Goal: Information Seeking & Learning: Learn about a topic

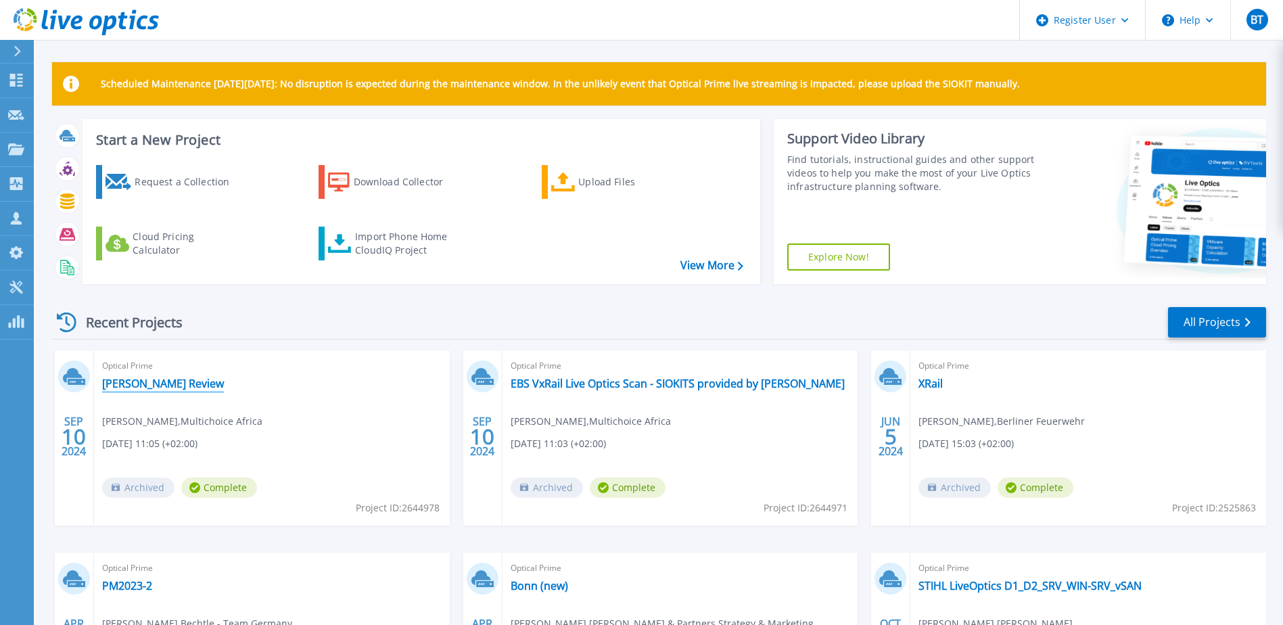
click at [194, 387] on link "Cedric-VxRail Review" at bounding box center [163, 384] width 122 height 14
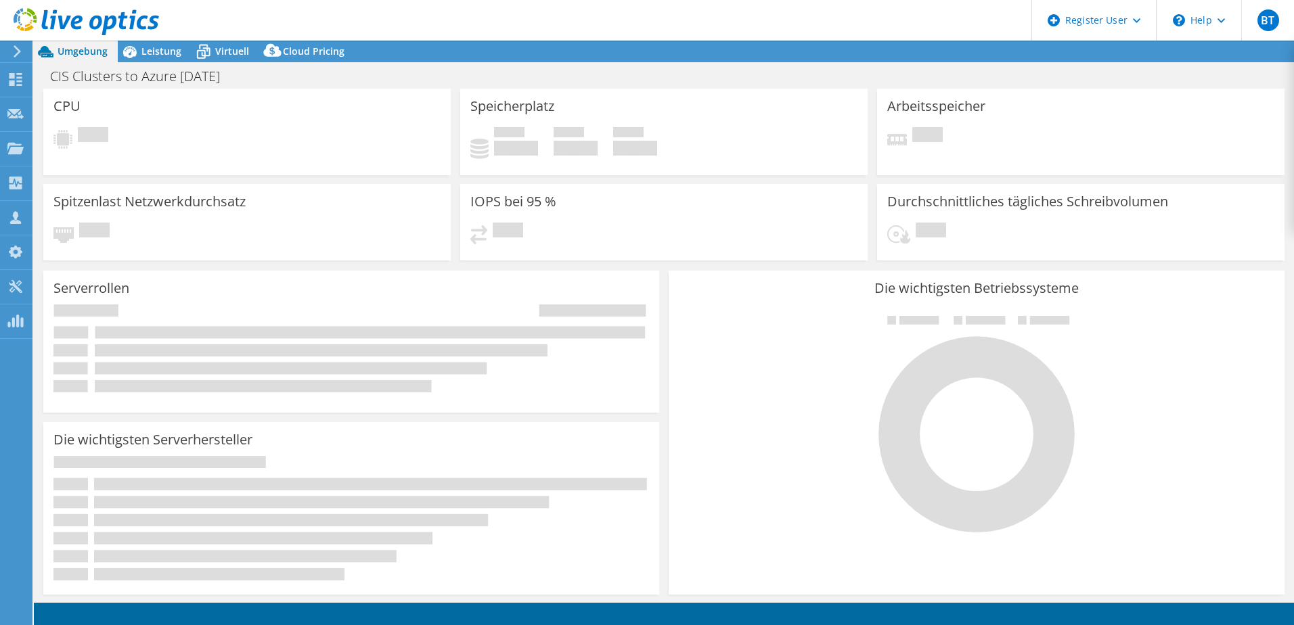
select select "EUFrankfurt"
select select "EUR"
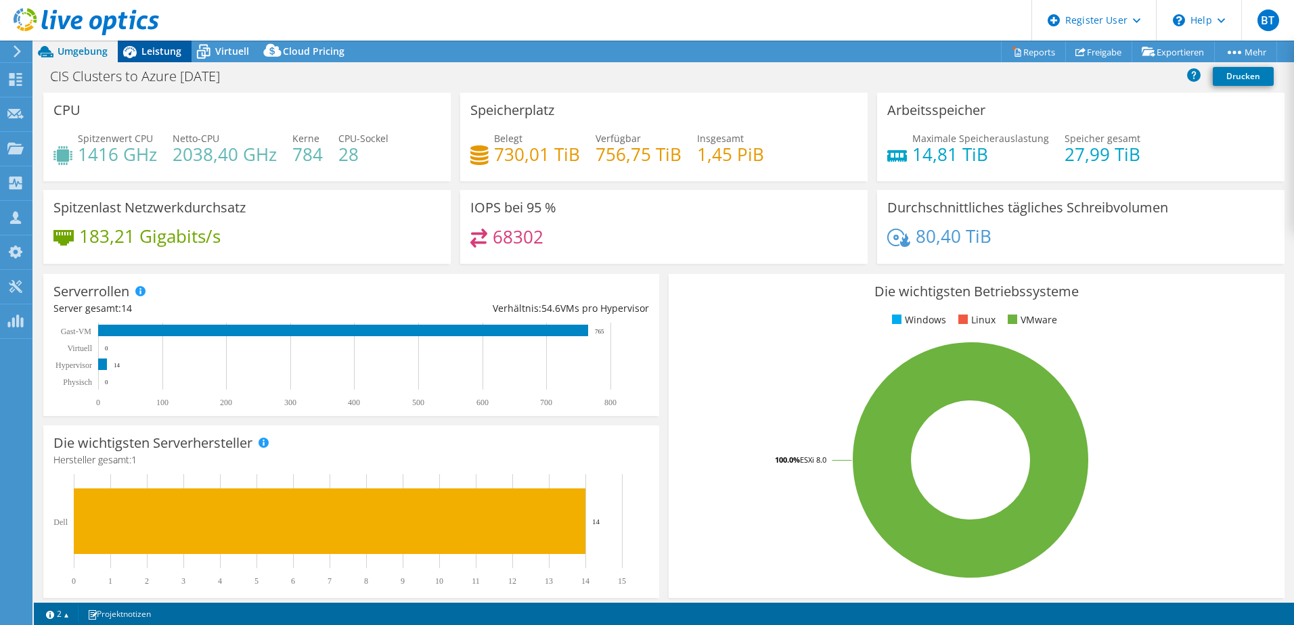
click at [166, 56] on span "Leistung" at bounding box center [161, 51] width 40 height 13
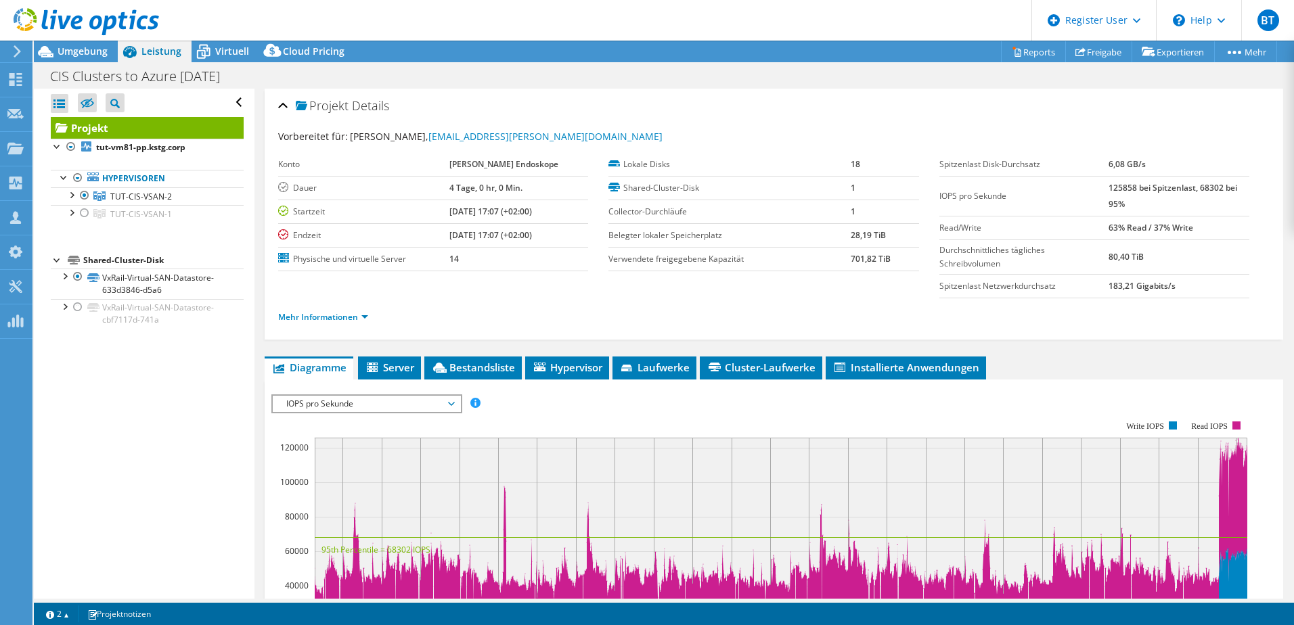
scroll to position [68, 0]
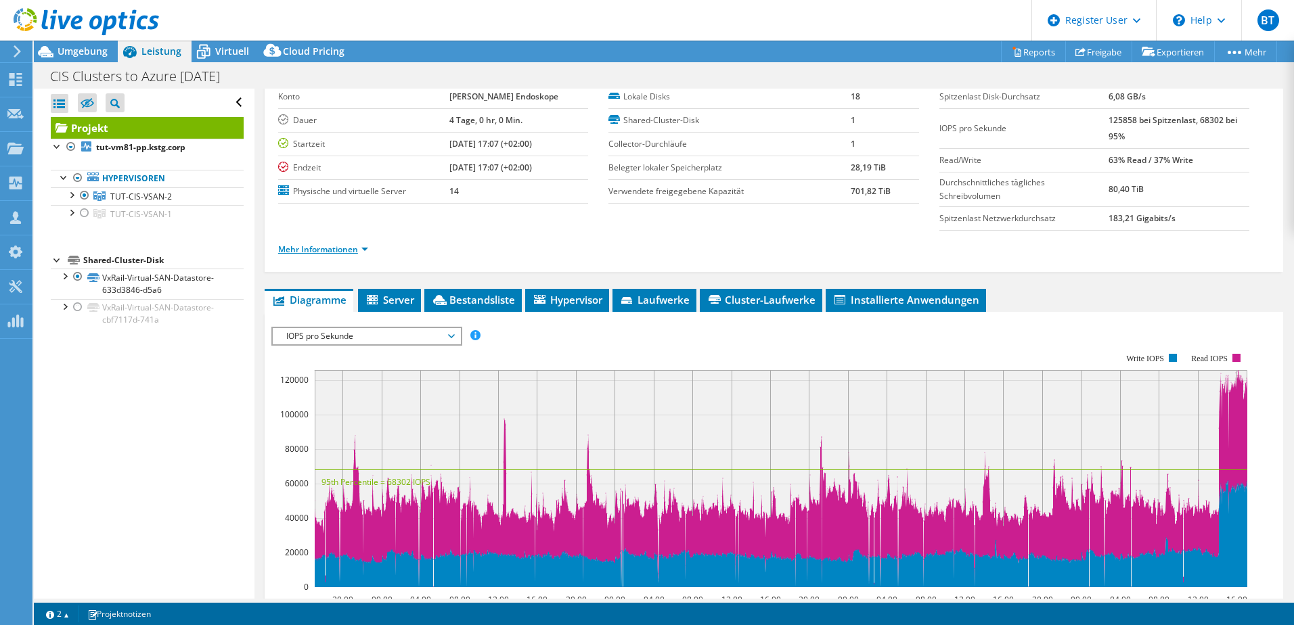
click at [360, 244] on link "Mehr Informationen" at bounding box center [323, 250] width 90 height 12
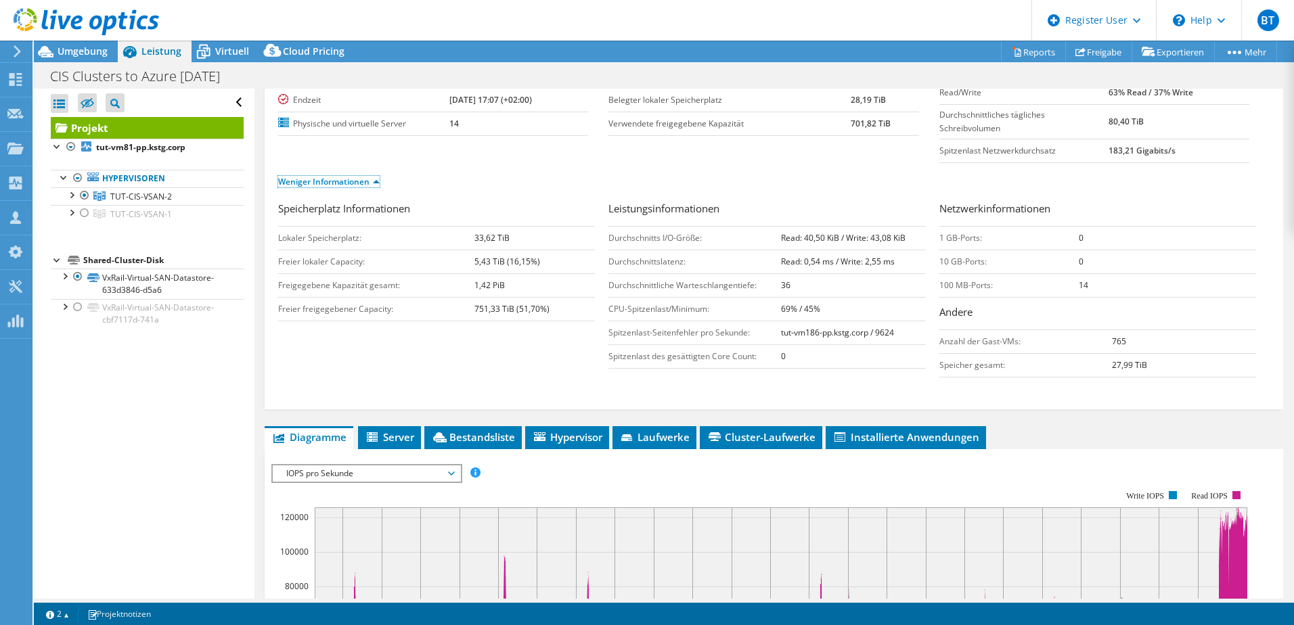
scroll to position [203, 0]
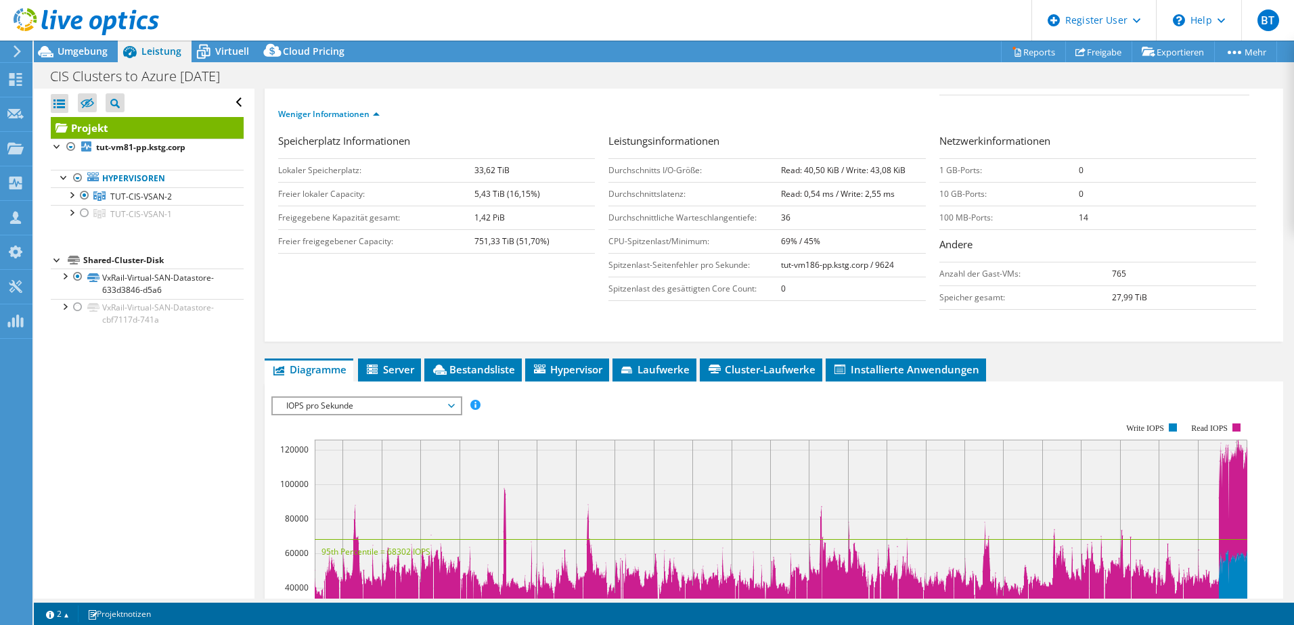
click at [363, 407] on span "IOPS pro Sekunde" at bounding box center [366, 406] width 174 height 16
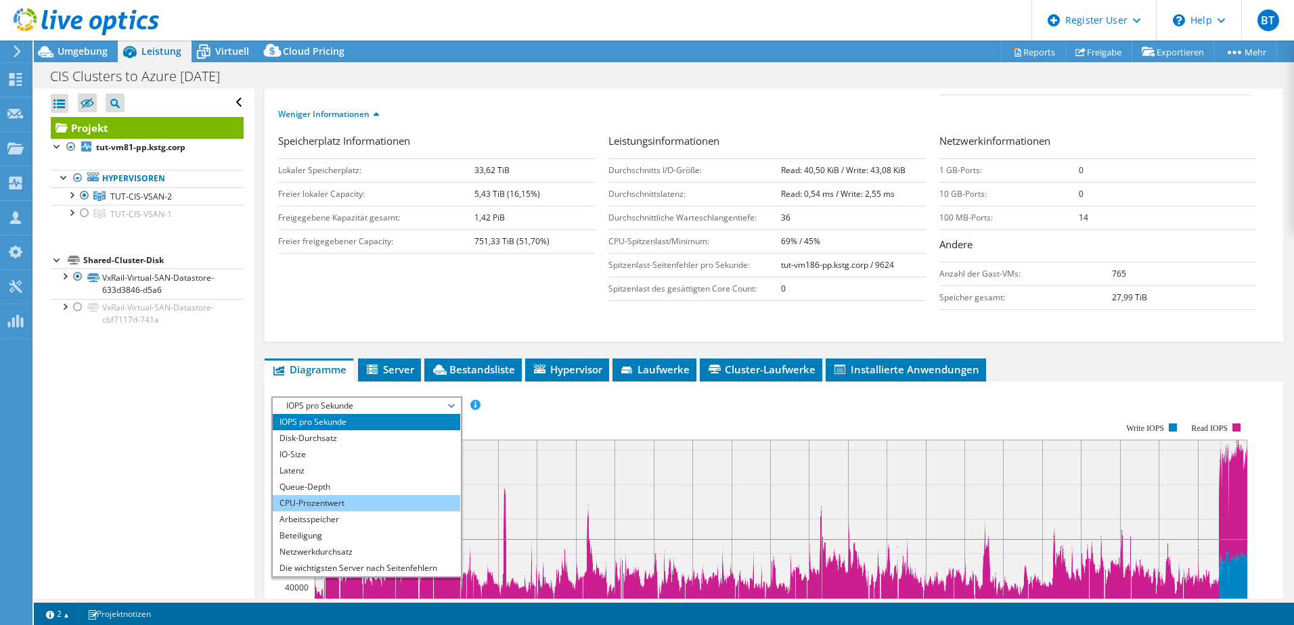
click at [350, 498] on li "CPU-Prozentwert" at bounding box center [366, 503] width 187 height 16
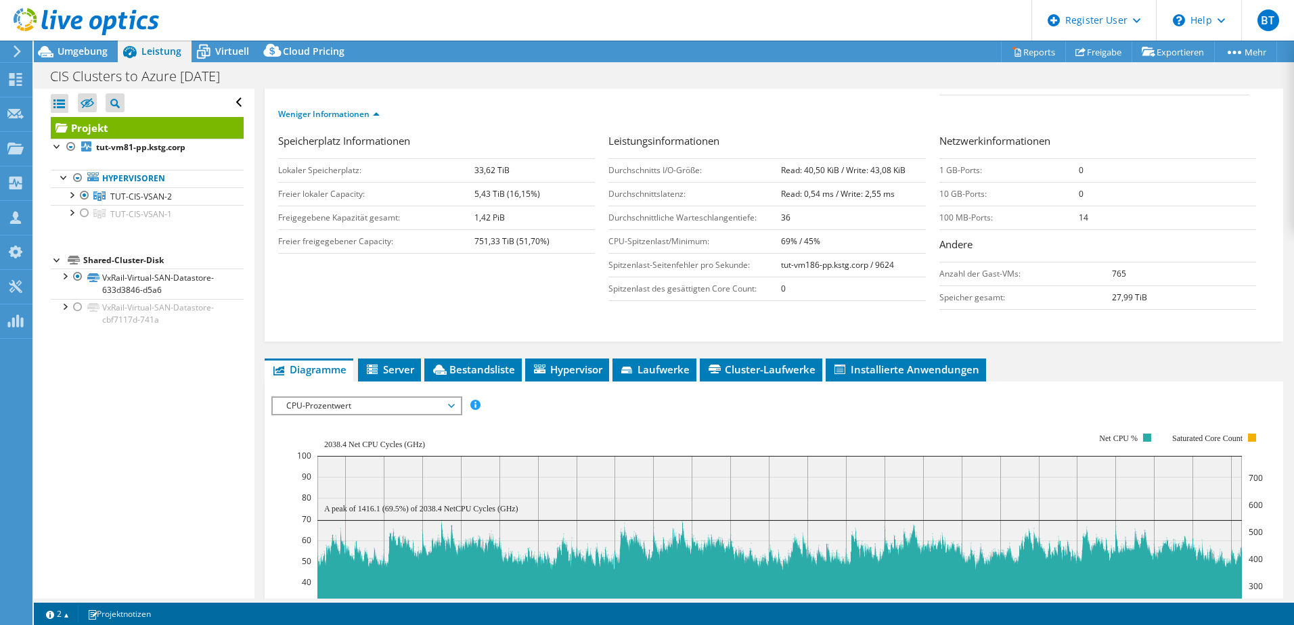
click at [319, 404] on span "CPU-Prozentwert" at bounding box center [366, 406] width 174 height 16
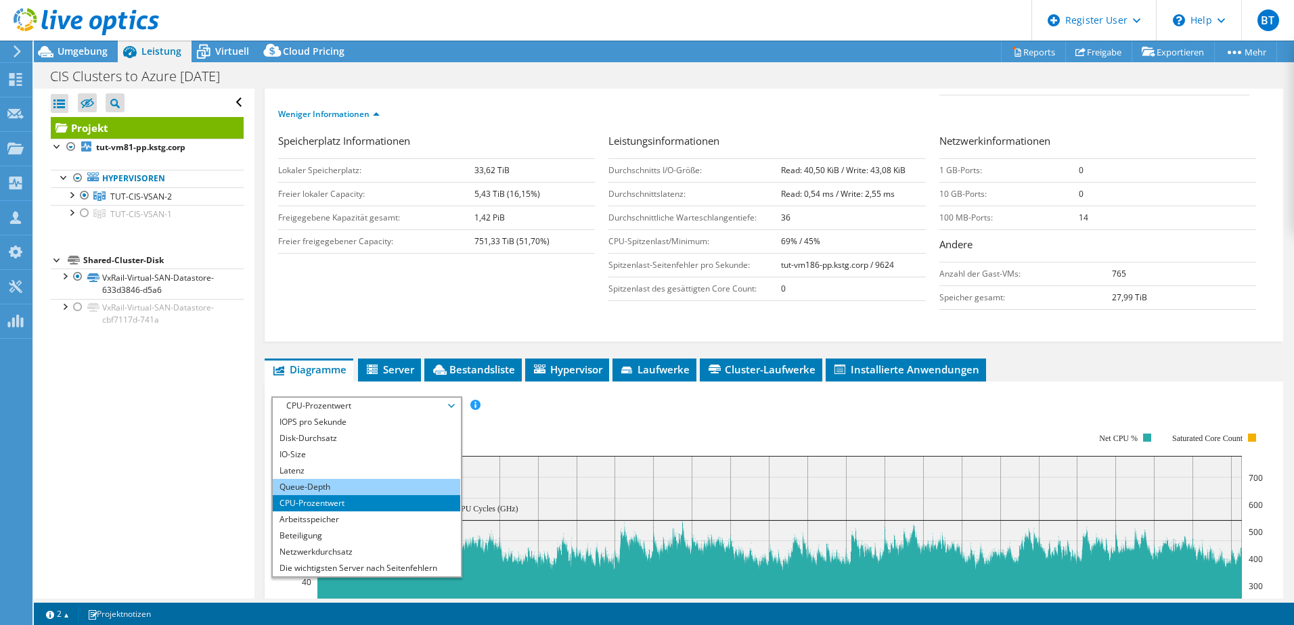
click at [329, 480] on li "Queue-Depth" at bounding box center [366, 487] width 187 height 16
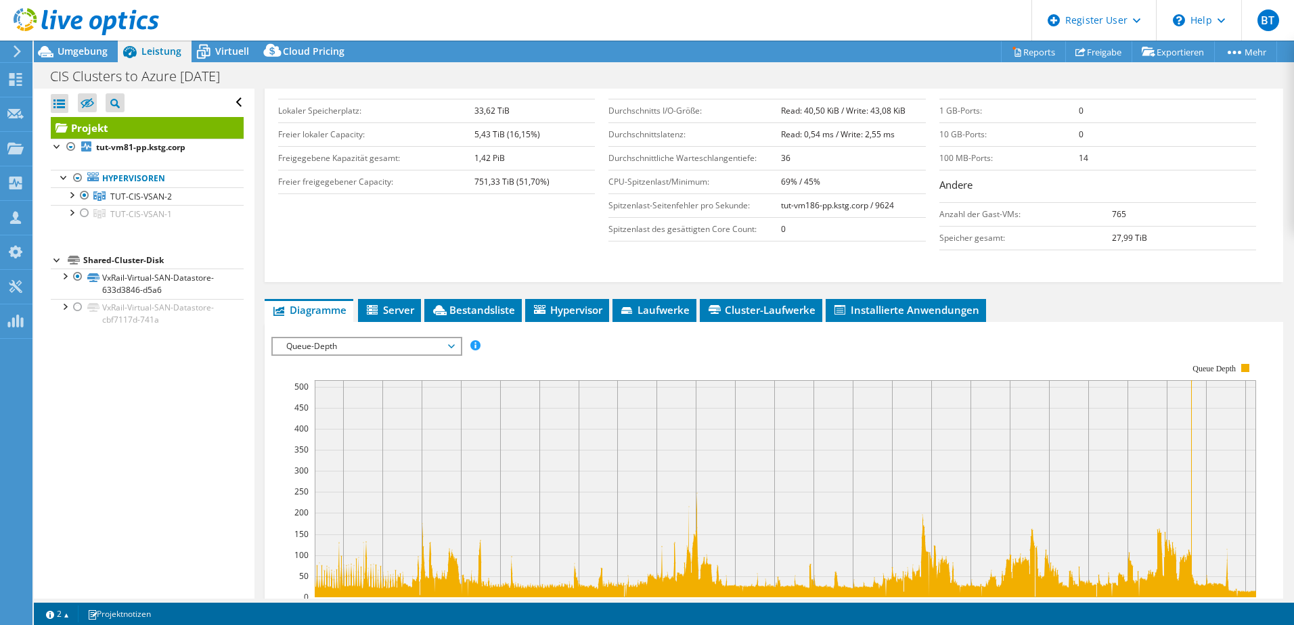
scroll to position [271, 0]
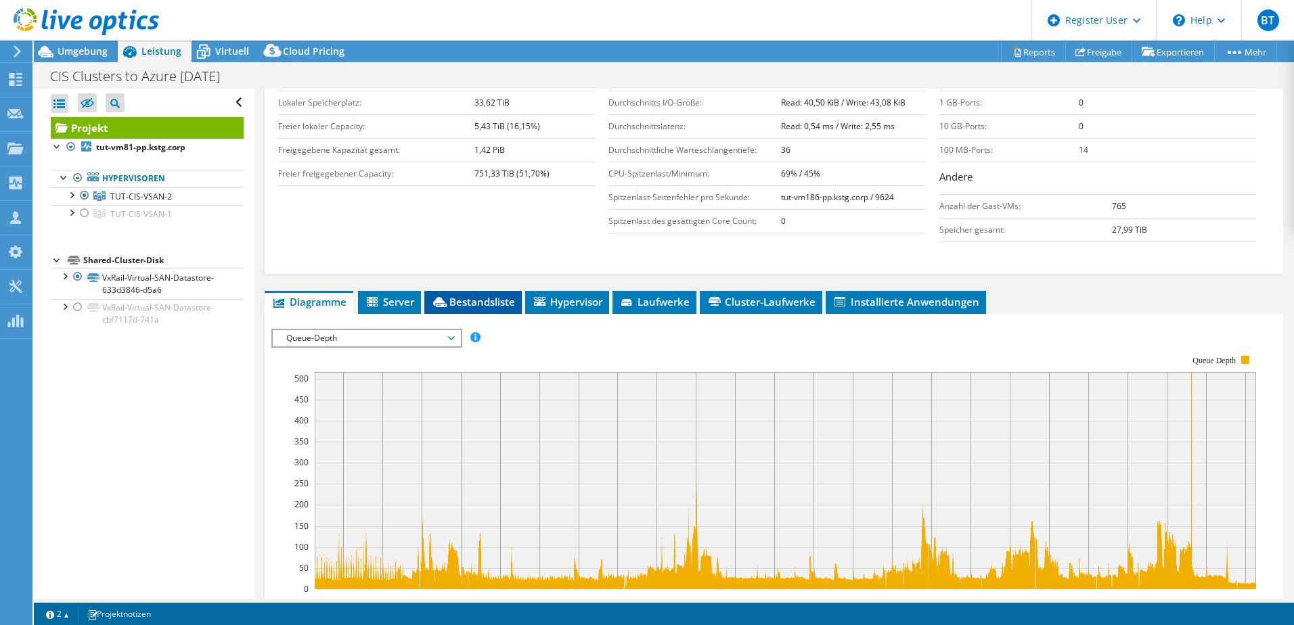
click at [452, 303] on span "Bestandsliste" at bounding box center [473, 302] width 84 height 14
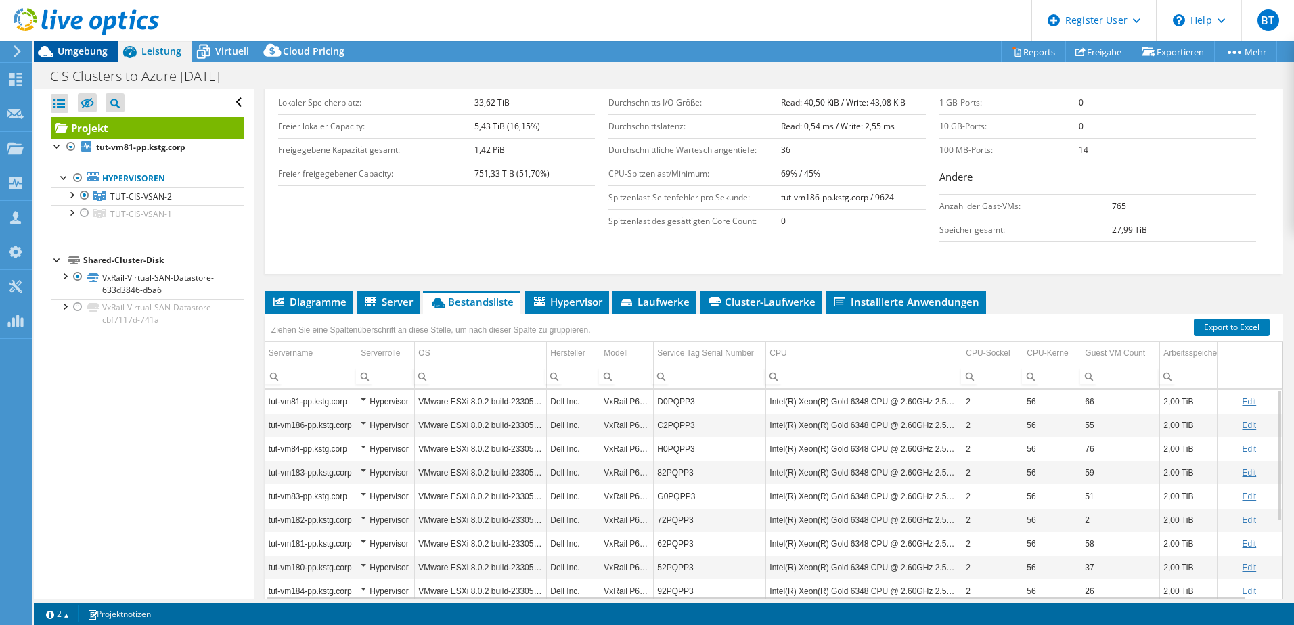
click at [100, 61] on div "Umgebung" at bounding box center [76, 52] width 84 height 22
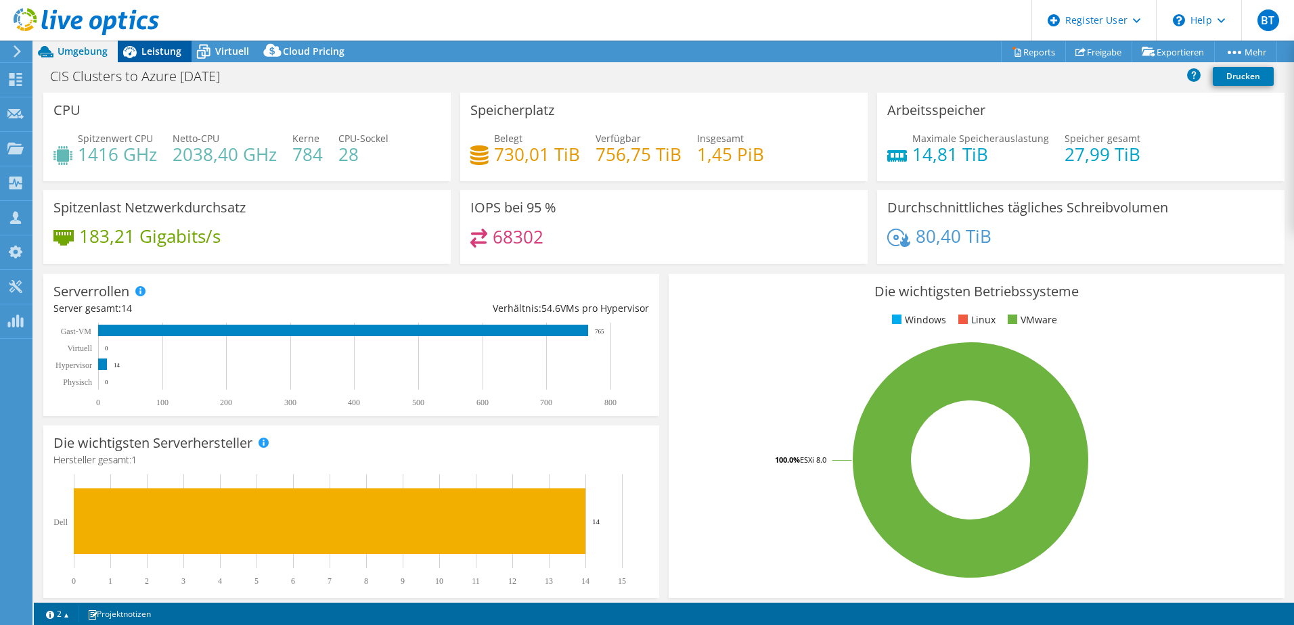
click at [154, 53] on span "Leistung" at bounding box center [161, 51] width 40 height 13
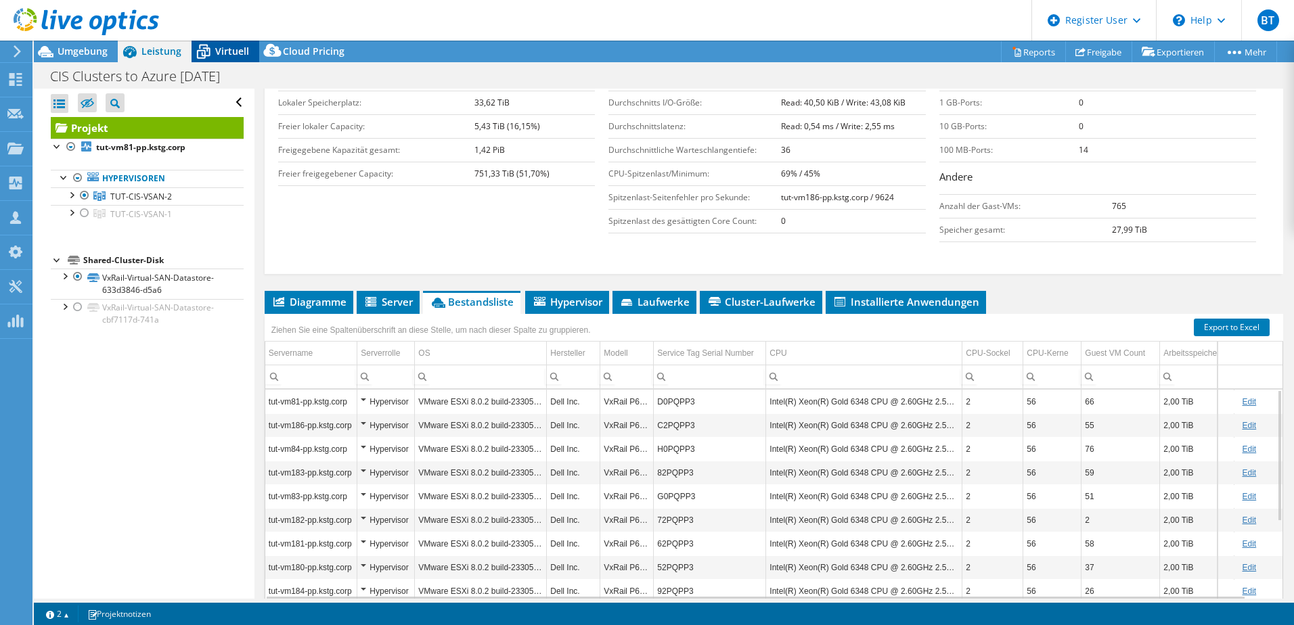
click at [237, 52] on span "Virtuell" at bounding box center [232, 51] width 34 height 13
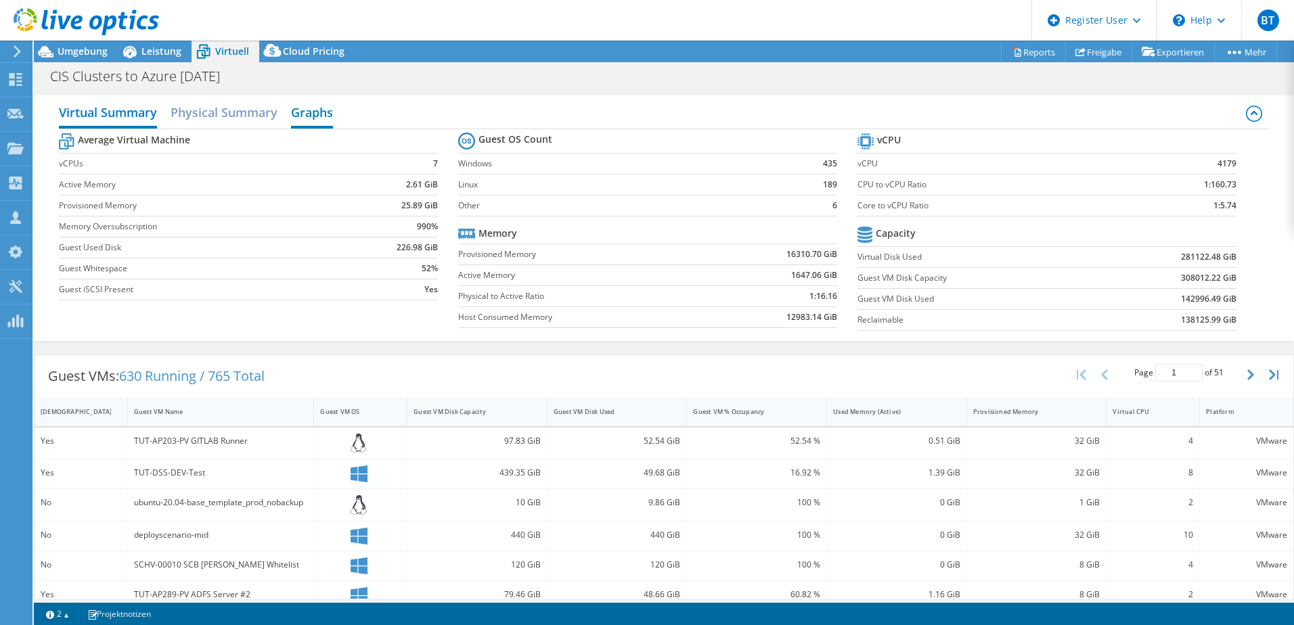
click at [302, 115] on h2 "Graphs" at bounding box center [312, 114] width 42 height 30
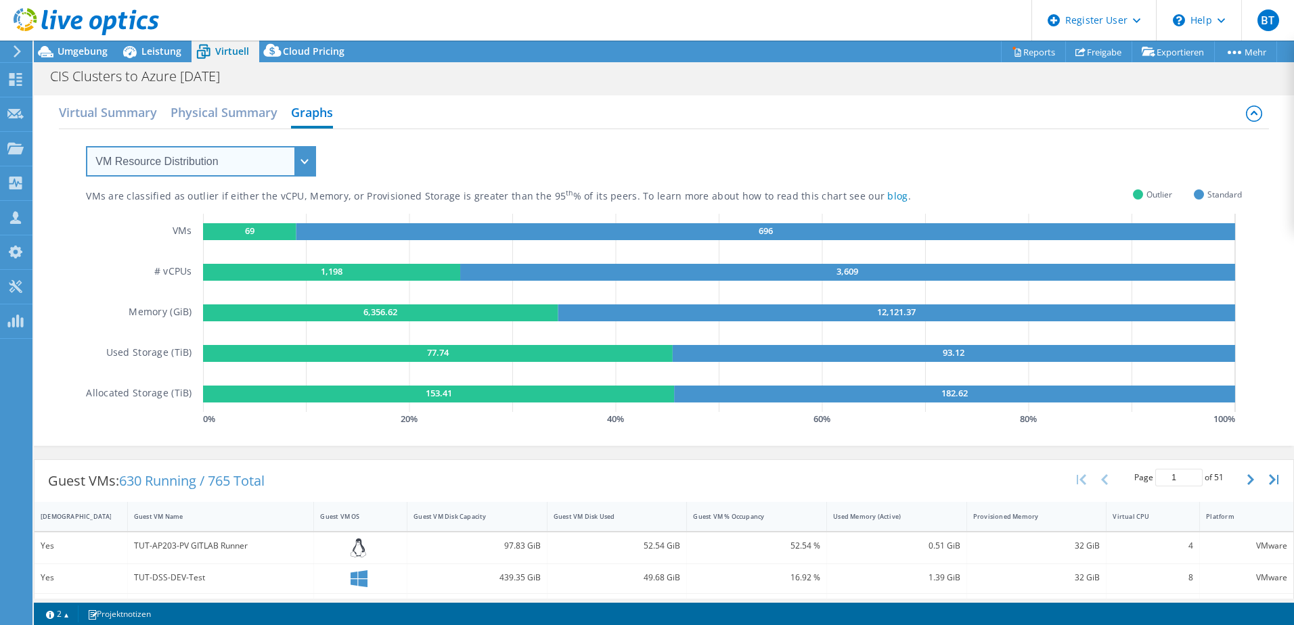
click at [284, 160] on select "VM Resource Distribution Provisioning Contrast Over Provisioning" at bounding box center [201, 161] width 230 height 30
select select "Over Provisioning"
click at [86, 146] on select "VM Resource Distribution Provisioning Contrast Over Provisioning" at bounding box center [201, 161] width 230 height 30
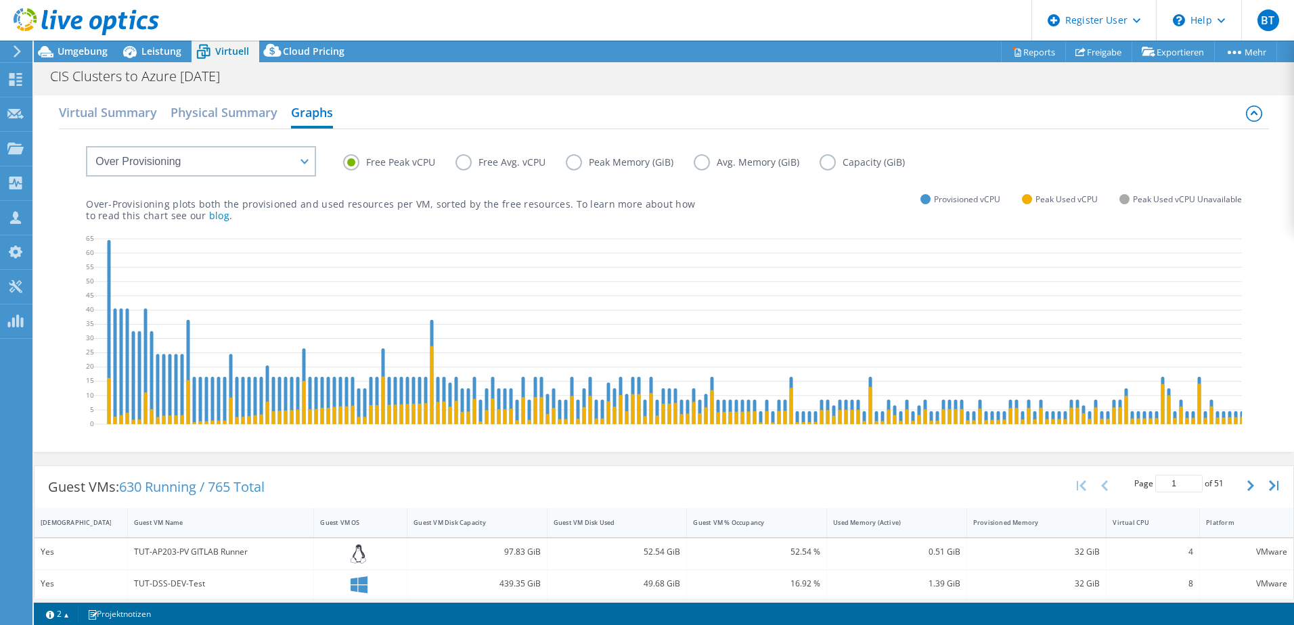
click at [519, 165] on label "Free Avg. vCPU" at bounding box center [510, 162] width 110 height 16
click at [0, 0] on input "Free Avg. vCPU" at bounding box center [0, 0] width 0 height 0
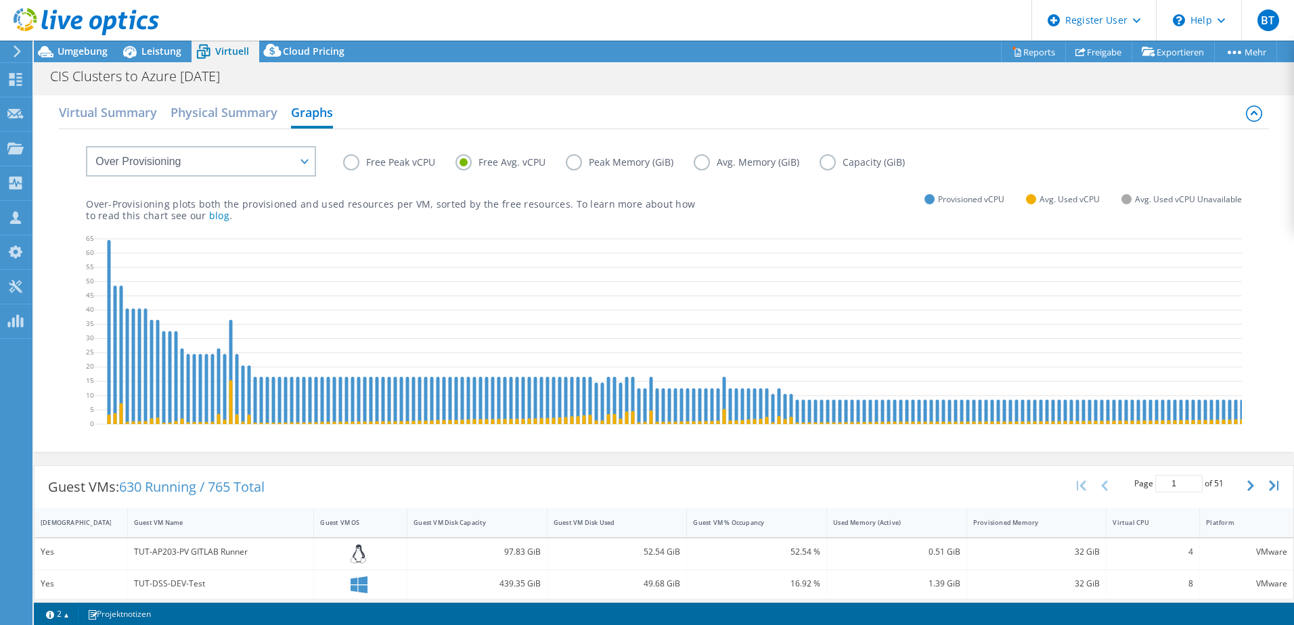
click at [581, 160] on label "Peak Memory (GiB)" at bounding box center [630, 162] width 128 height 16
click at [0, 0] on input "Peak Memory (GiB)" at bounding box center [0, 0] width 0 height 0
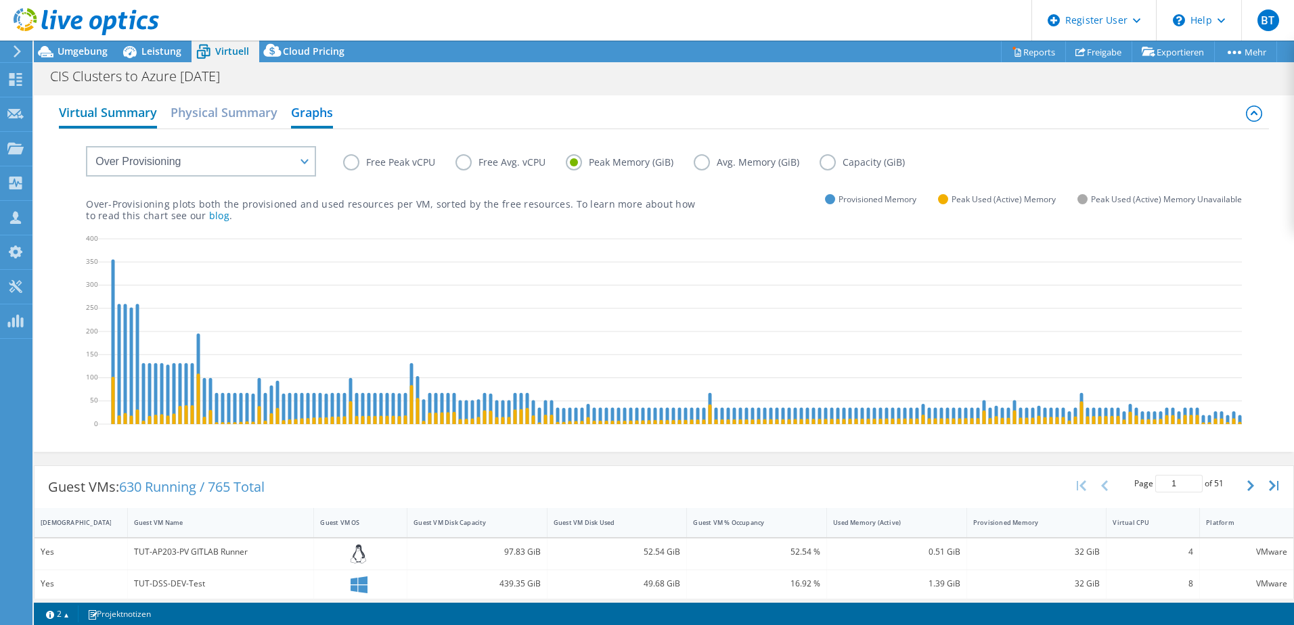
click at [120, 108] on h2 "Virtual Summary" at bounding box center [108, 114] width 98 height 30
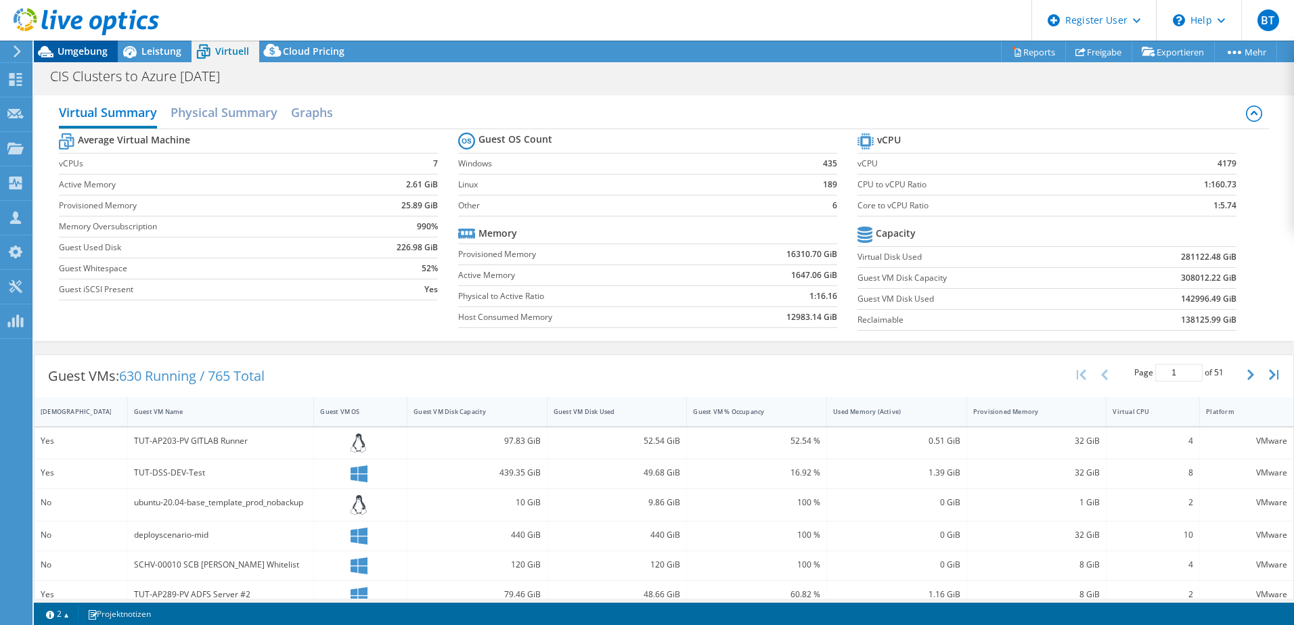
click at [67, 55] on span "Umgebung" at bounding box center [83, 51] width 50 height 13
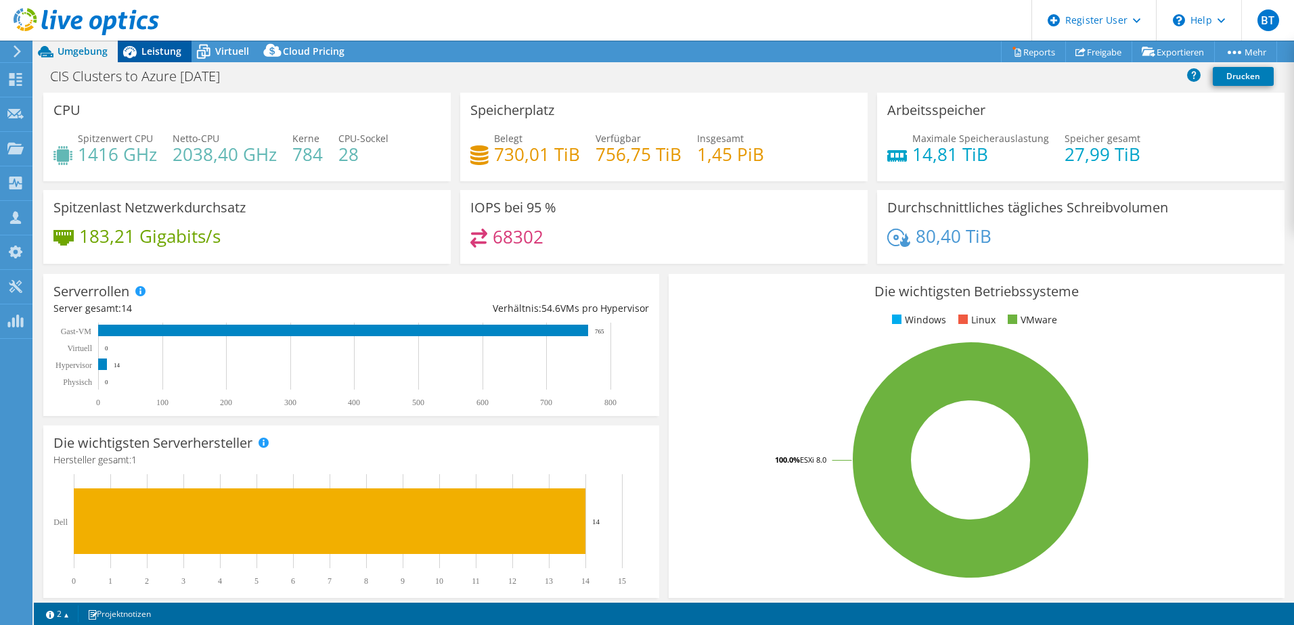
click at [158, 47] on span "Leistung" at bounding box center [161, 51] width 40 height 13
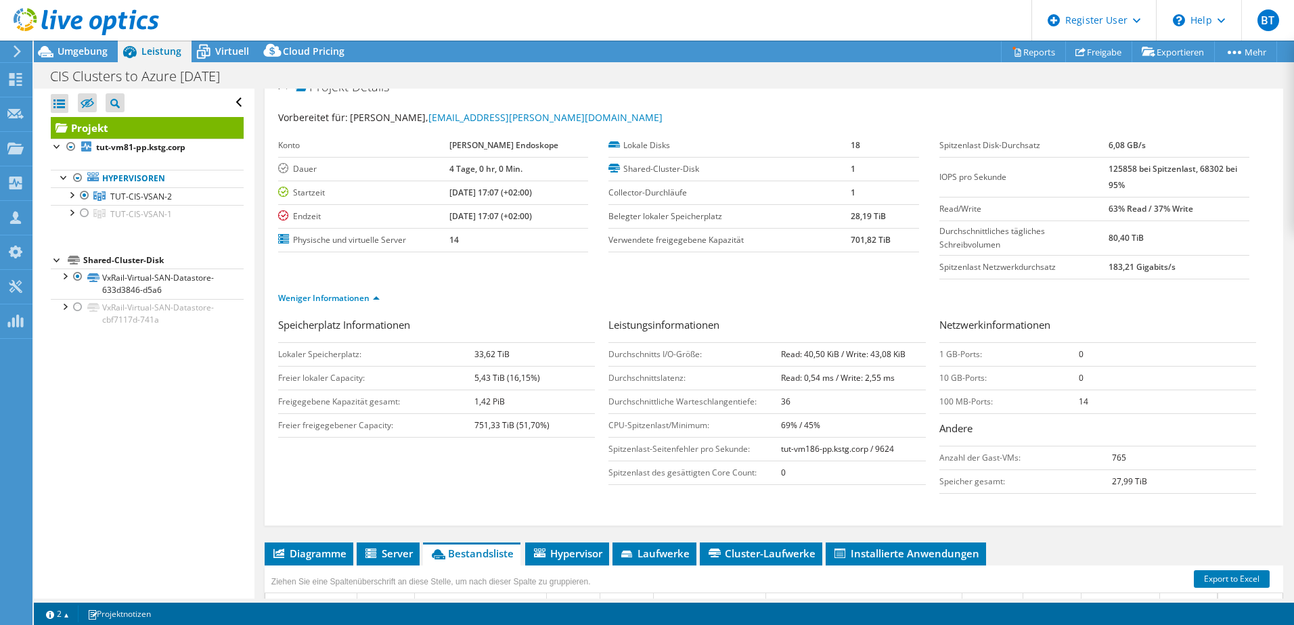
scroll to position [0, 0]
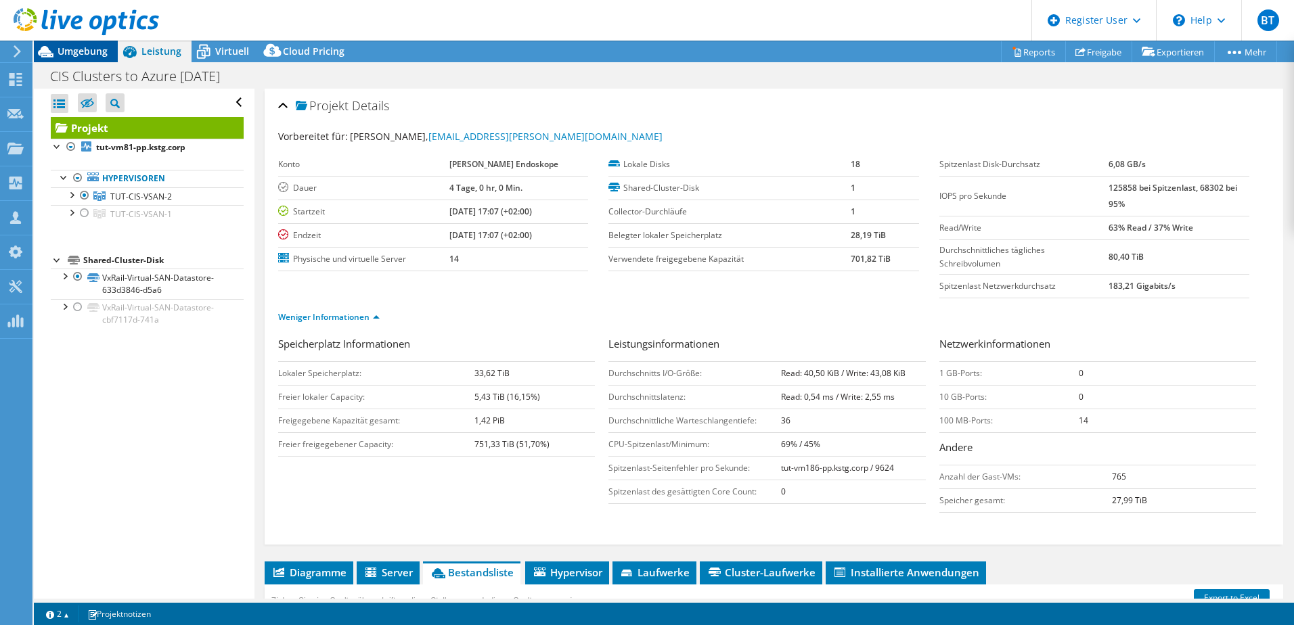
click at [80, 50] on span "Umgebung" at bounding box center [83, 51] width 50 height 13
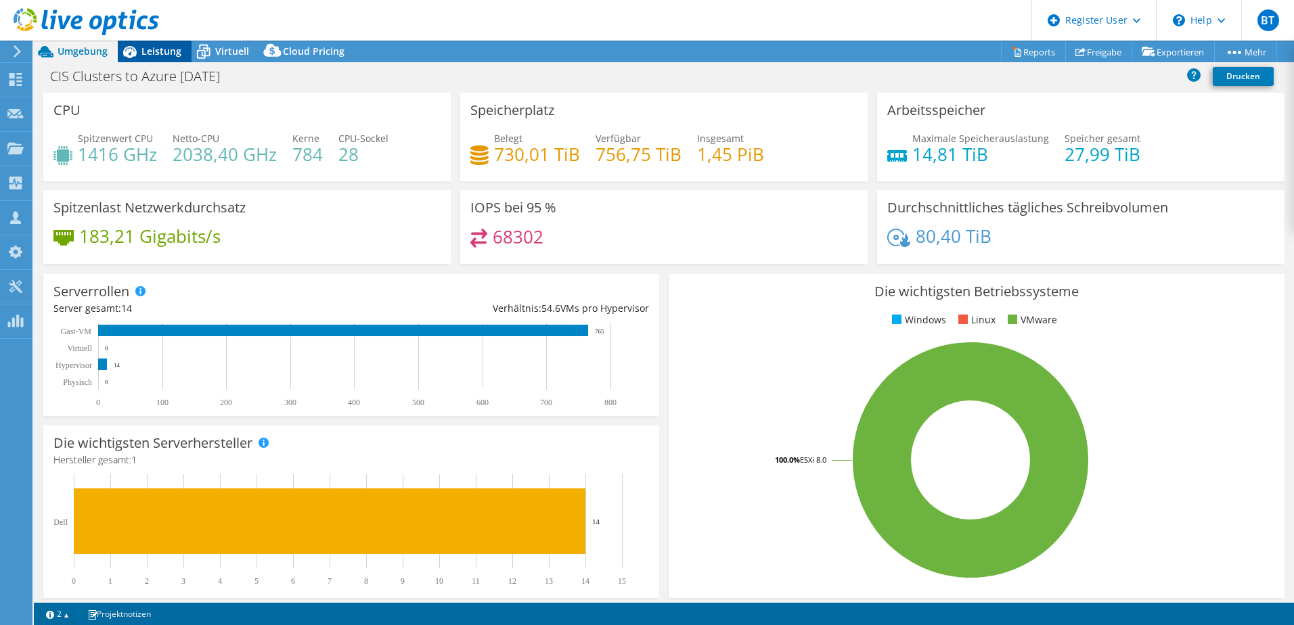
click at [147, 56] on span "Leistung" at bounding box center [161, 51] width 40 height 13
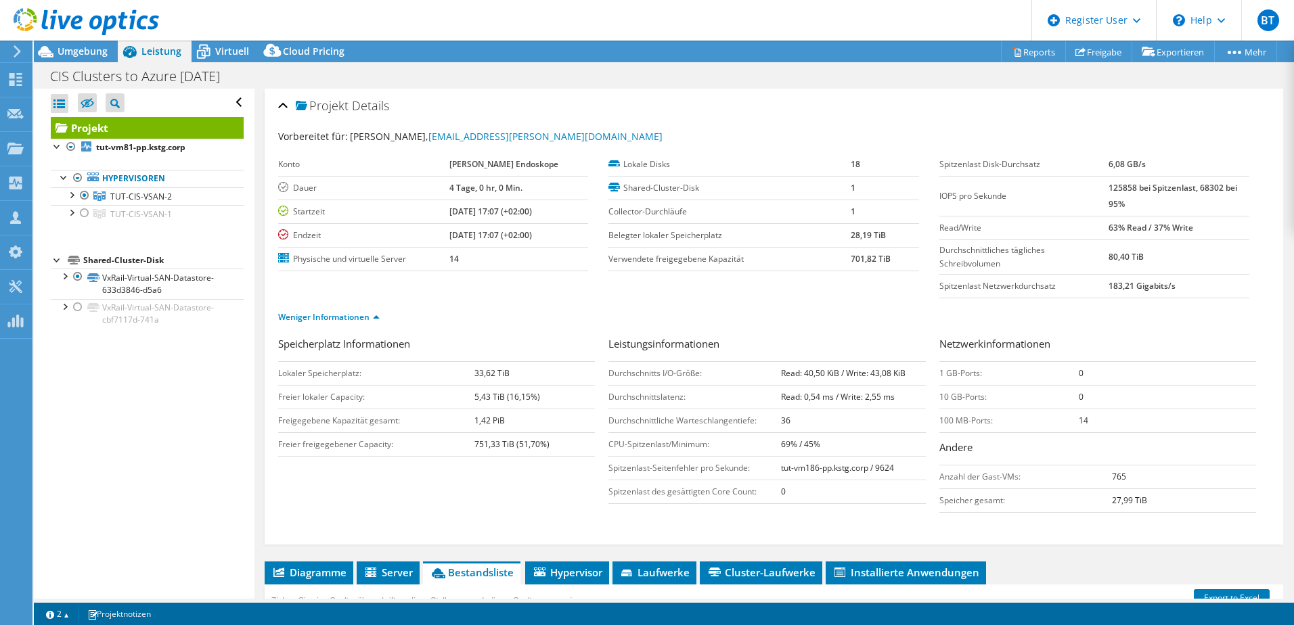
click at [73, 42] on div at bounding box center [79, 22] width 159 height 45
click at [72, 49] on span "Umgebung" at bounding box center [83, 51] width 50 height 13
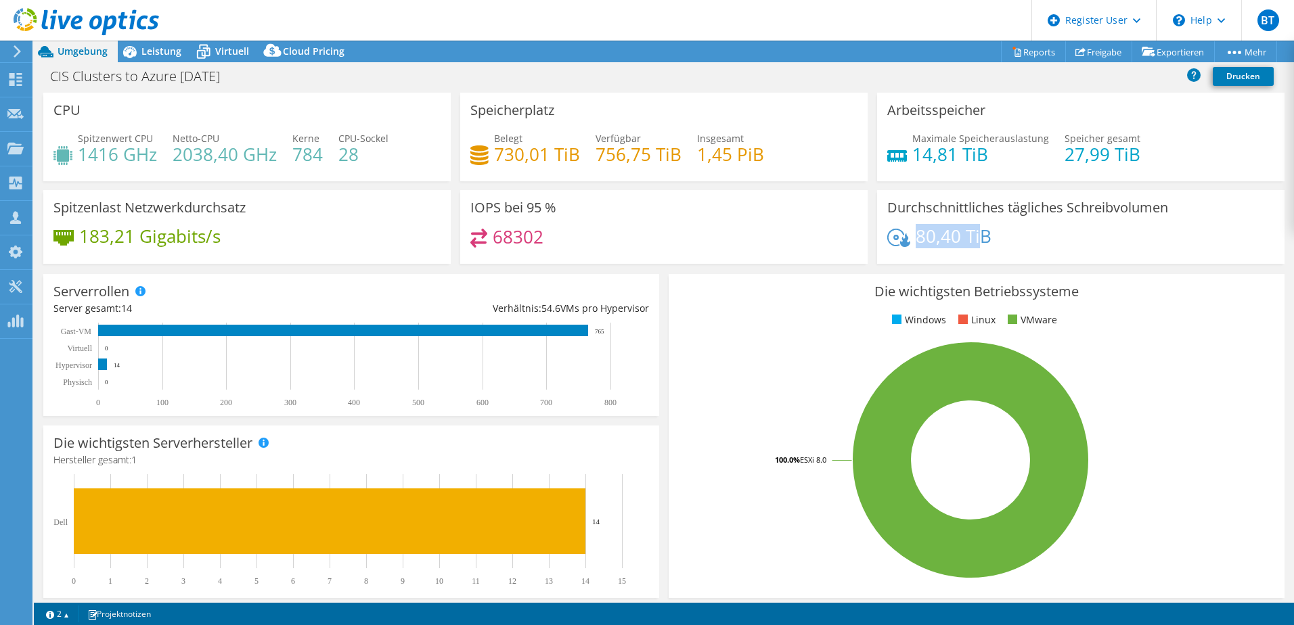
drag, startPoint x: 913, startPoint y: 246, endPoint x: 973, endPoint y: 238, distance: 60.8
click at [973, 238] on h4 "80,40 TiB" at bounding box center [953, 236] width 76 height 15
click at [145, 55] on span "Leistung" at bounding box center [161, 51] width 40 height 13
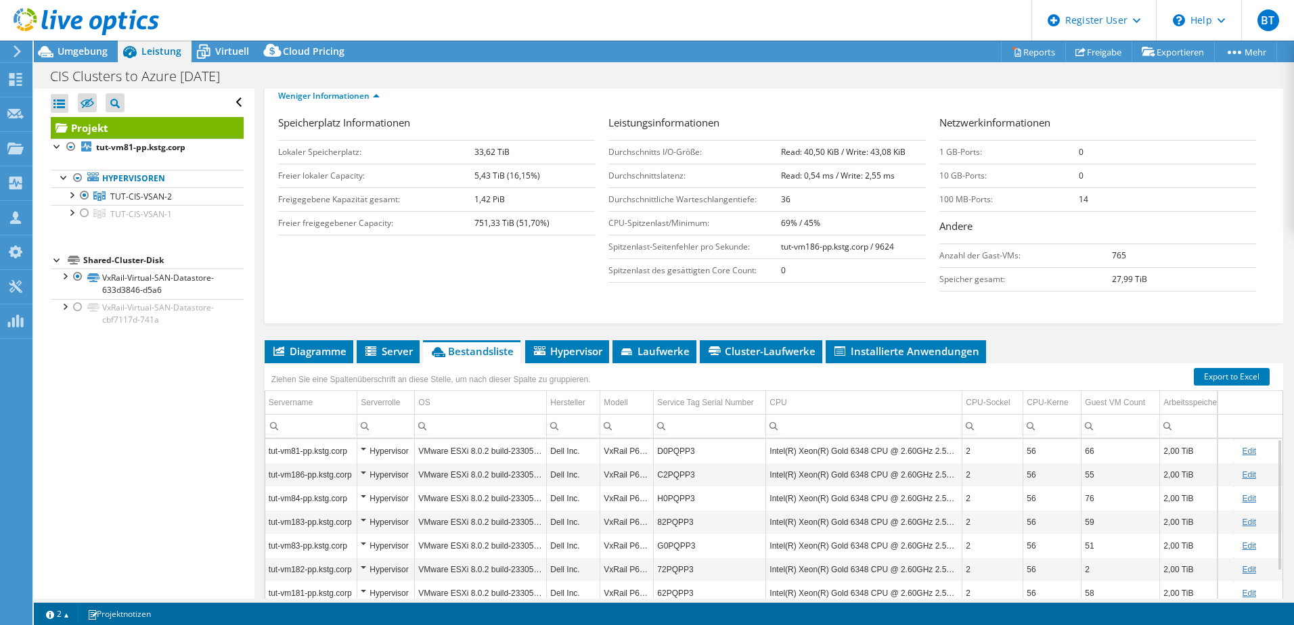
scroll to position [271, 0]
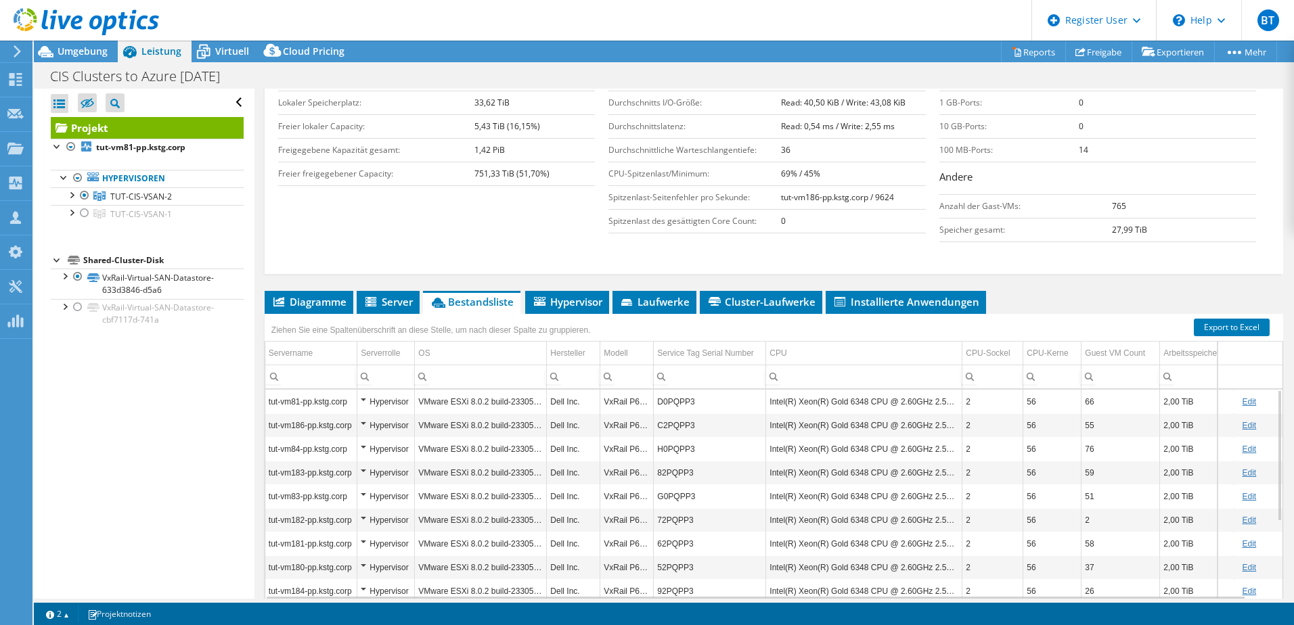
click at [568, 288] on div "Projekt Details Vorbereitet für: William Kirk, bill.kirk@karlstorz.com Konto KA…" at bounding box center [773, 235] width 1038 height 835
click at [570, 298] on span "Hypervisor" at bounding box center [567, 302] width 70 height 14
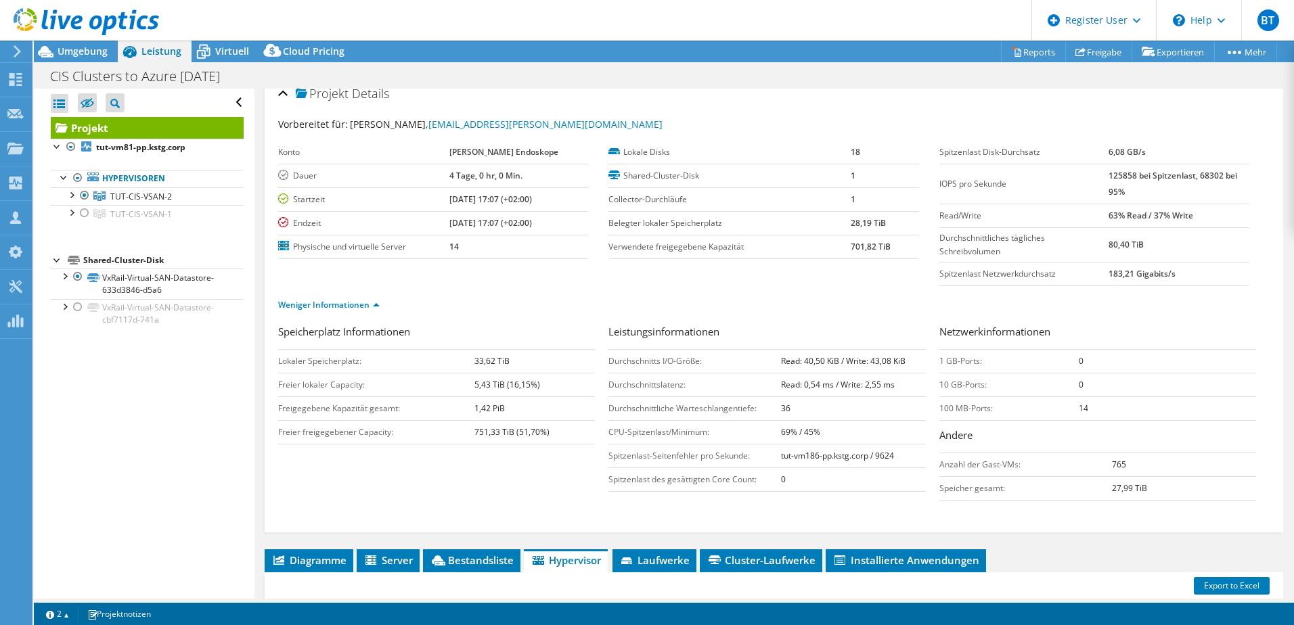
scroll to position [0, 0]
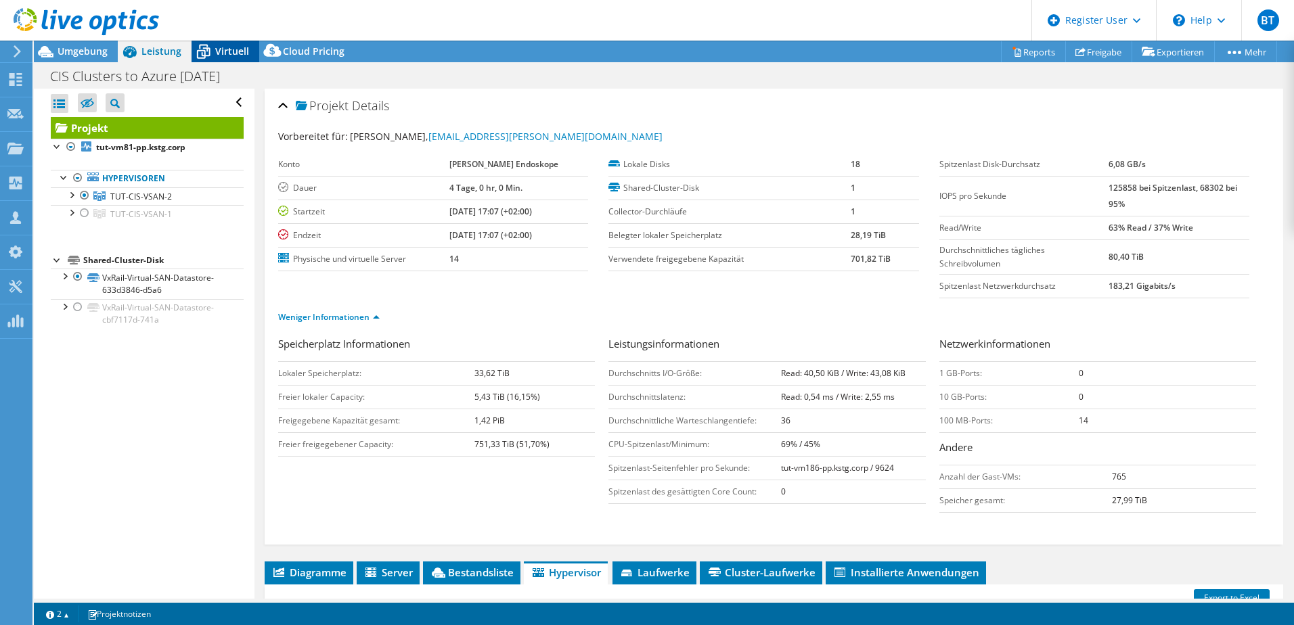
click at [219, 48] on span "Virtuell" at bounding box center [232, 51] width 34 height 13
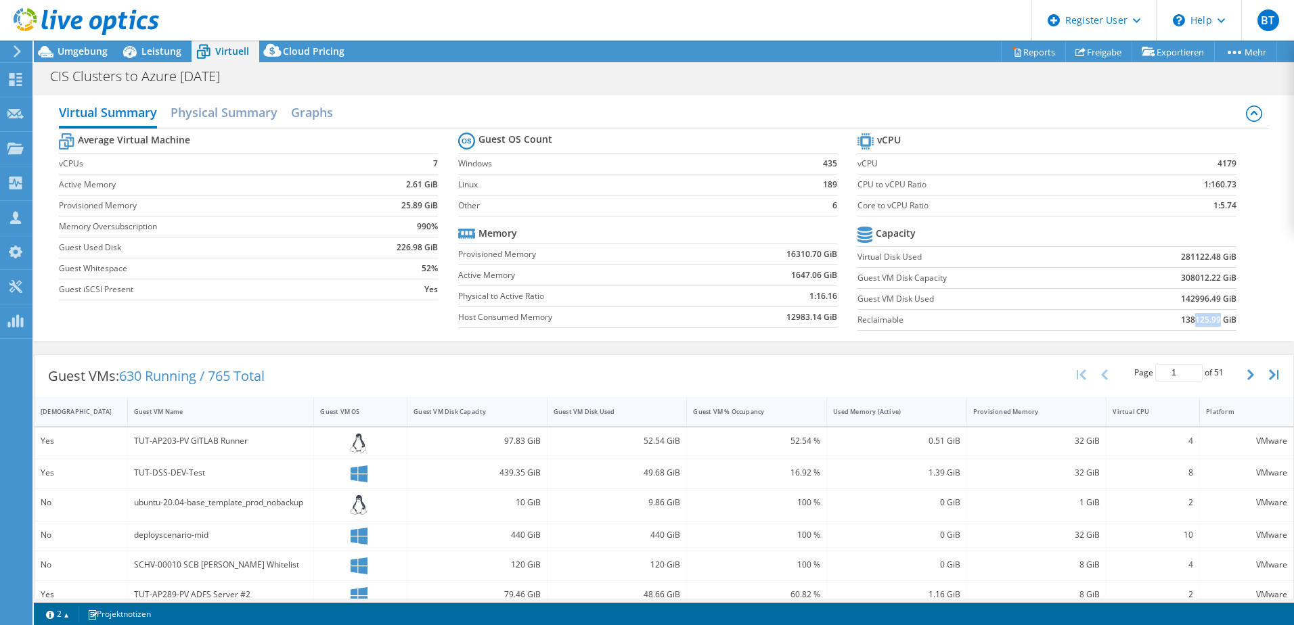
drag, startPoint x: 1185, startPoint y: 321, endPoint x: 1210, endPoint y: 320, distance: 24.4
click at [1210, 320] on b "138125.99 GiB" at bounding box center [1208, 320] width 55 height 14
drag, startPoint x: 401, startPoint y: 226, endPoint x: 434, endPoint y: 227, distance: 33.2
click at [434, 227] on td "990%" at bounding box center [392, 226] width 91 height 21
drag, startPoint x: 402, startPoint y: 206, endPoint x: 443, endPoint y: 208, distance: 41.3
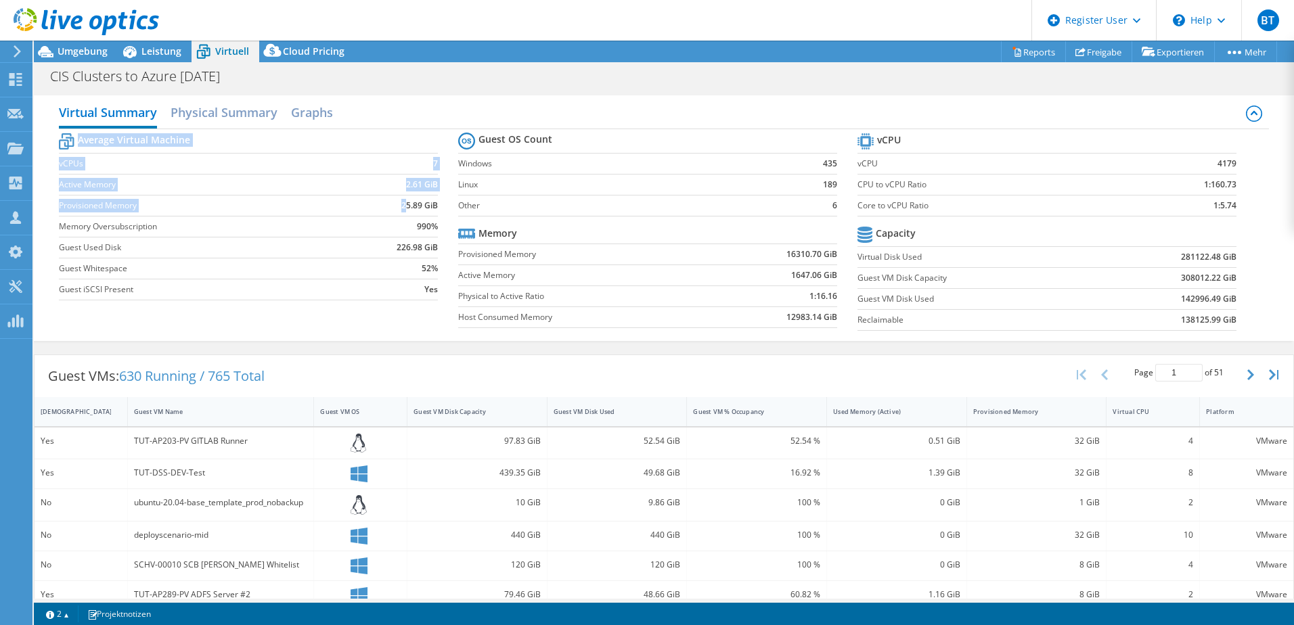
click at [443, 208] on section "Average Virtual Machine vCPUs 7 Active Memory 2.61 GiB Provisioned Memory 25.89…" at bounding box center [258, 218] width 399 height 177
drag, startPoint x: 443, startPoint y: 208, endPoint x: 405, endPoint y: 183, distance: 46.0
click at [406, 184] on b "2.61 GiB" at bounding box center [422, 185] width 32 height 14
drag, startPoint x: 398, startPoint y: 183, endPoint x: 420, endPoint y: 184, distance: 21.7
click at [420, 184] on td "2.61 GiB" at bounding box center [392, 184] width 91 height 21
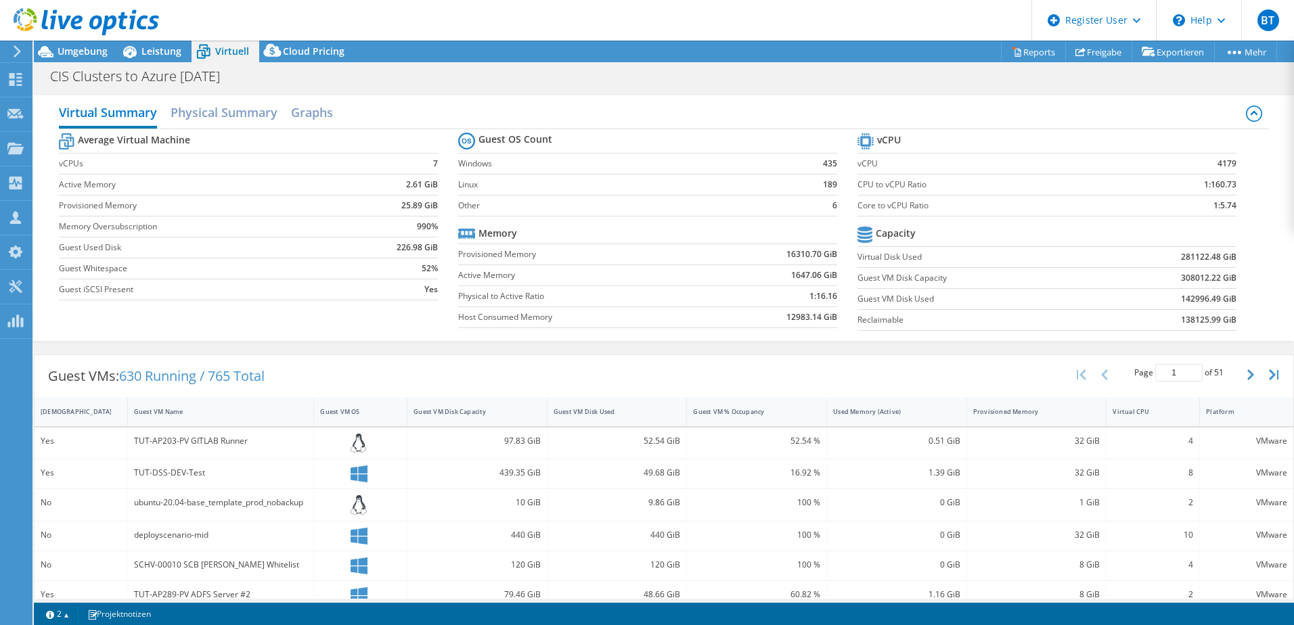
drag, startPoint x: 420, startPoint y: 184, endPoint x: 509, endPoint y: 225, distance: 97.5
click at [509, 225] on th "Memory" at bounding box center [487, 233] width 59 height 20
click at [47, 48] on icon at bounding box center [46, 52] width 16 height 12
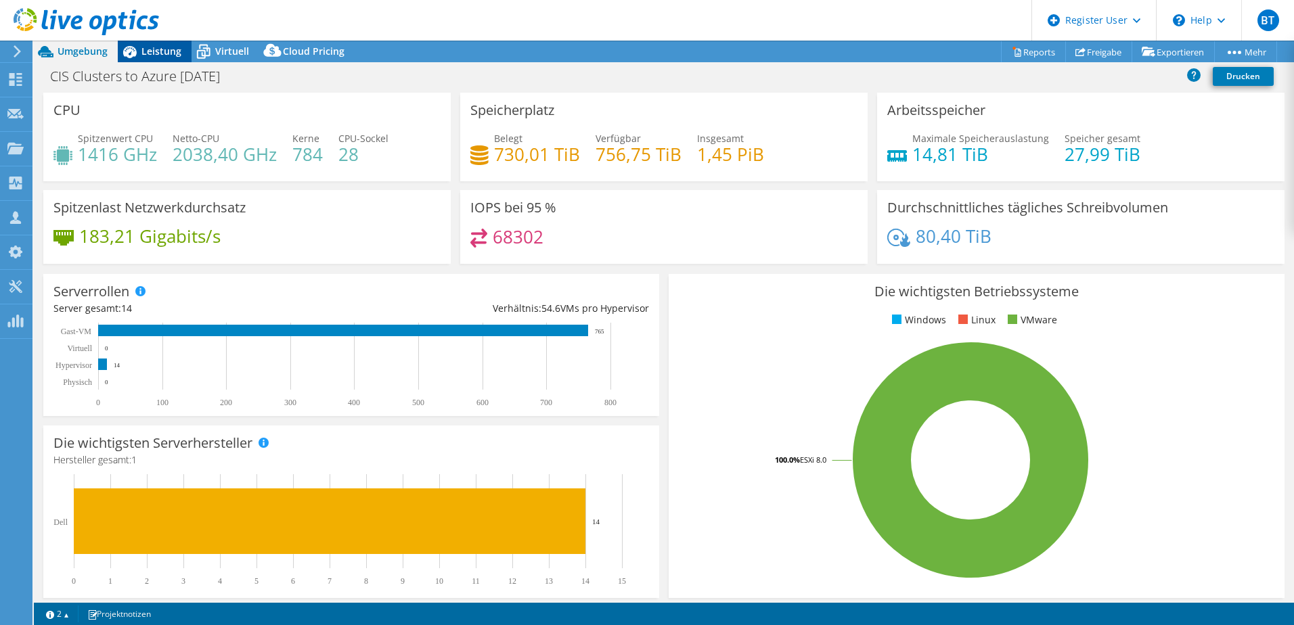
click at [146, 57] on span "Leistung" at bounding box center [161, 51] width 40 height 13
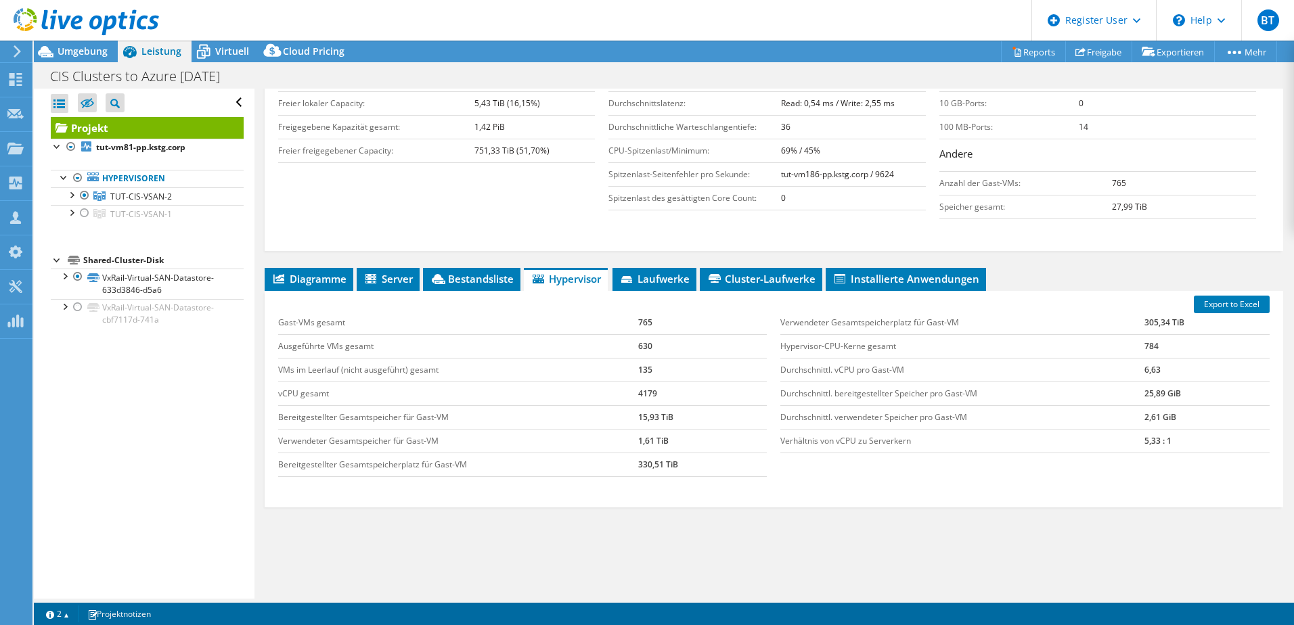
scroll to position [325, 0]
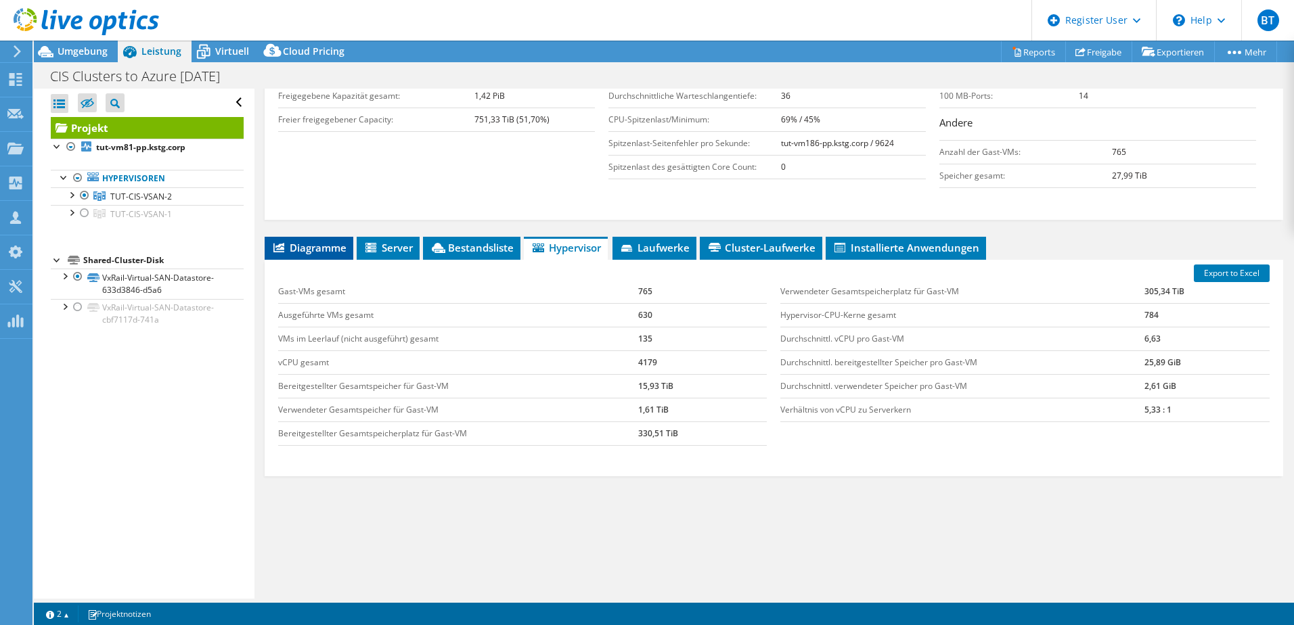
click at [288, 252] on span "Diagramme" at bounding box center [308, 248] width 75 height 14
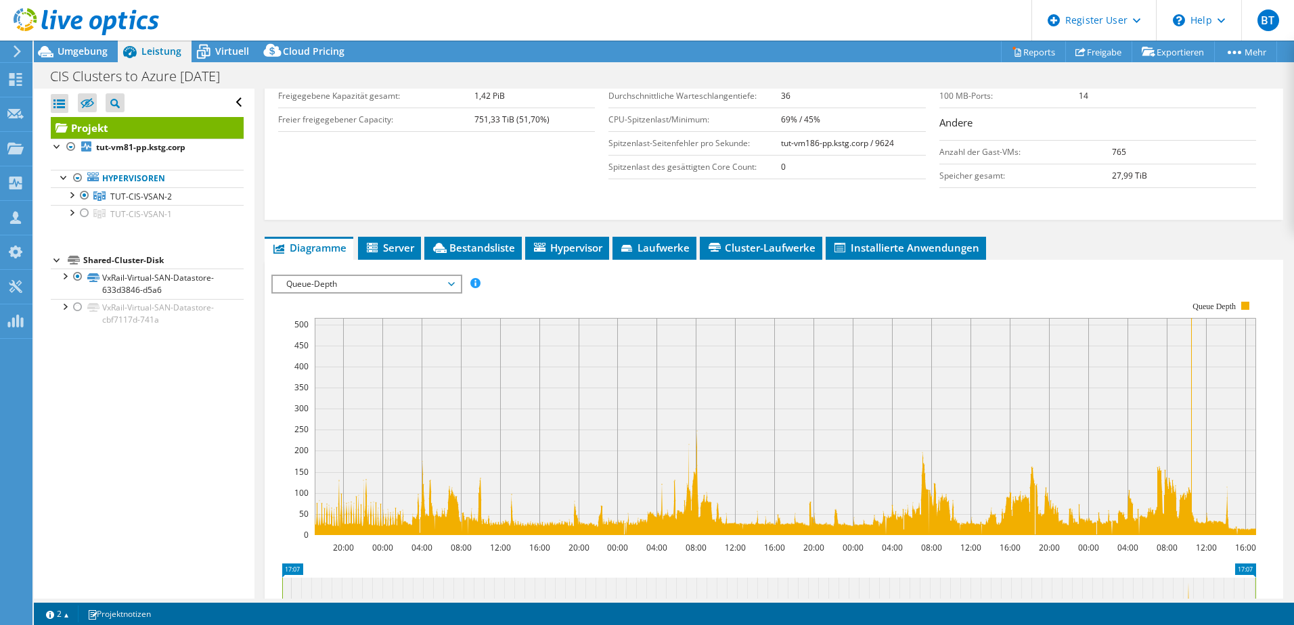
click at [302, 278] on span "Queue-Depth" at bounding box center [366, 284] width 174 height 16
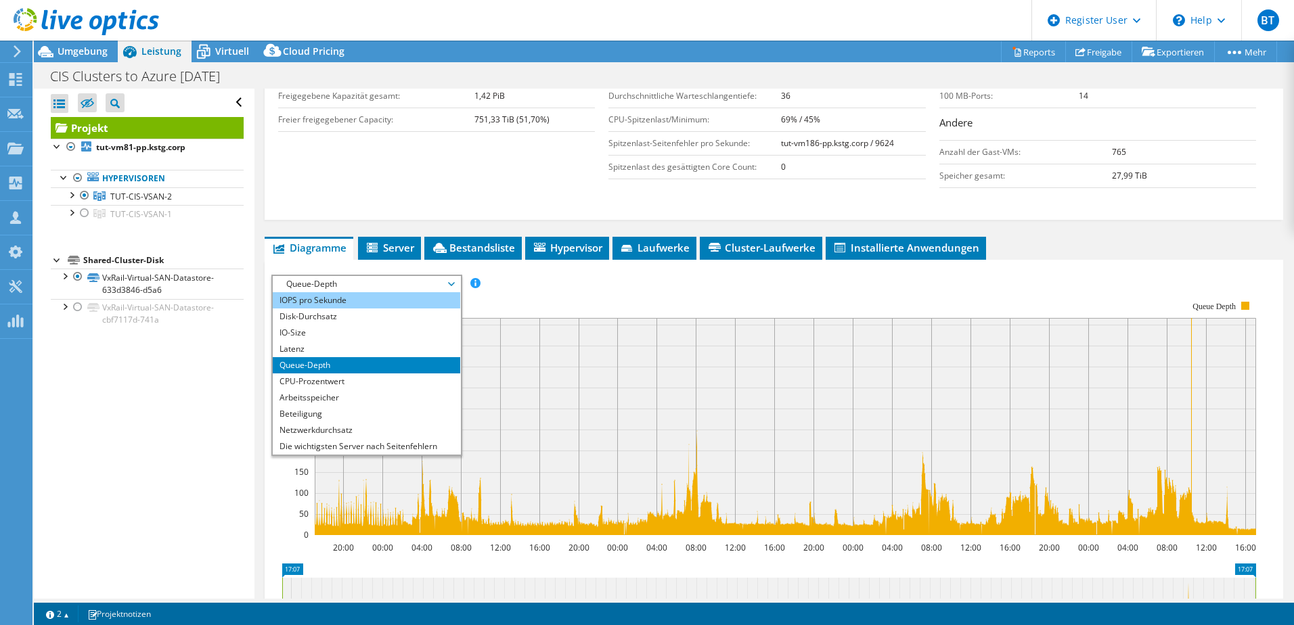
click at [315, 300] on li "IOPS pro Sekunde" at bounding box center [366, 300] width 187 height 16
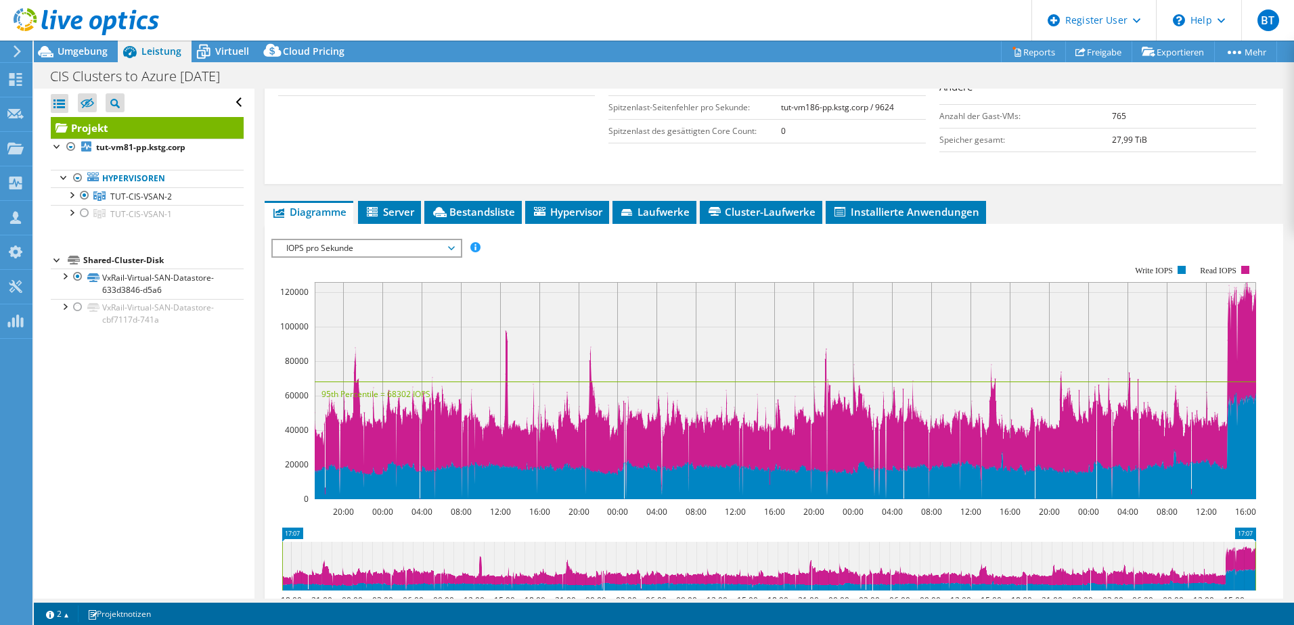
scroll to position [392, 0]
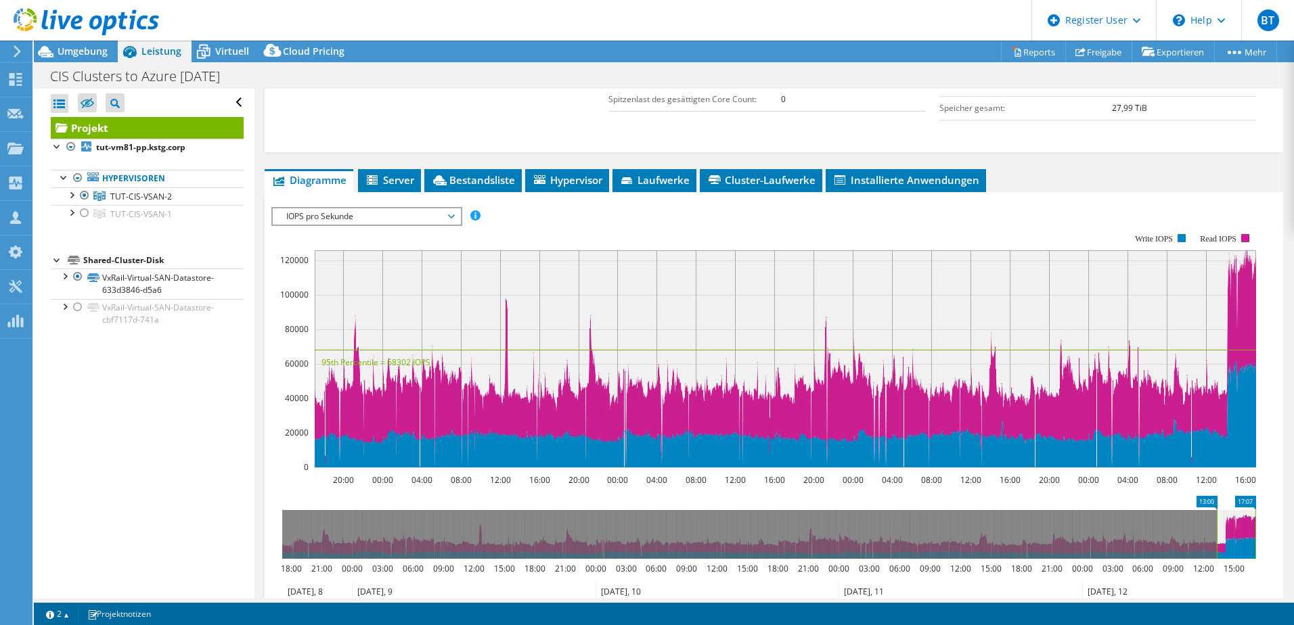
drag, startPoint x: 282, startPoint y: 524, endPoint x: 1216, endPoint y: 524, distance: 934.3
click at [1216, 524] on rect at bounding box center [1216, 534] width 5 height 49
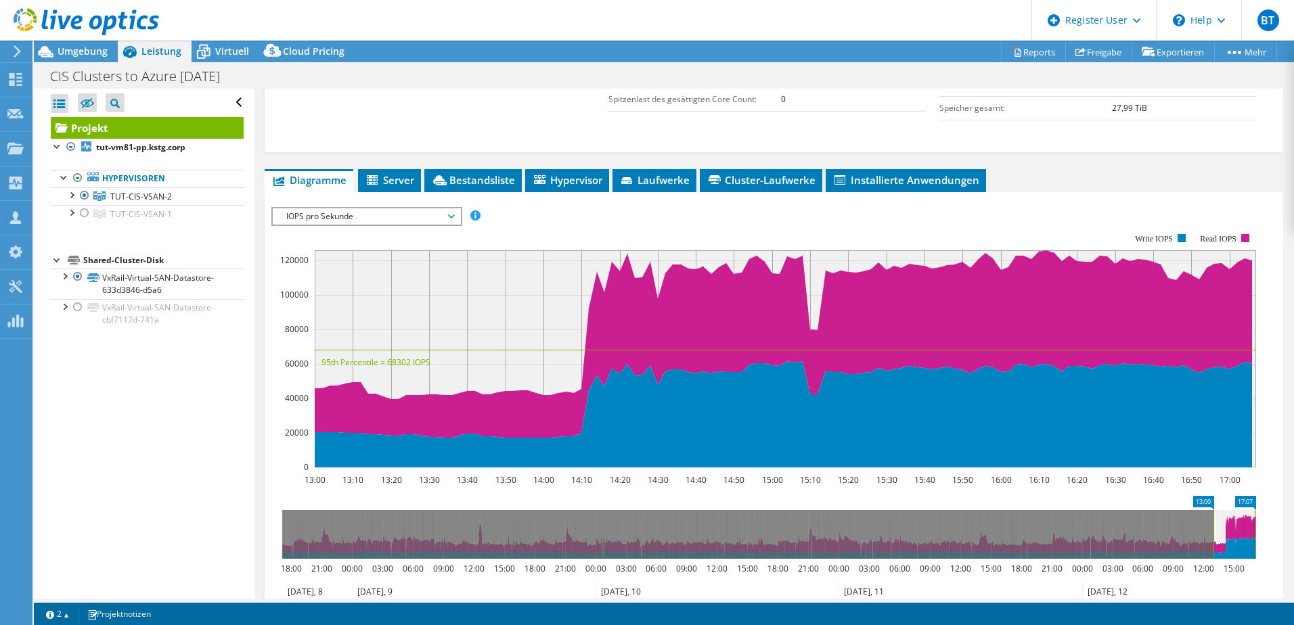
scroll to position [460, 0]
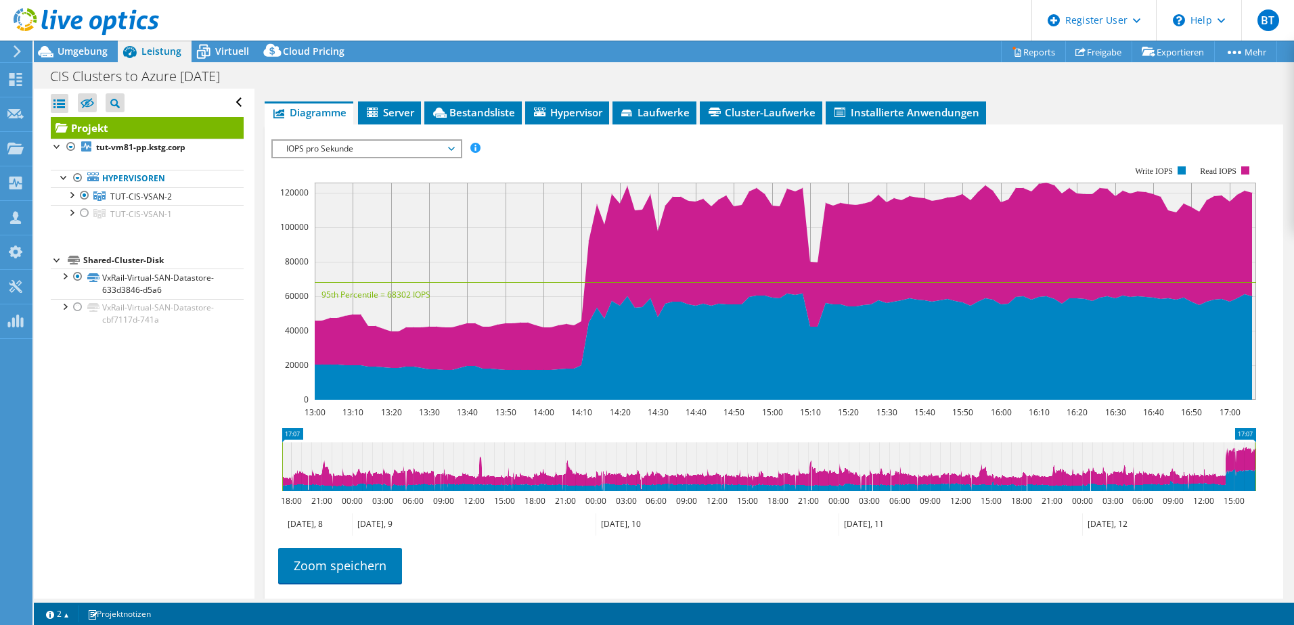
drag, startPoint x: 1214, startPoint y: 471, endPoint x: 162, endPoint y: 478, distance: 1051.4
click at [162, 478] on div "Alle öffnen Alle schließen Ausgeschlossene Knoten verbergen Projektbaumfilter" at bounding box center [664, 344] width 1260 height 510
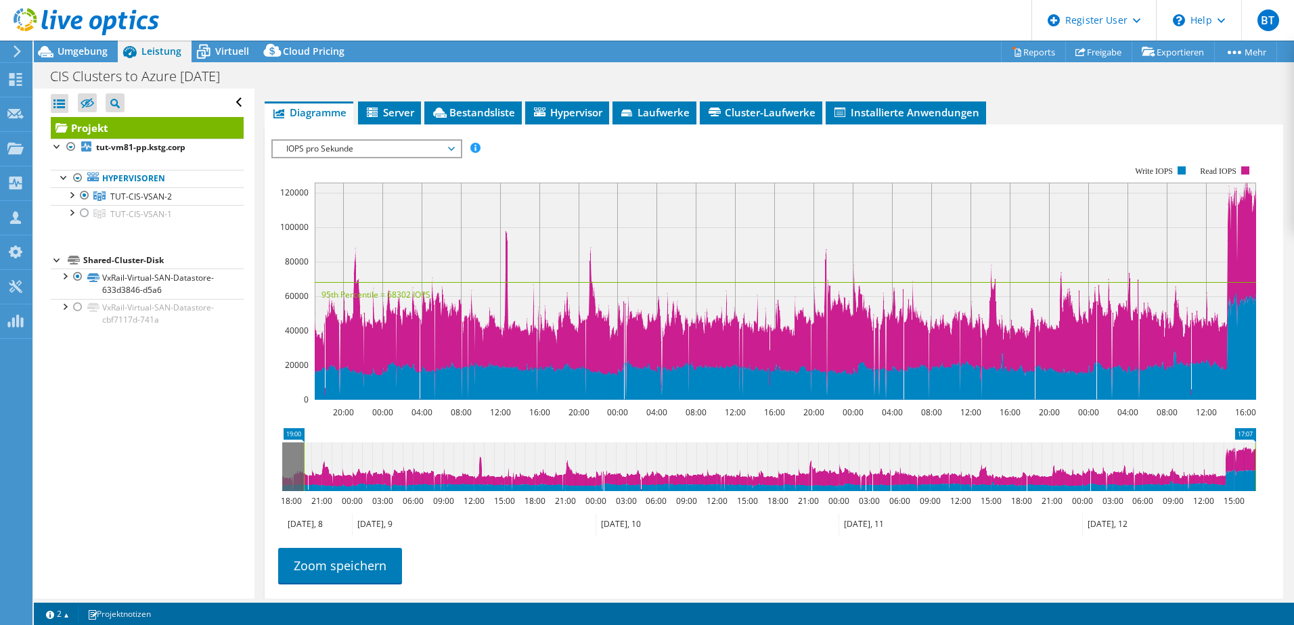
drag, startPoint x: 281, startPoint y: 470, endPoint x: 303, endPoint y: 470, distance: 21.6
click at [303, 470] on rect at bounding box center [303, 466] width 5 height 49
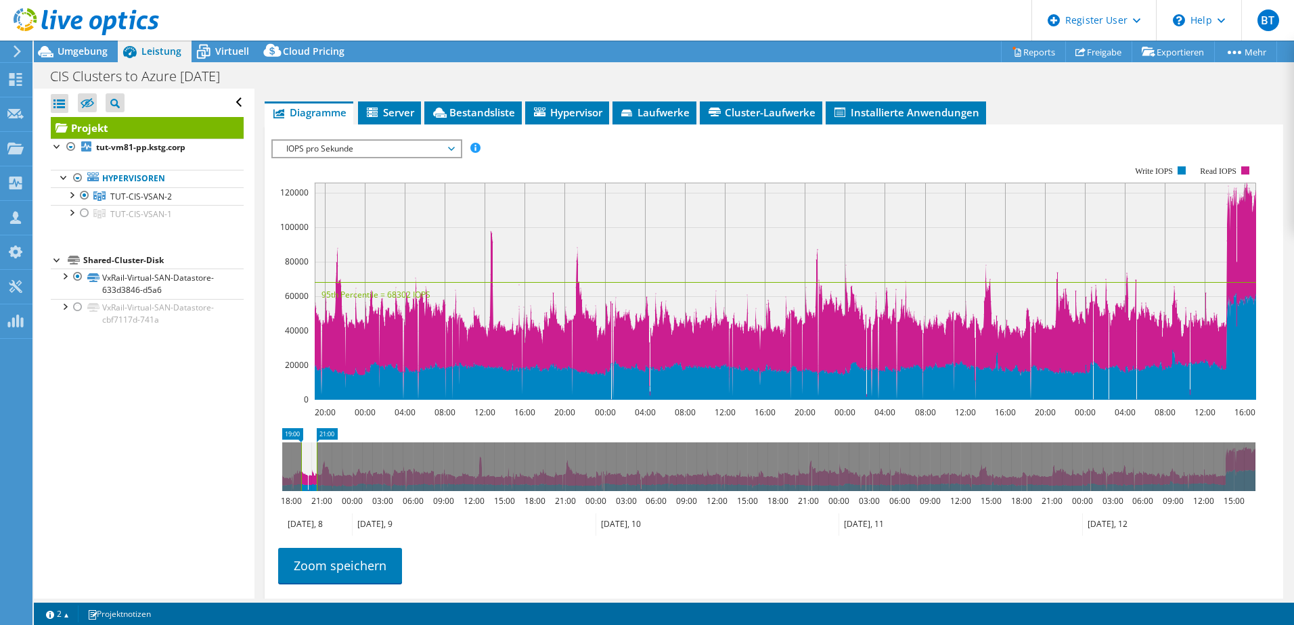
drag, startPoint x: 1254, startPoint y: 457, endPoint x: 315, endPoint y: 459, distance: 938.4
click at [315, 459] on rect at bounding box center [316, 466] width 5 height 49
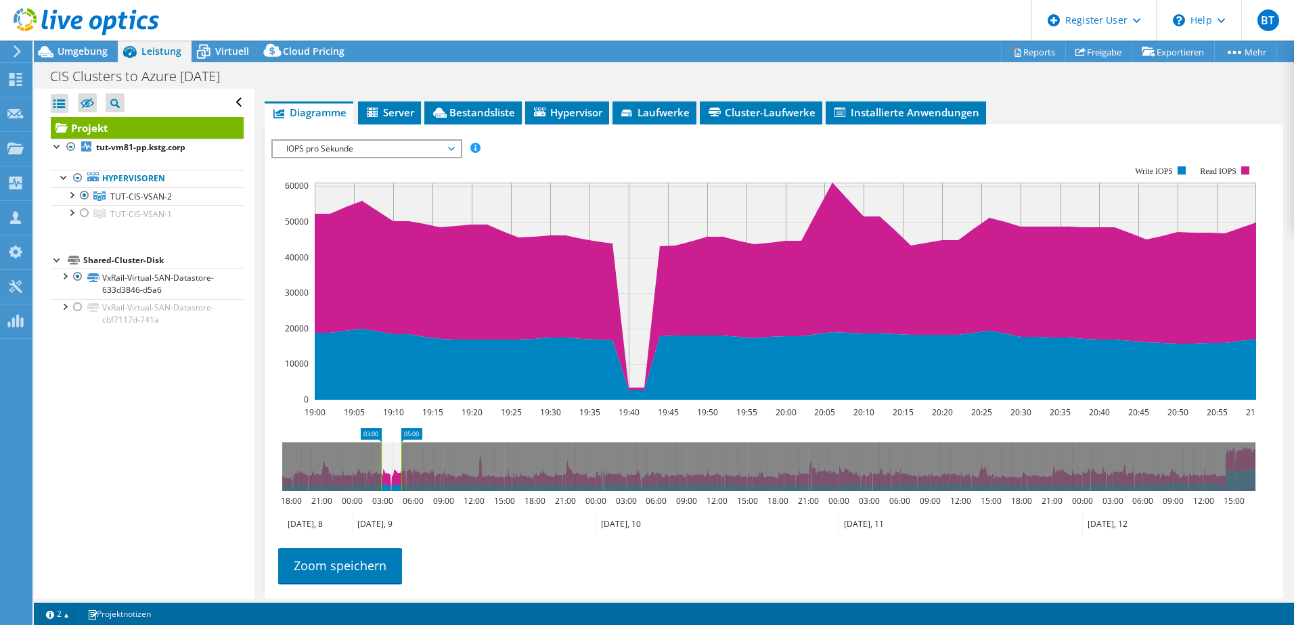
drag, startPoint x: 309, startPoint y: 484, endPoint x: 389, endPoint y: 497, distance: 80.8
click at [389, 497] on icon "05:00 03:00 18:00 21:00 00:00 03:00 06:00 09:00 12:00 15:00 18:00 21:00 00:00 0…" at bounding box center [768, 482] width 995 height 108
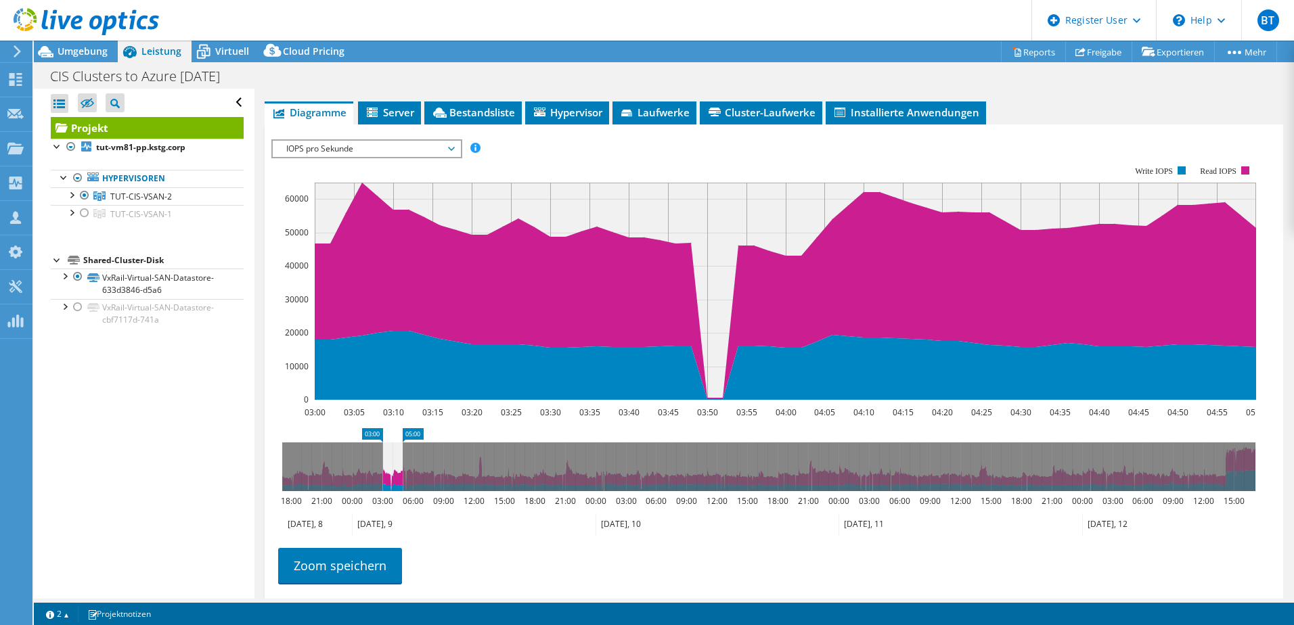
click at [313, 150] on span "IOPS pro Sekunde" at bounding box center [366, 149] width 174 height 16
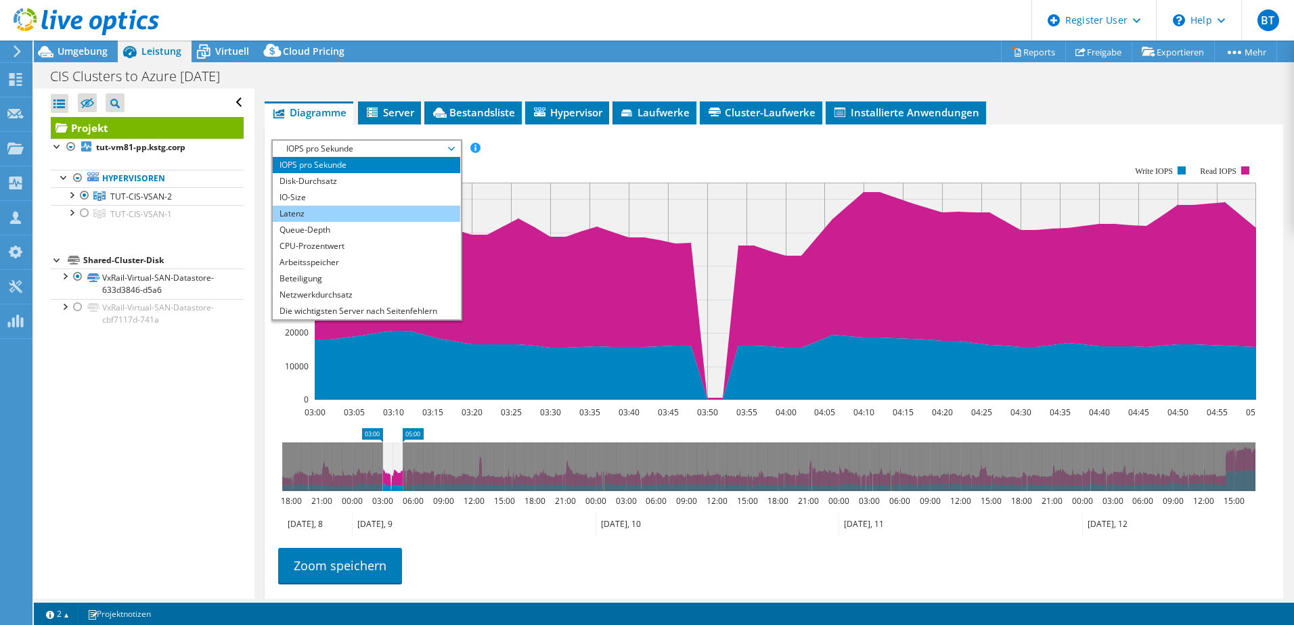
click at [316, 217] on li "Latenz" at bounding box center [366, 214] width 187 height 16
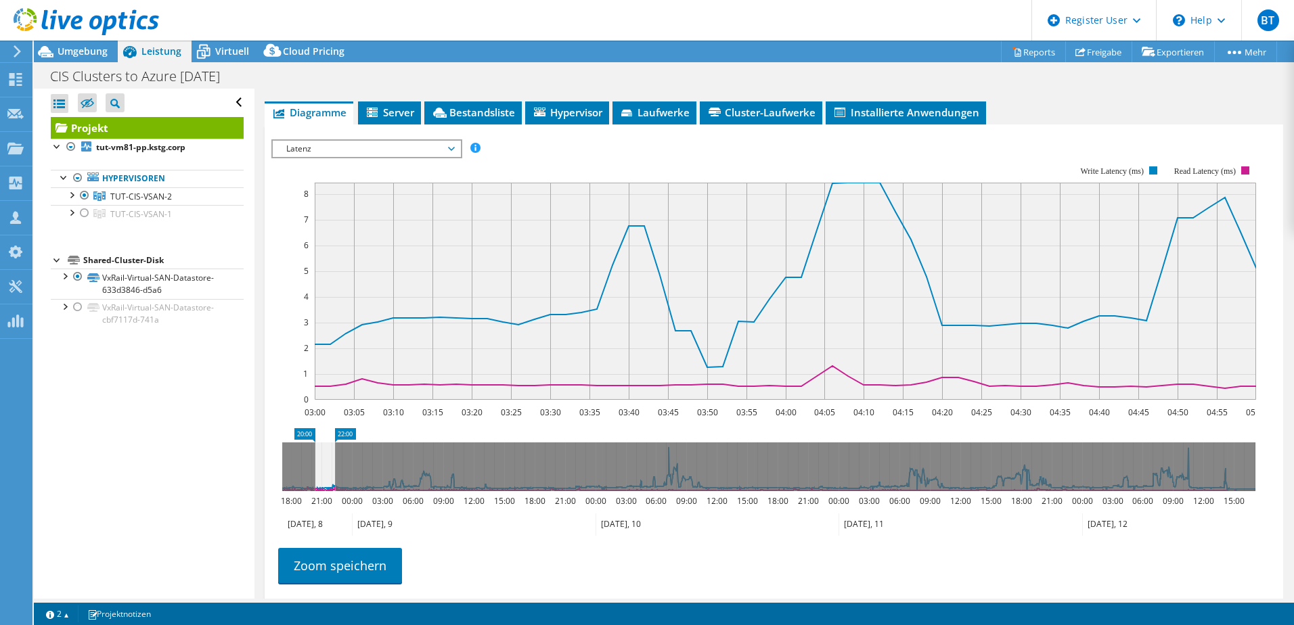
drag, startPoint x: 395, startPoint y: 478, endPoint x: 327, endPoint y: 495, distance: 69.6
click at [327, 495] on icon "20:00 22:00 18:00 21:00 00:00 03:00 06:00 09:00 12:00 15:00 18:00 21:00 00:00 0…" at bounding box center [768, 482] width 995 height 108
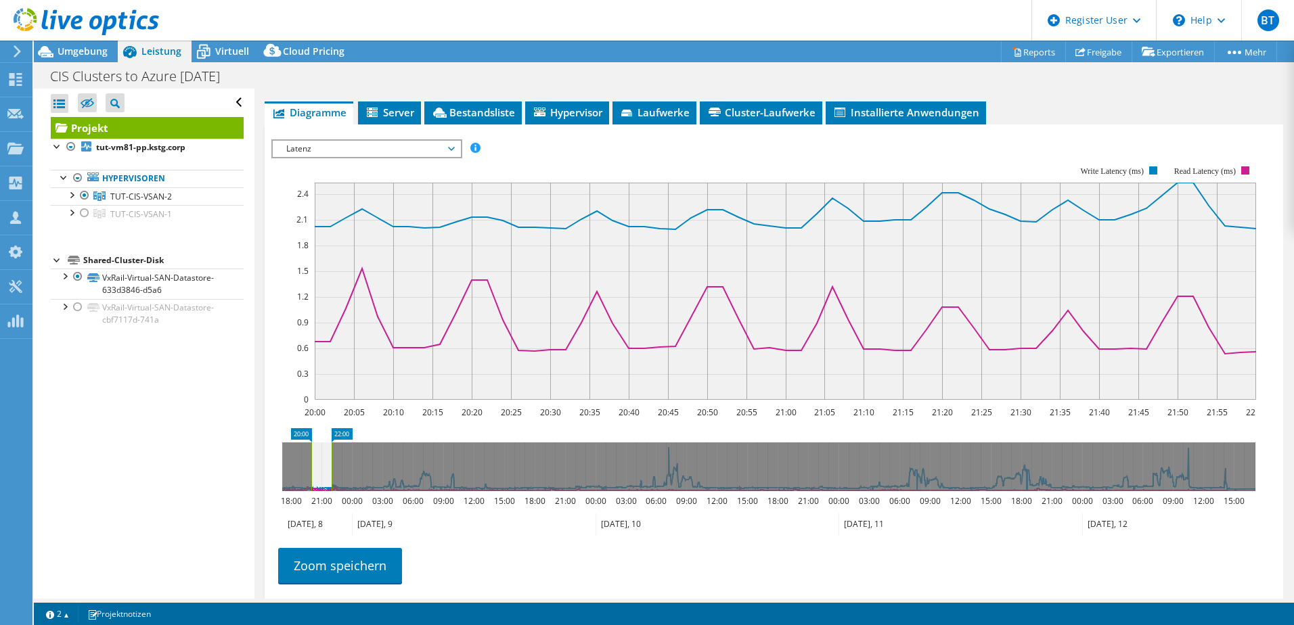
click at [326, 150] on span "Latenz" at bounding box center [366, 149] width 174 height 16
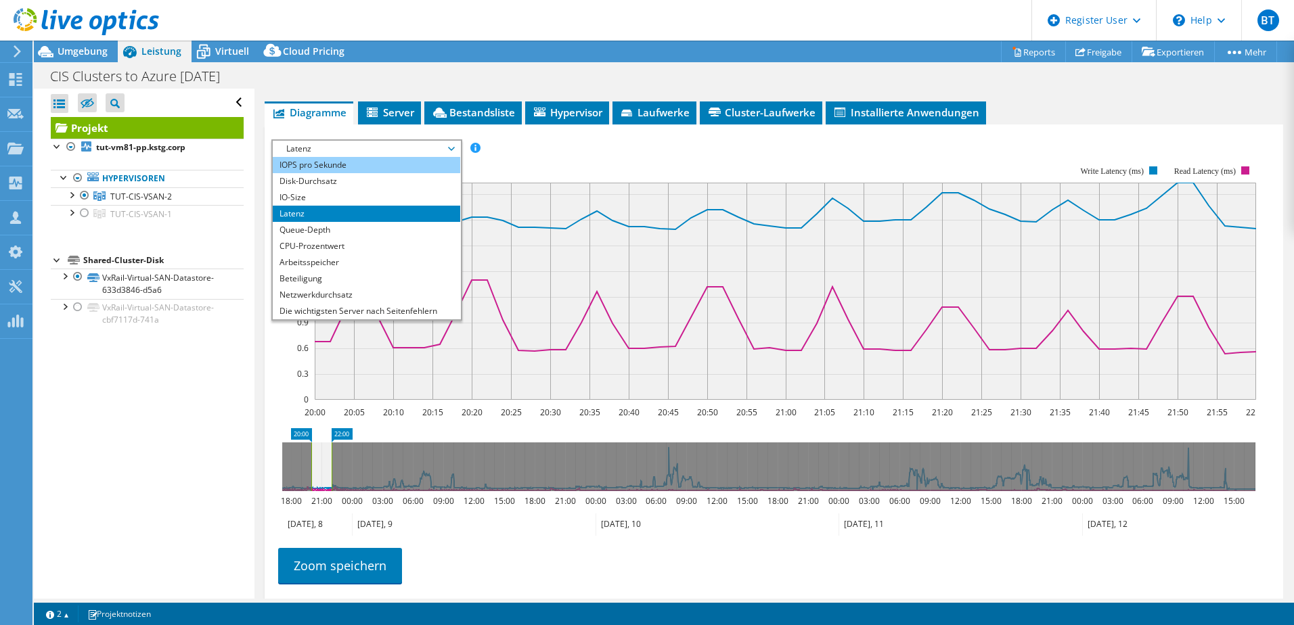
click at [326, 168] on li "IOPS pro Sekunde" at bounding box center [366, 165] width 187 height 16
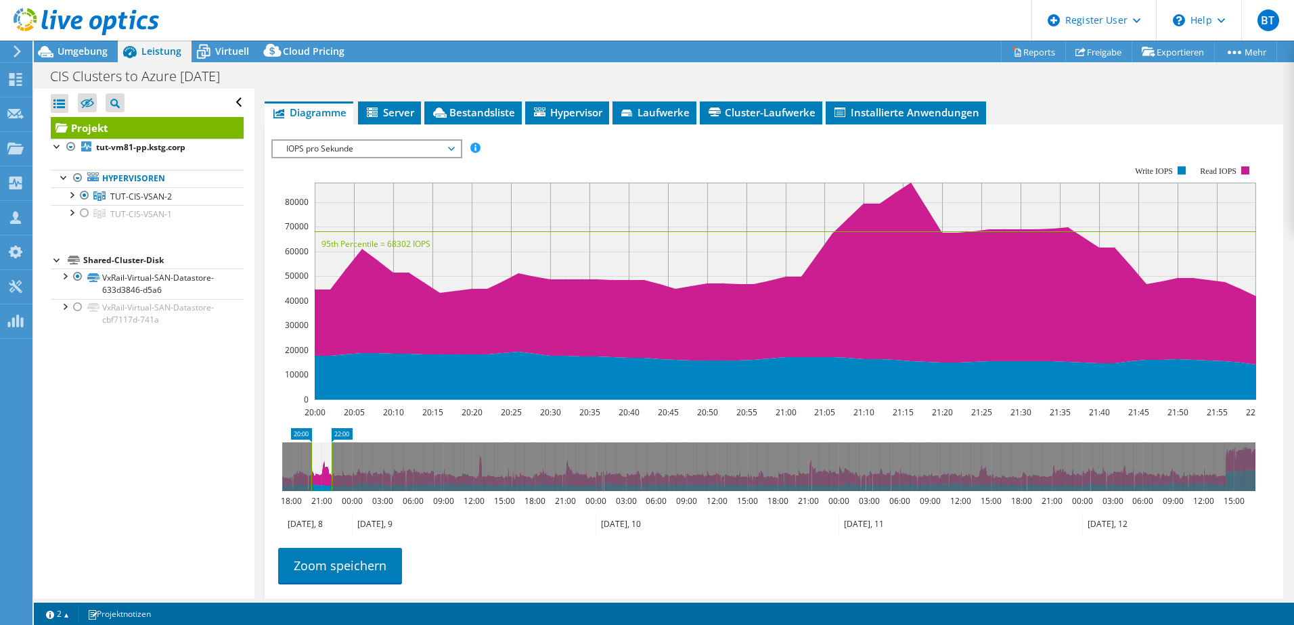
click at [324, 493] on icon "20:00 22:00 18:00 21:00 00:00 03:00 06:00 09:00 12:00 15:00 18:00 21:00 00:00 0…" at bounding box center [768, 482] width 995 height 108
drag, startPoint x: 322, startPoint y: 487, endPoint x: 312, endPoint y: 487, distance: 10.1
click at [312, 487] on icon at bounding box center [311, 466] width 20 height 49
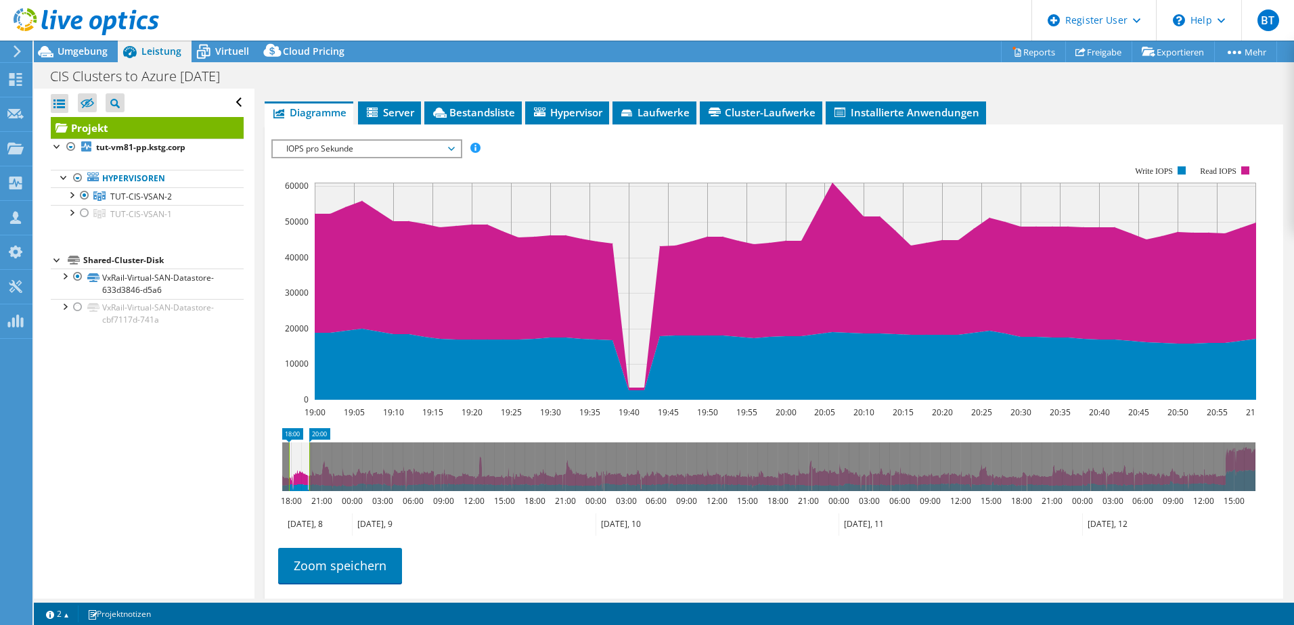
drag, startPoint x: 311, startPoint y: 478, endPoint x: 299, endPoint y: 480, distance: 12.3
click at [299, 480] on icon at bounding box center [299, 466] width 20 height 49
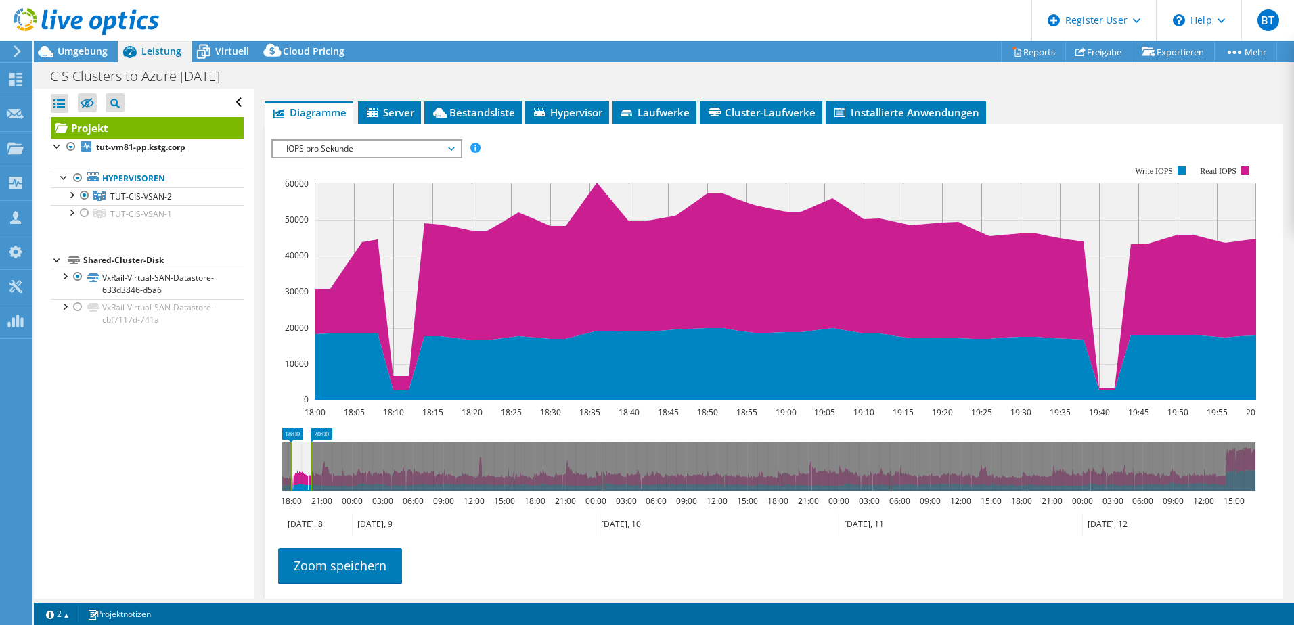
click at [344, 147] on span "IOPS pro Sekunde" at bounding box center [366, 149] width 174 height 16
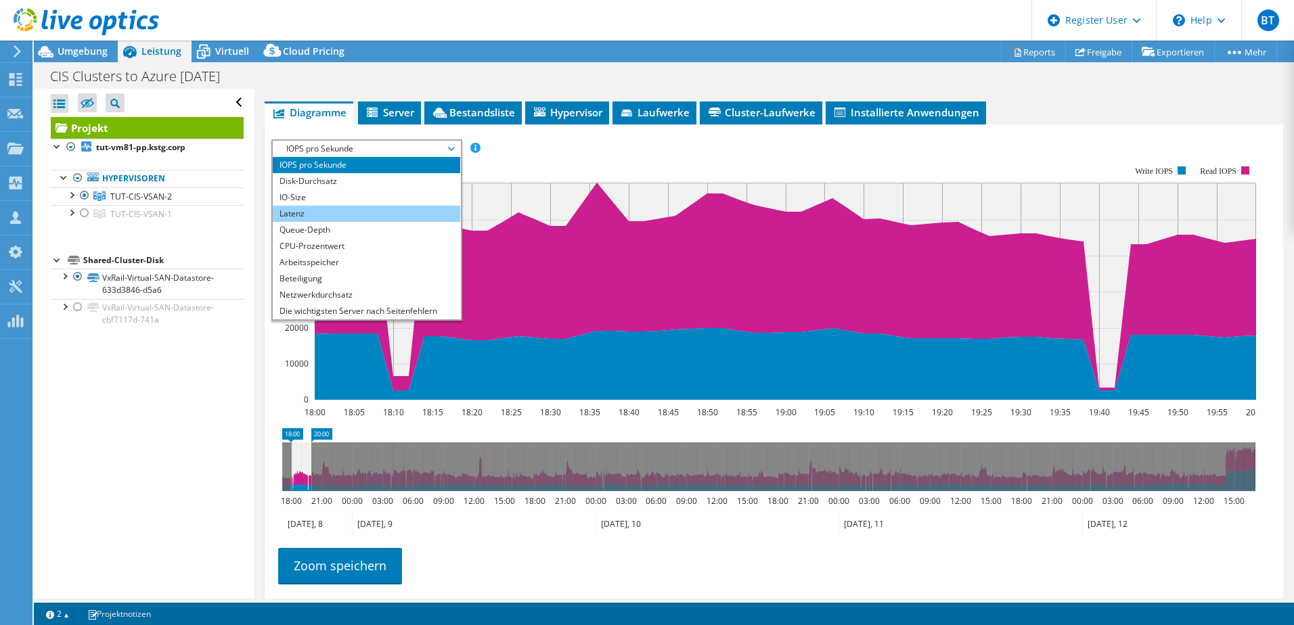
click at [338, 216] on li "Latenz" at bounding box center [366, 214] width 187 height 16
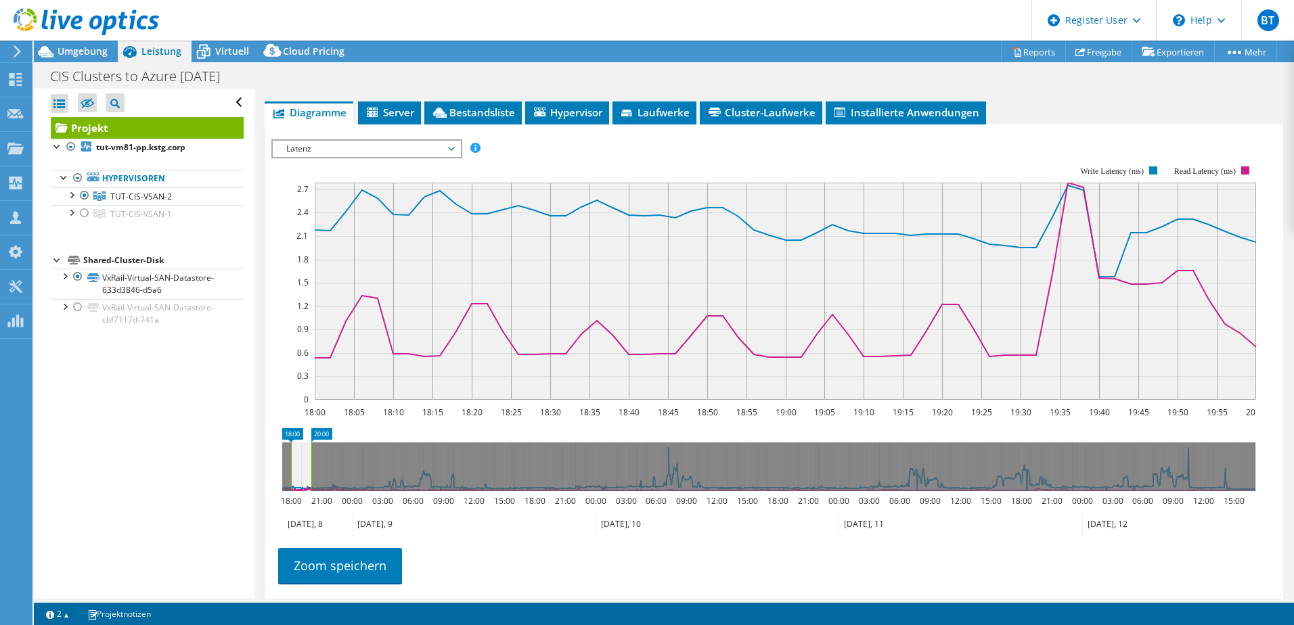
click at [389, 147] on span "Latenz" at bounding box center [366, 149] width 174 height 16
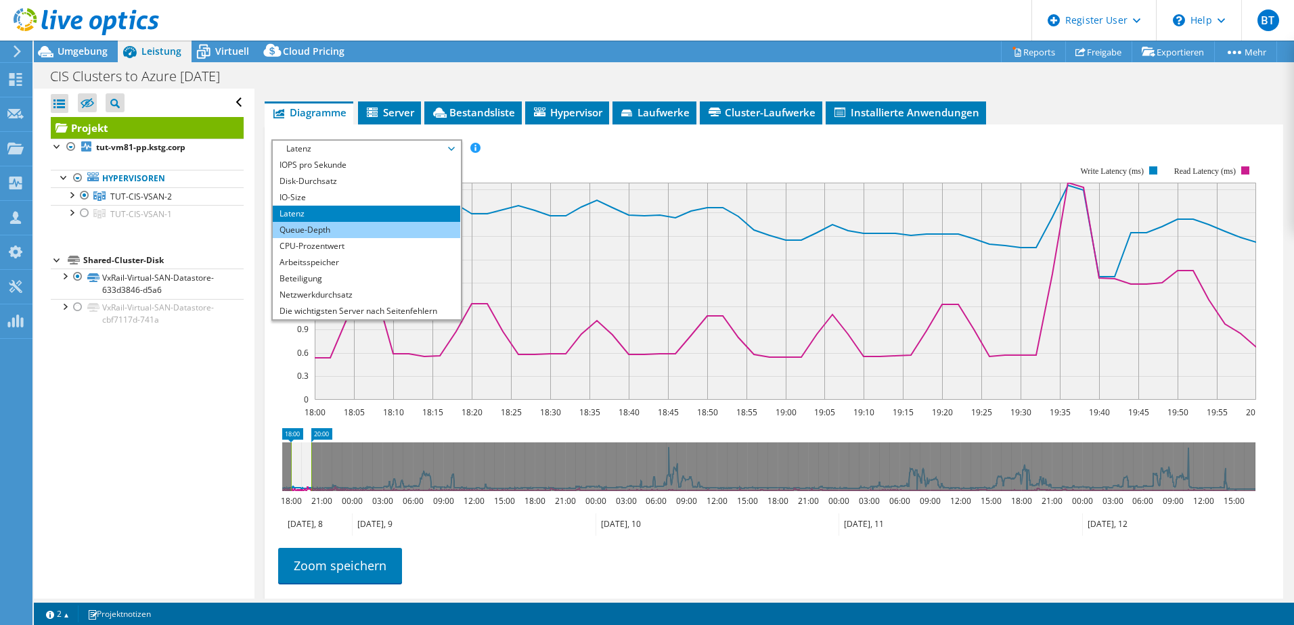
click at [351, 224] on li "Queue-Depth" at bounding box center [366, 230] width 187 height 16
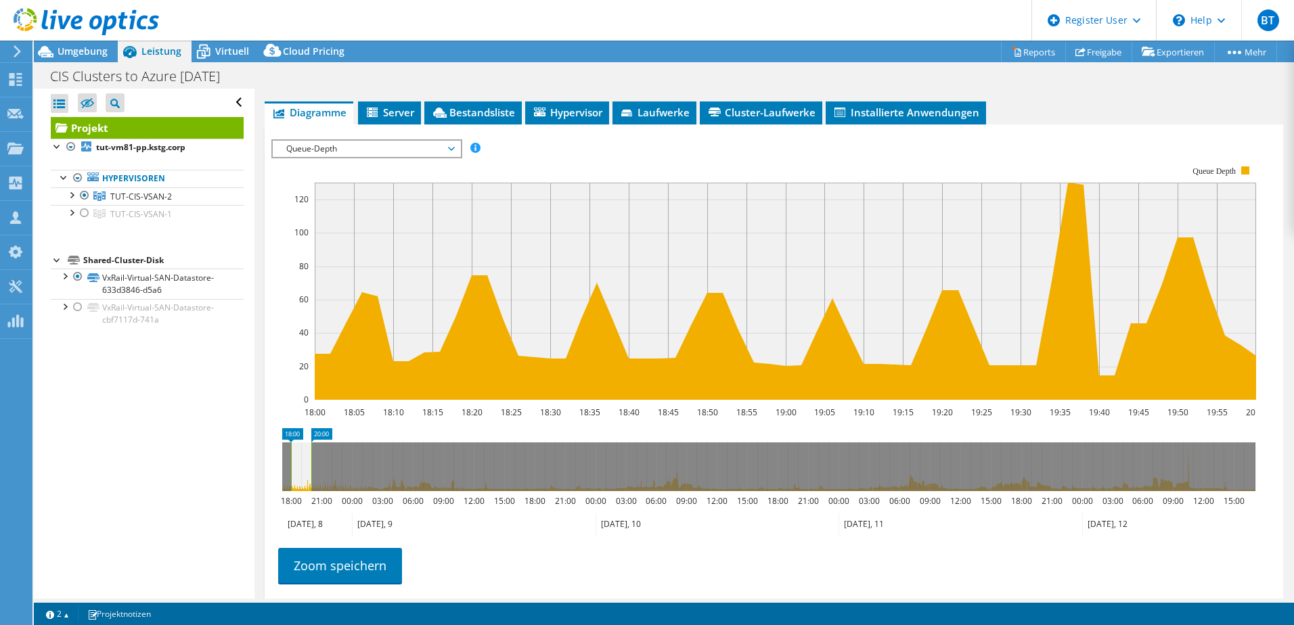
click at [390, 150] on span "Queue-Depth" at bounding box center [366, 149] width 174 height 16
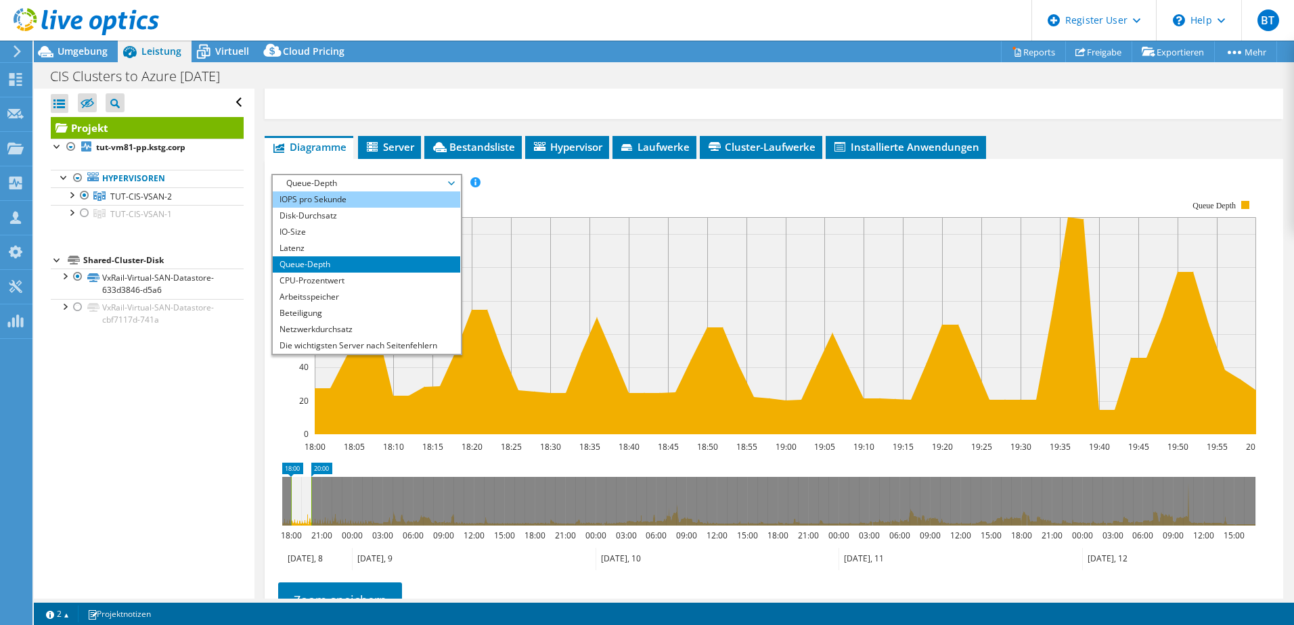
scroll to position [392, 0]
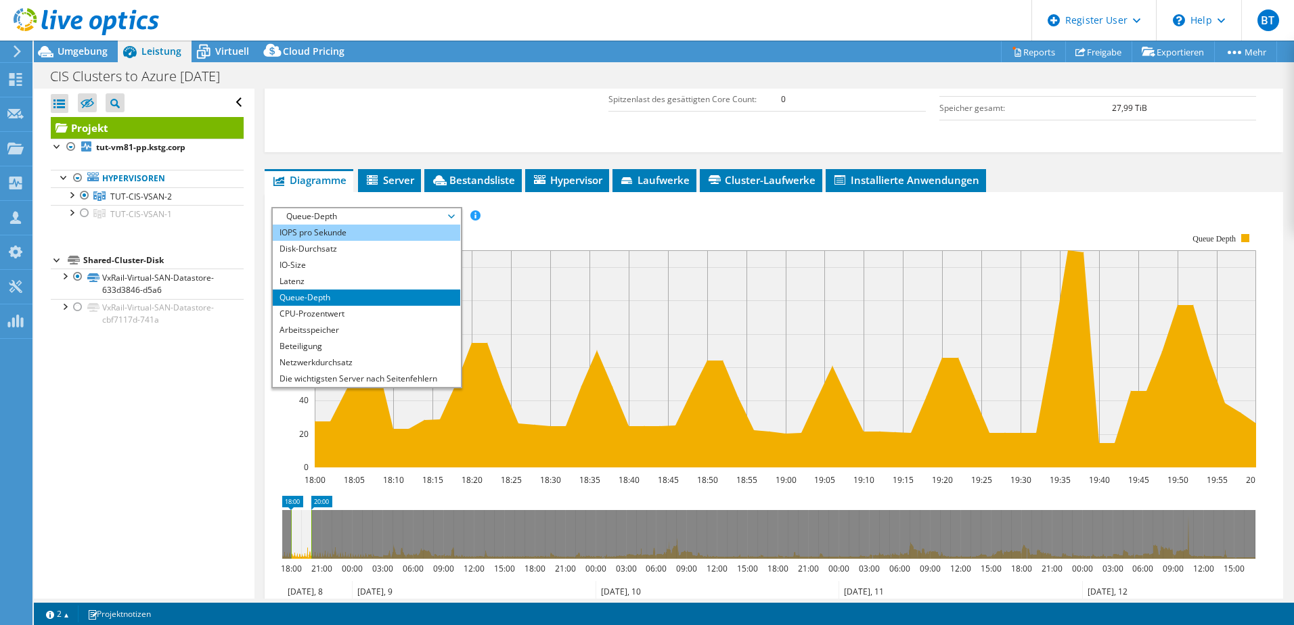
click at [344, 237] on li "IOPS pro Sekunde" at bounding box center [366, 233] width 187 height 16
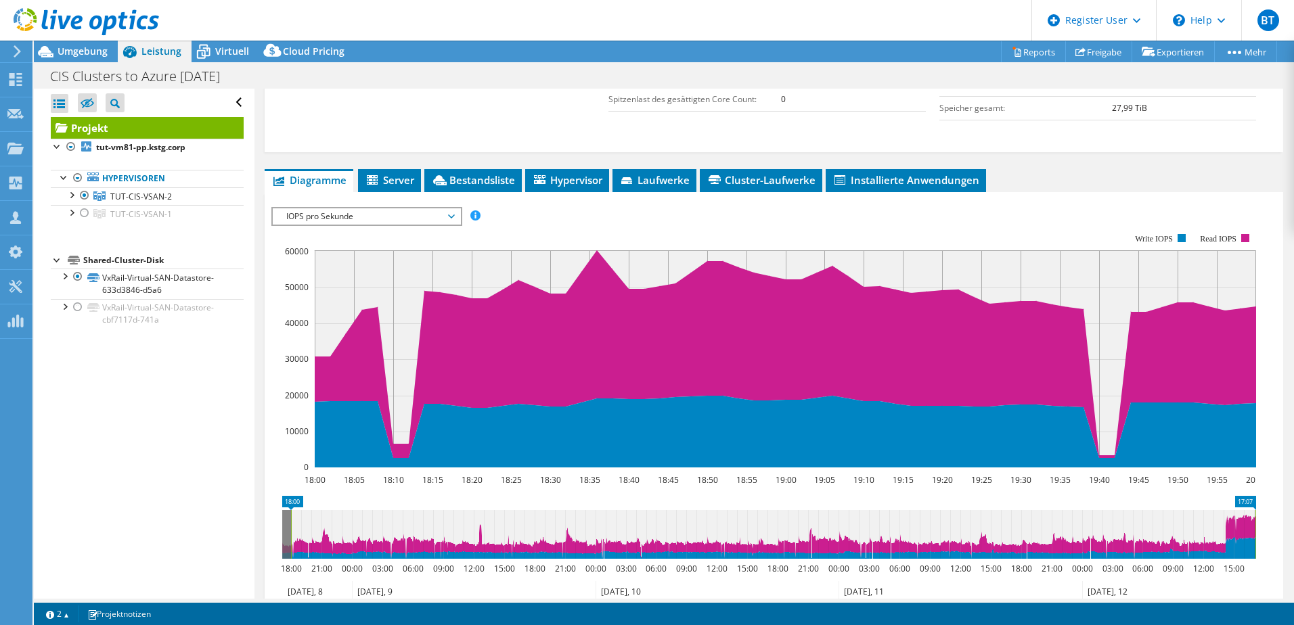
drag, startPoint x: 311, startPoint y: 528, endPoint x: 1277, endPoint y: 541, distance: 966.9
click at [1276, 537] on div "Projekt Details Vorbereitet für: William Kirk, bill.kirk@karlstorz.com Konto KA…" at bounding box center [773, 229] width 1038 height 1066
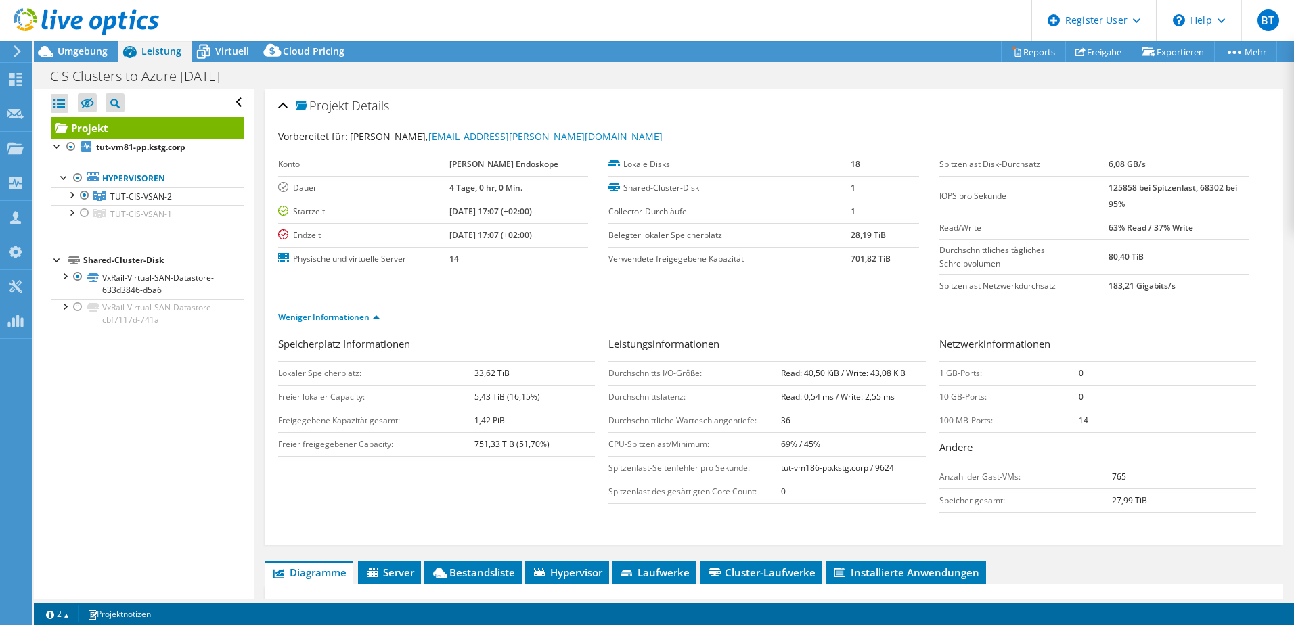
select select "EUFrankfurt"
select select "EUR"
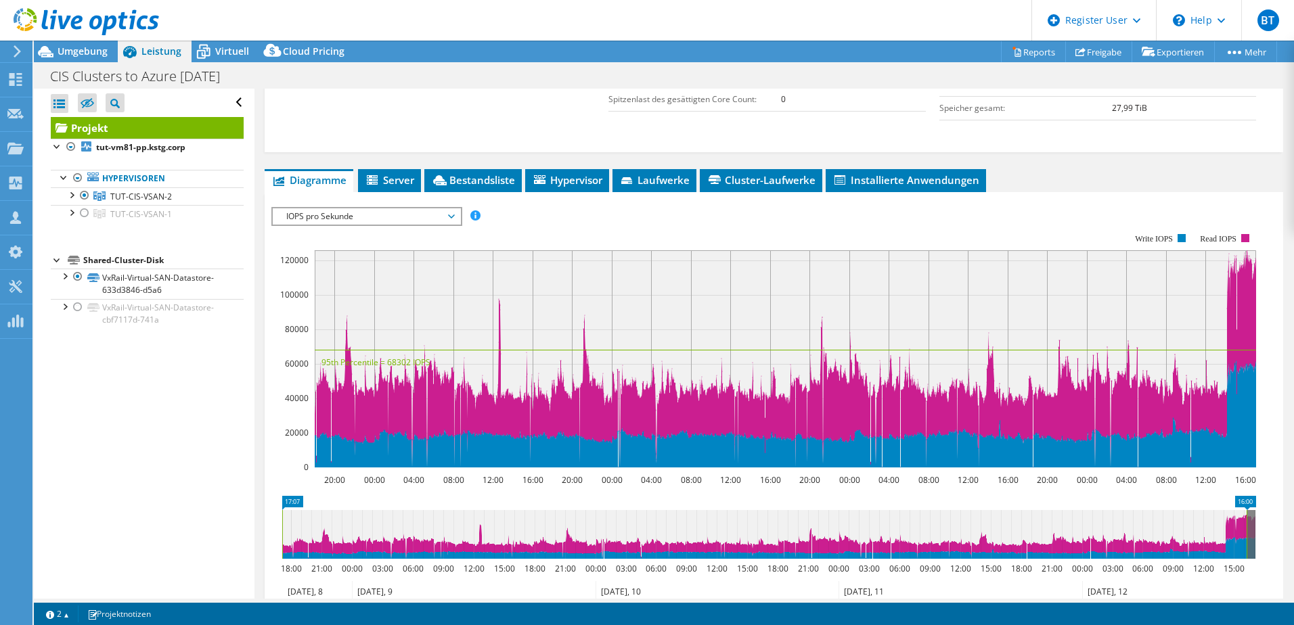
drag, startPoint x: 294, startPoint y: 536, endPoint x: 283, endPoint y: 536, distance: 10.1
click at [283, 536] on g at bounding box center [767, 534] width 976 height 49
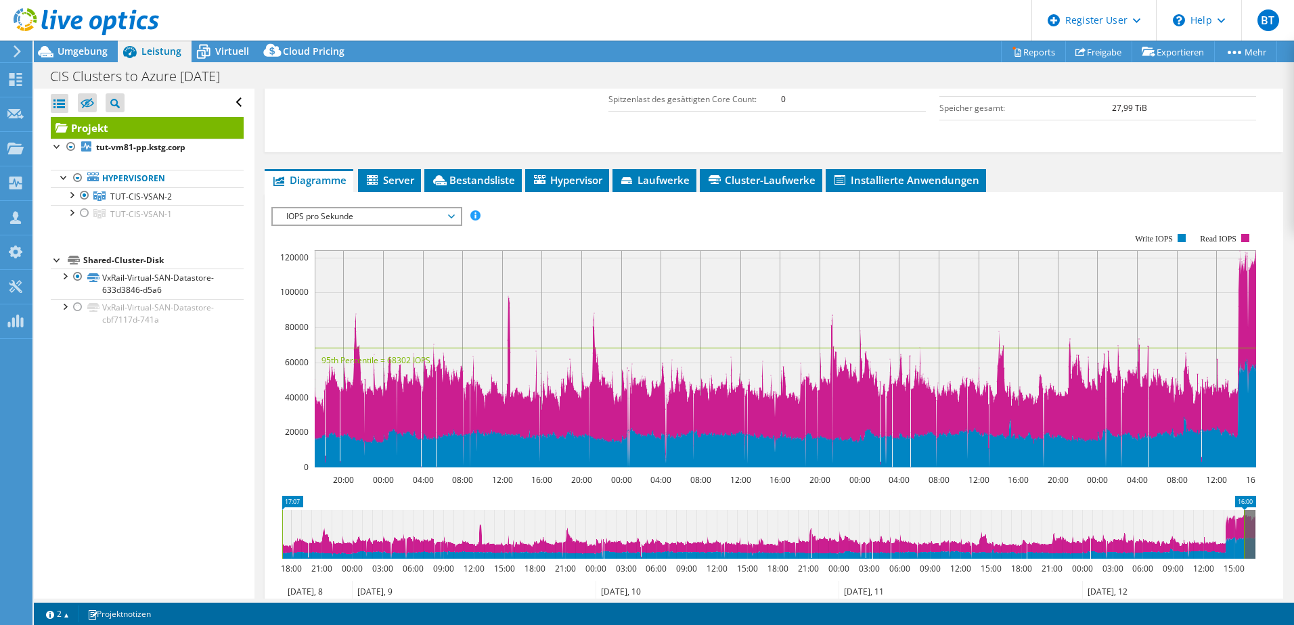
click at [324, 213] on span "IOPS pro Sekunde" at bounding box center [366, 216] width 174 height 16
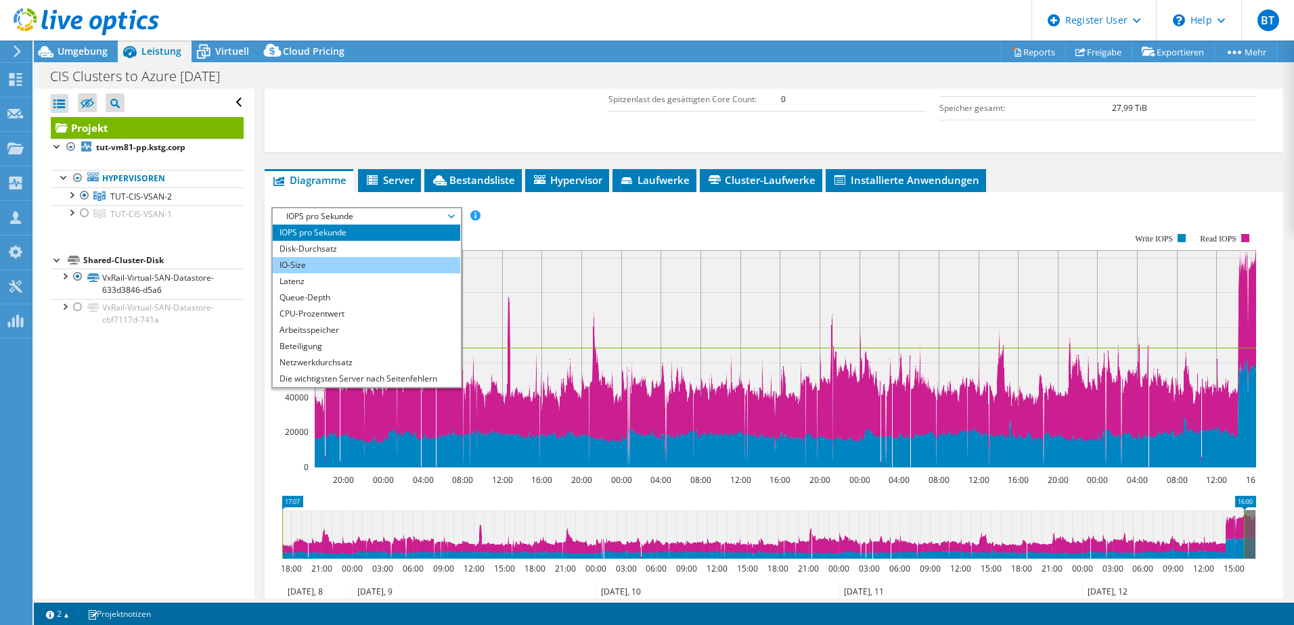
click at [332, 268] on li "IO-Size" at bounding box center [366, 265] width 187 height 16
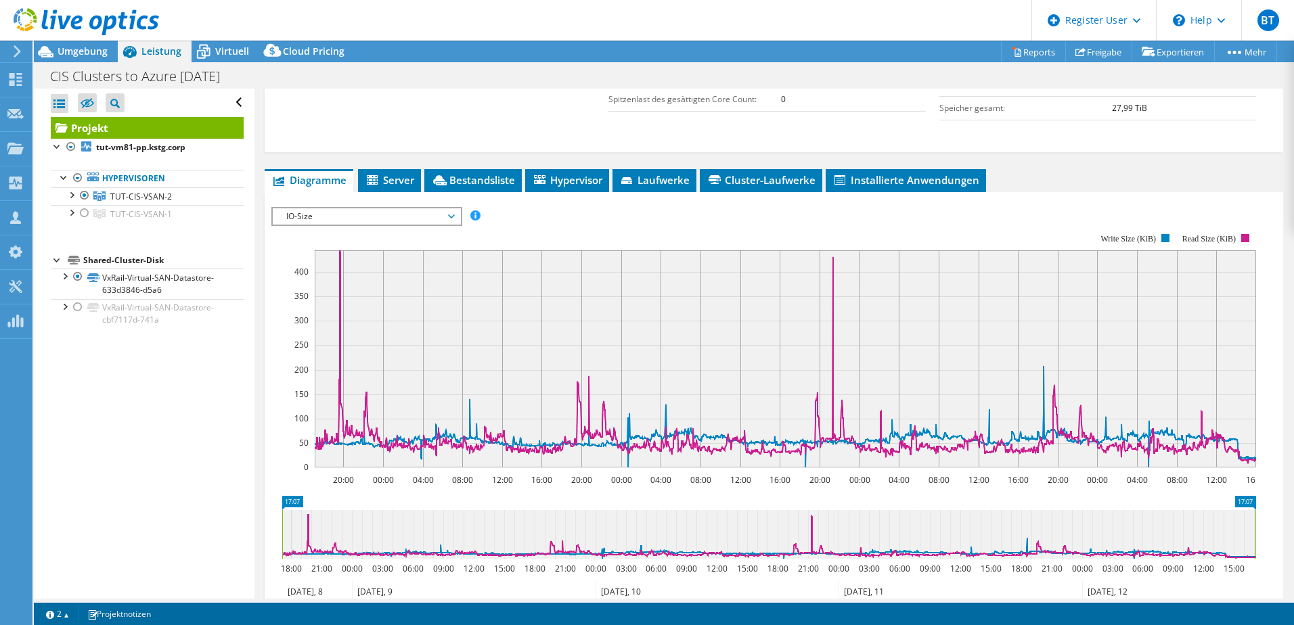
drag, startPoint x: 1243, startPoint y: 533, endPoint x: 1289, endPoint y: 534, distance: 46.0
click at [1289, 533] on article "Projekt Details Vorbereitet für: William Kirk, bill.kirk@karlstorz.com Konto KA…" at bounding box center [773, 344] width 1039 height 510
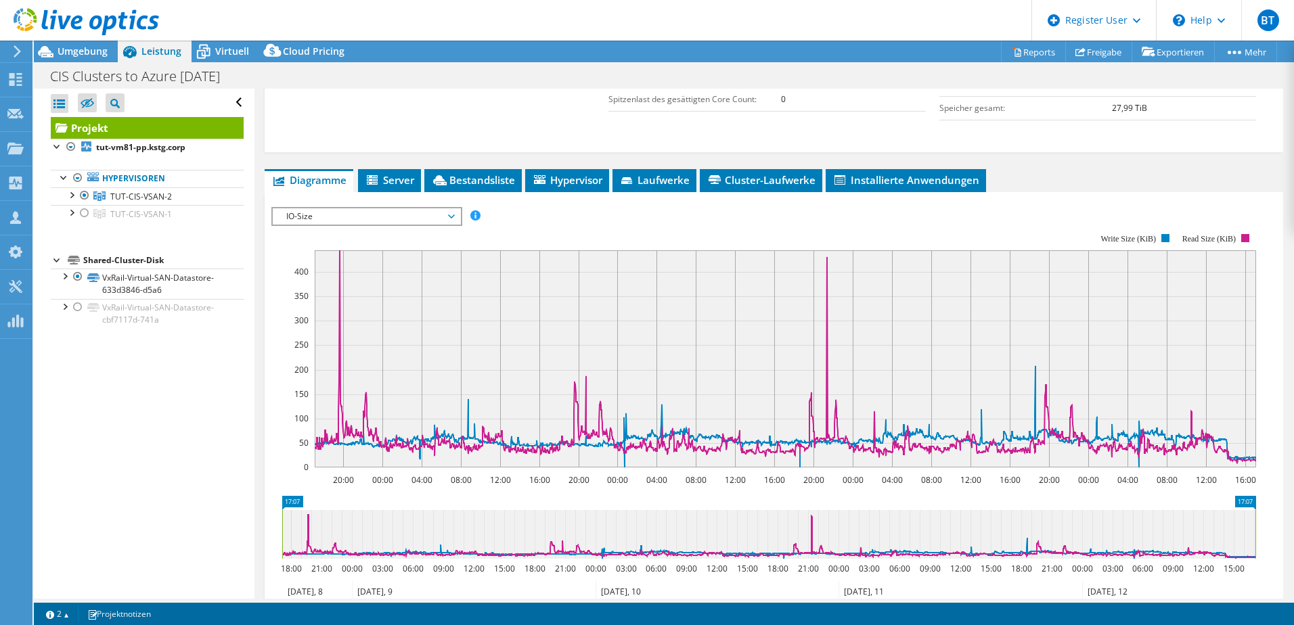
click at [331, 218] on span "IO-Size" at bounding box center [366, 216] width 174 height 16
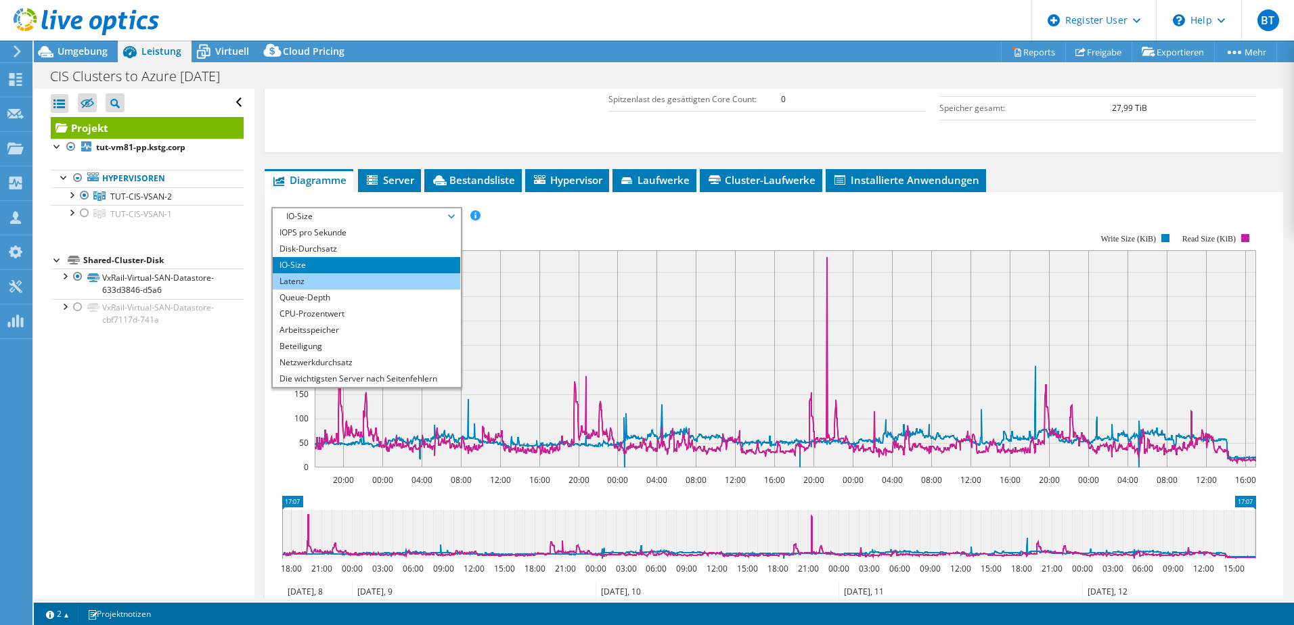
click at [317, 281] on li "Latenz" at bounding box center [366, 281] width 187 height 16
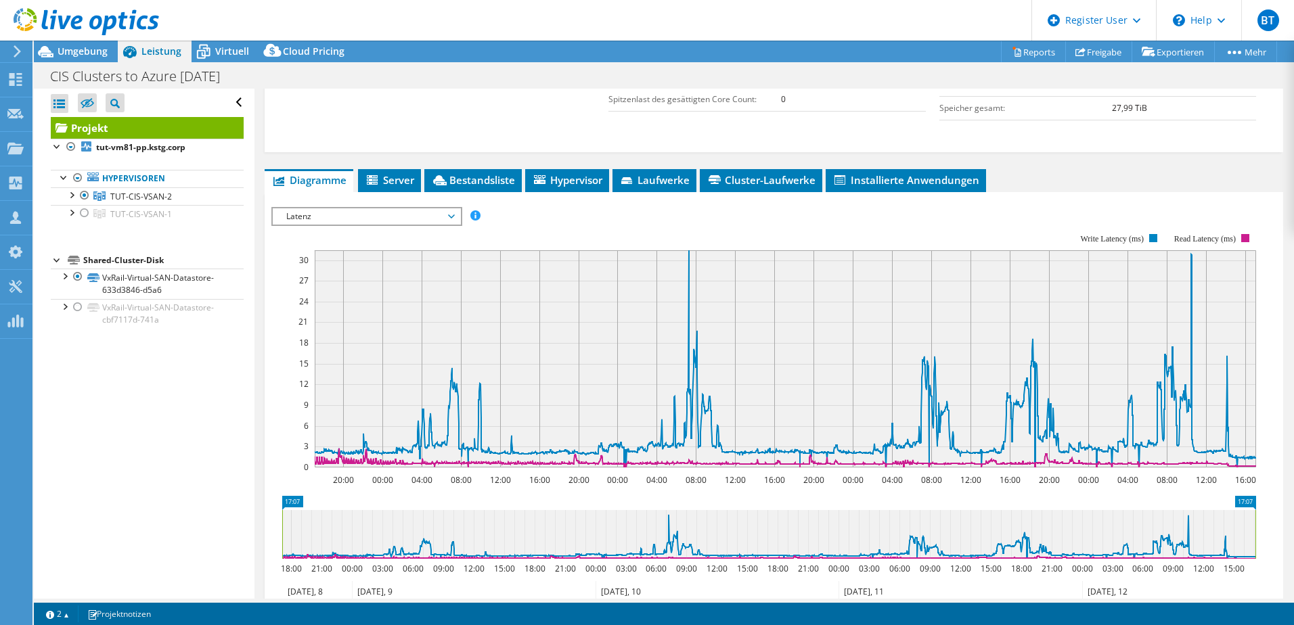
click at [359, 209] on span "Latenz" at bounding box center [366, 216] width 174 height 16
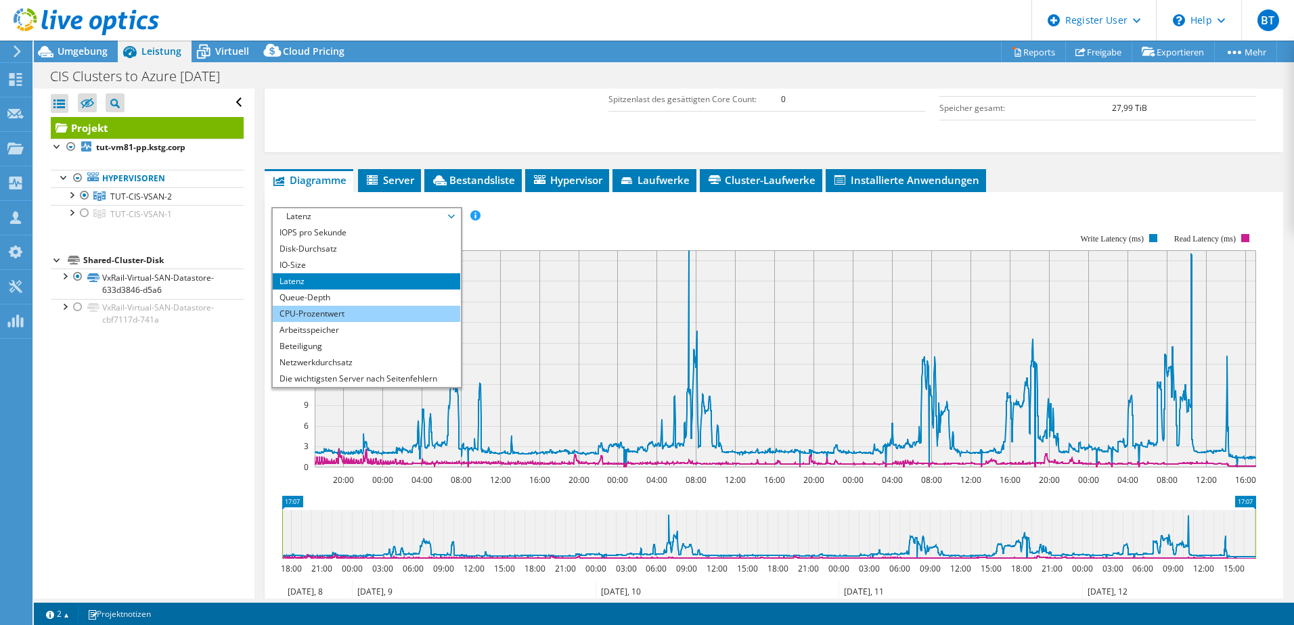
click at [369, 313] on li "CPU-Prozentwert" at bounding box center [366, 314] width 187 height 16
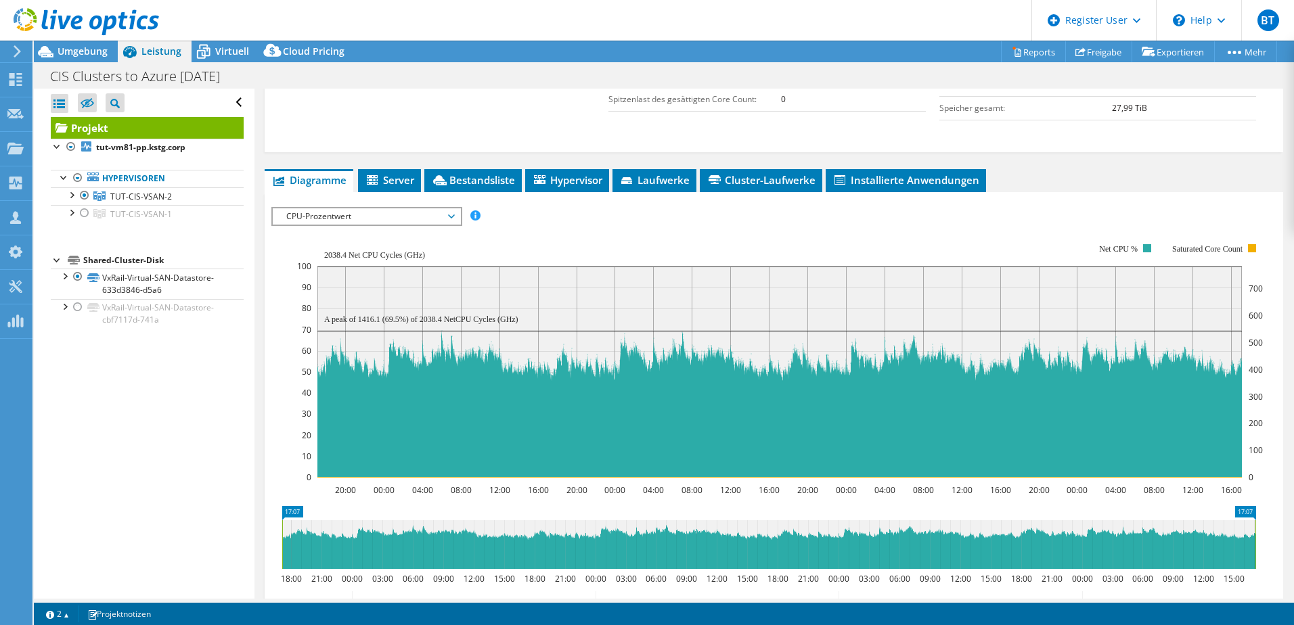
click at [338, 214] on span "CPU-Prozentwert" at bounding box center [366, 216] width 174 height 16
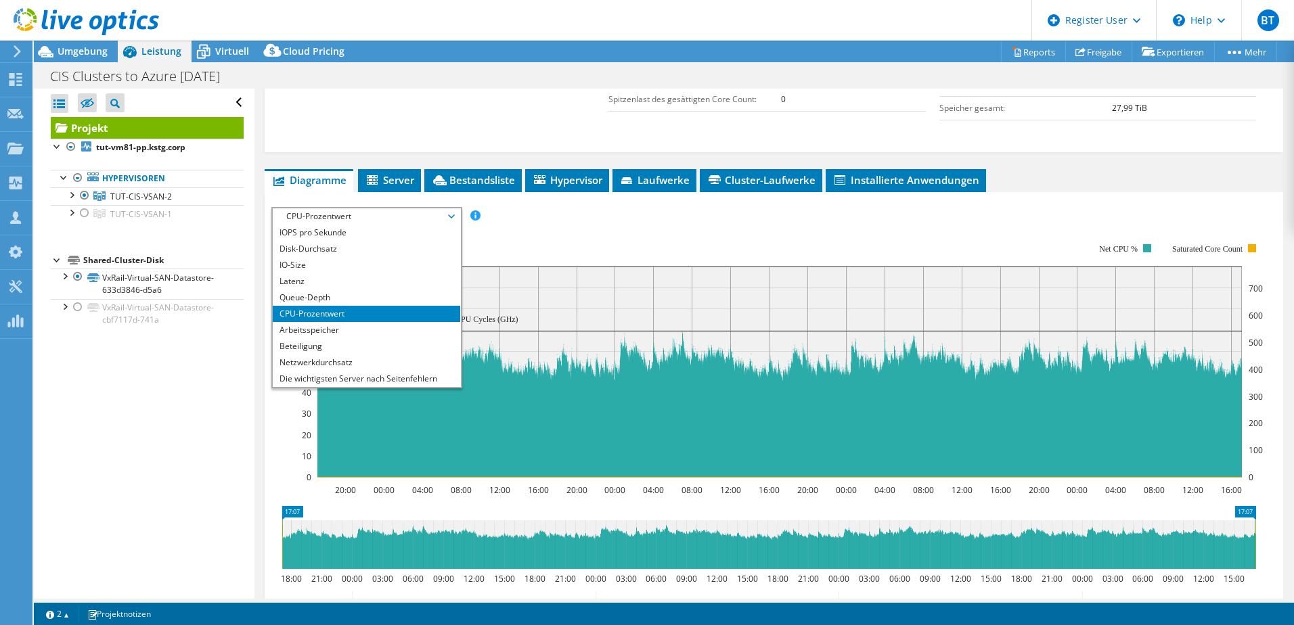
click at [497, 237] on rect at bounding box center [779, 360] width 965 height 271
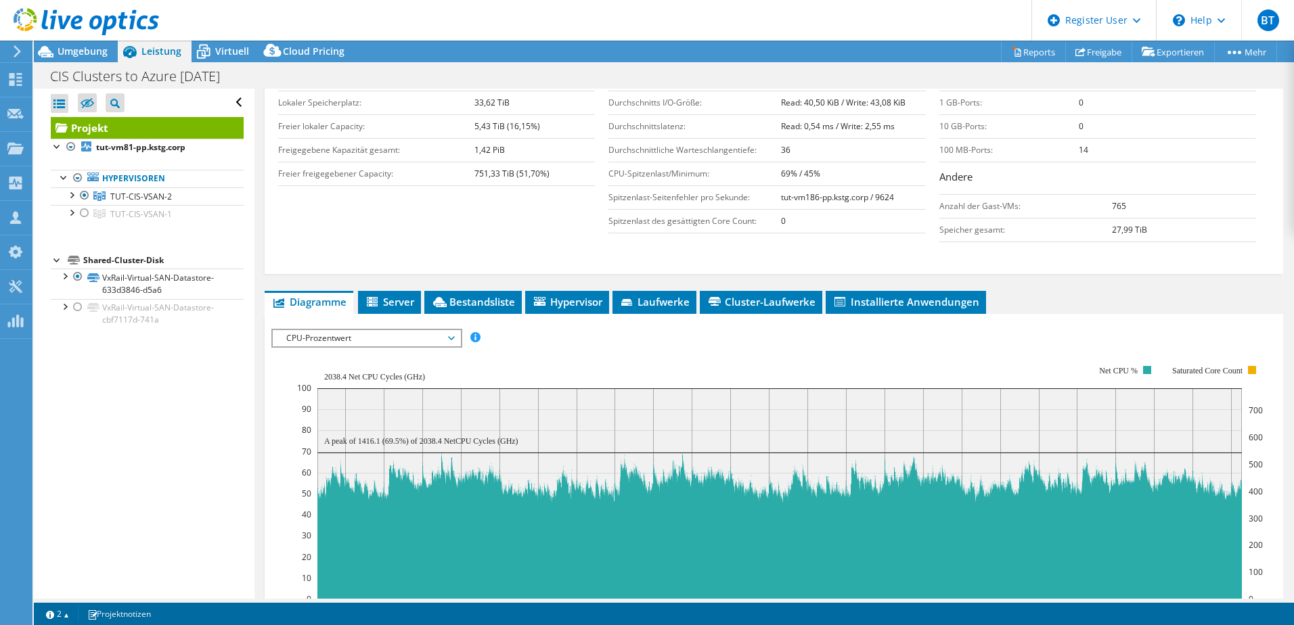
scroll to position [257, 0]
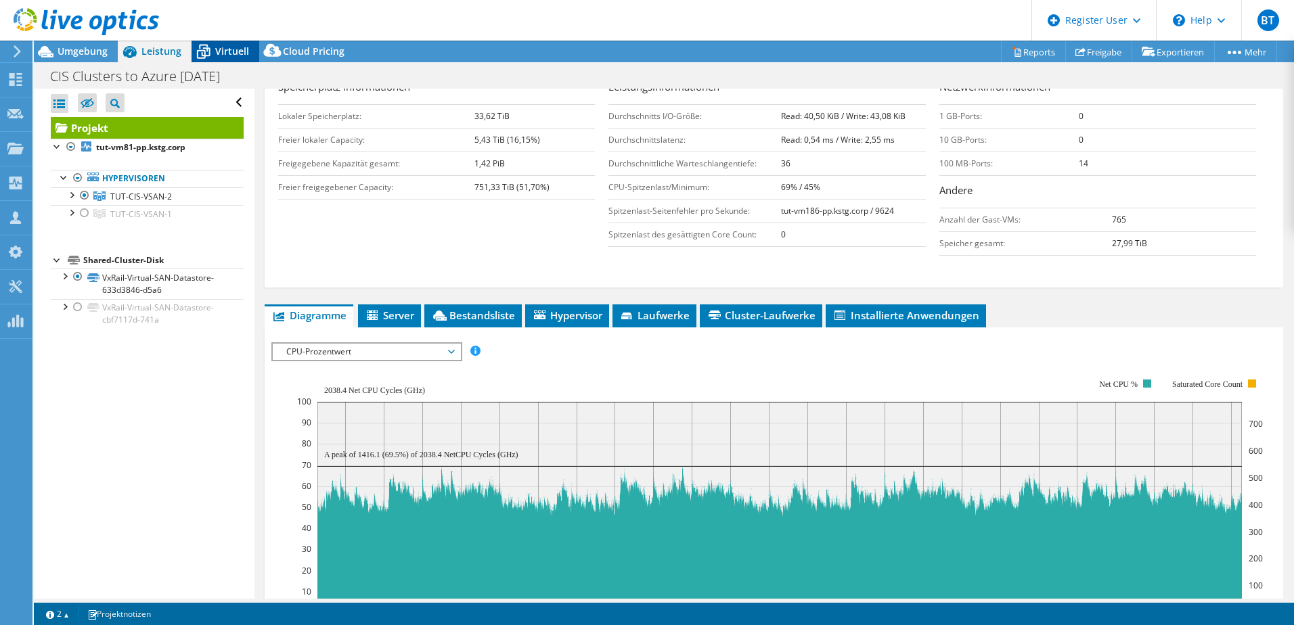
click at [227, 51] on span "Virtuell" at bounding box center [232, 51] width 34 height 13
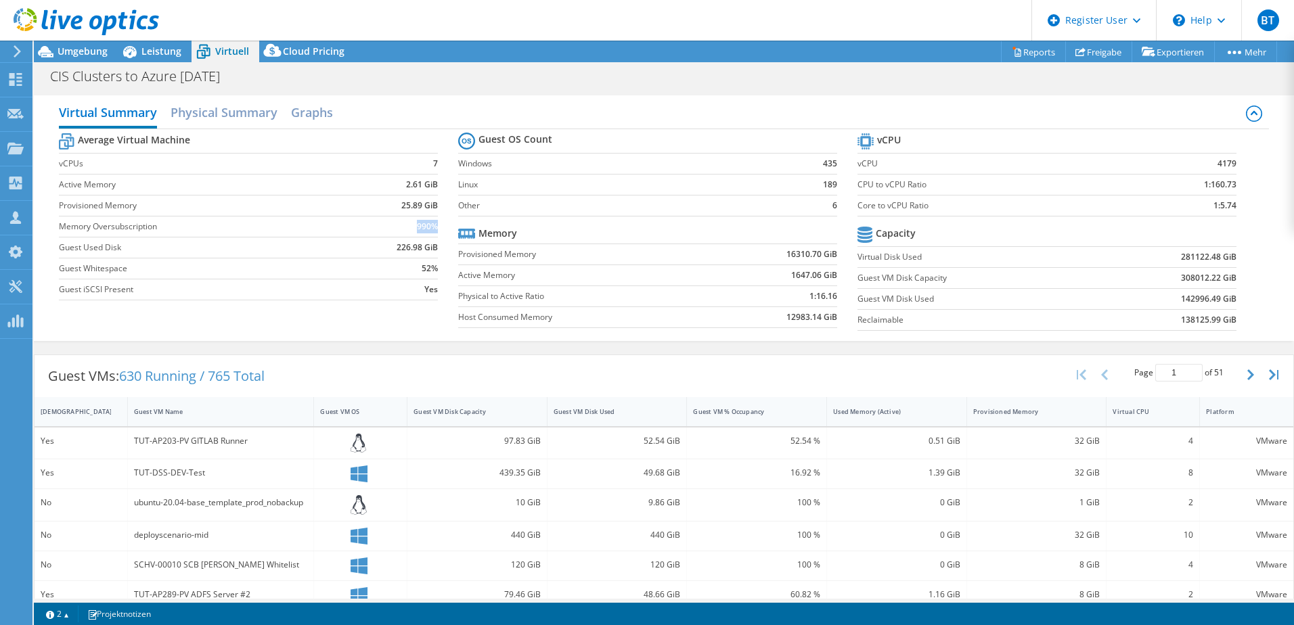
drag, startPoint x: 396, startPoint y: 229, endPoint x: 432, endPoint y: 225, distance: 35.3
click at [432, 225] on td "990%" at bounding box center [392, 226] width 91 height 21
click at [301, 106] on h2 "Graphs" at bounding box center [312, 114] width 42 height 30
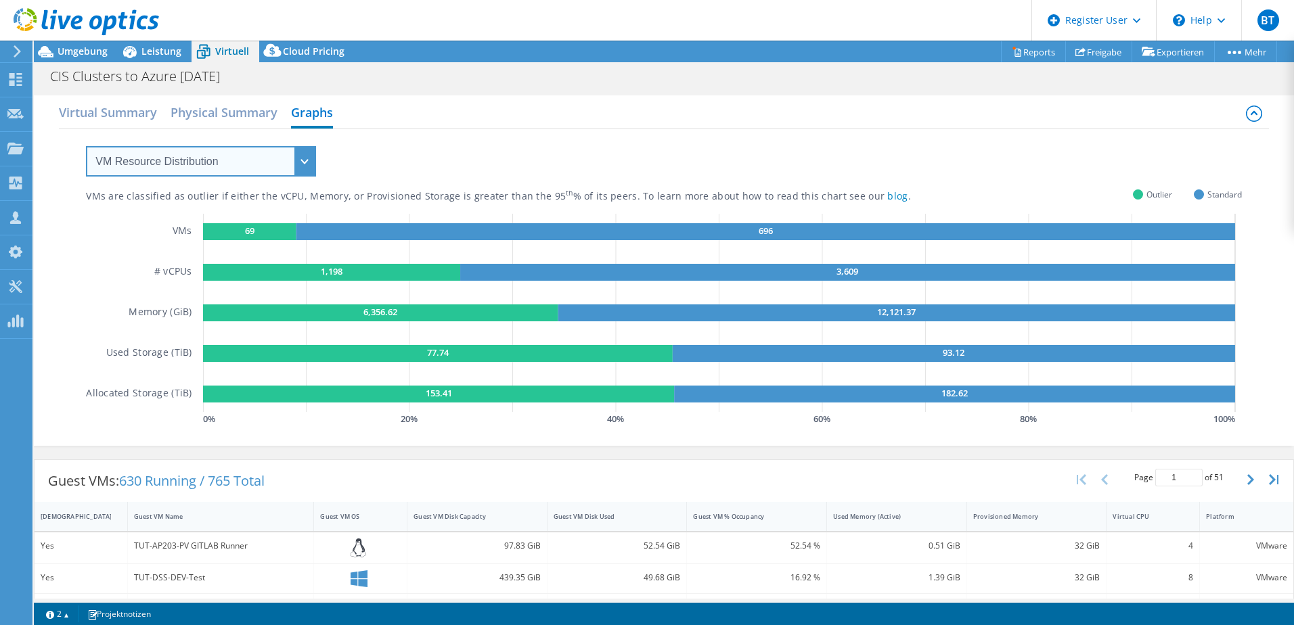
click at [267, 158] on select "VM Resource Distribution Provisioning Contrast Over Provisioning" at bounding box center [201, 161] width 230 height 30
click at [86, 146] on select "VM Resource Distribution Provisioning Contrast Over Provisioning" at bounding box center [201, 161] width 230 height 30
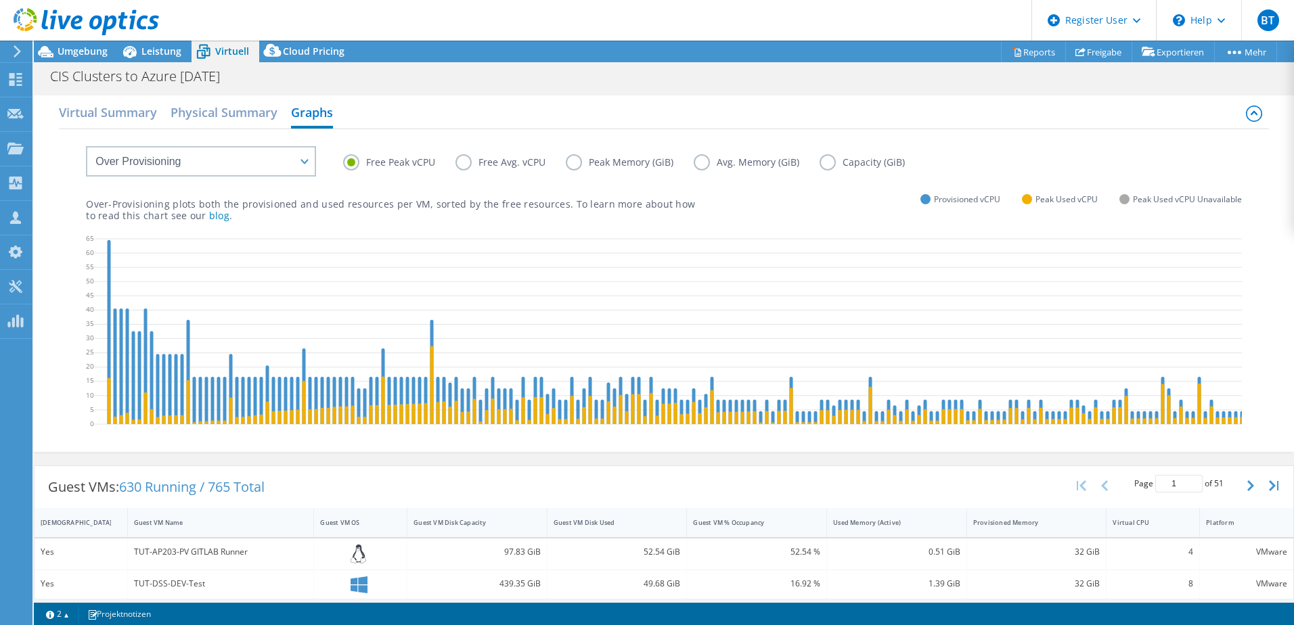
click at [575, 166] on label "Peak Memory (GiB)" at bounding box center [630, 162] width 128 height 16
click at [0, 0] on input "Peak Memory (GiB)" at bounding box center [0, 0] width 0 height 0
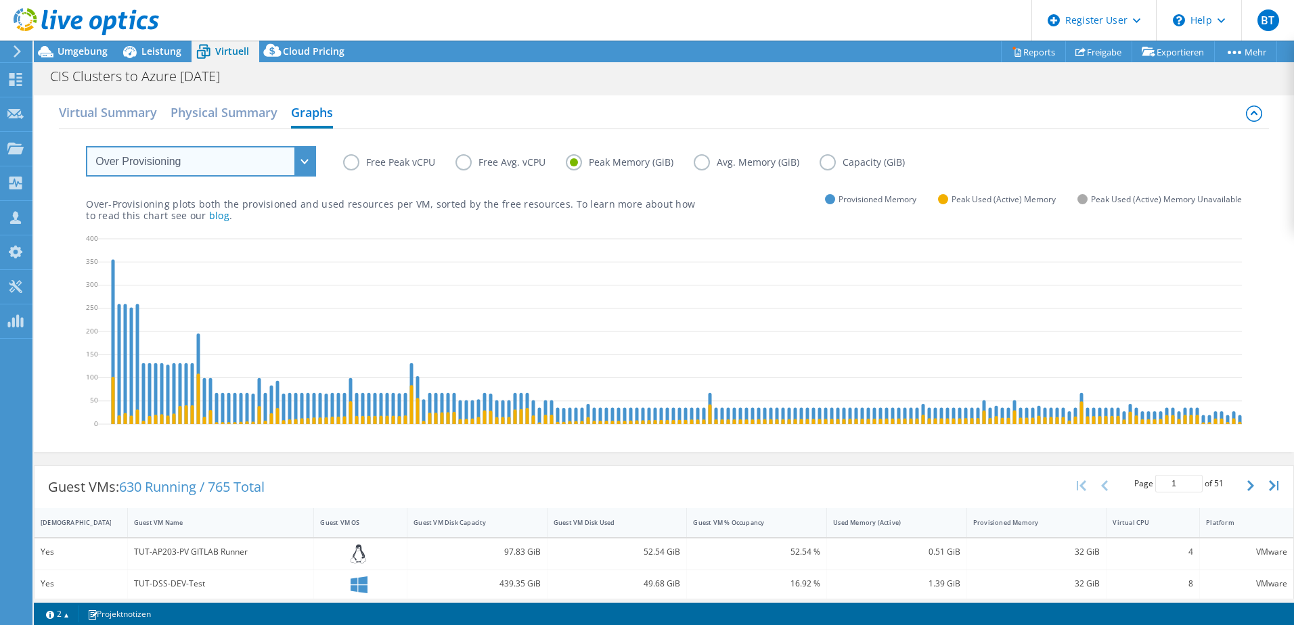
click at [158, 167] on select "VM Resource Distribution Provisioning Contrast Over Provisioning" at bounding box center [201, 161] width 230 height 30
click at [86, 146] on select "VM Resource Distribution Provisioning Contrast Over Provisioning" at bounding box center [201, 161] width 230 height 30
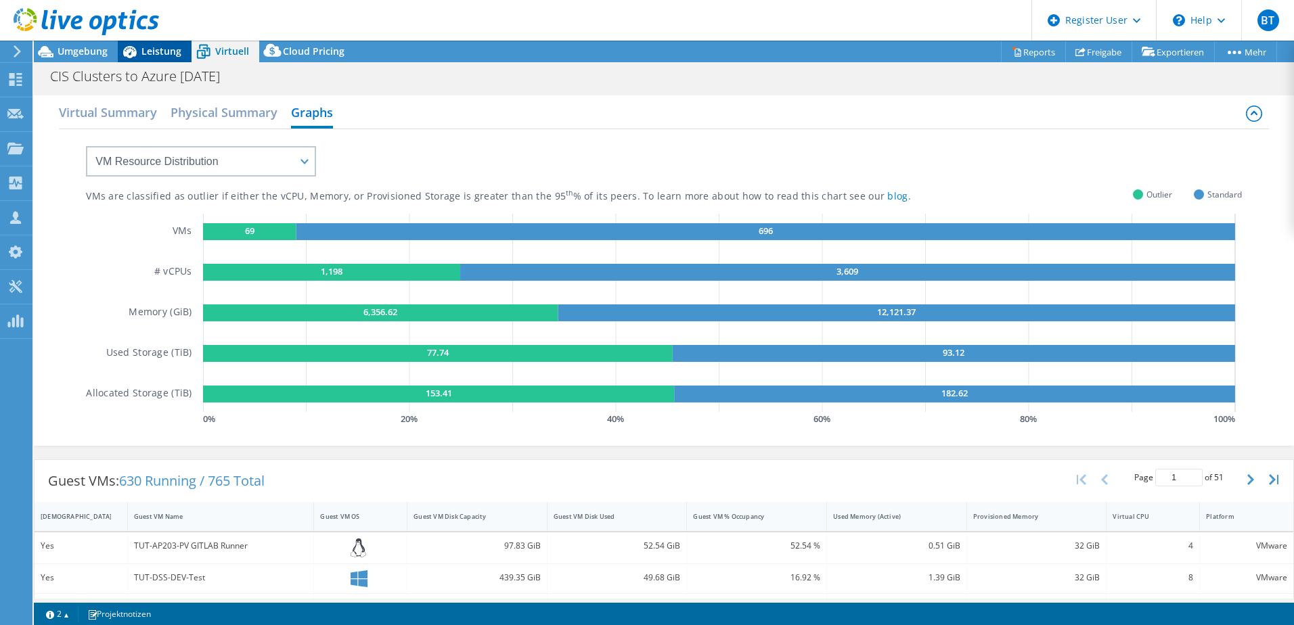
click at [145, 53] on span "Leistung" at bounding box center [161, 51] width 40 height 13
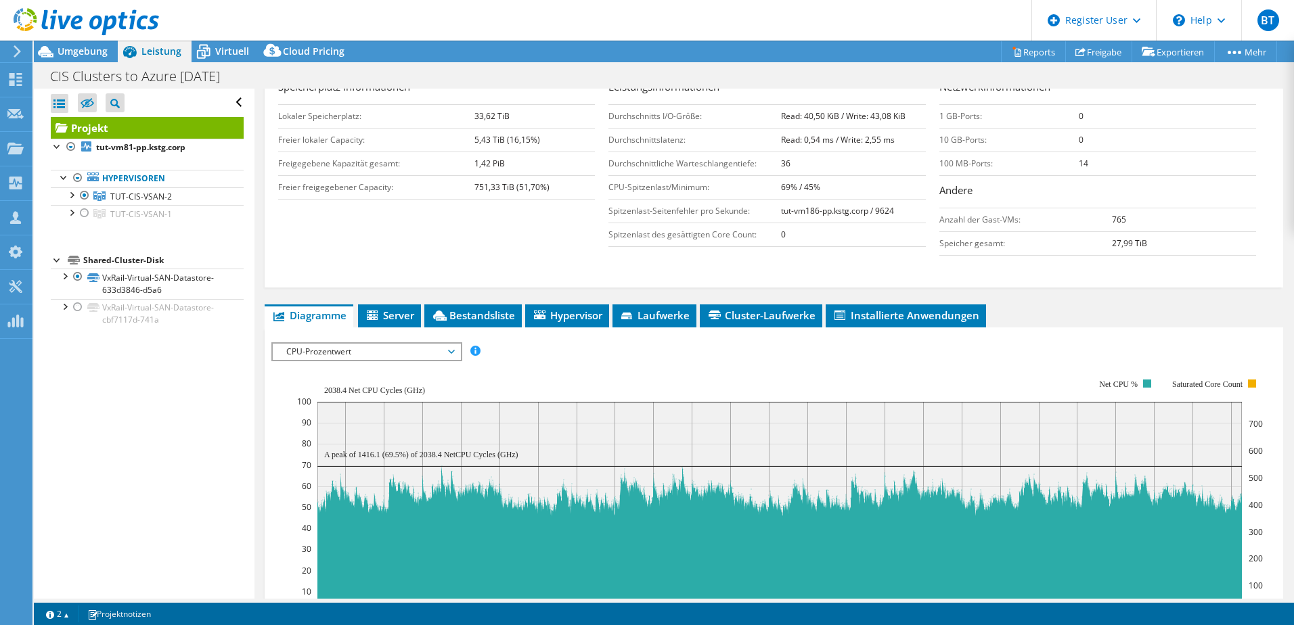
click at [326, 351] on span "CPU-Prozentwert" at bounding box center [366, 352] width 174 height 16
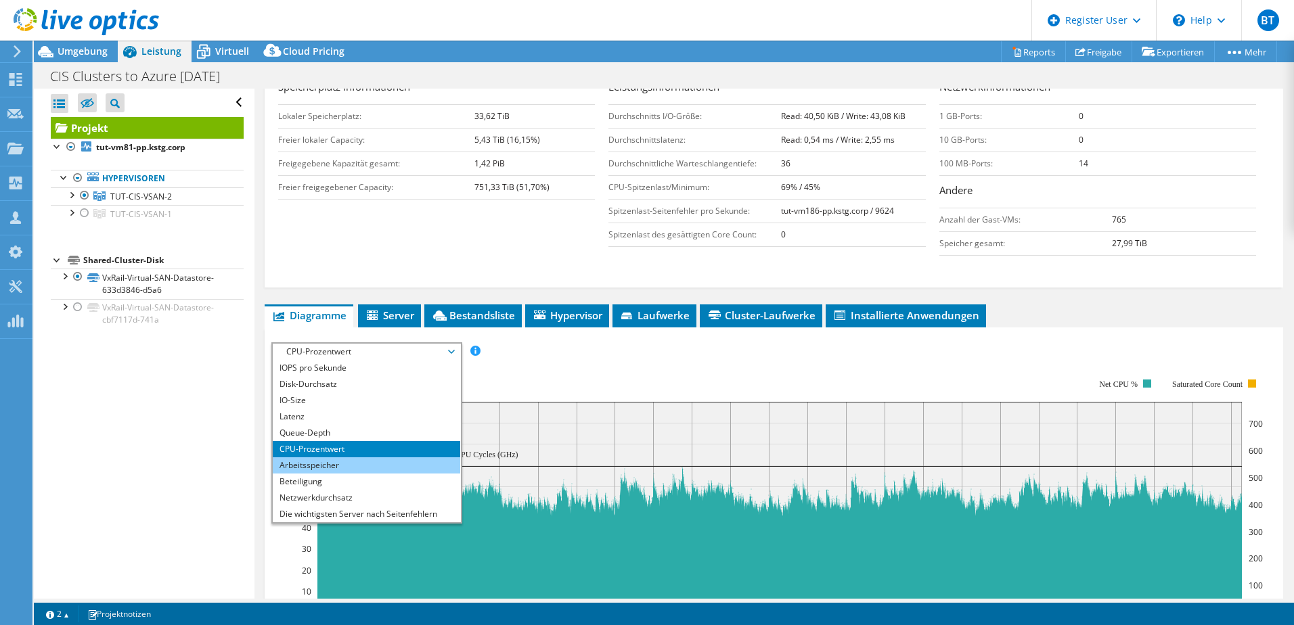
click at [355, 471] on li "Arbeitsspeicher" at bounding box center [366, 465] width 187 height 16
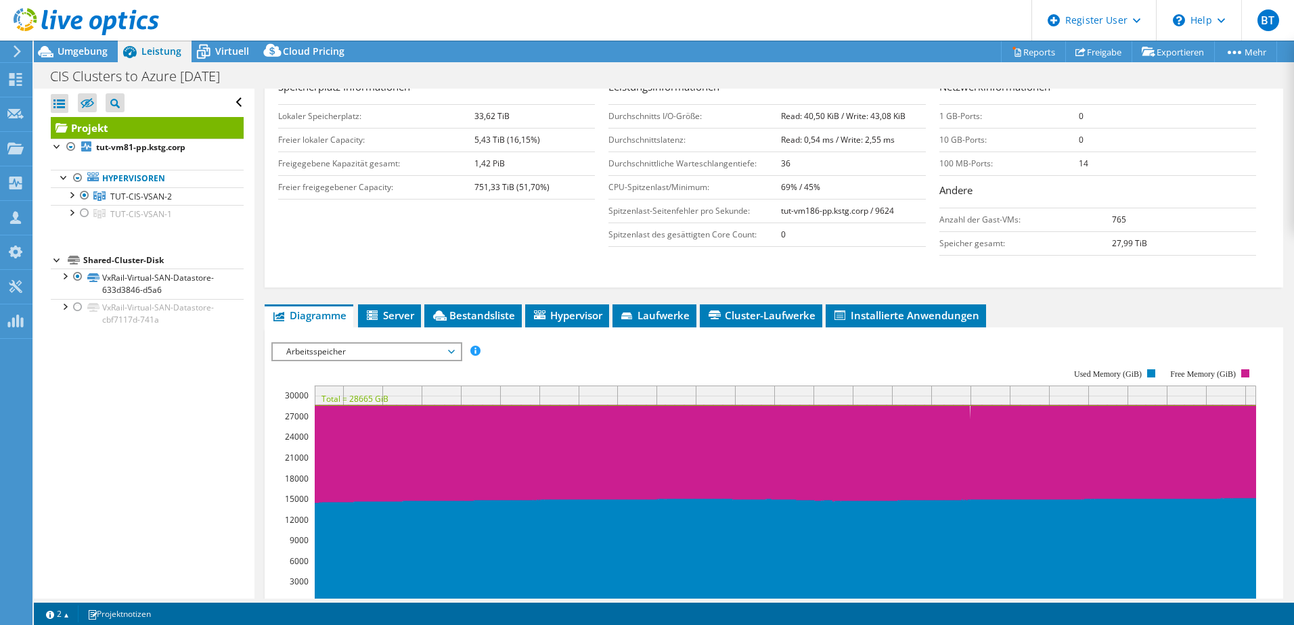
click at [314, 357] on span "Arbeitsspeicher" at bounding box center [366, 352] width 174 height 16
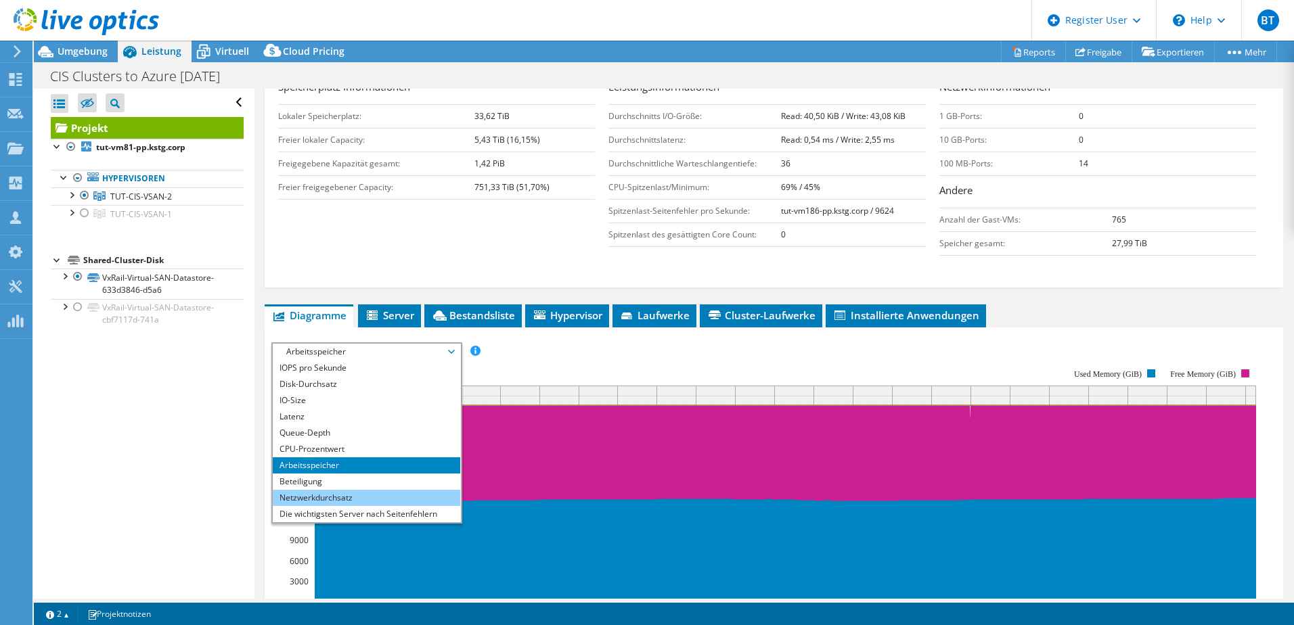
click at [358, 499] on li "Netzwerkdurchsatz" at bounding box center [366, 498] width 187 height 16
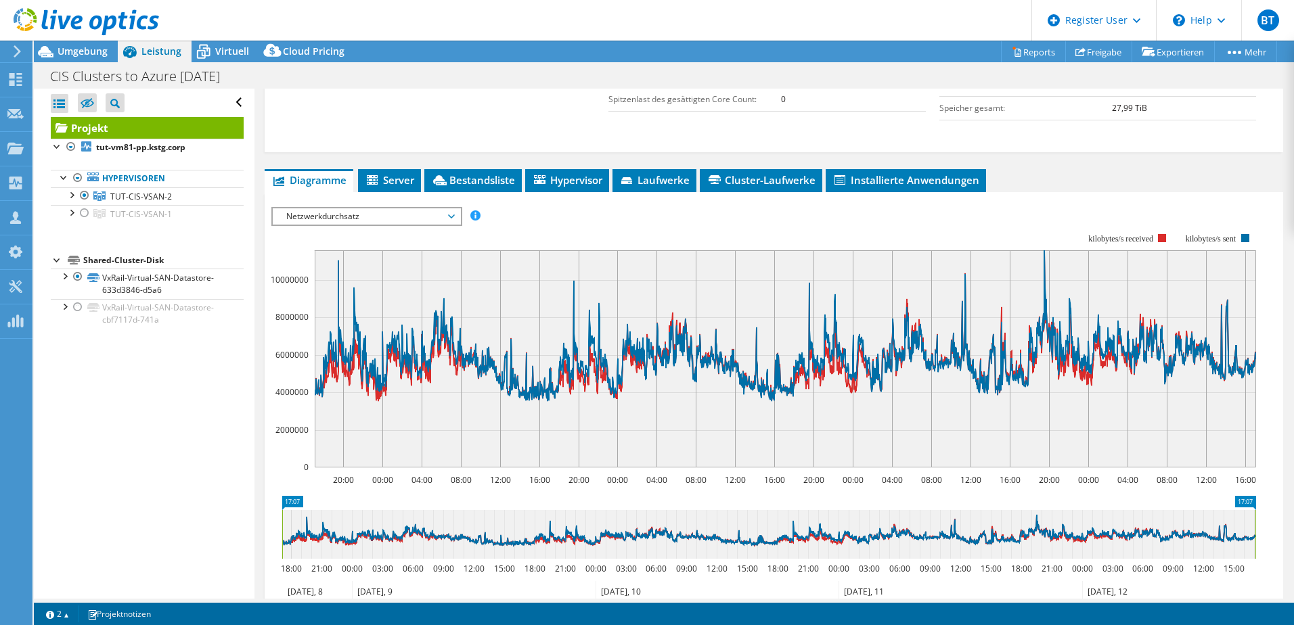
scroll to position [325, 0]
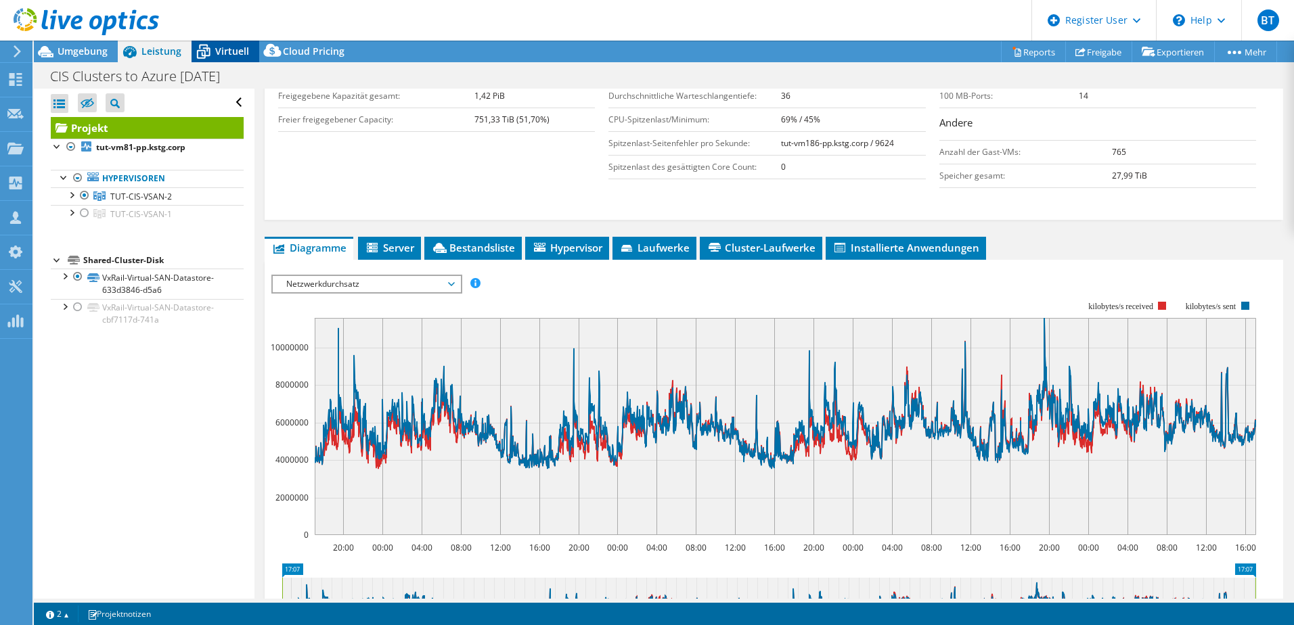
click at [238, 55] on span "Virtuell" at bounding box center [232, 51] width 34 height 13
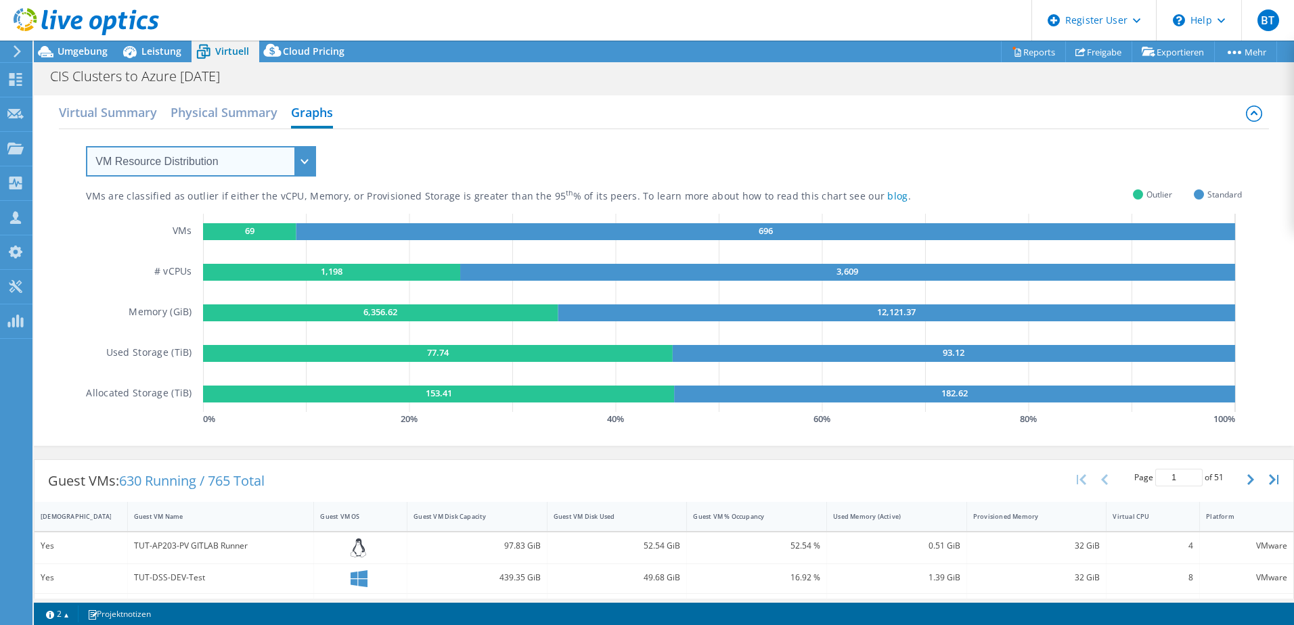
click at [285, 162] on select "VM Resource Distribution Provisioning Contrast Over Provisioning" at bounding box center [201, 161] width 230 height 30
select select "Over Provisioning"
click at [86, 146] on select "VM Resource Distribution Provisioning Contrast Over Provisioning" at bounding box center [201, 161] width 230 height 30
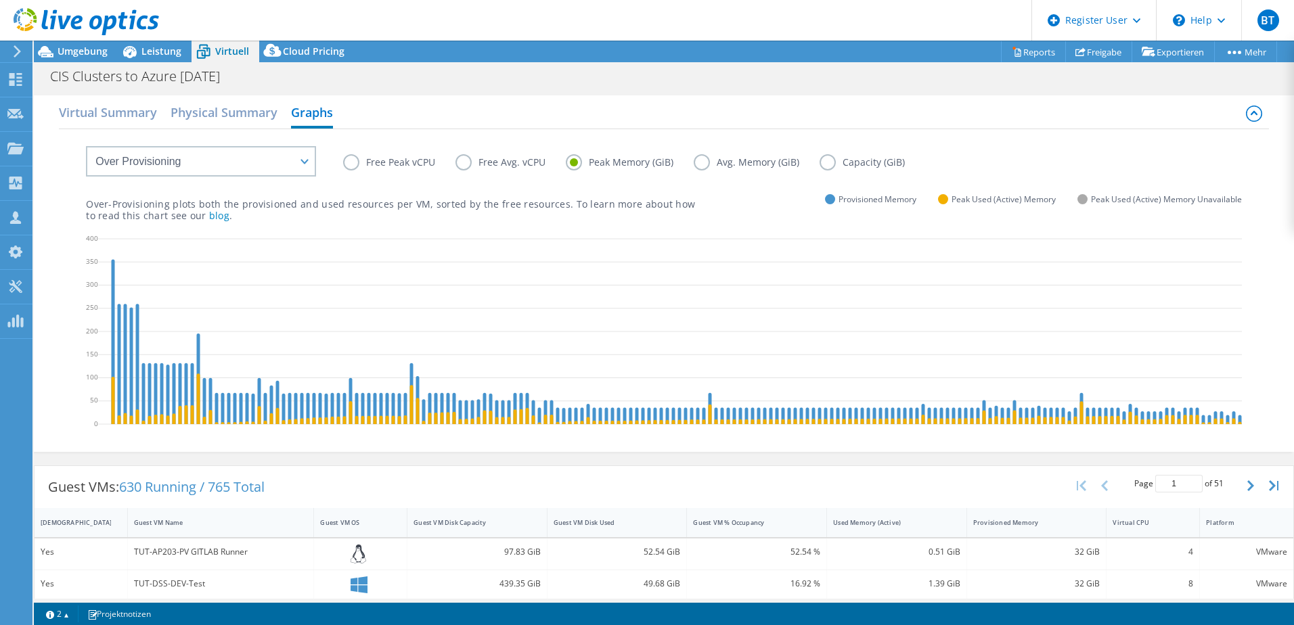
click at [721, 164] on label "Avg. Memory (GiB)" at bounding box center [756, 162] width 126 height 16
click at [0, 0] on input "Avg. Memory (GiB)" at bounding box center [0, 0] width 0 height 0
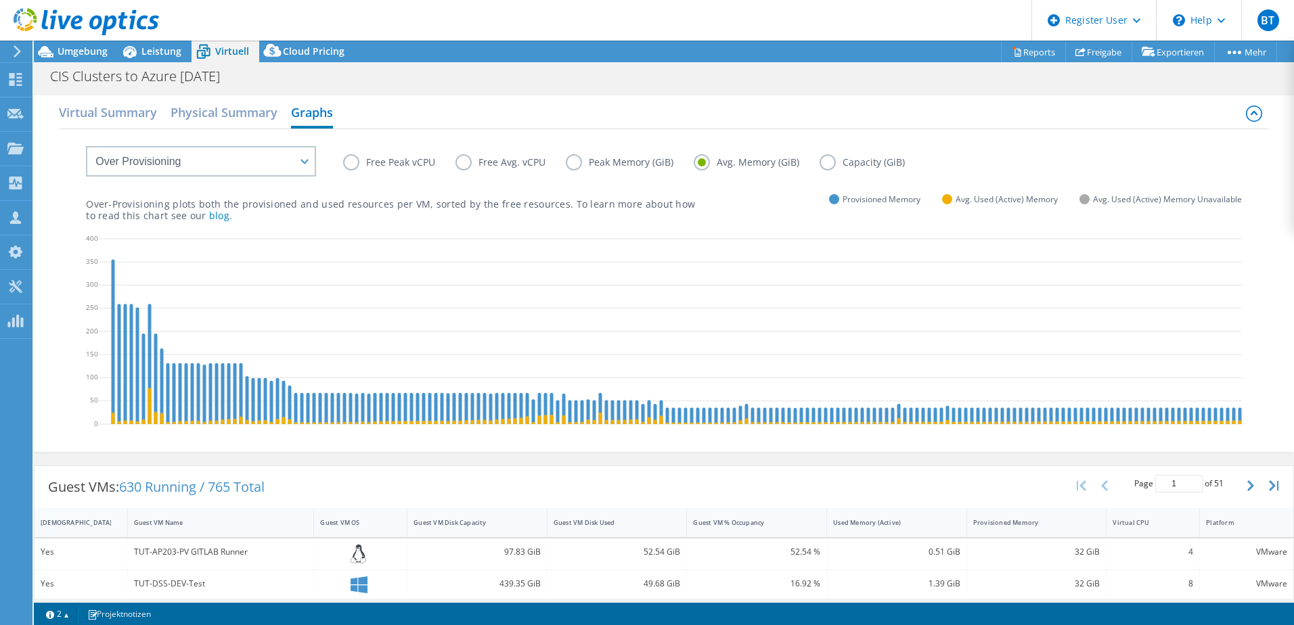
click at [622, 169] on label "Peak Memory (GiB)" at bounding box center [630, 162] width 128 height 16
click at [0, 0] on input "Peak Memory (GiB)" at bounding box center [0, 0] width 0 height 0
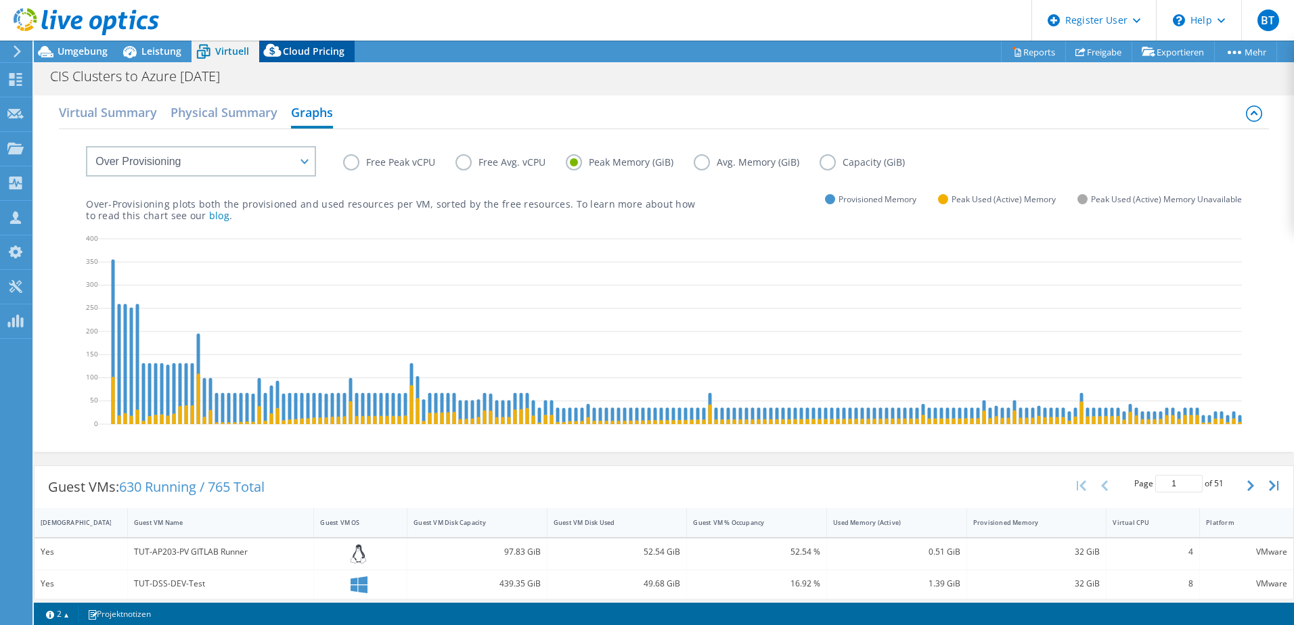
click at [303, 53] on span "Cloud Pricing" at bounding box center [314, 51] width 62 height 13
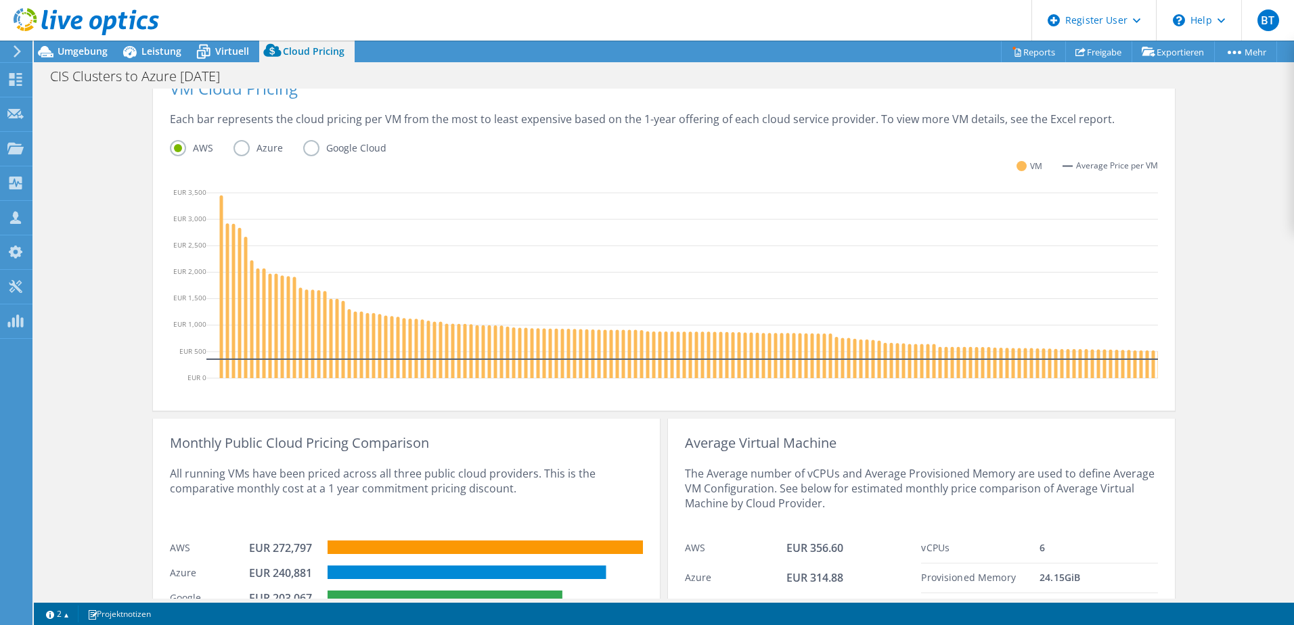
scroll to position [406, 0]
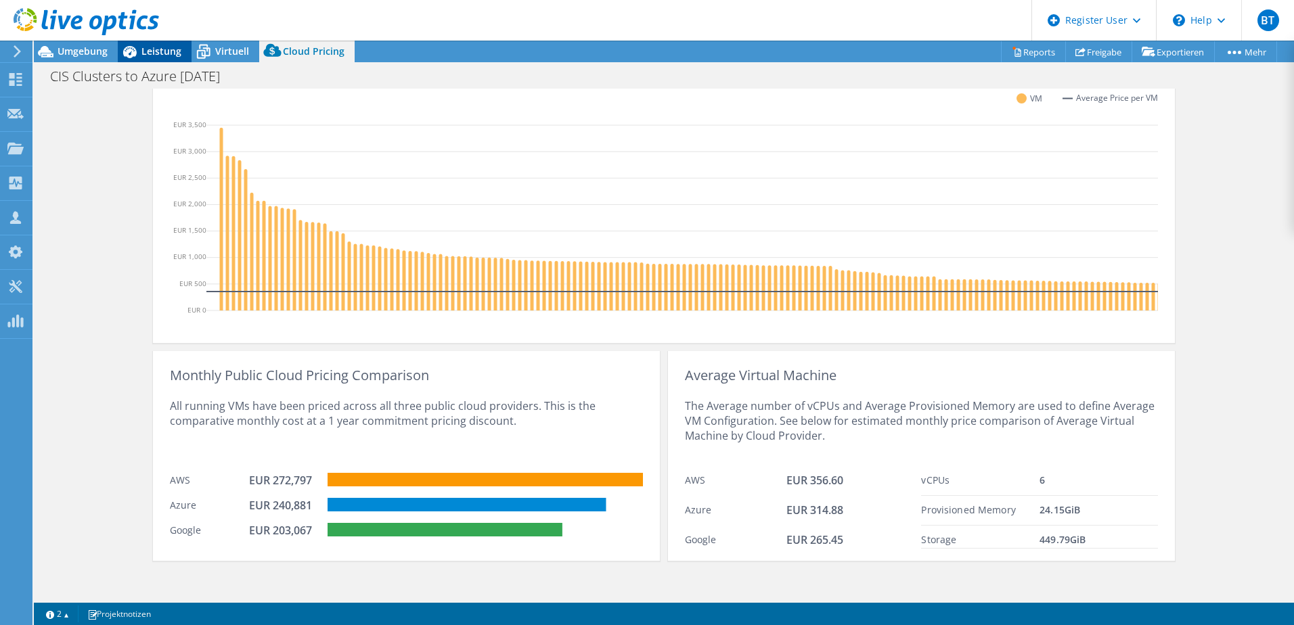
click at [141, 51] on icon at bounding box center [130, 52] width 24 height 24
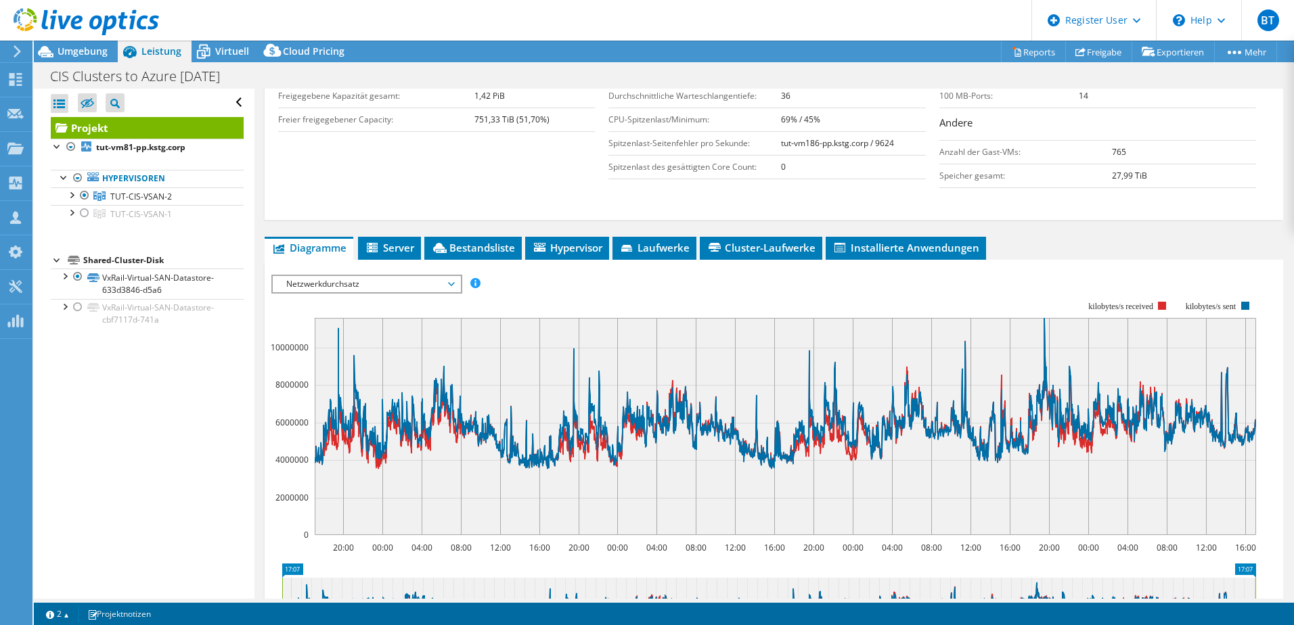
scroll to position [0, 0]
click at [368, 279] on span "Netzwerkdurchsatz" at bounding box center [366, 284] width 174 height 16
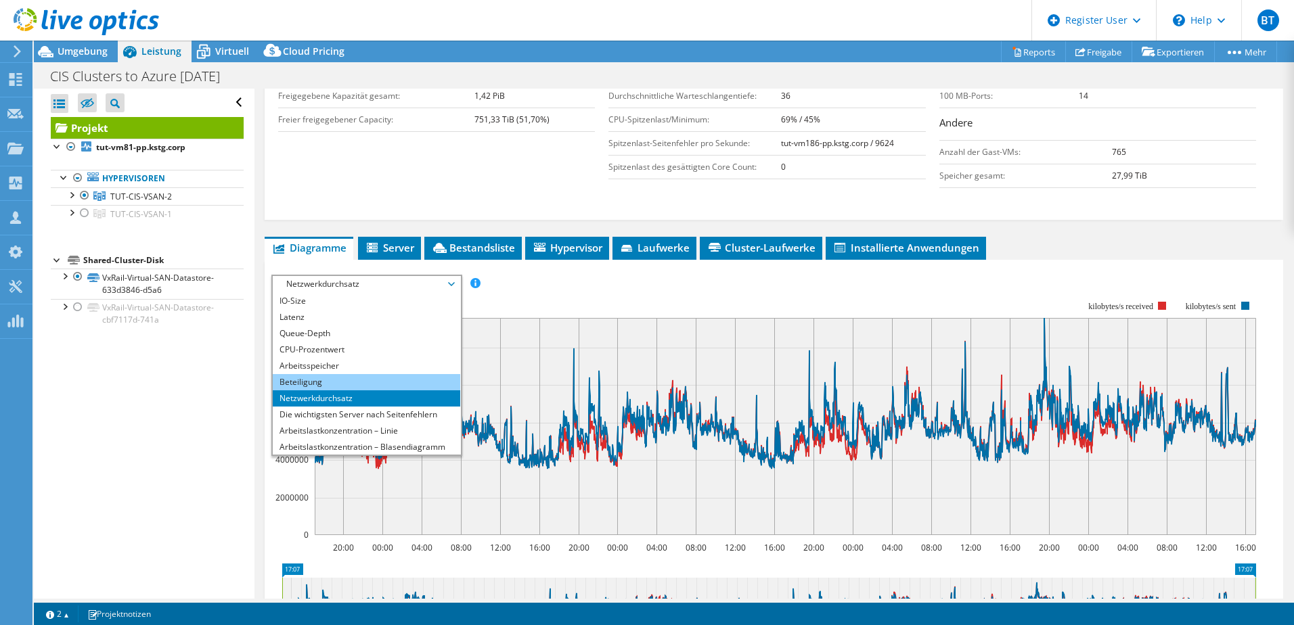
scroll to position [49, 0]
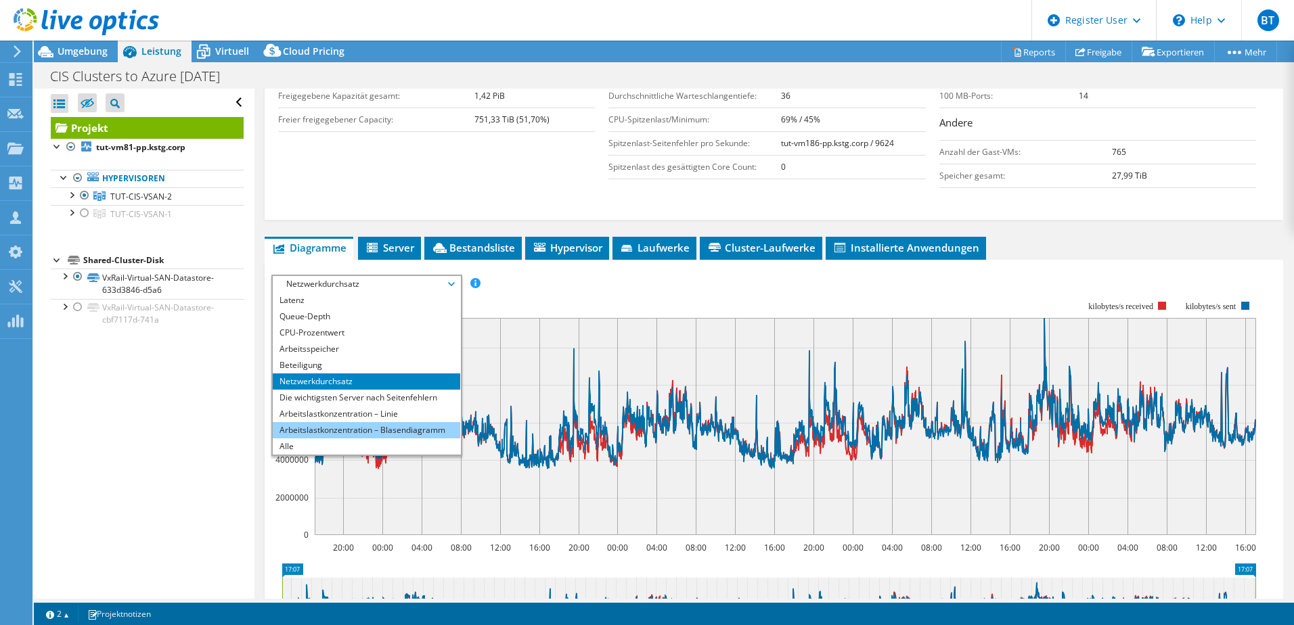
click at [367, 427] on li "Arbeitslastkonzentration – Blasendiagramm" at bounding box center [366, 430] width 187 height 16
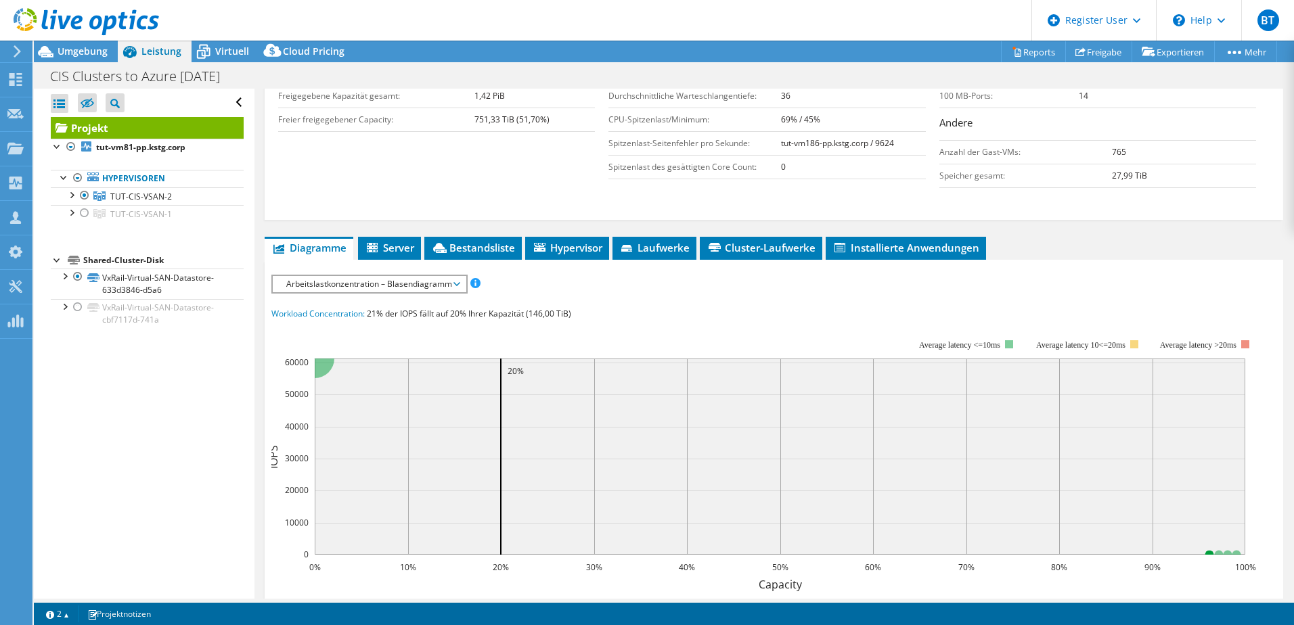
click at [346, 276] on span "Arbeitslastkonzentration – Blasendiagramm" at bounding box center [368, 284] width 179 height 16
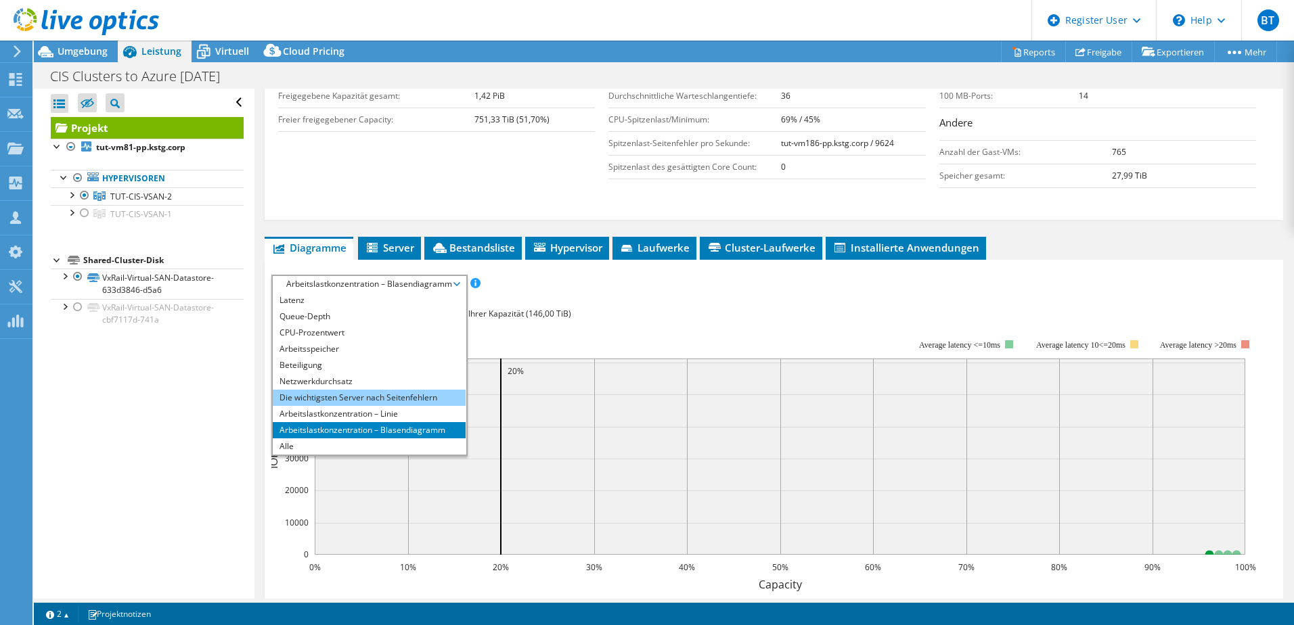
click at [342, 403] on li "Die wichtigsten Server nach Seitenfehlern" at bounding box center [369, 398] width 193 height 16
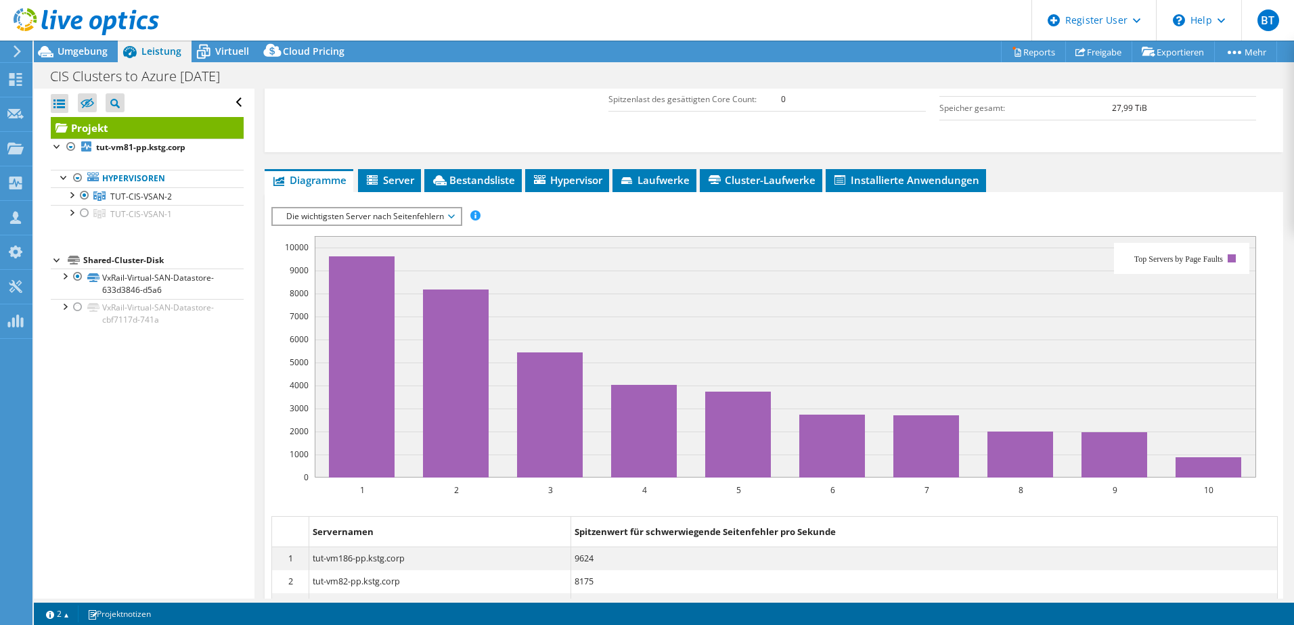
scroll to position [325, 0]
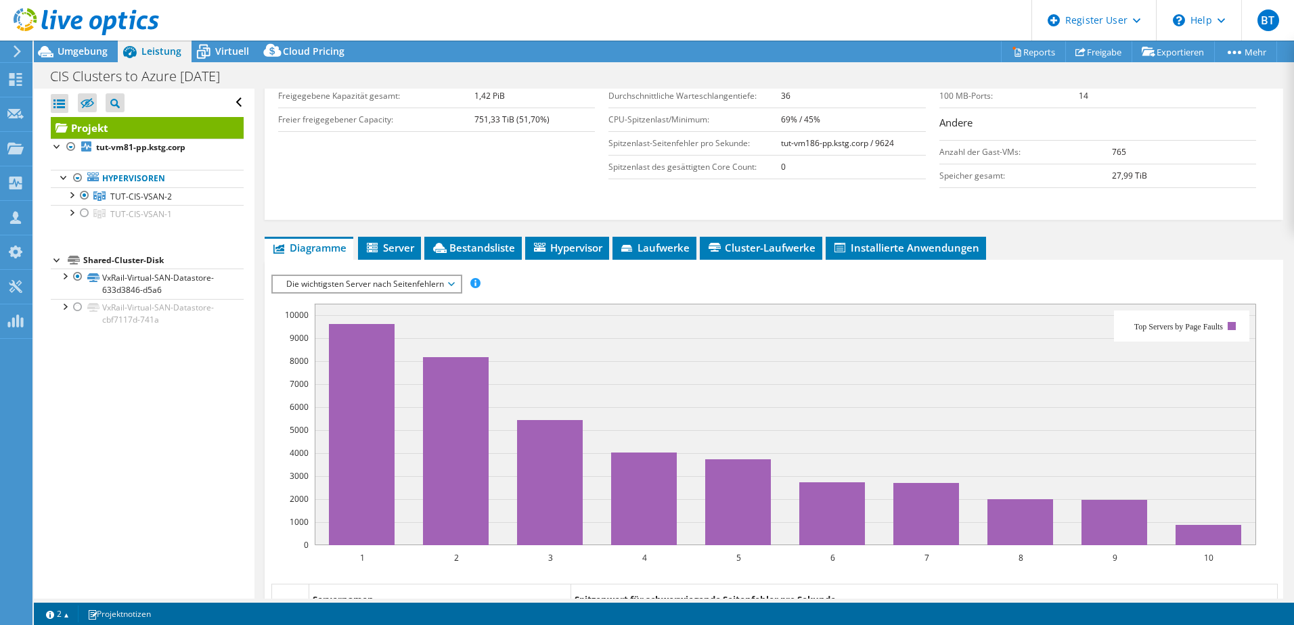
click at [360, 282] on span "Die wichtigsten Server nach Seitenfehlern" at bounding box center [366, 284] width 174 height 16
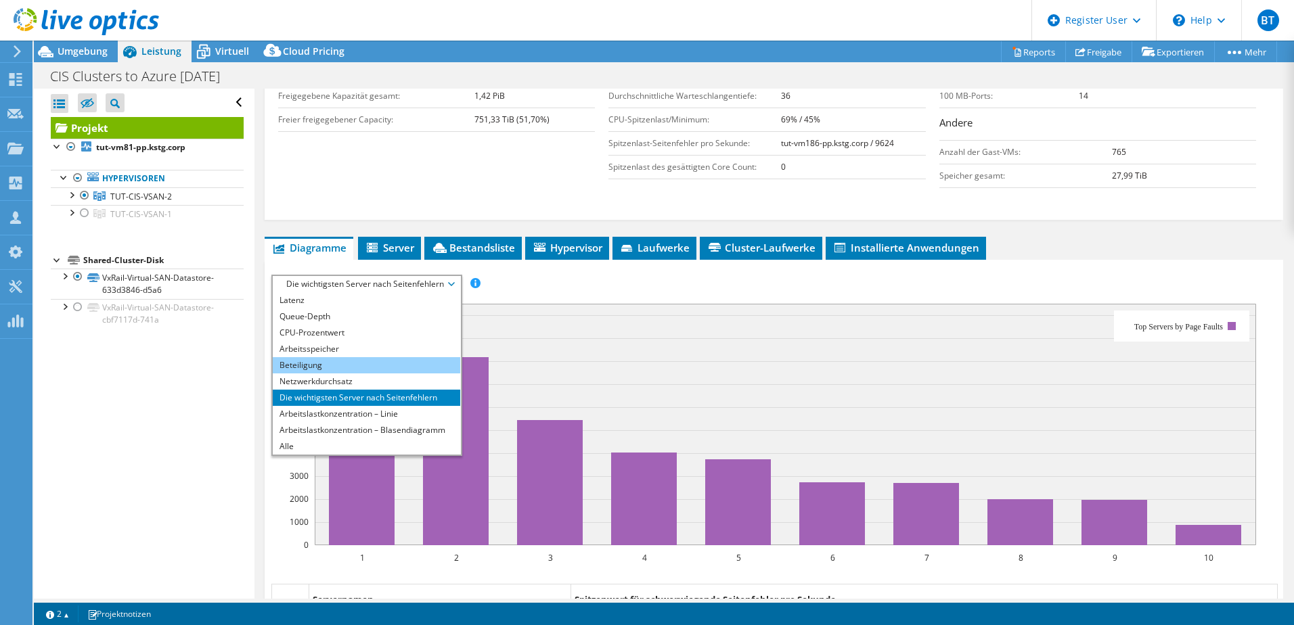
click at [355, 367] on li "Beteiligung" at bounding box center [366, 365] width 187 height 16
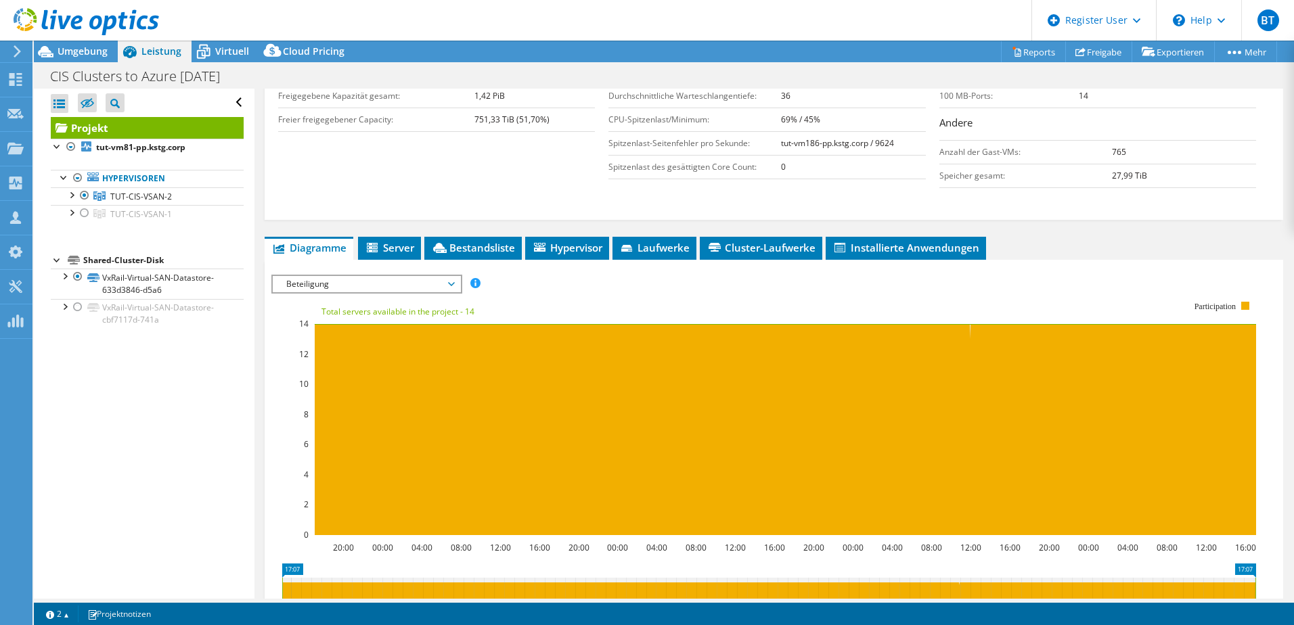
click at [343, 288] on span "Beteiligung" at bounding box center [366, 284] width 174 height 16
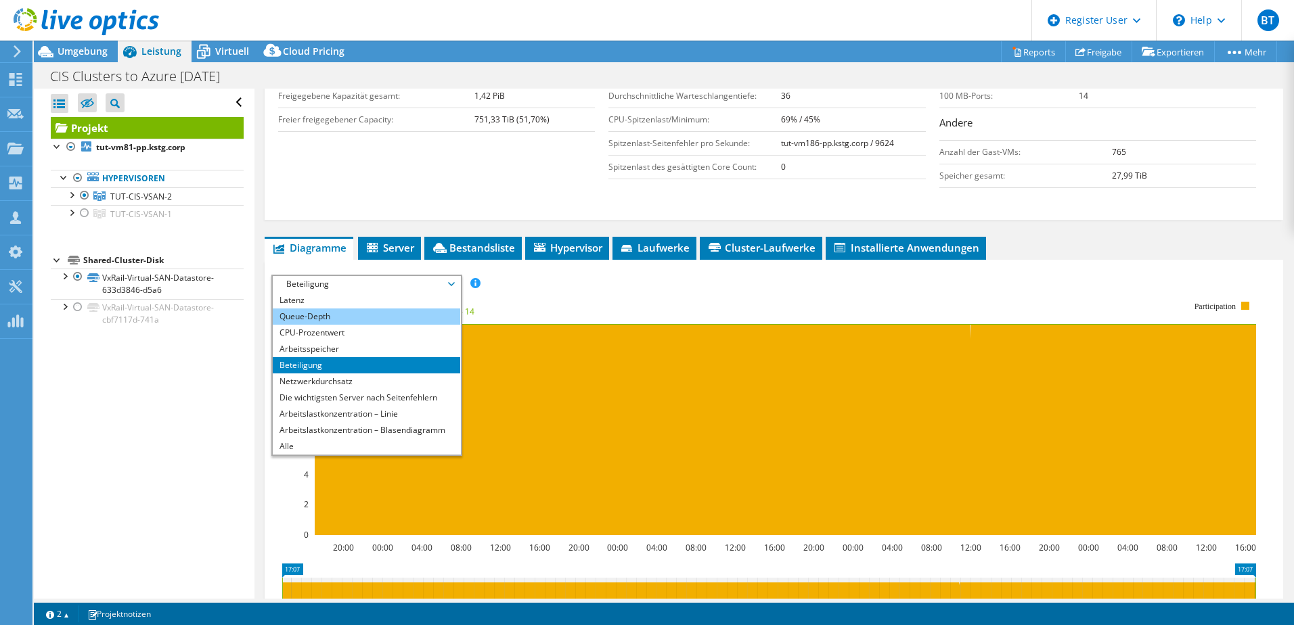
click at [340, 318] on li "Queue-Depth" at bounding box center [366, 317] width 187 height 16
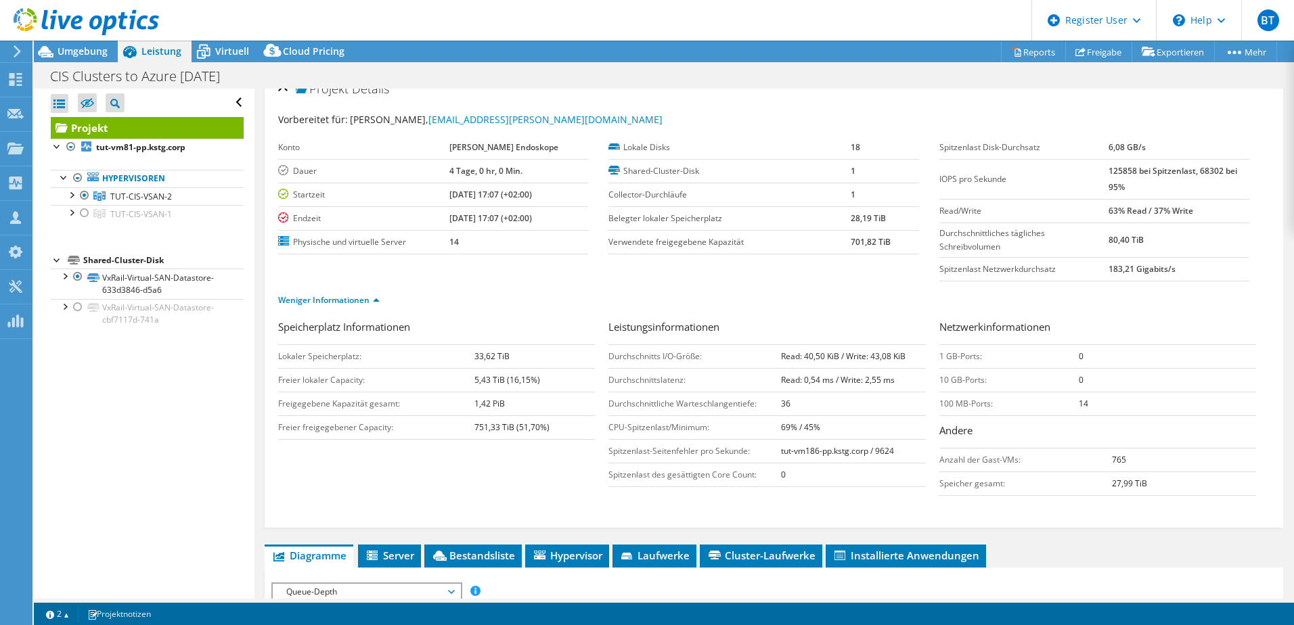
scroll to position [0, 0]
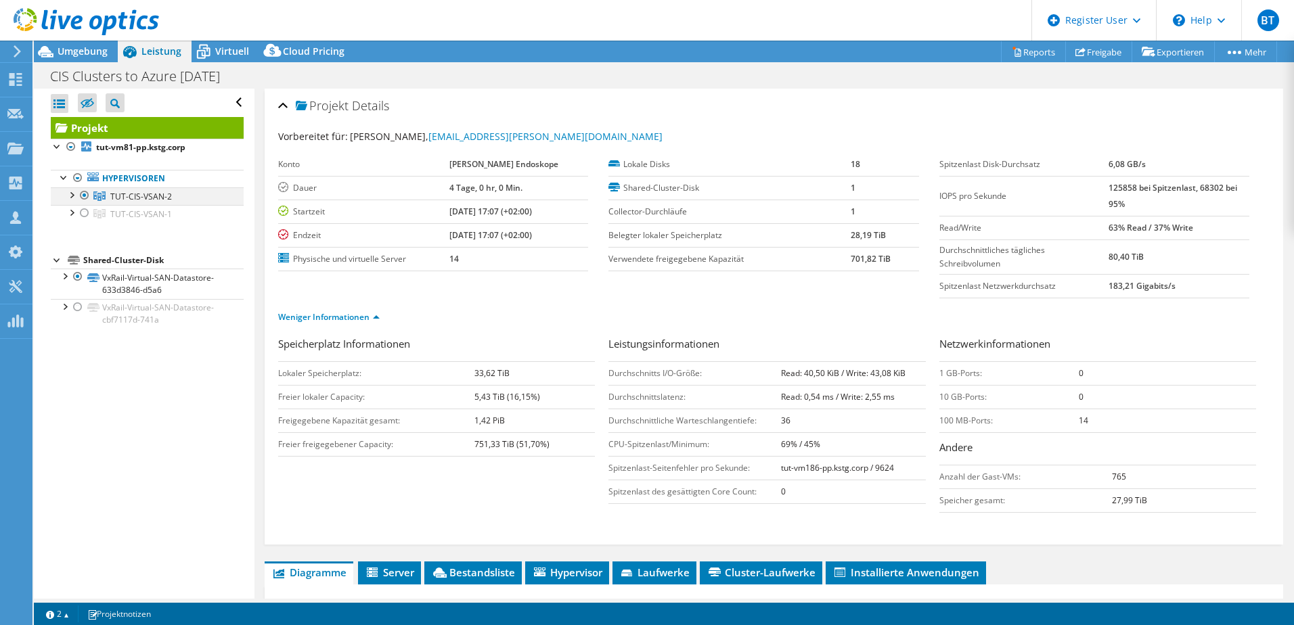
click at [84, 196] on div at bounding box center [85, 195] width 14 height 16
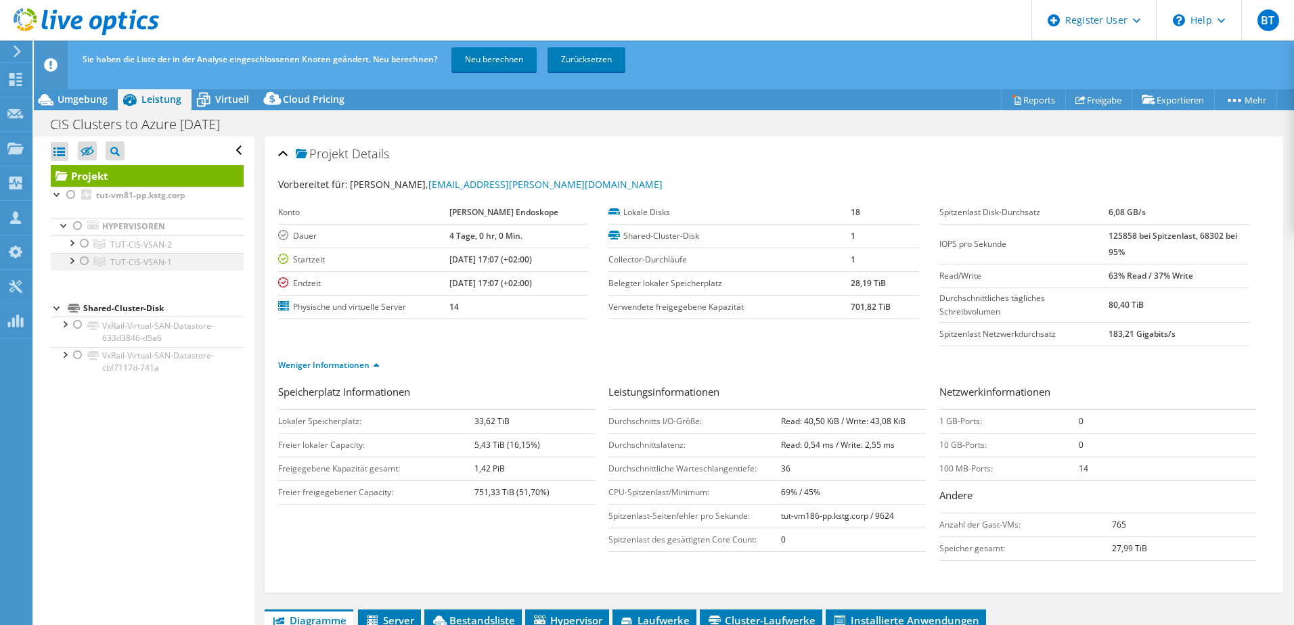
click at [83, 262] on div at bounding box center [85, 261] width 14 height 16
click at [486, 68] on link "Neu berechnen" at bounding box center [493, 59] width 85 height 24
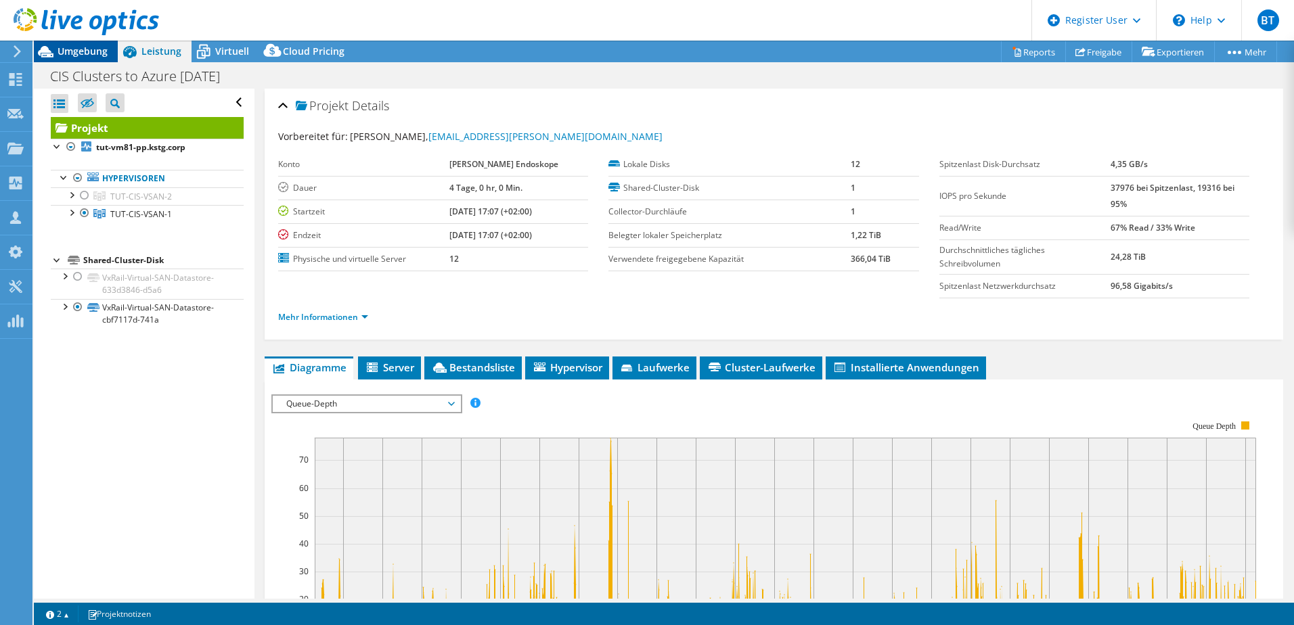
click at [92, 53] on span "Umgebung" at bounding box center [83, 51] width 50 height 13
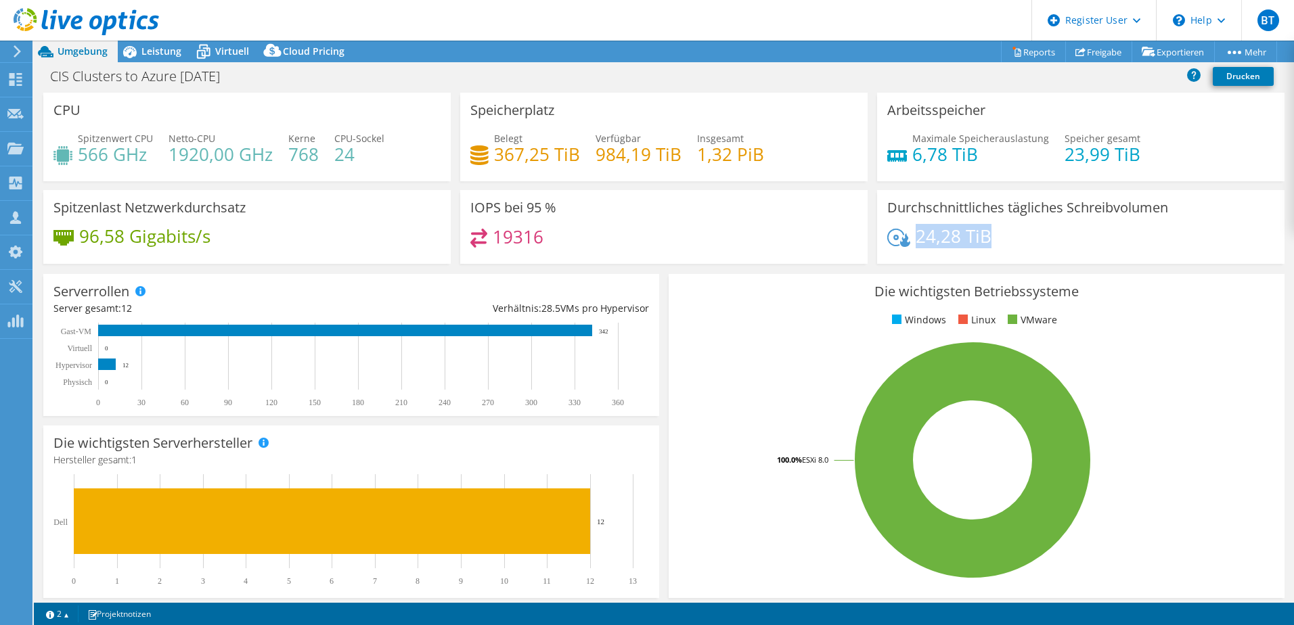
drag, startPoint x: 911, startPoint y: 239, endPoint x: 984, endPoint y: 237, distance: 73.1
click at [984, 237] on div "24,28 TiB" at bounding box center [1080, 243] width 387 height 28
click at [155, 58] on div "Leistung" at bounding box center [155, 52] width 74 height 22
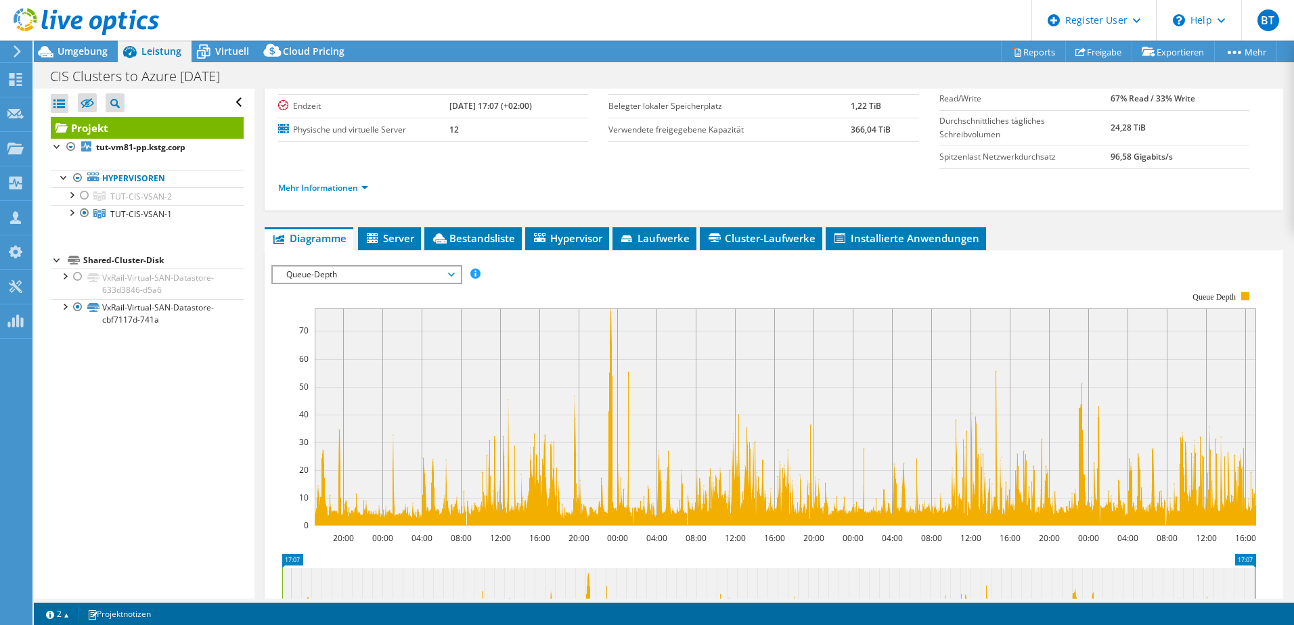
scroll to position [135, 0]
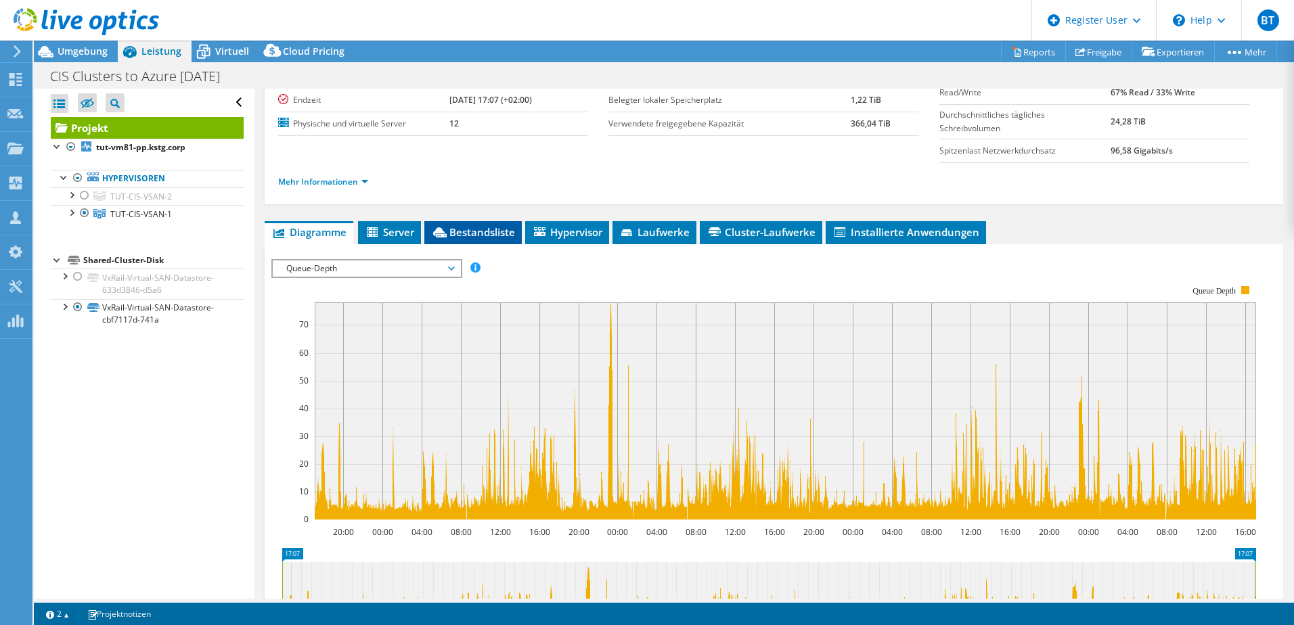
click at [478, 229] on span "Bestandsliste" at bounding box center [473, 232] width 84 height 14
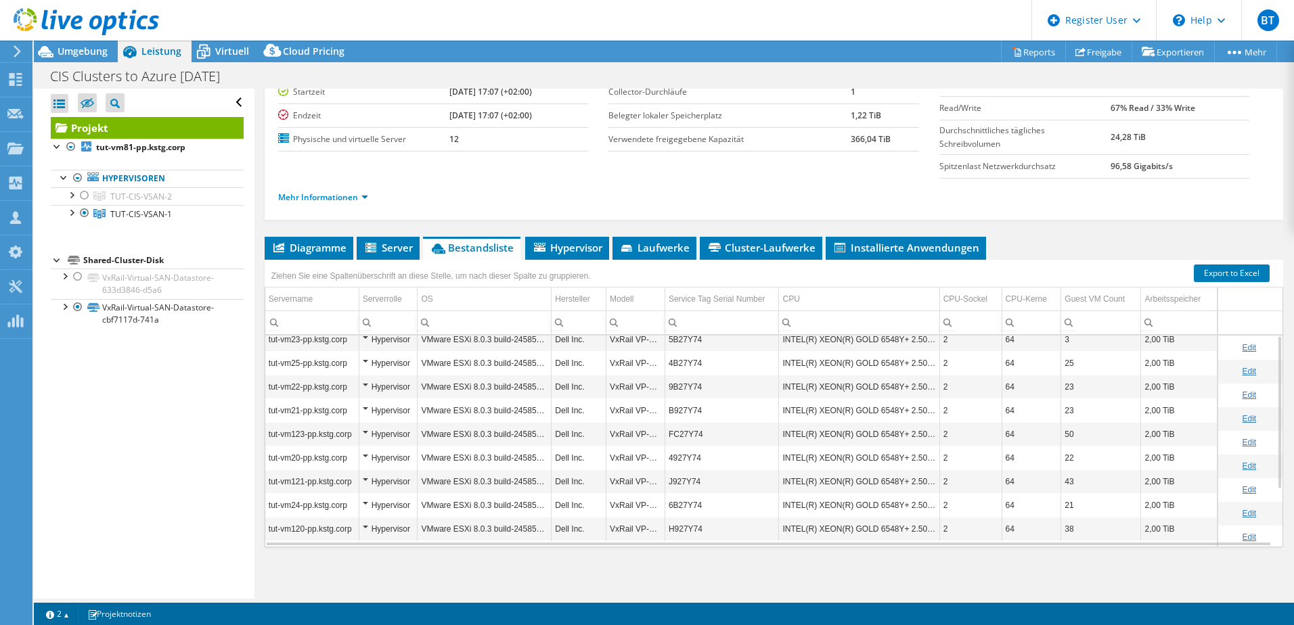
scroll to position [52, 0]
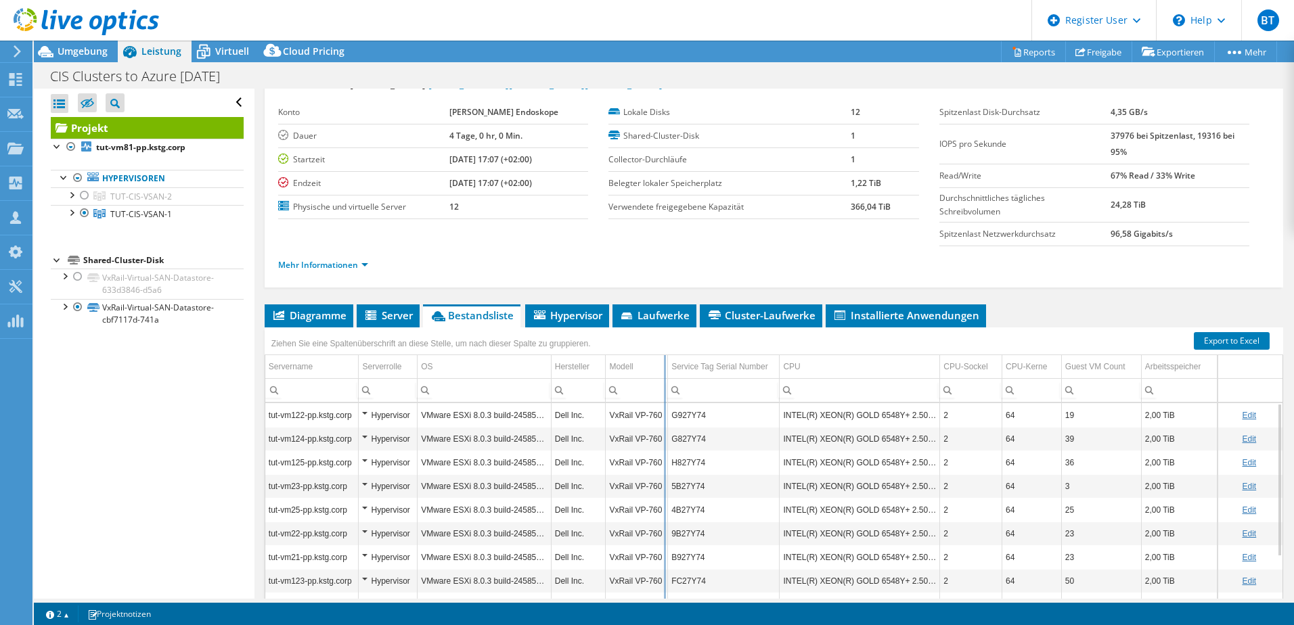
click at [662, 367] on div "Ziehen Sie eine Spaltenüberschrift an diese Stelle, um nach dieser Spalte zu gr…" at bounding box center [774, 471] width 1018 height 288
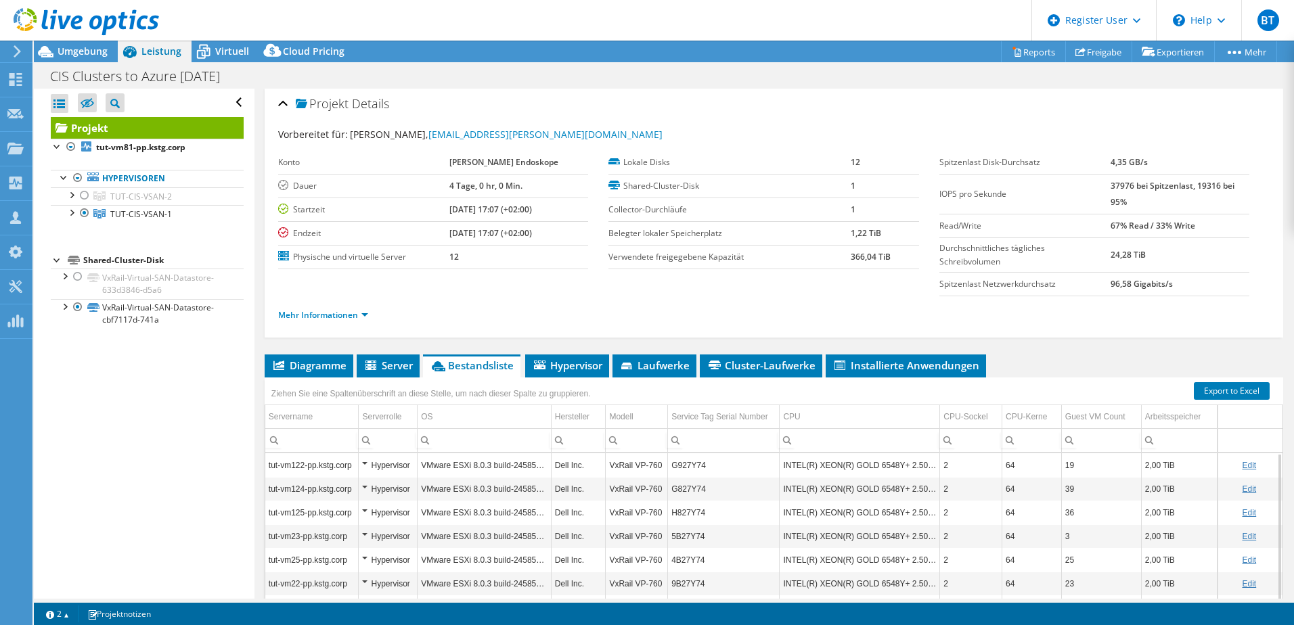
scroll to position [0, 0]
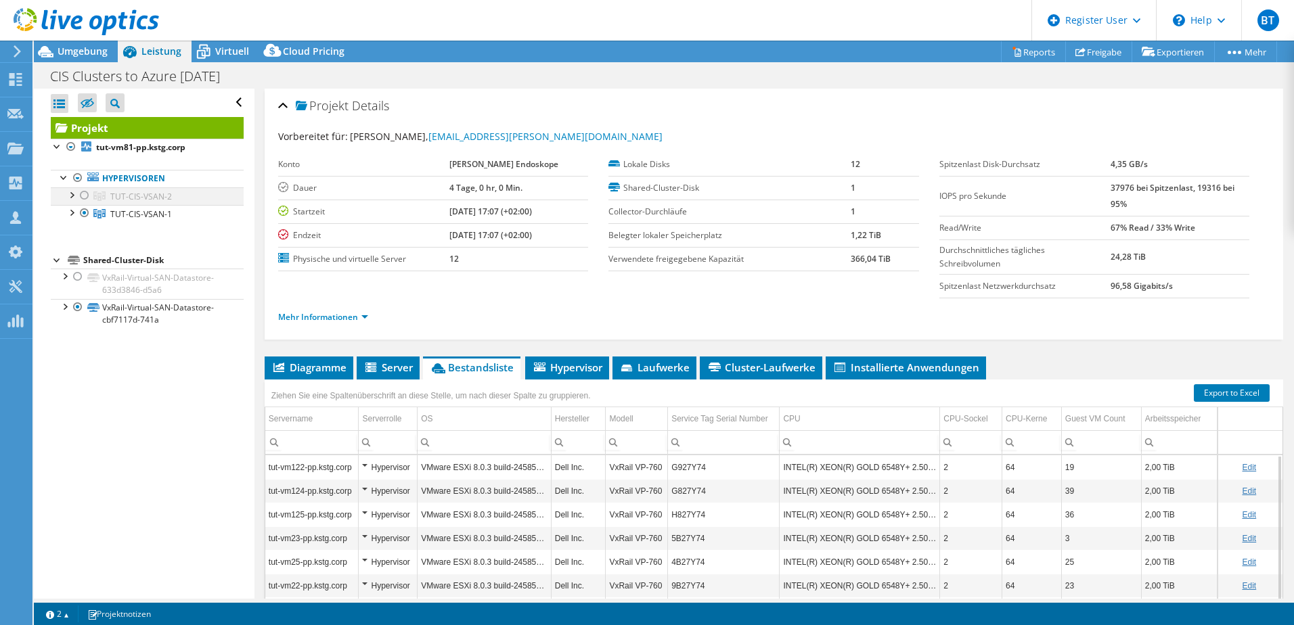
click at [83, 196] on div at bounding box center [85, 195] width 14 height 16
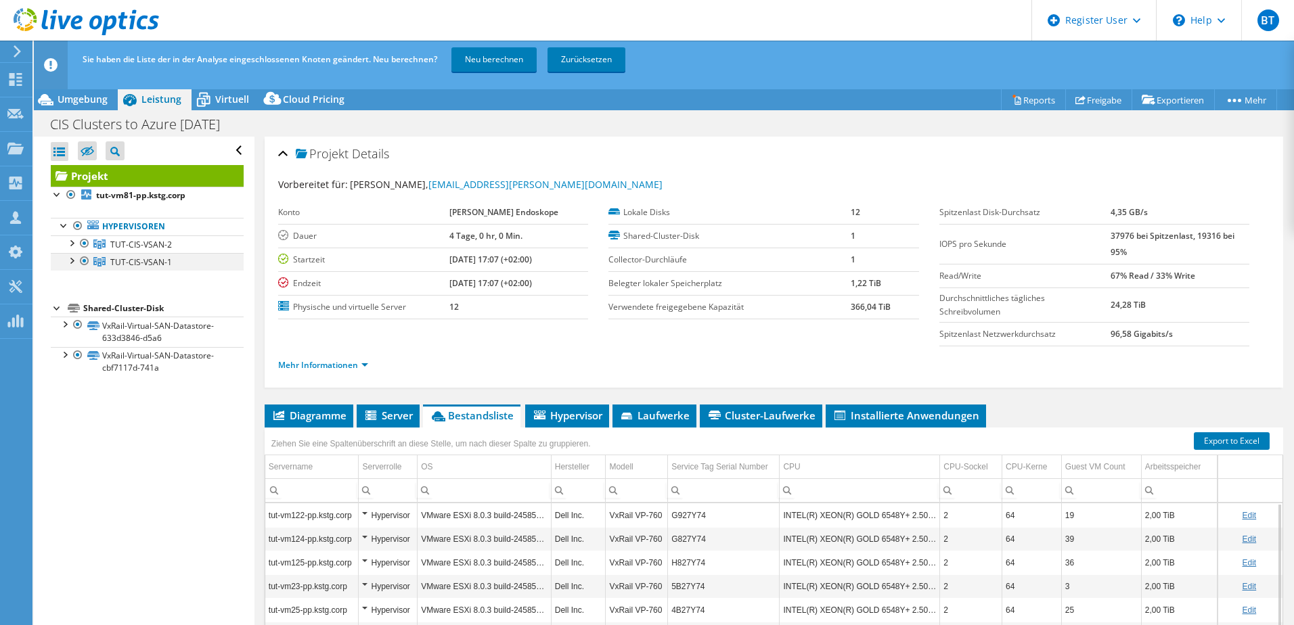
click at [81, 262] on div at bounding box center [85, 261] width 14 height 16
click at [506, 61] on link "Neu berechnen" at bounding box center [493, 59] width 85 height 24
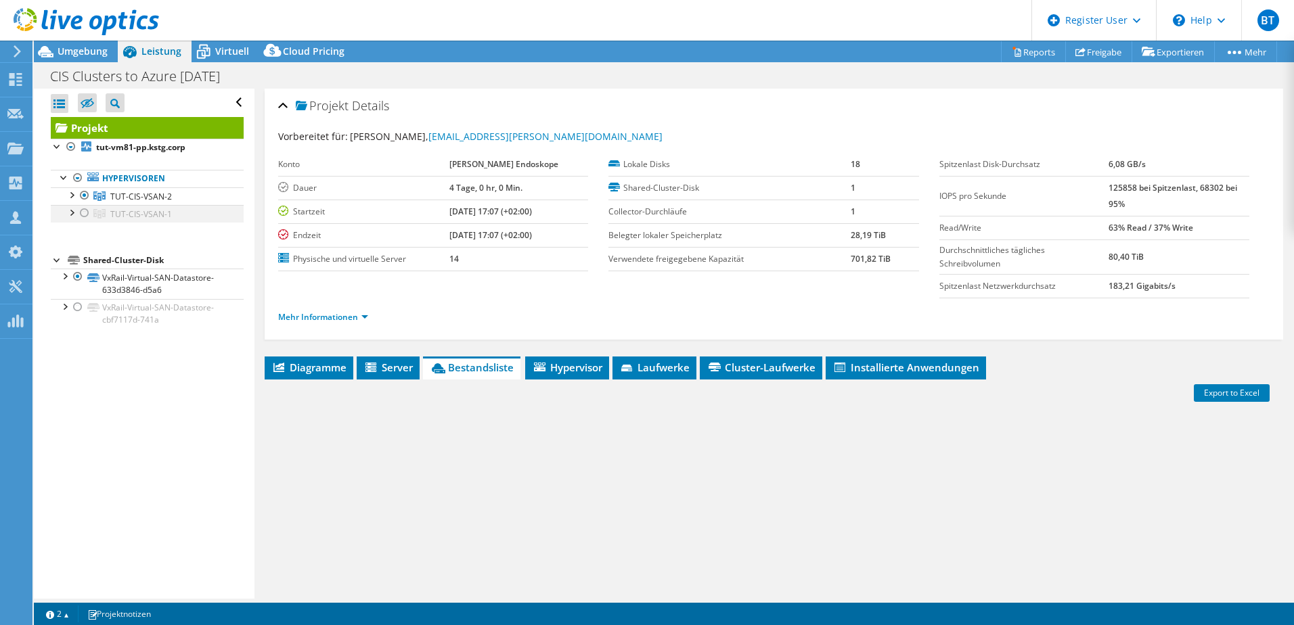
click at [85, 215] on div at bounding box center [85, 213] width 14 height 16
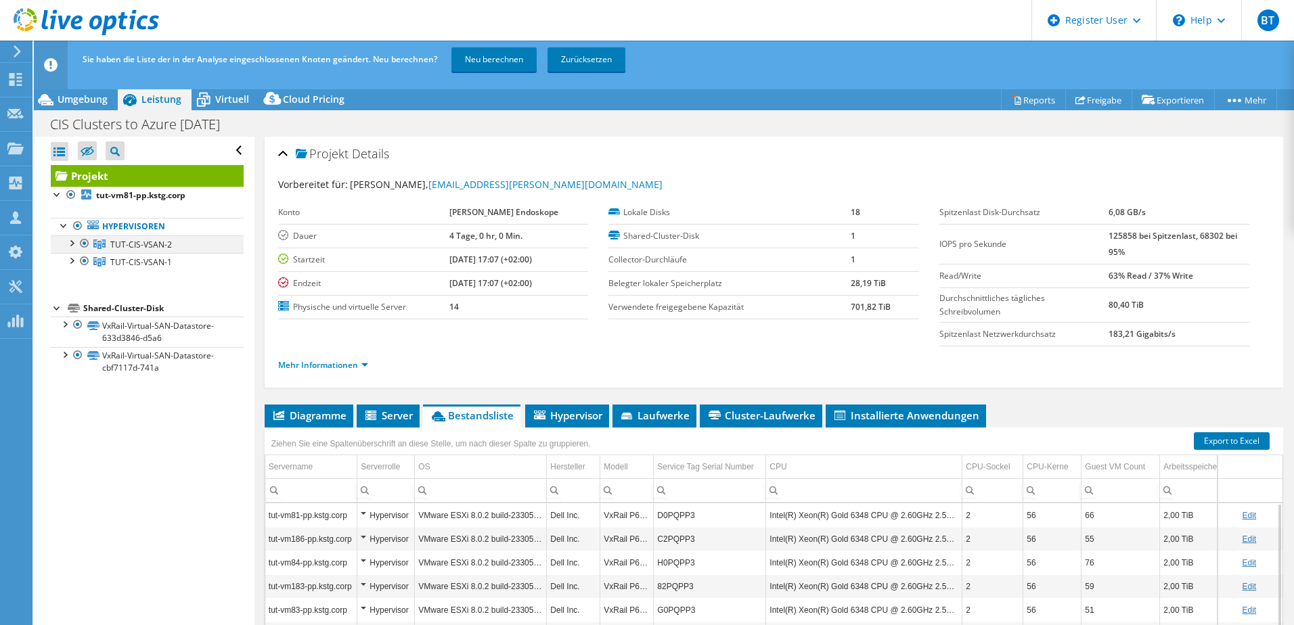
click at [85, 241] on div at bounding box center [85, 243] width 14 height 16
click at [500, 61] on link "Neu berechnen" at bounding box center [493, 59] width 85 height 24
select select "Over Provisioning"
select select "EUFrankfurt"
select select "EUR"
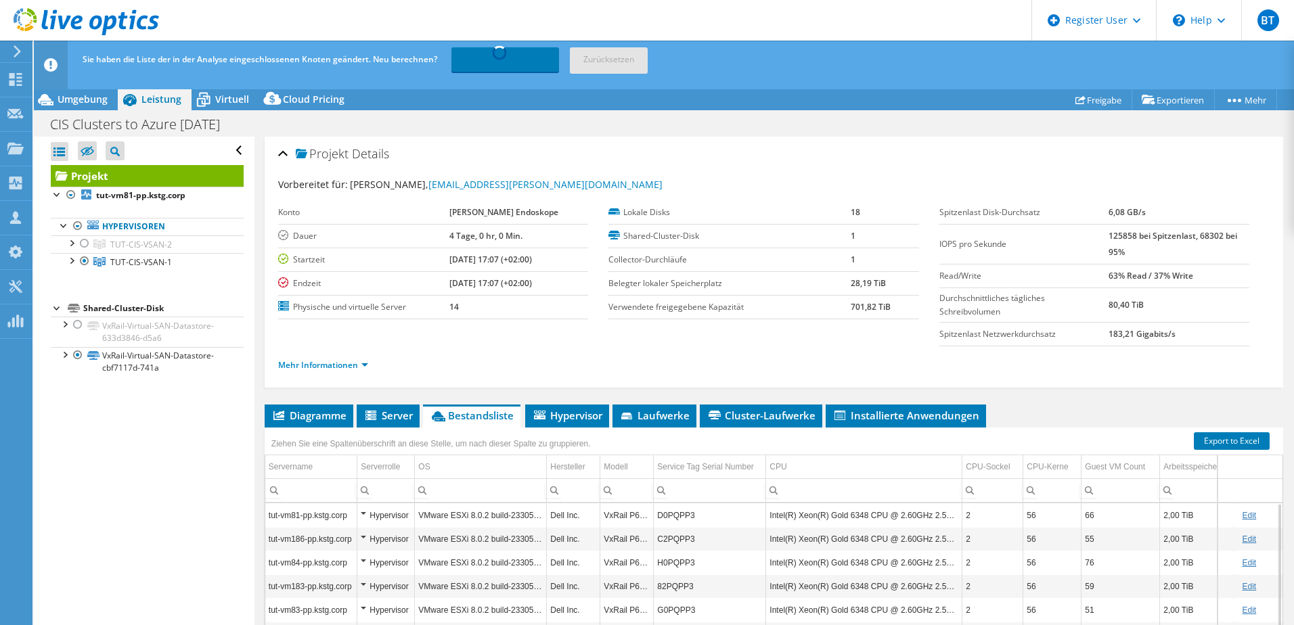
scroll to position [49, 0]
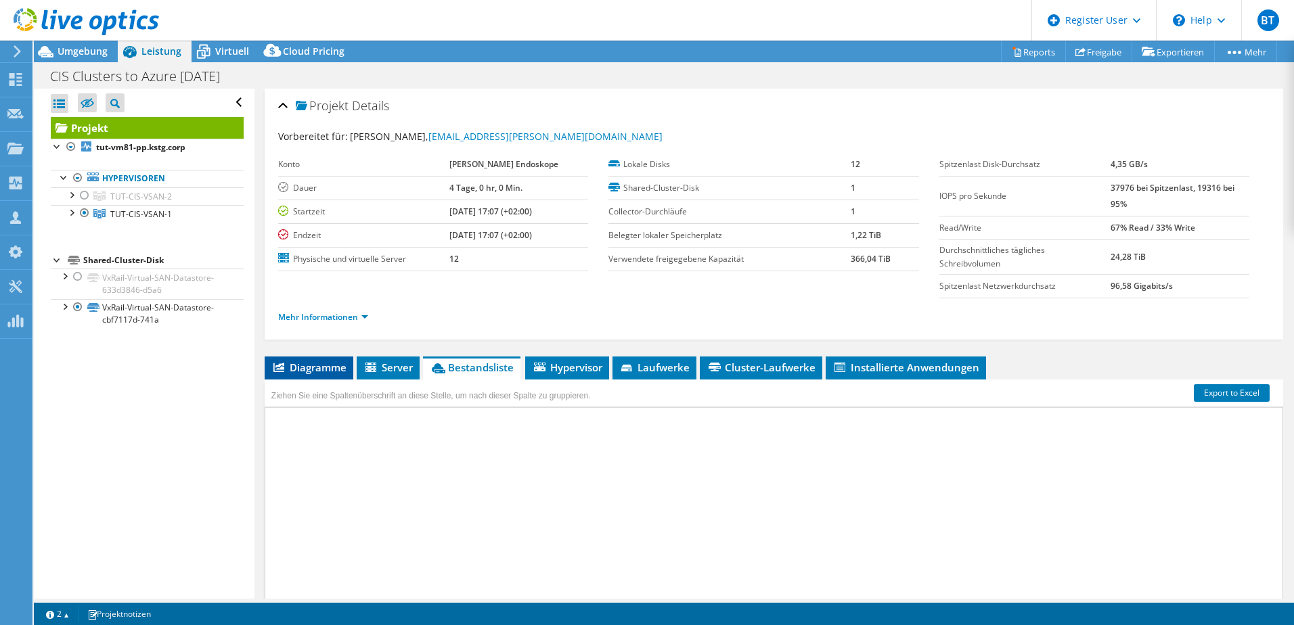
click at [314, 368] on span "Diagramme" at bounding box center [308, 368] width 75 height 14
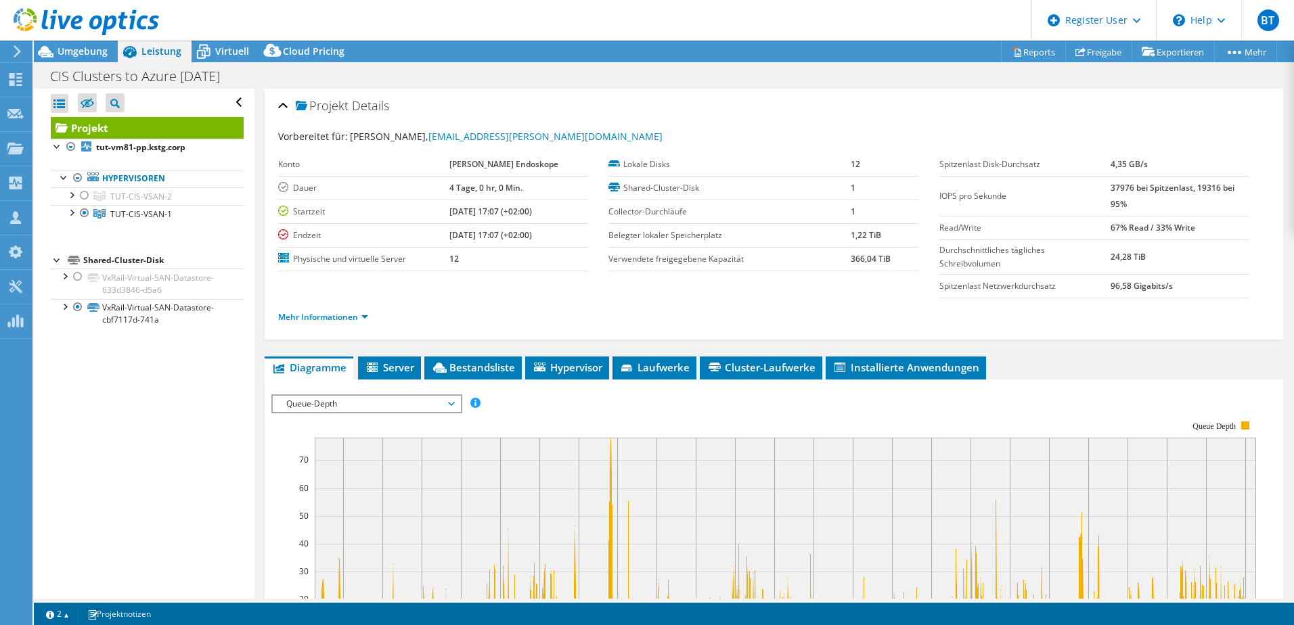
click at [308, 402] on span "Queue-Depth" at bounding box center [366, 404] width 174 height 16
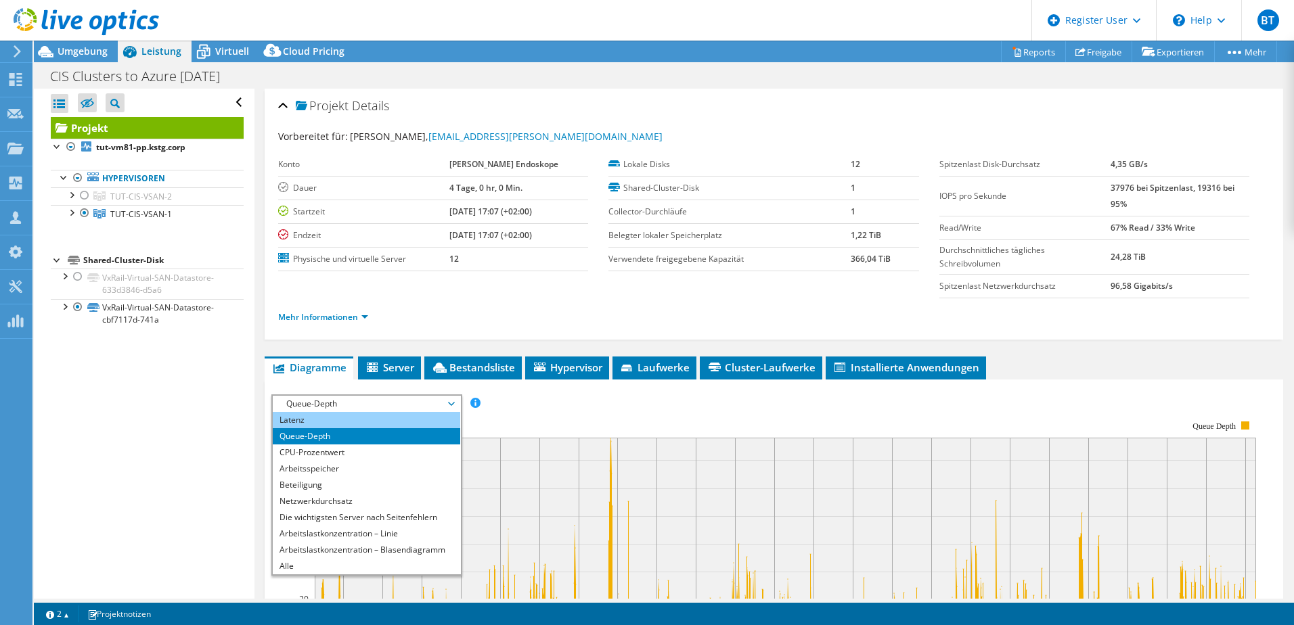
click at [313, 424] on li "Latenz" at bounding box center [366, 420] width 187 height 16
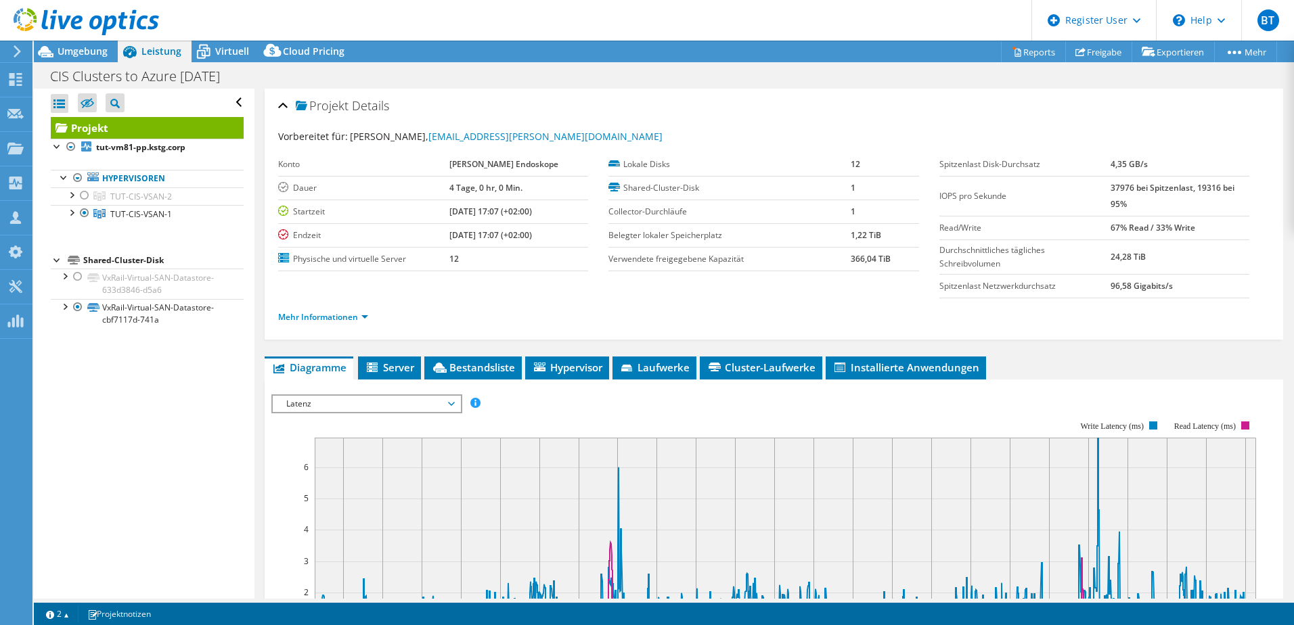
click at [313, 405] on span "Latenz" at bounding box center [366, 404] width 174 height 16
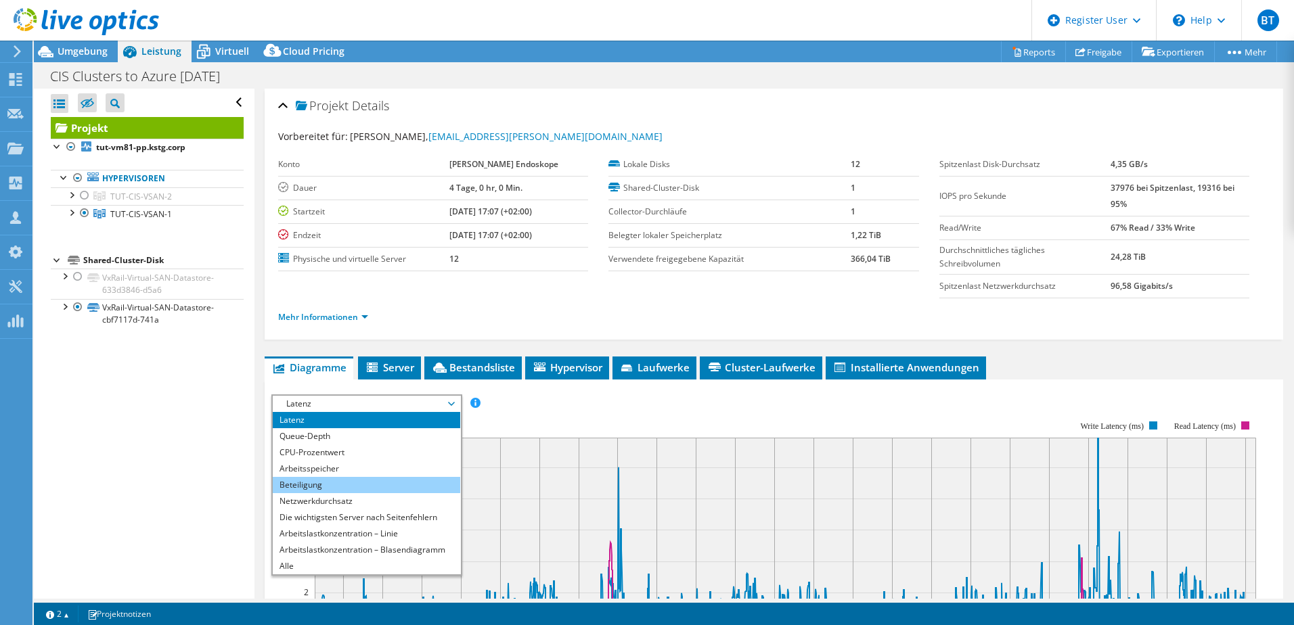
scroll to position [0, 0]
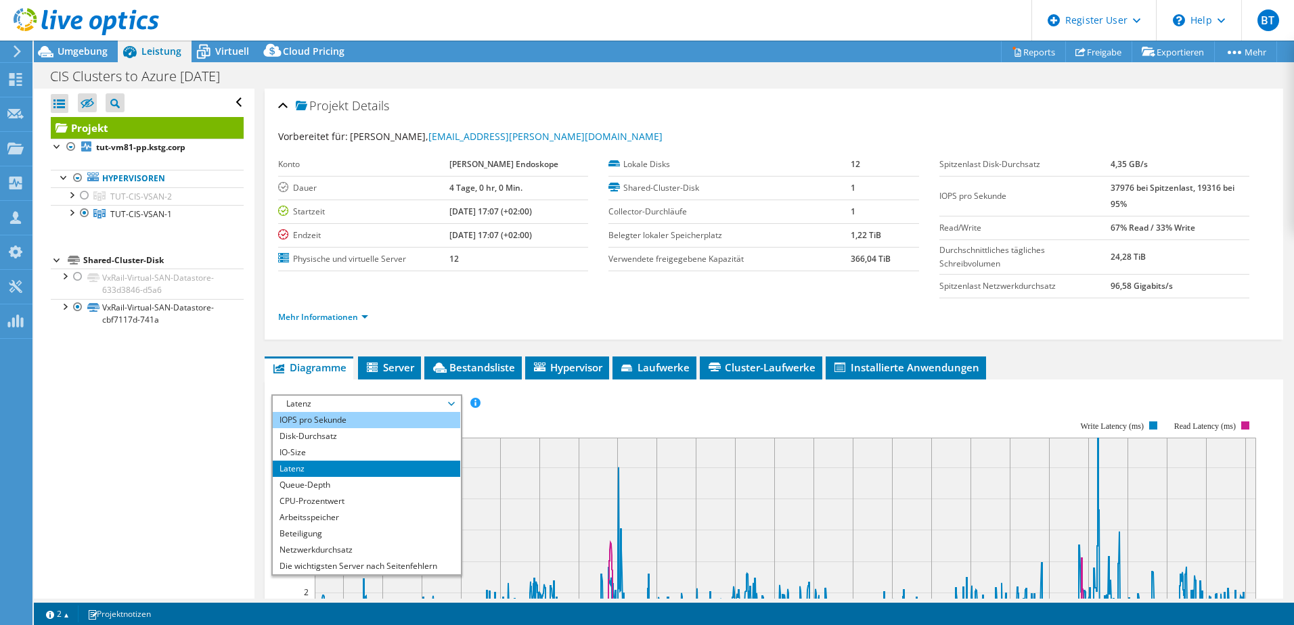
click at [301, 417] on li "IOPS pro Sekunde" at bounding box center [366, 420] width 187 height 16
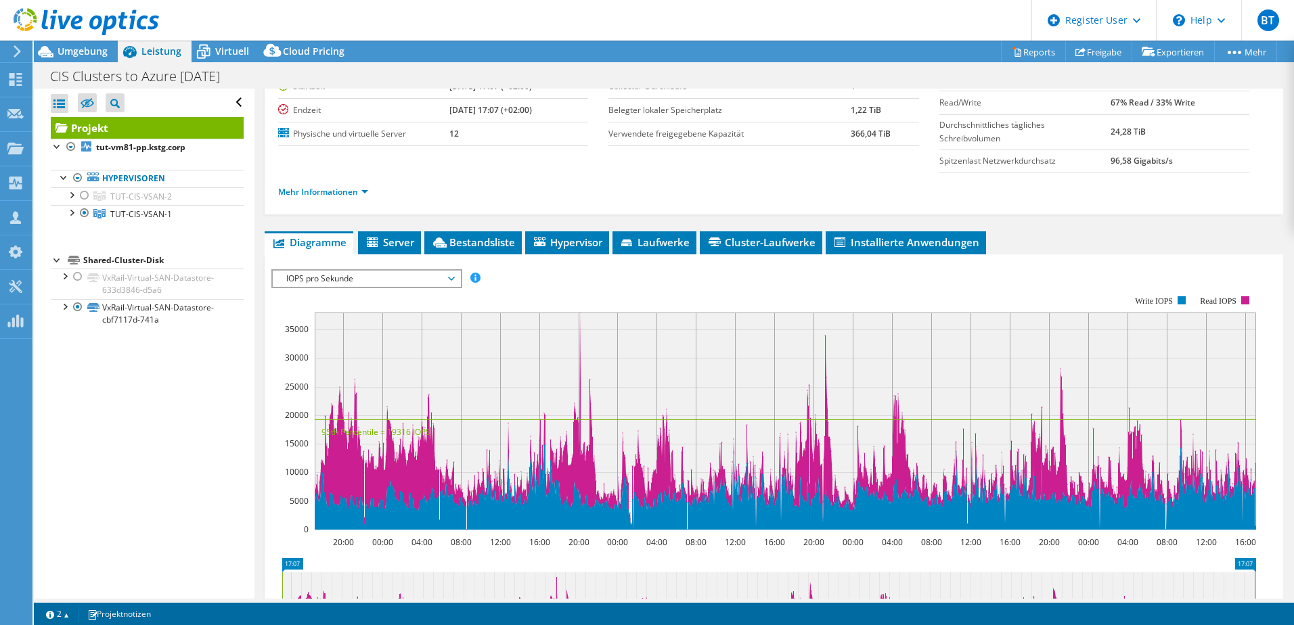
scroll to position [203, 0]
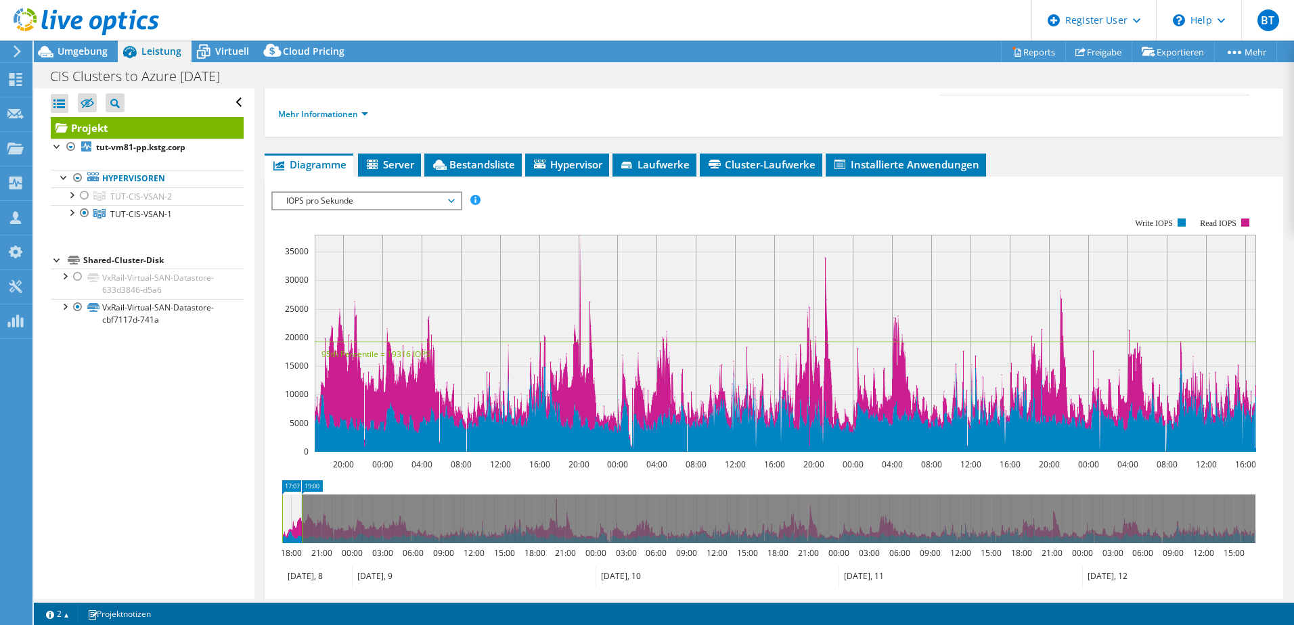
drag, startPoint x: 1254, startPoint y: 519, endPoint x: 301, endPoint y: 558, distance: 954.1
click at [301, 558] on icon "17:07 19:00 18:00 21:00 00:00 03:00 06:00 09:00 12:00 15:00 18:00 21:00 00:00 0…" at bounding box center [768, 534] width 995 height 108
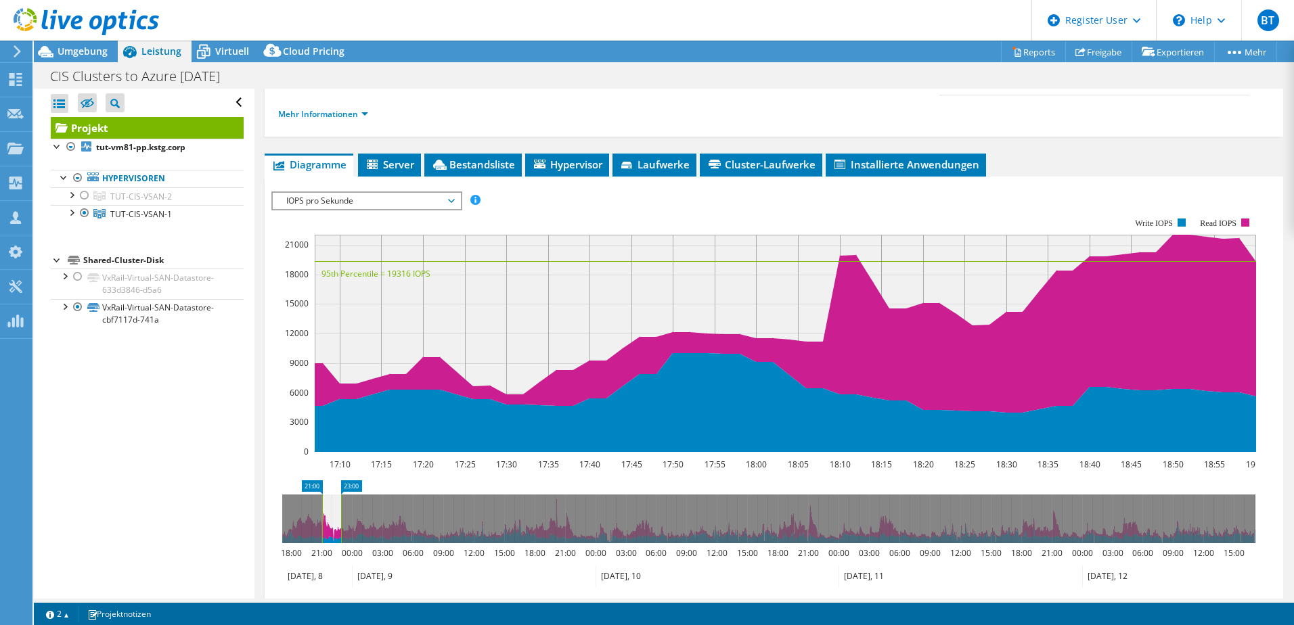
drag, startPoint x: 293, startPoint y: 528, endPoint x: 333, endPoint y: 537, distance: 40.9
click at [333, 537] on icon at bounding box center [331, 519] width 19 height 49
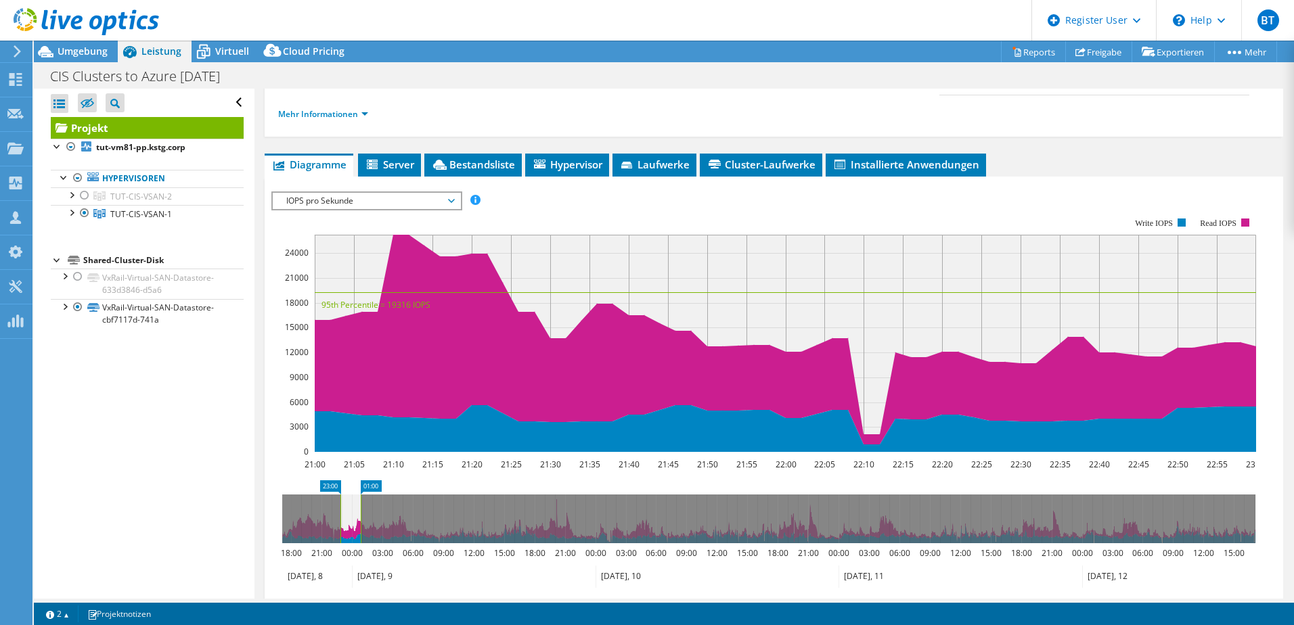
drag, startPoint x: 335, startPoint y: 532, endPoint x: 354, endPoint y: 538, distance: 19.7
click at [354, 538] on icon at bounding box center [350, 519] width 20 height 49
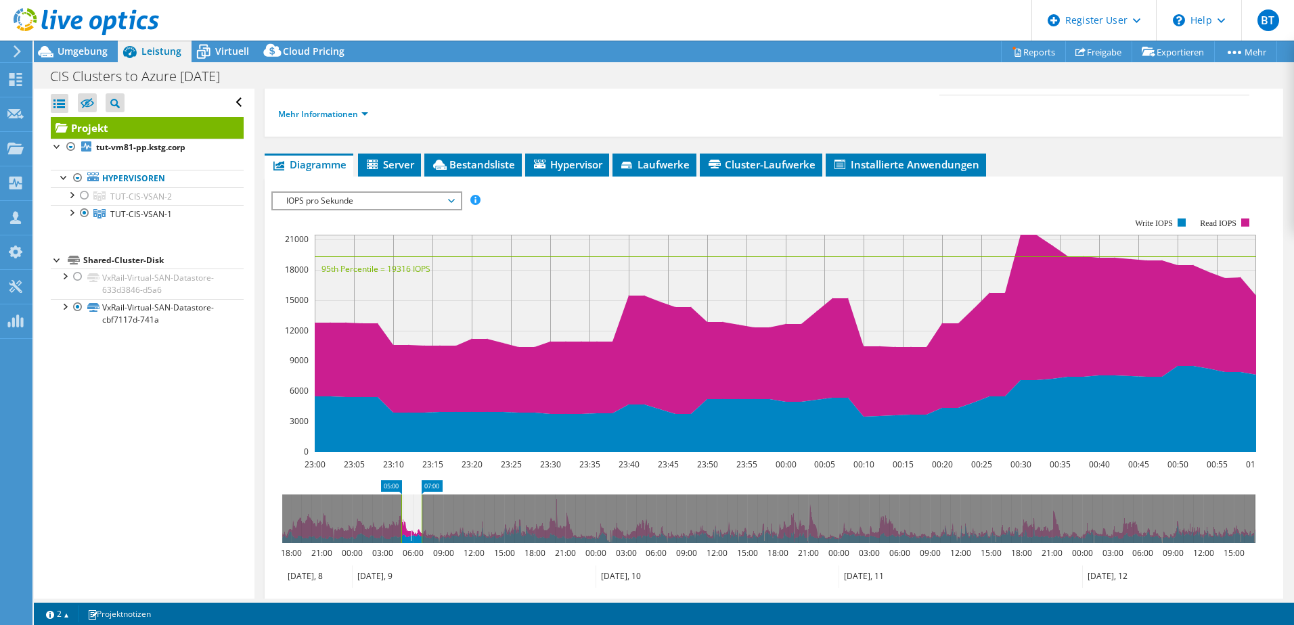
drag, startPoint x: 354, startPoint y: 538, endPoint x: 413, endPoint y: 548, distance: 60.4
click at [413, 548] on icon "05:00 07:00 18:00 21:00 00:00 03:00 06:00 09:00 12:00 15:00 18:00 21:00 00:00 0…" at bounding box center [768, 534] width 995 height 108
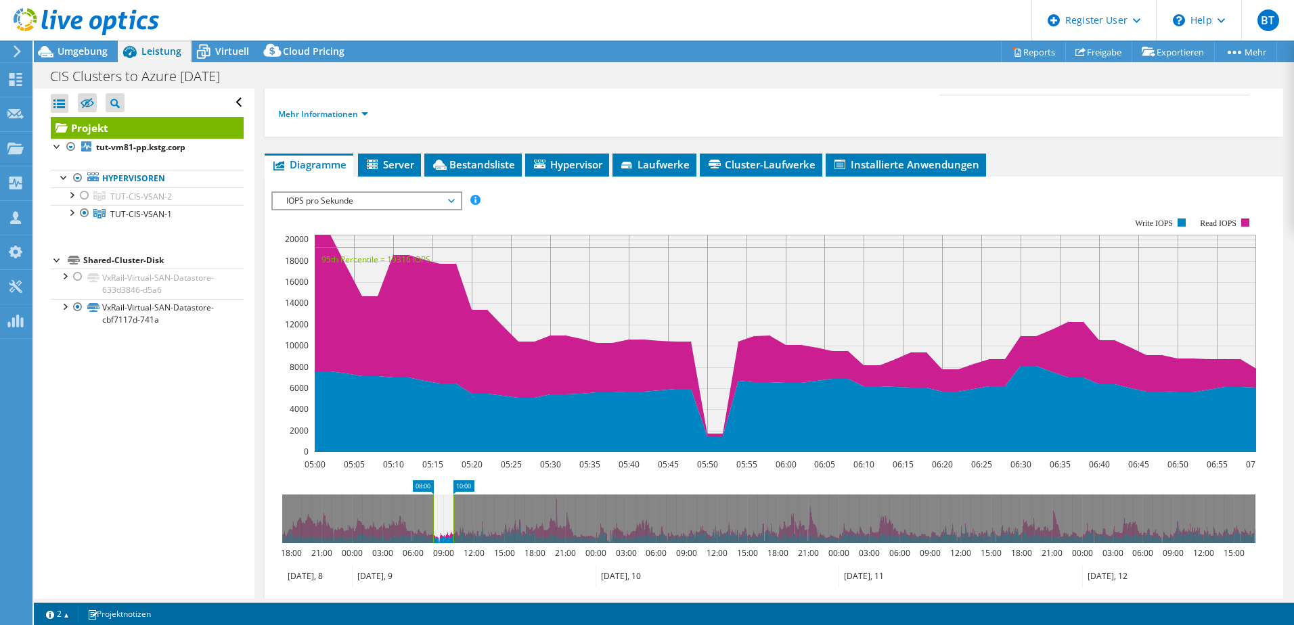
drag, startPoint x: 411, startPoint y: 528, endPoint x: 441, endPoint y: 539, distance: 32.3
click at [441, 539] on icon at bounding box center [443, 519] width 20 height 49
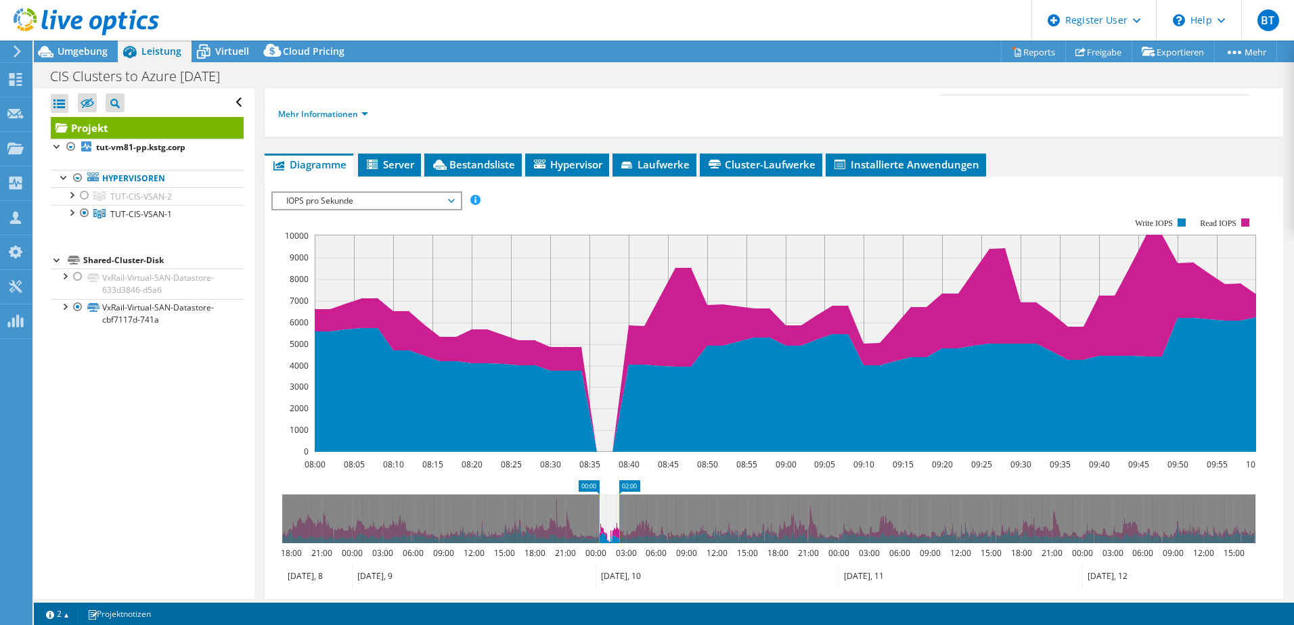
drag, startPoint x: 443, startPoint y: 529, endPoint x: 609, endPoint y: 557, distance: 168.2
click at [609, 557] on icon "00:00 02:00 18:00 21:00 00:00 03:00 06:00 09:00 12:00 15:00 18:00 21:00 00:00 0…" at bounding box center [768, 534] width 995 height 108
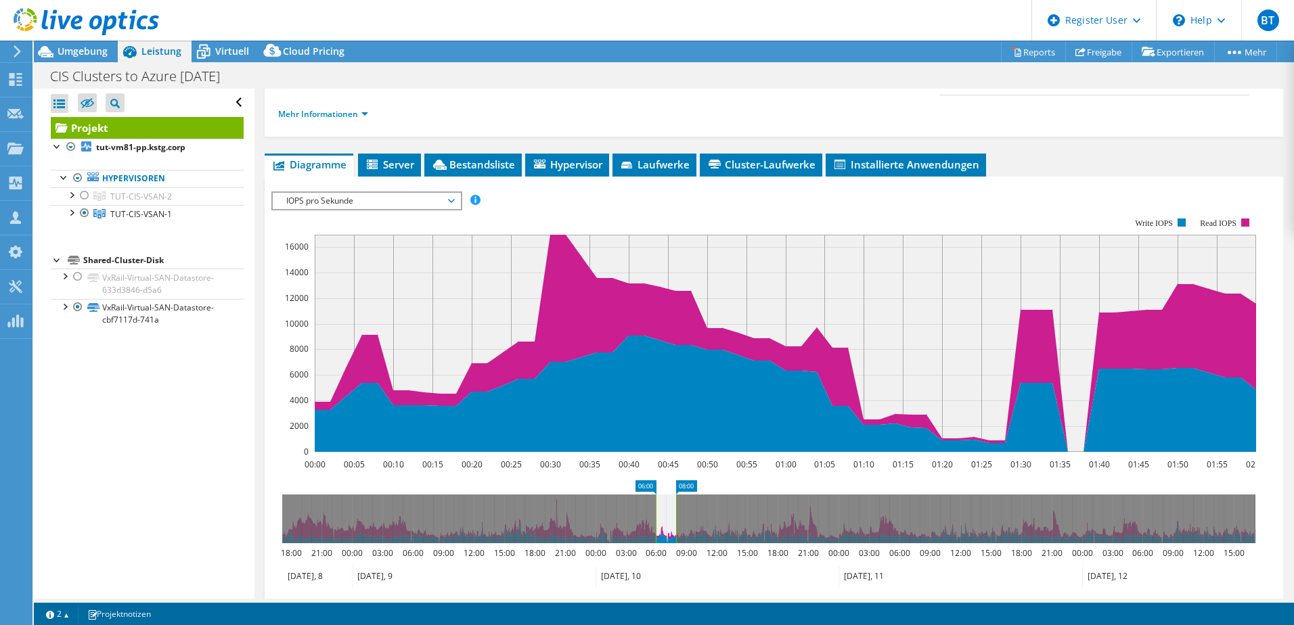
drag, startPoint x: 608, startPoint y: 536, endPoint x: 668, endPoint y: 545, distance: 61.0
click at [668, 545] on icon "06:00 08:00 18:00 21:00 00:00 03:00 06:00 09:00 12:00 15:00 18:00 21:00 00:00 0…" at bounding box center [768, 534] width 995 height 108
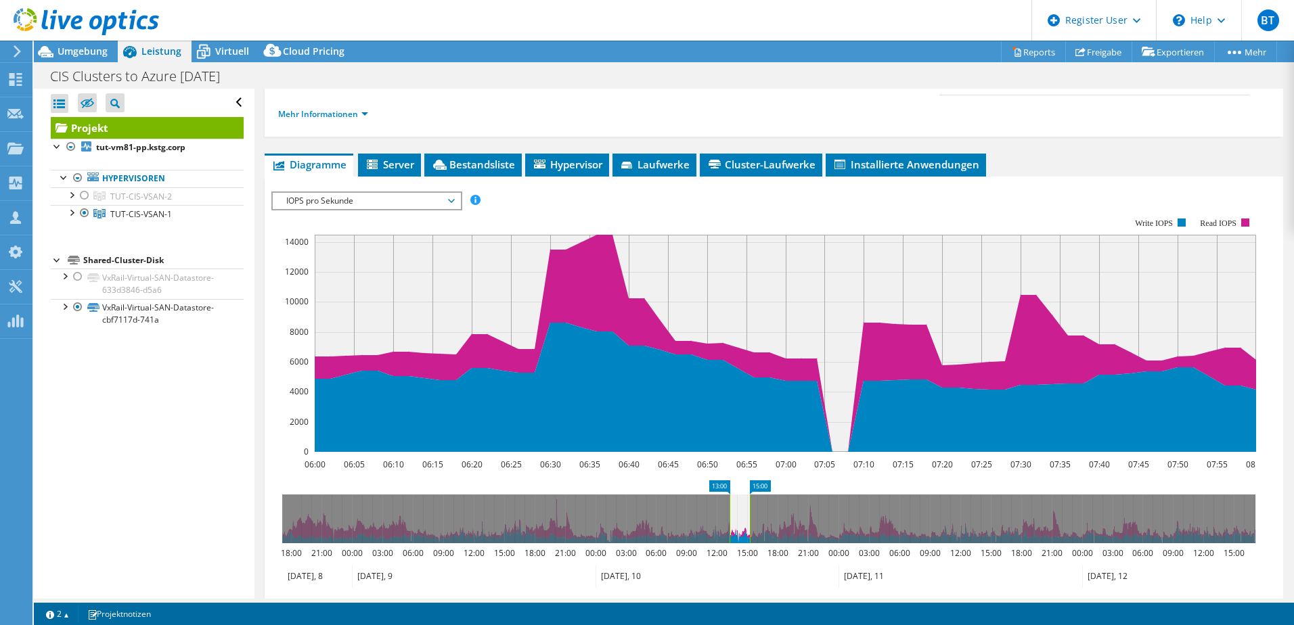
drag, startPoint x: 670, startPoint y: 537, endPoint x: 737, endPoint y: 560, distance: 71.0
click at [737, 560] on icon "13:00 15:00 18:00 21:00 00:00 03:00 06:00 09:00 12:00 15:00 18:00 21:00 00:00 0…" at bounding box center [768, 534] width 995 height 108
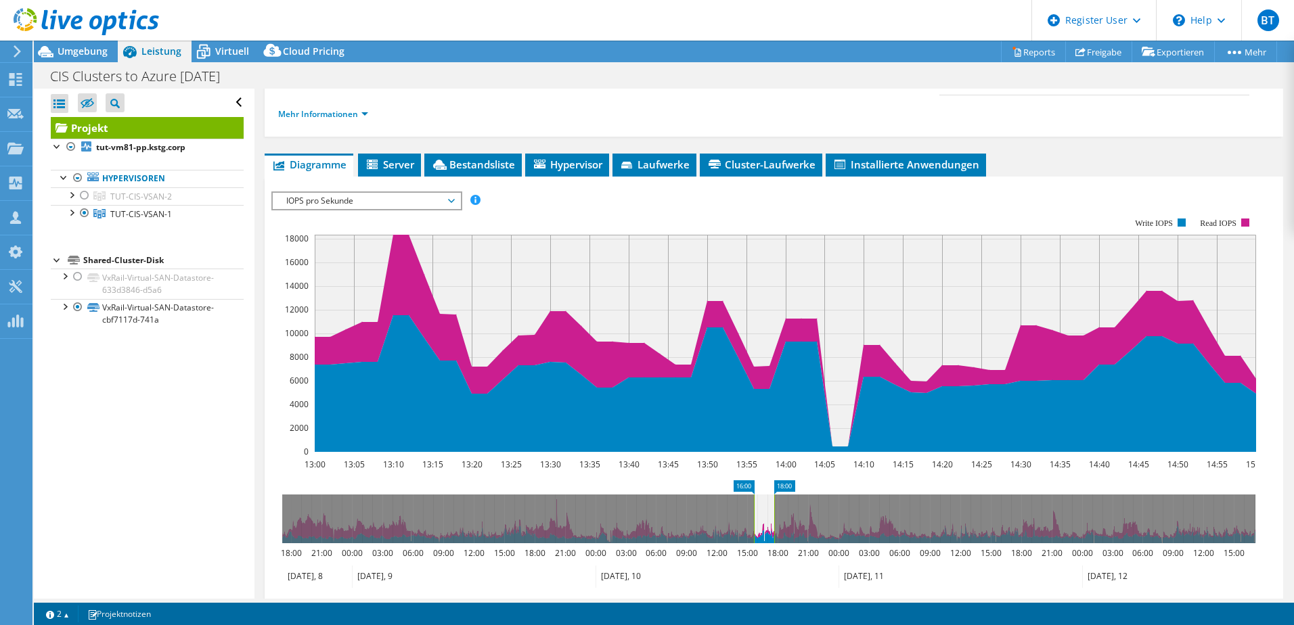
drag, startPoint x: 733, startPoint y: 535, endPoint x: 760, endPoint y: 543, distance: 28.1
click at [760, 543] on icon at bounding box center [764, 519] width 20 height 49
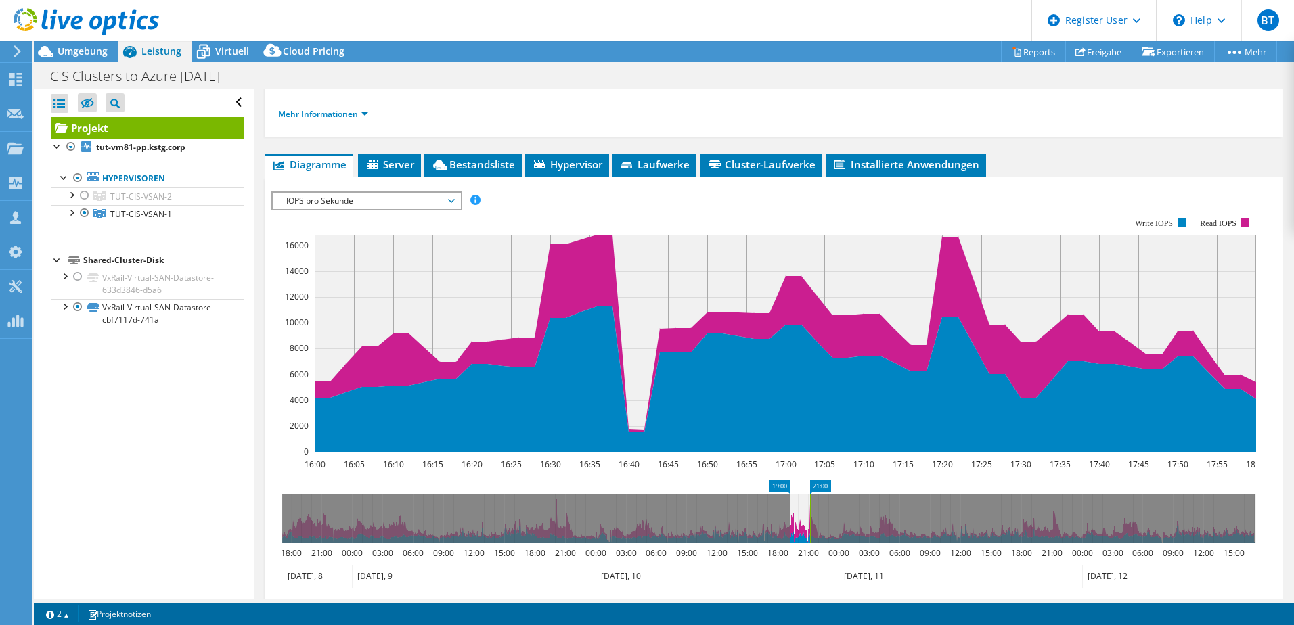
drag, startPoint x: 769, startPoint y: 531, endPoint x: 801, endPoint y: 543, distance: 34.5
click at [801, 543] on icon at bounding box center [800, 519] width 20 height 49
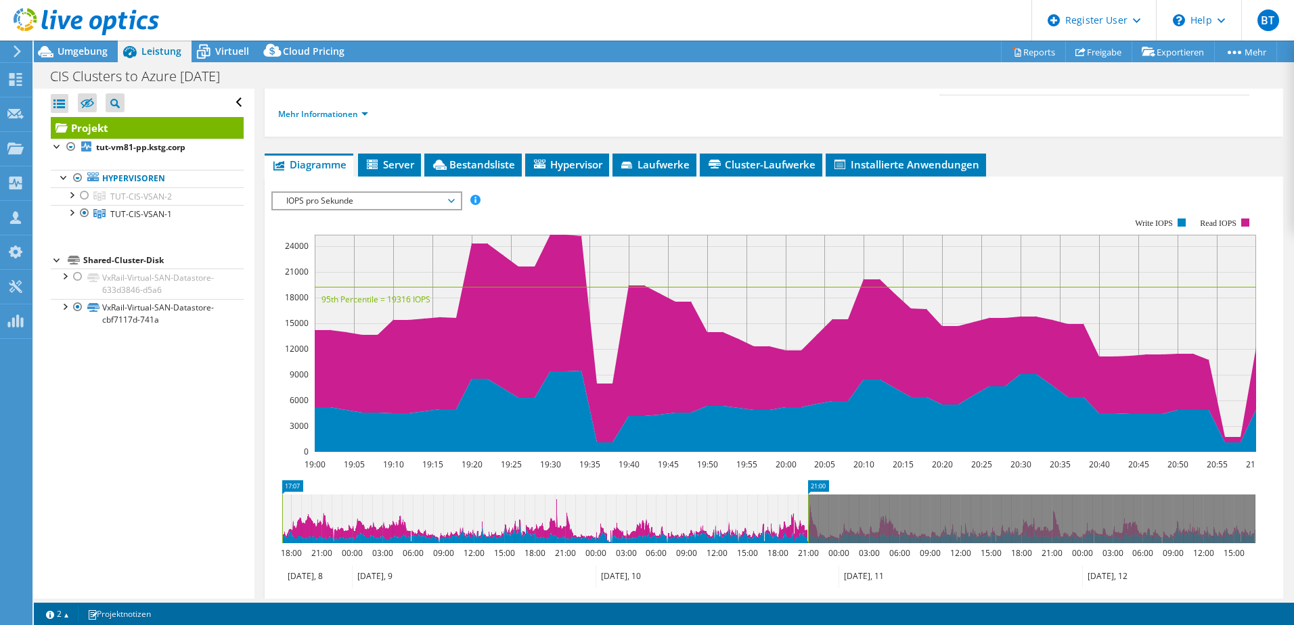
drag, startPoint x: 789, startPoint y: 516, endPoint x: 40, endPoint y: 534, distance: 749.2
click at [40, 534] on div "Alle öffnen Alle schließen Ausgeschlossene Knoten verbergen Projektbaumfilter" at bounding box center [664, 344] width 1260 height 510
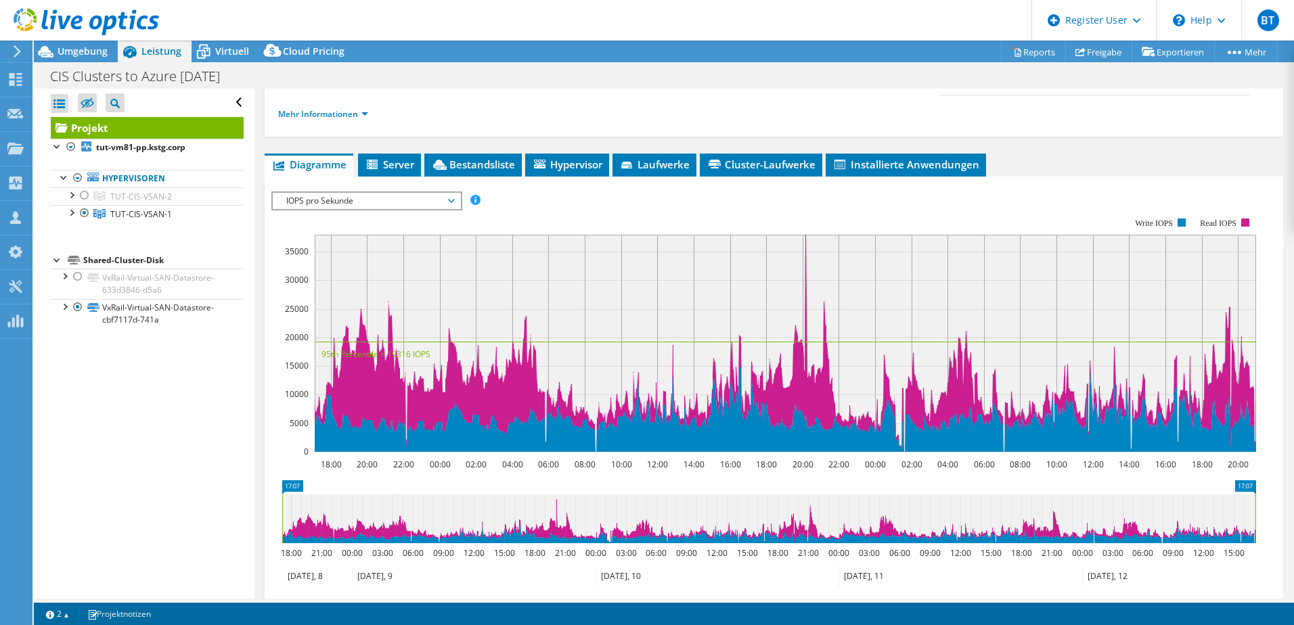
drag, startPoint x: 808, startPoint y: 518, endPoint x: 1296, endPoint y: 520, distance: 487.1
click at [1293, 520] on html "BT Dell-Benutzer Bjoern Taenzer Bjoern.Taenzer@dell.com Dell My Profile Log Out…" at bounding box center [647, 312] width 1294 height 625
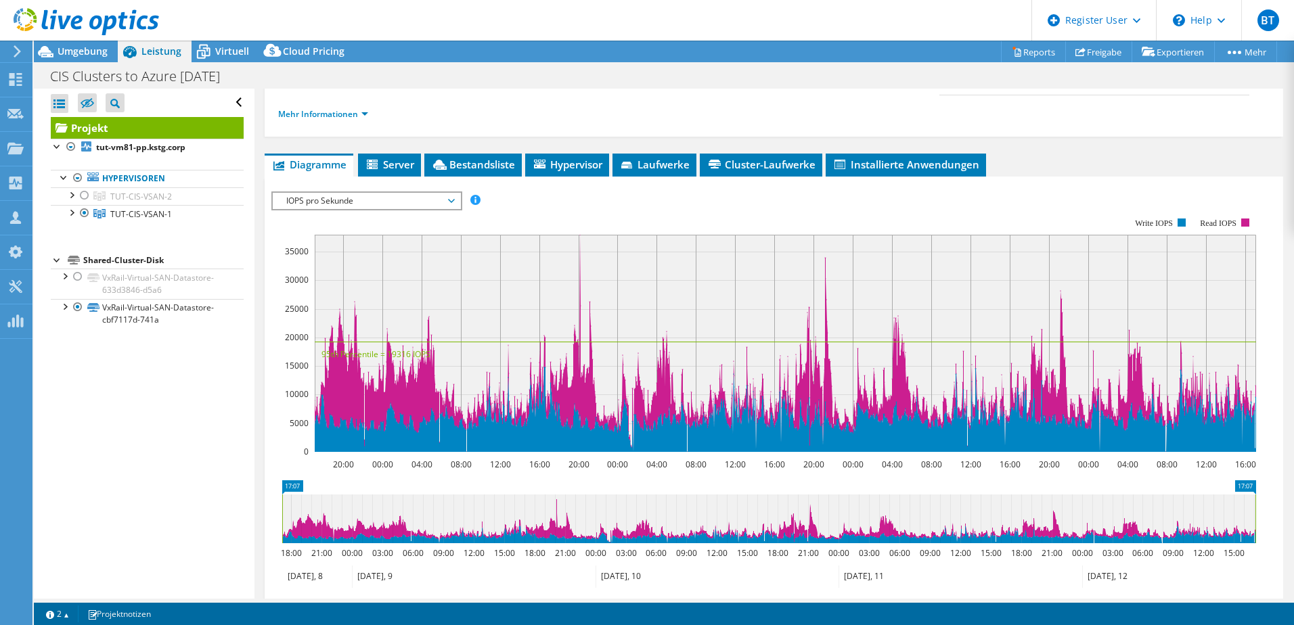
click at [302, 195] on span "IOPS pro Sekunde" at bounding box center [366, 201] width 174 height 16
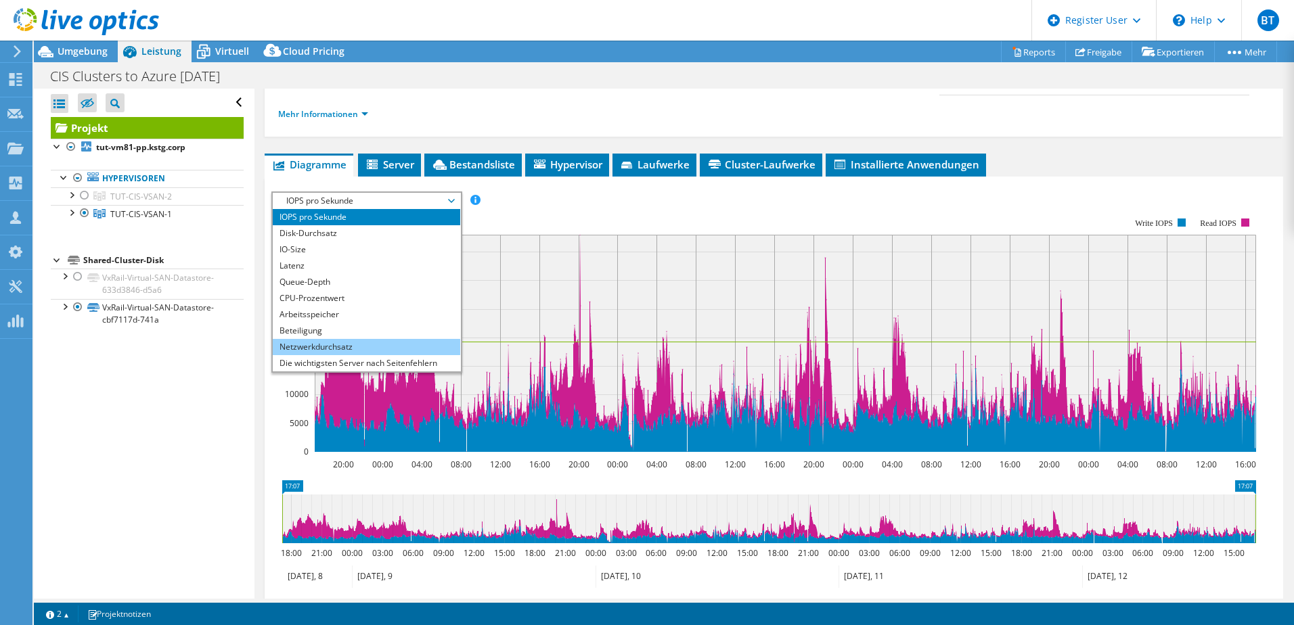
click at [371, 344] on li "Netzwerkdurchsatz" at bounding box center [366, 347] width 187 height 16
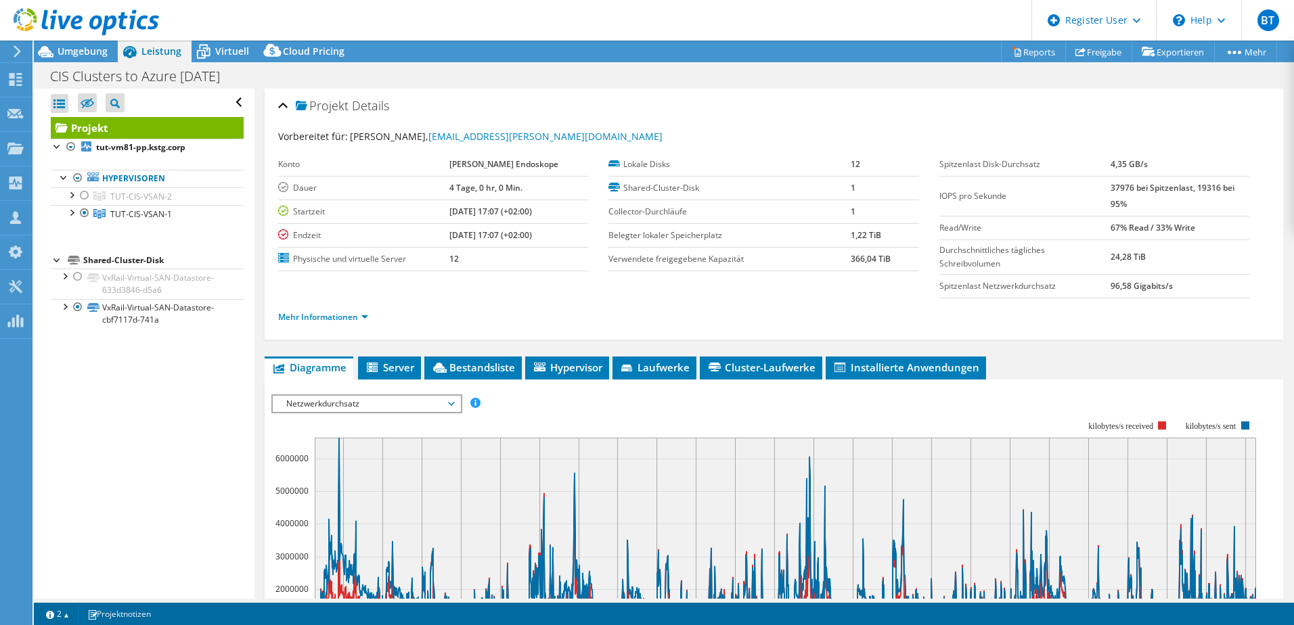
select select "Over Provisioning"
select select "EUFrankfurt"
select select "EUR"
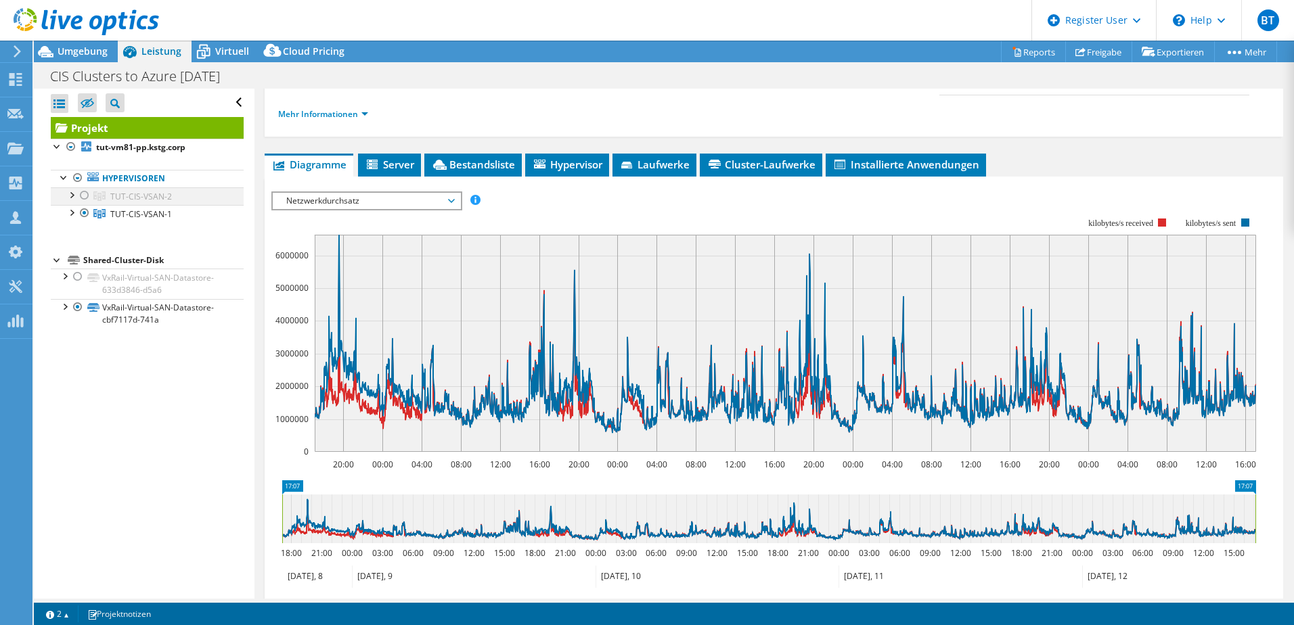
click at [85, 196] on div at bounding box center [85, 195] width 14 height 16
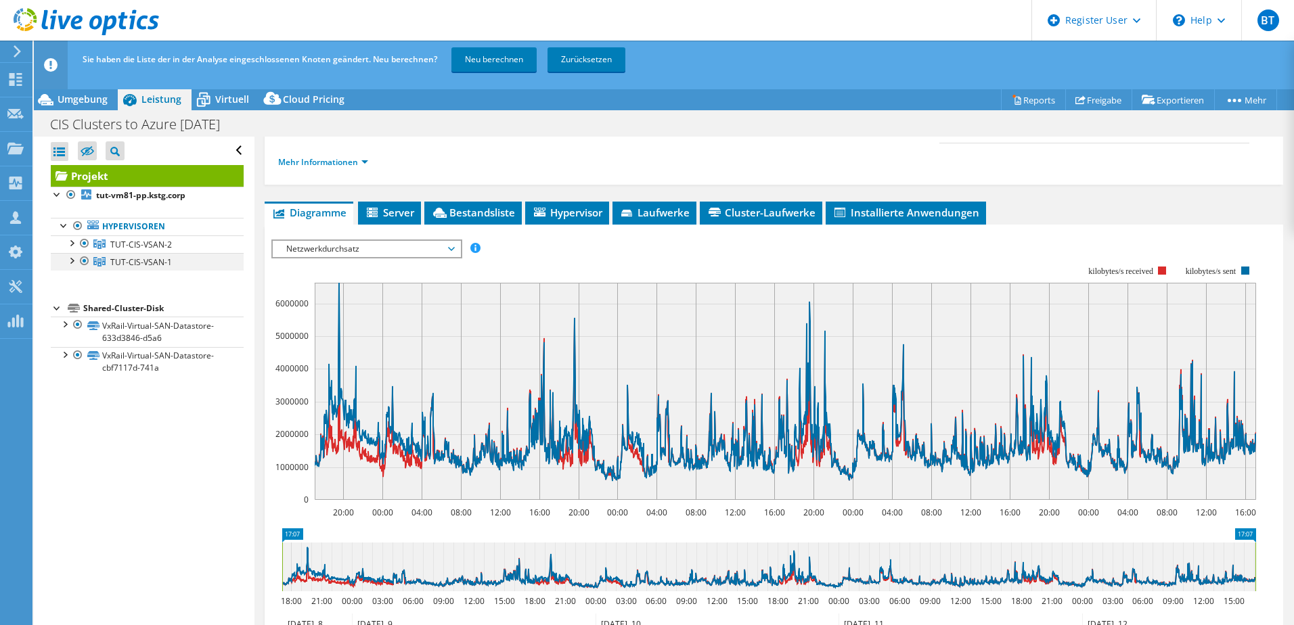
click at [85, 260] on div at bounding box center [85, 261] width 14 height 16
click at [498, 61] on link "Neu berechnen" at bounding box center [493, 59] width 85 height 24
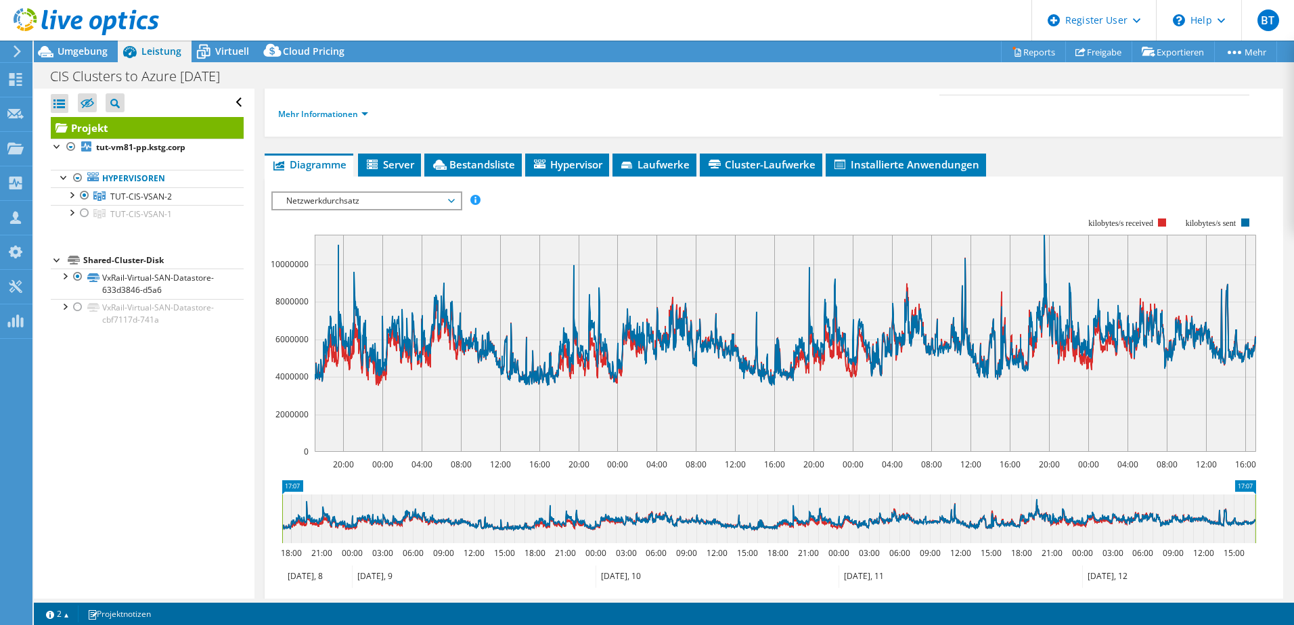
click at [71, 44] on div at bounding box center [79, 22] width 159 height 45
click at [74, 48] on span "Umgebung" at bounding box center [83, 51] width 50 height 13
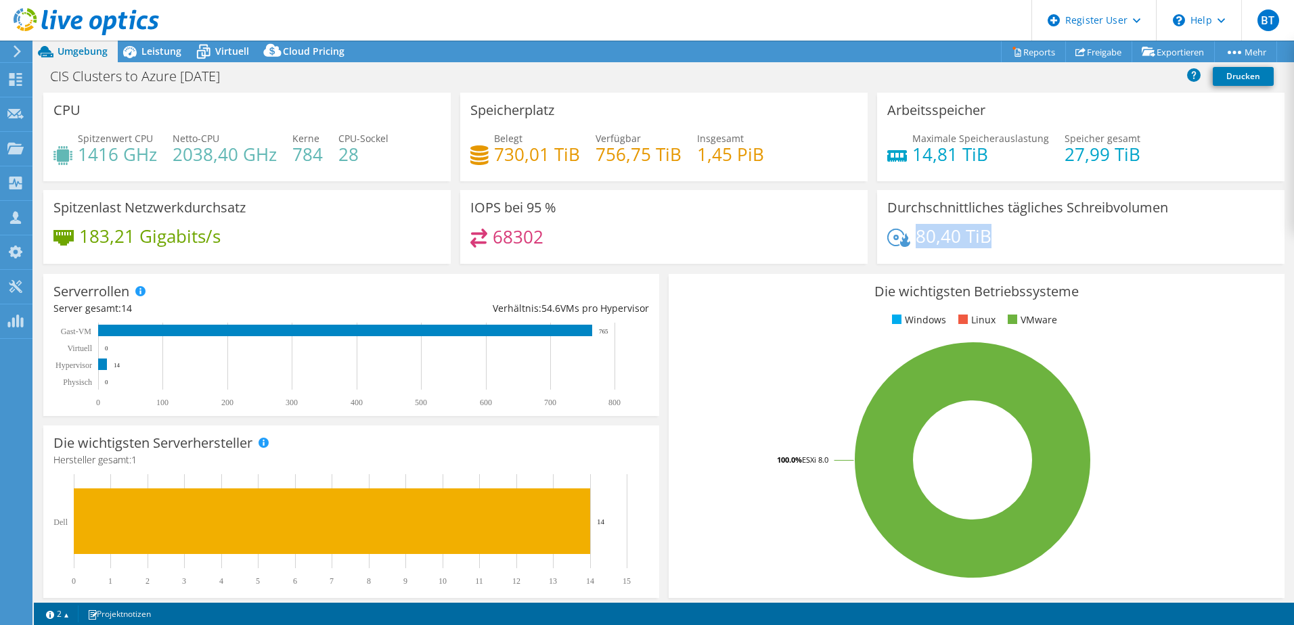
drag, startPoint x: 989, startPoint y: 235, endPoint x: 911, endPoint y: 244, distance: 78.4
click at [911, 244] on div "80,40 TiB" at bounding box center [1080, 243] width 387 height 28
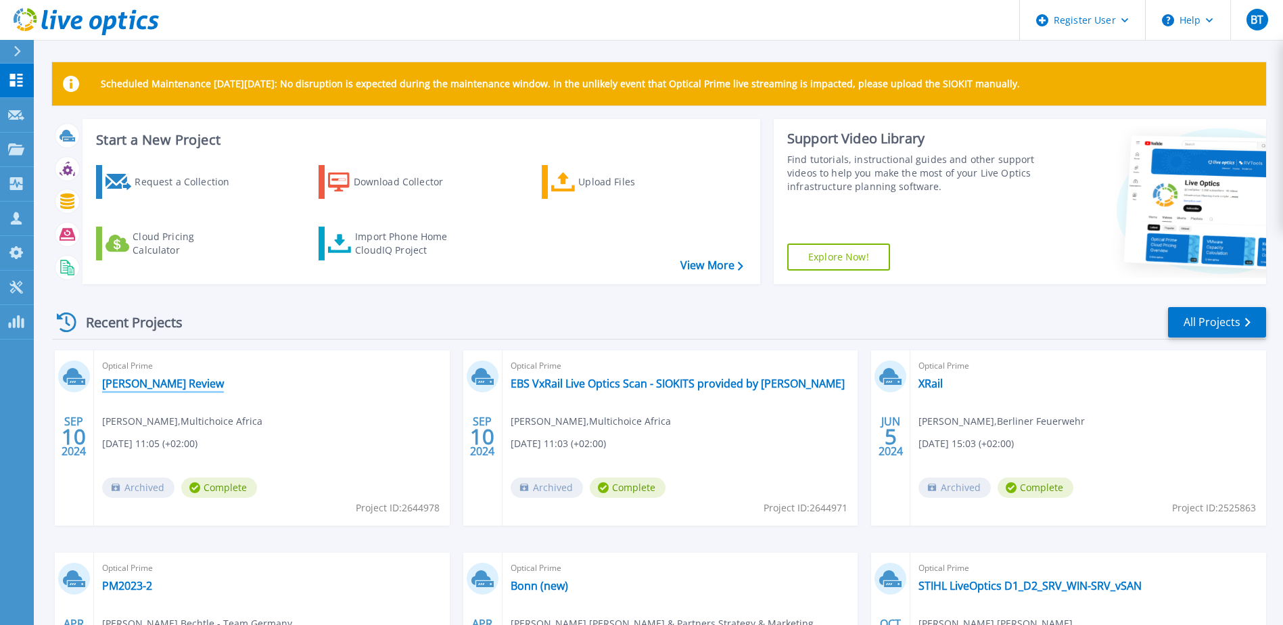
click at [185, 381] on link "[PERSON_NAME] Review" at bounding box center [163, 384] width 122 height 14
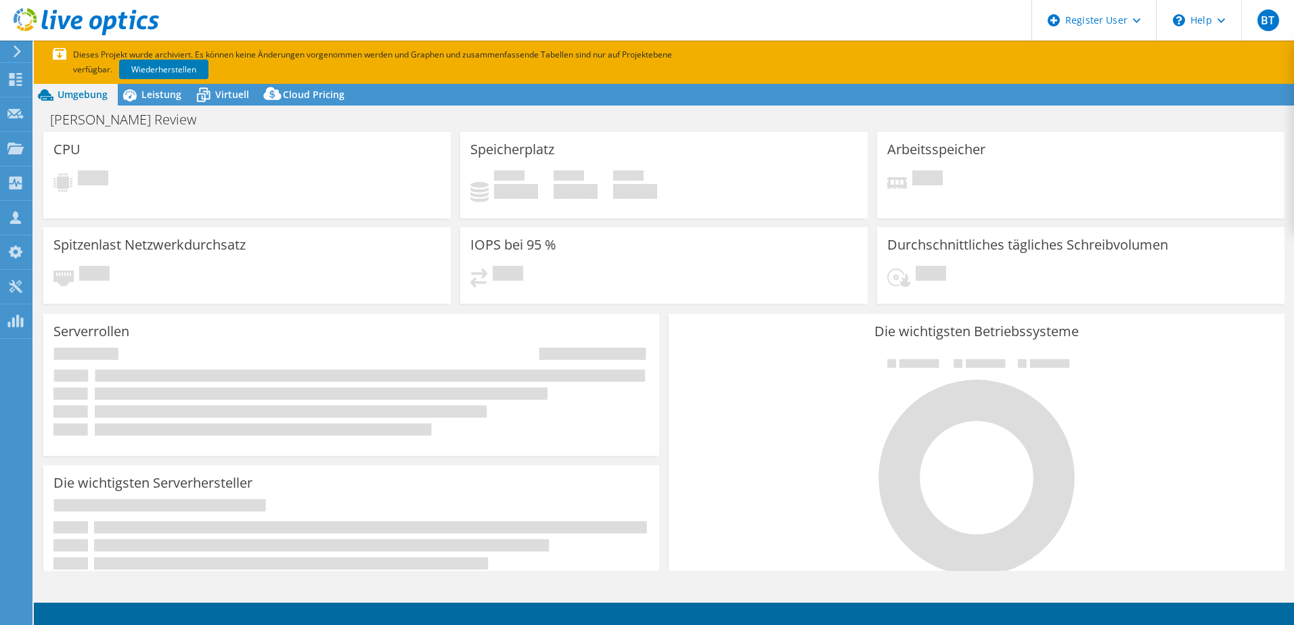
select select "USD"
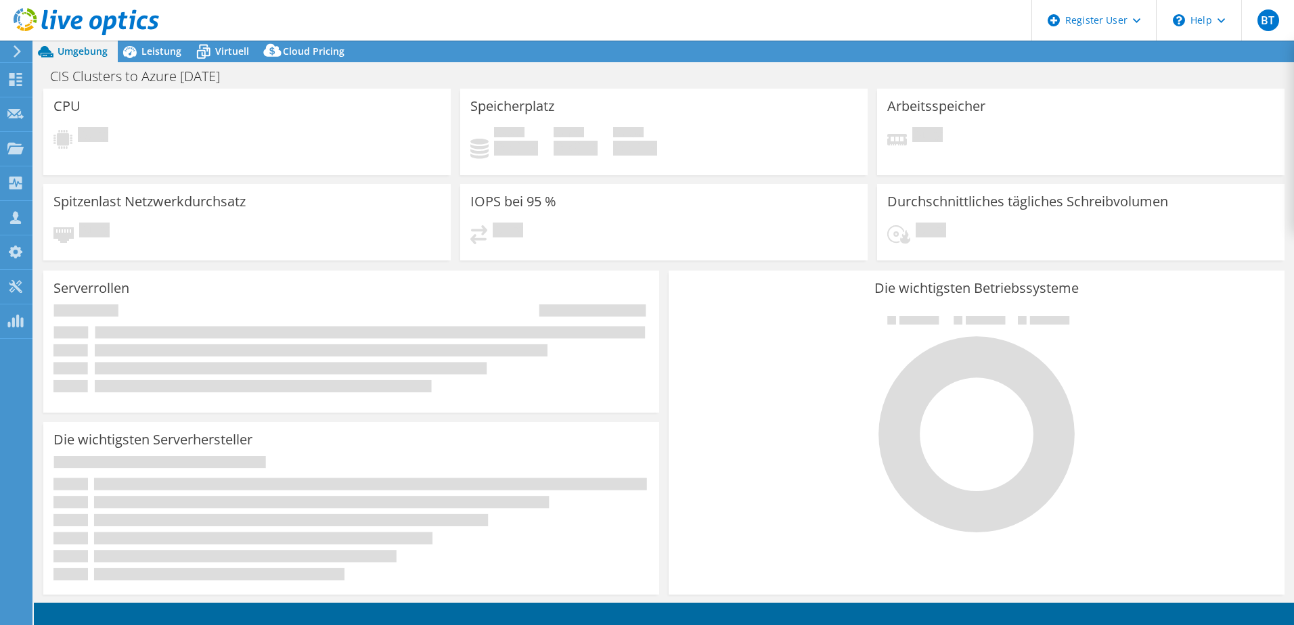
select select "EUFrankfurt"
select select "USD"
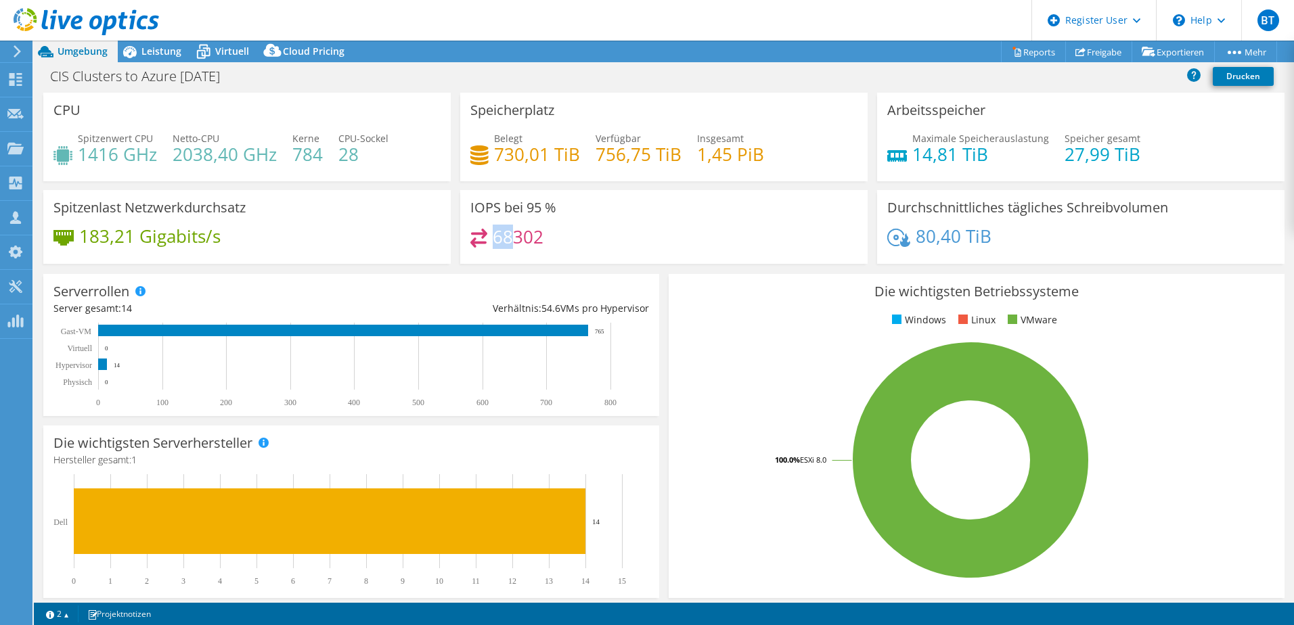
drag, startPoint x: 492, startPoint y: 237, endPoint x: 507, endPoint y: 237, distance: 14.9
click at [507, 237] on h4 "68302" at bounding box center [518, 236] width 51 height 15
drag, startPoint x: 507, startPoint y: 237, endPoint x: 602, endPoint y: 246, distance: 95.9
click at [602, 246] on div "68302" at bounding box center [663, 243] width 387 height 29
click at [148, 51] on span "Leistung" at bounding box center [161, 51] width 40 height 13
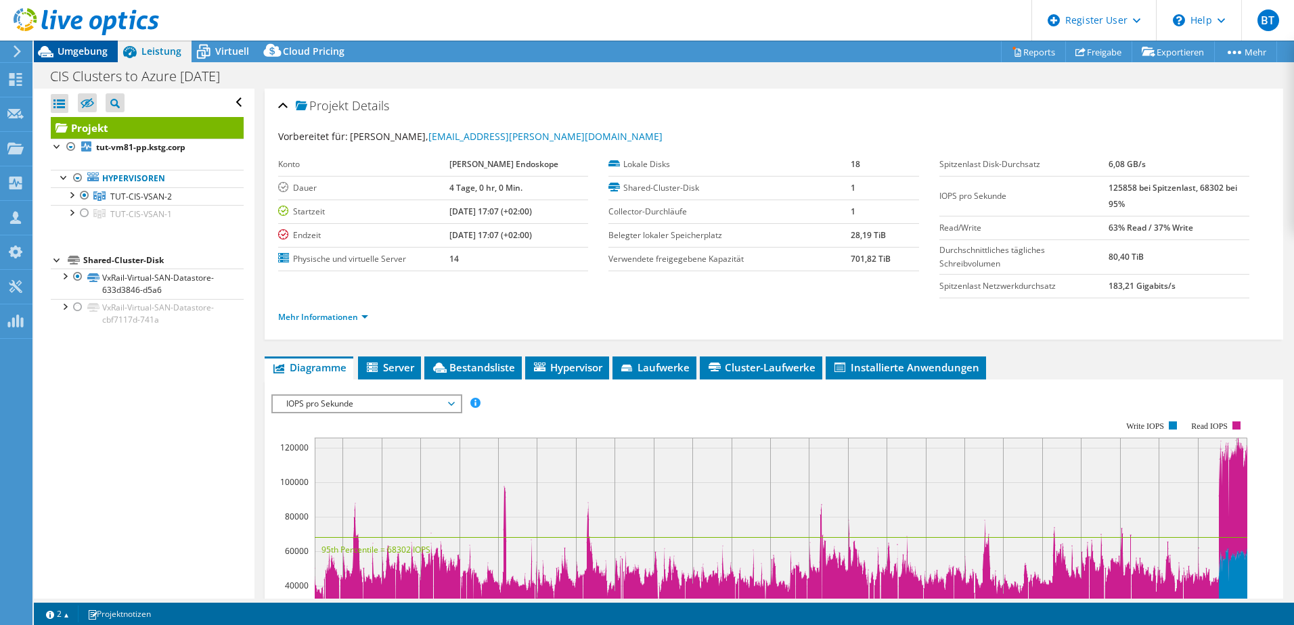
click at [84, 59] on div "Umgebung" at bounding box center [76, 52] width 84 height 22
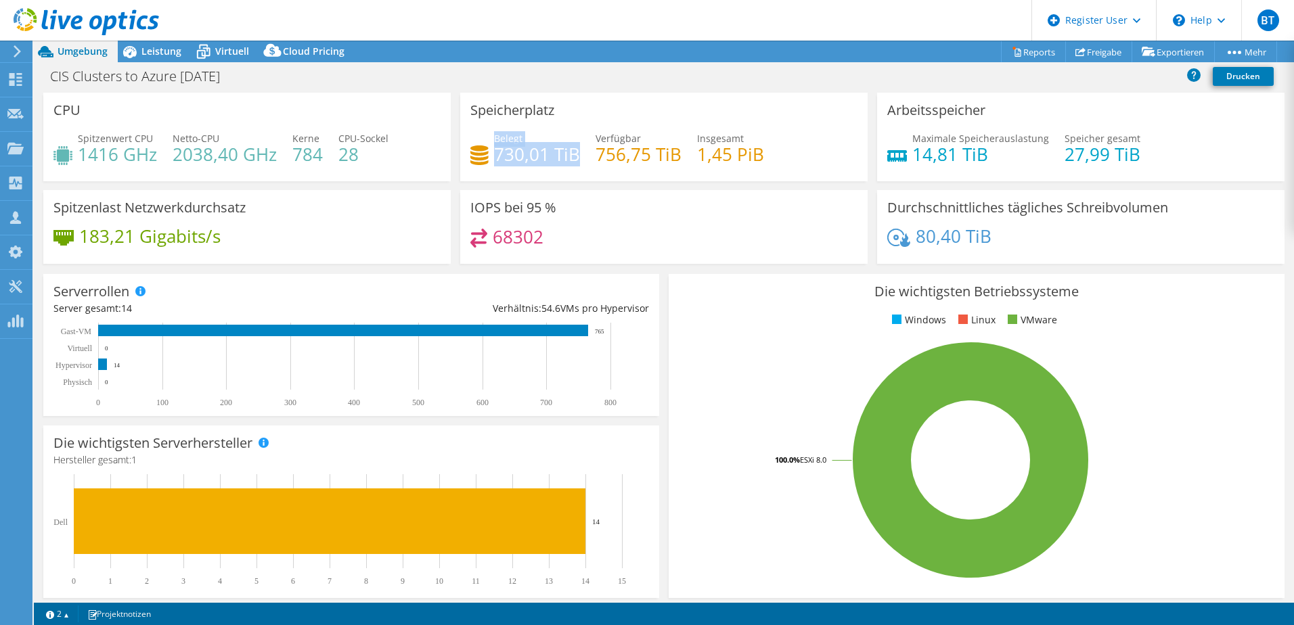
drag, startPoint x: 490, startPoint y: 154, endPoint x: 572, endPoint y: 156, distance: 82.5
click at [572, 156] on div "Belegt 730,01 TiB" at bounding box center [525, 146] width 110 height 30
drag, startPoint x: 572, startPoint y: 156, endPoint x: 585, endPoint y: 173, distance: 21.2
click at [585, 171] on div "Belegt 730,01 TiB Verfügbar 756,75 TiB Insgesamt 1,45 PiB" at bounding box center [663, 153] width 387 height 44
click at [142, 54] on span "Leistung" at bounding box center [161, 51] width 40 height 13
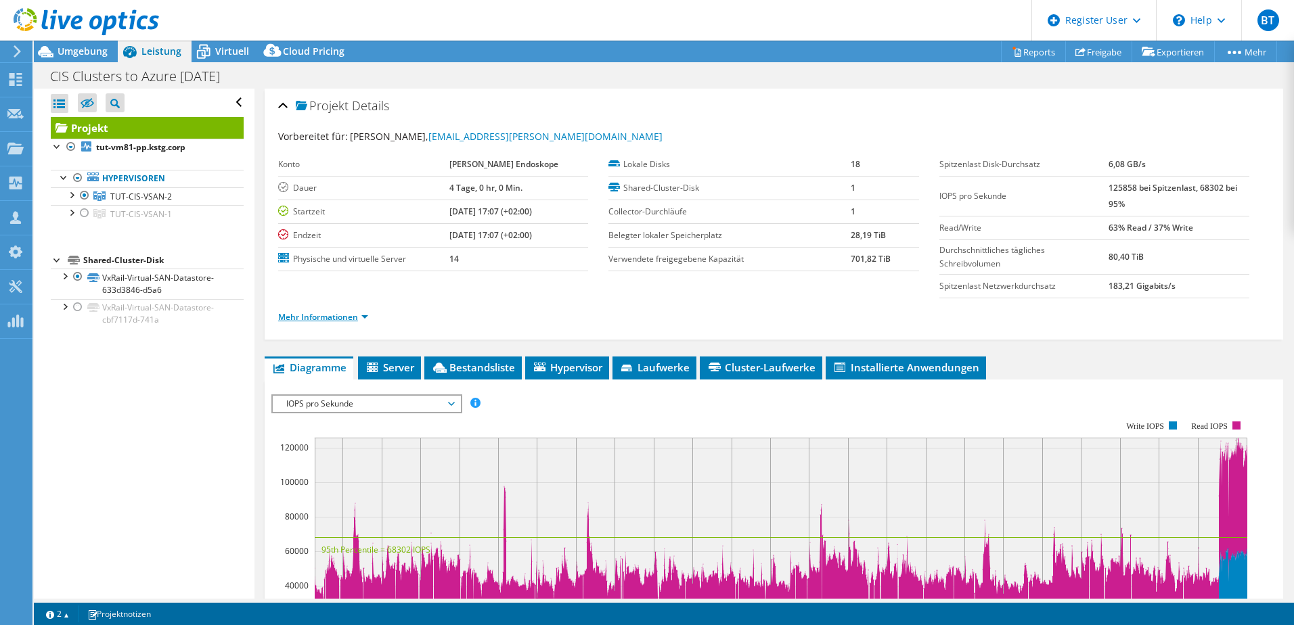
click at [350, 316] on link "Mehr Informationen" at bounding box center [323, 317] width 90 height 12
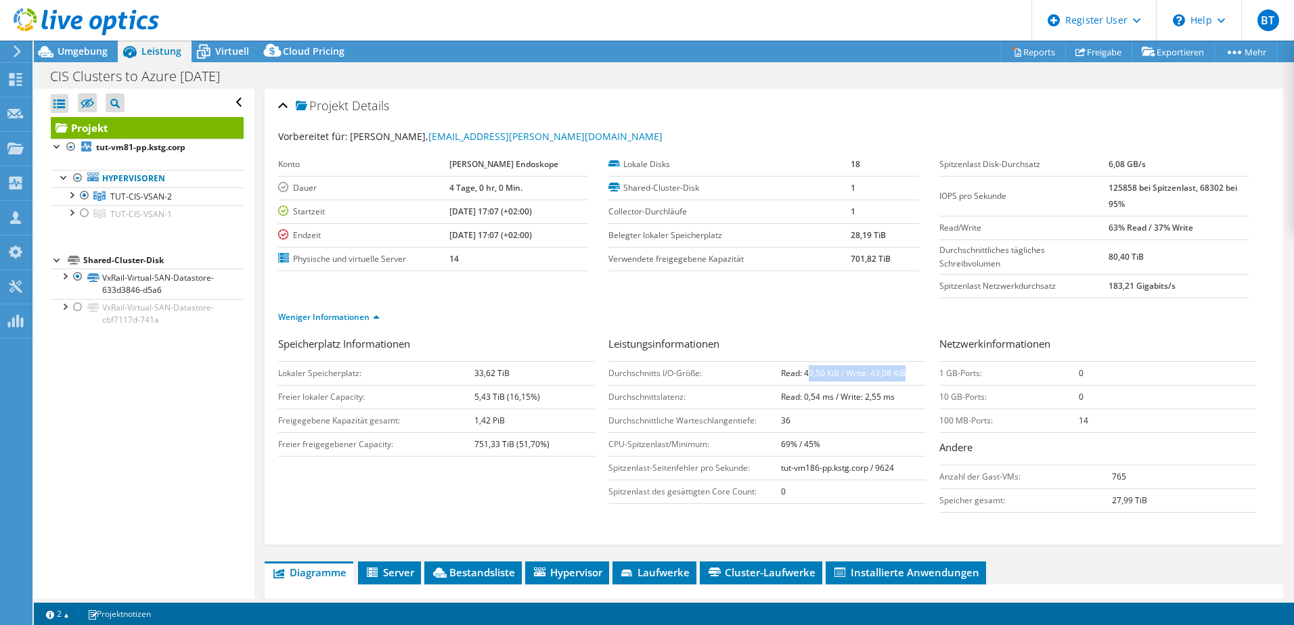
drag, startPoint x: 803, startPoint y: 377, endPoint x: 916, endPoint y: 378, distance: 113.0
click at [916, 378] on td "Read: 40,50 KiB / Write: 43,08 KiB" at bounding box center [853, 373] width 145 height 24
click at [90, 62] on div "CIS Clusters to Azure [DATE] Drucken" at bounding box center [664, 75] width 1260 height 26
click at [87, 53] on span "Umgebung" at bounding box center [83, 51] width 50 height 13
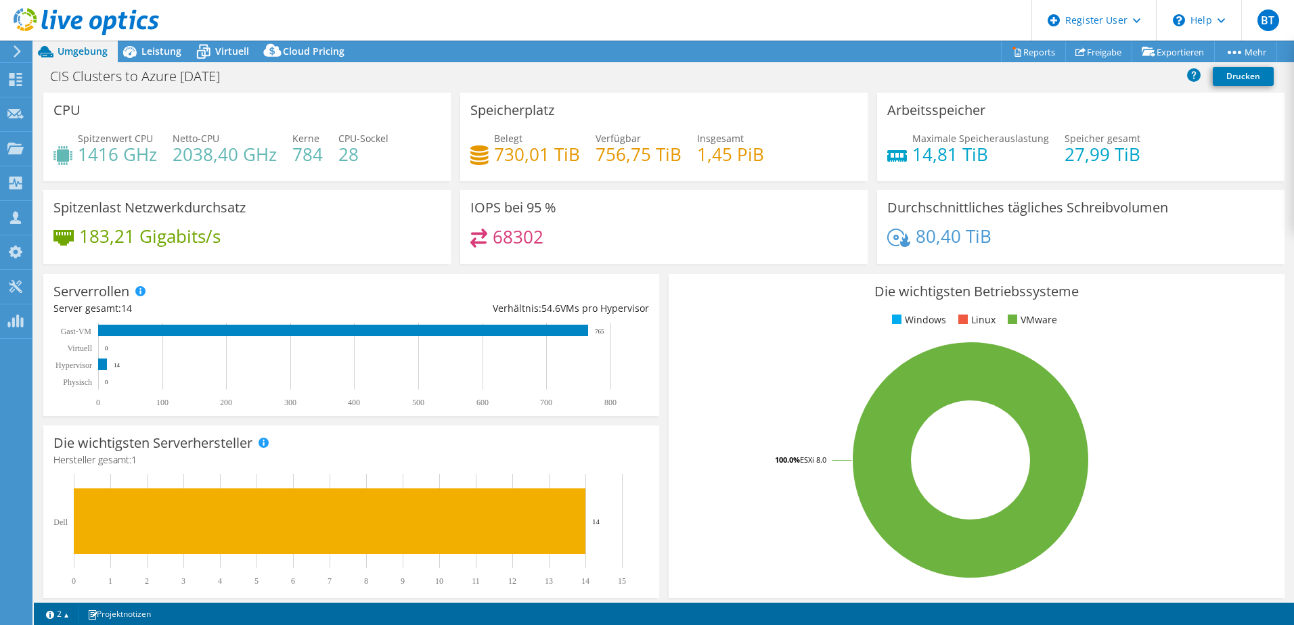
click at [144, 43] on div at bounding box center [79, 22] width 159 height 45
click at [147, 47] on span "Leistung" at bounding box center [161, 51] width 40 height 13
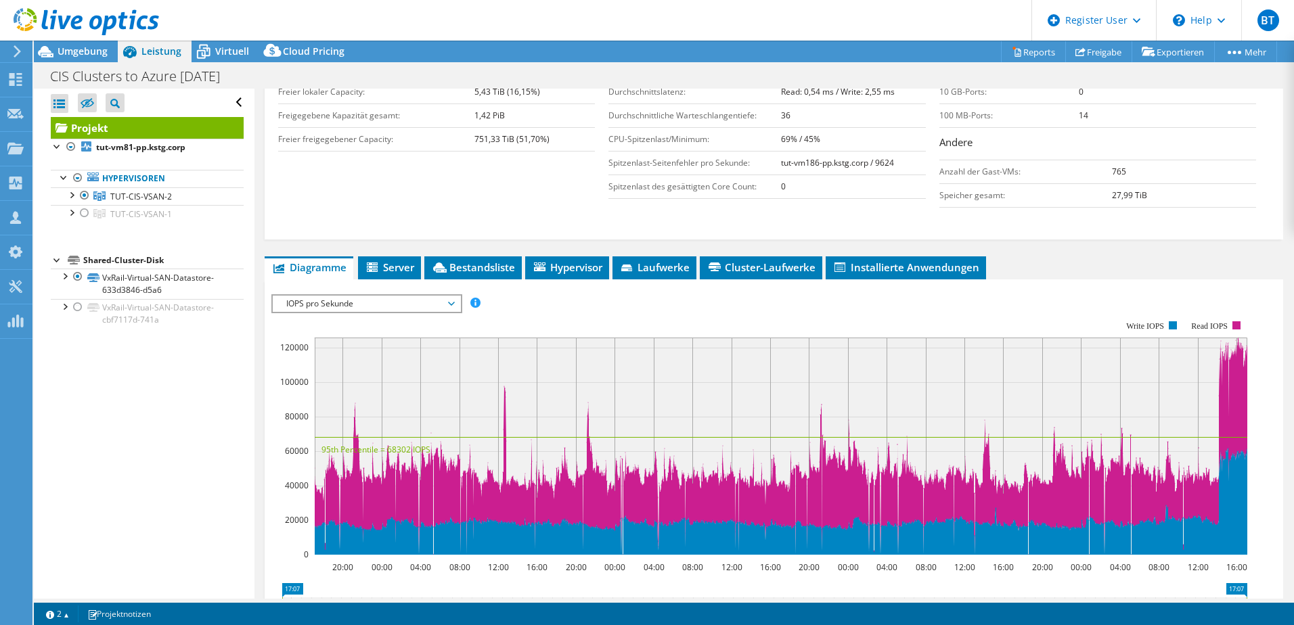
scroll to position [338, 0]
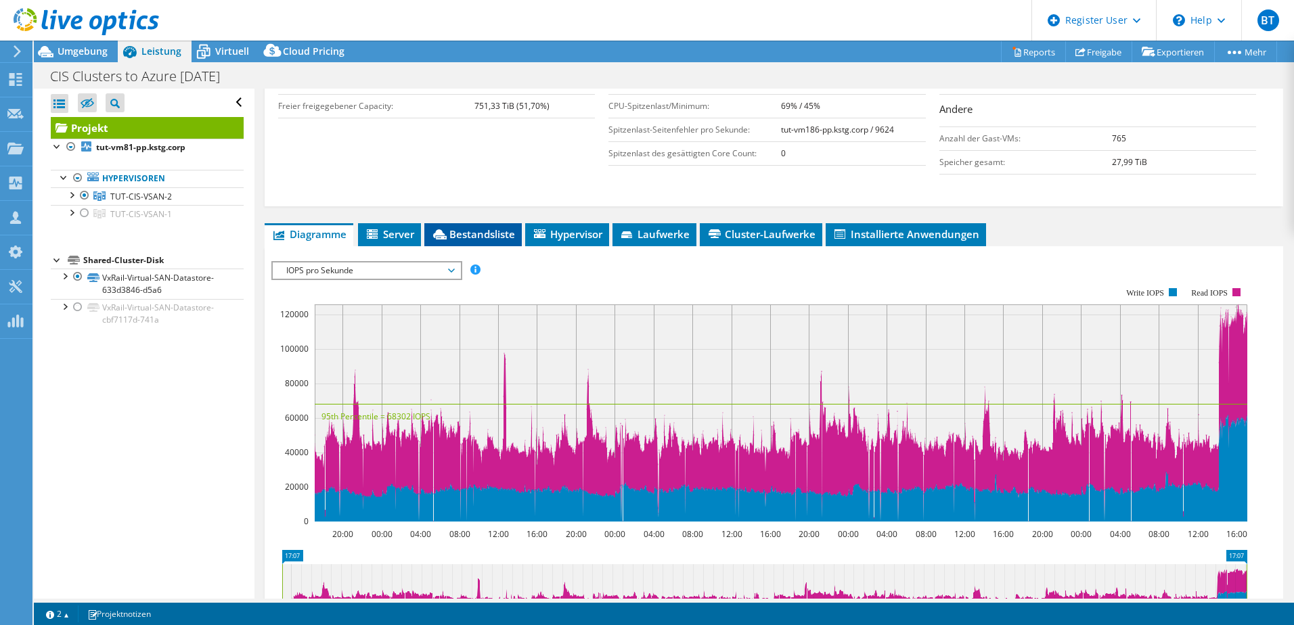
click at [473, 239] on span "Bestandsliste" at bounding box center [473, 234] width 84 height 14
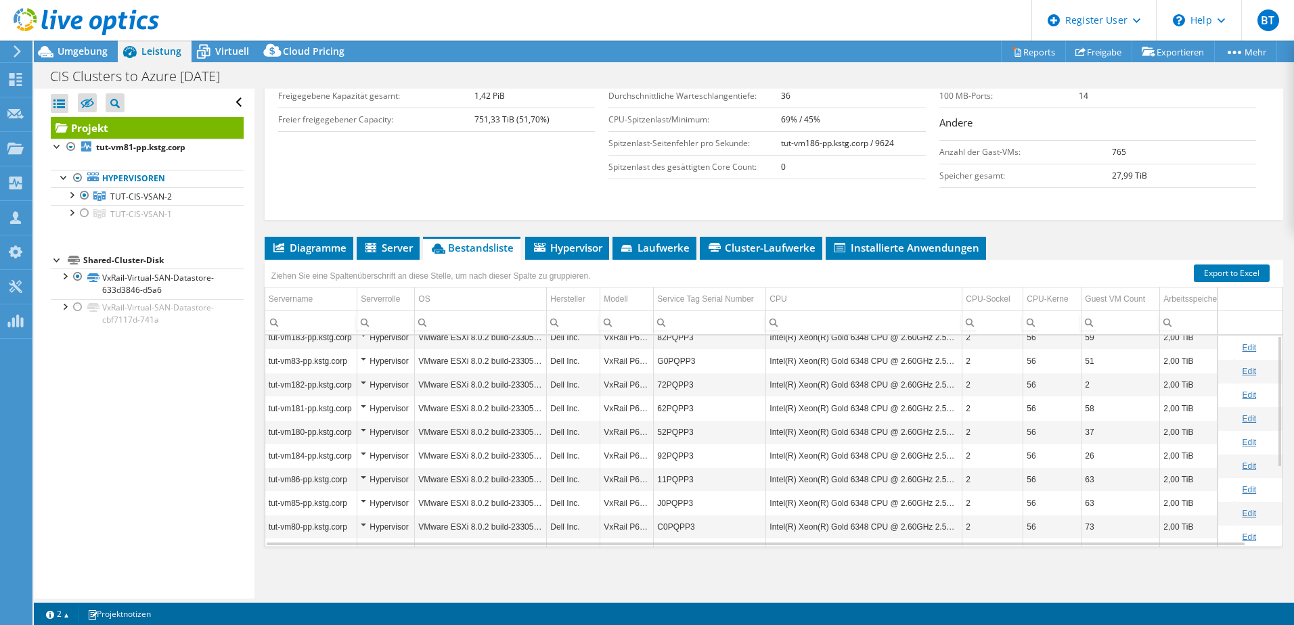
scroll to position [257, 0]
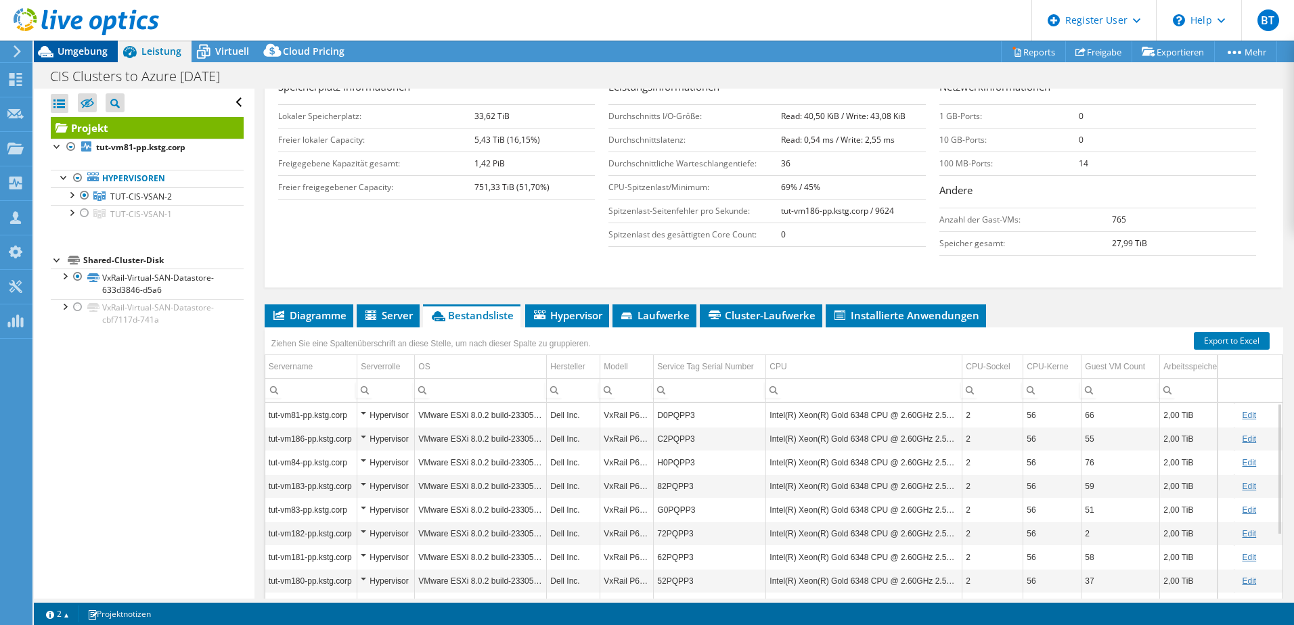
click at [79, 54] on span "Umgebung" at bounding box center [83, 51] width 50 height 13
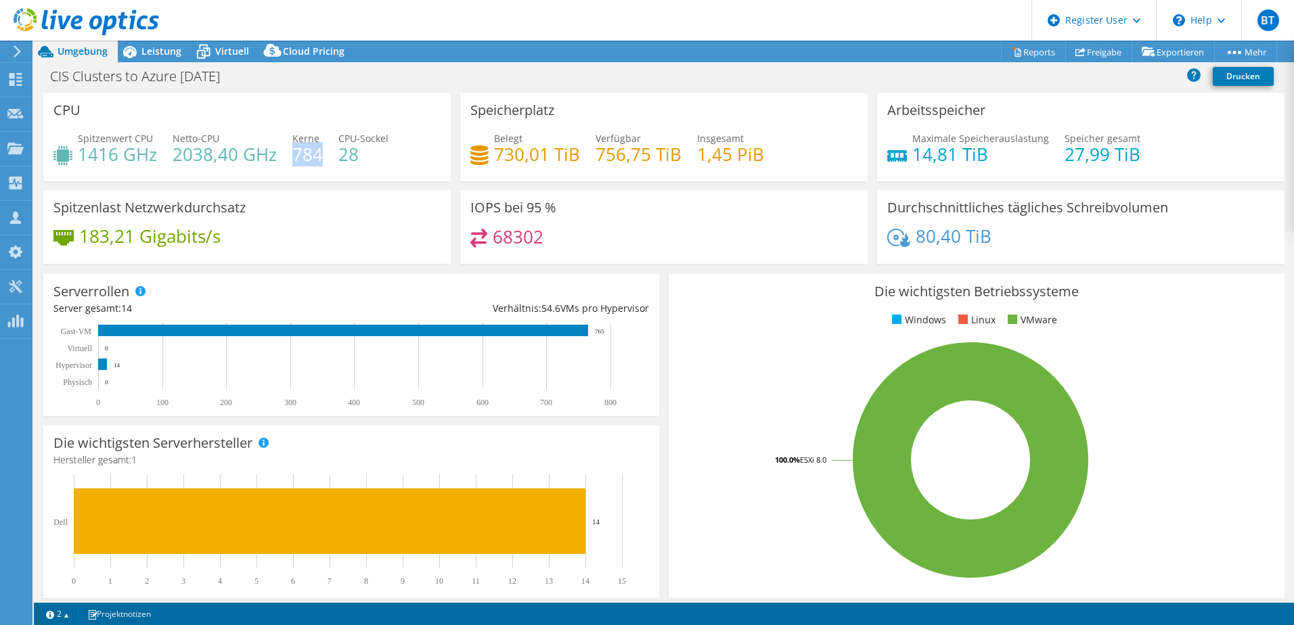
drag, startPoint x: 295, startPoint y: 159, endPoint x: 317, endPoint y: 161, distance: 21.7
click at [317, 161] on h4 "784" at bounding box center [307, 154] width 30 height 15
click at [161, 57] on span "Leistung" at bounding box center [161, 51] width 40 height 13
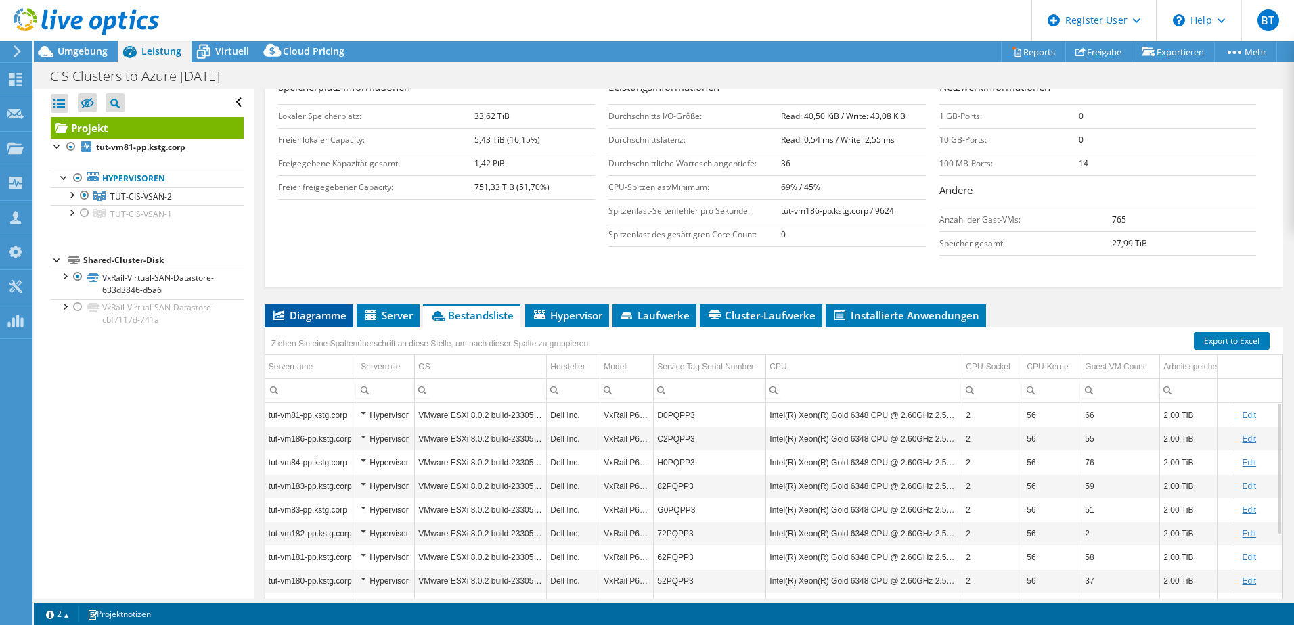
click at [317, 320] on span "Diagramme" at bounding box center [308, 316] width 75 height 14
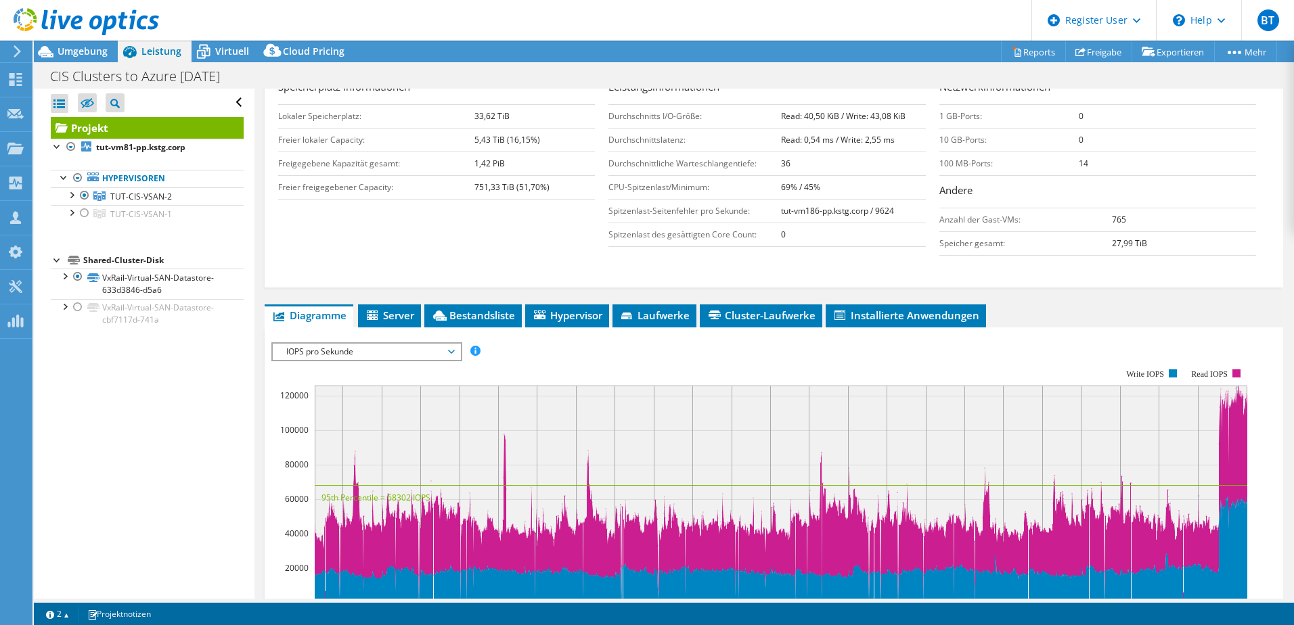
click at [328, 348] on span "IOPS pro Sekunde" at bounding box center [366, 352] width 174 height 16
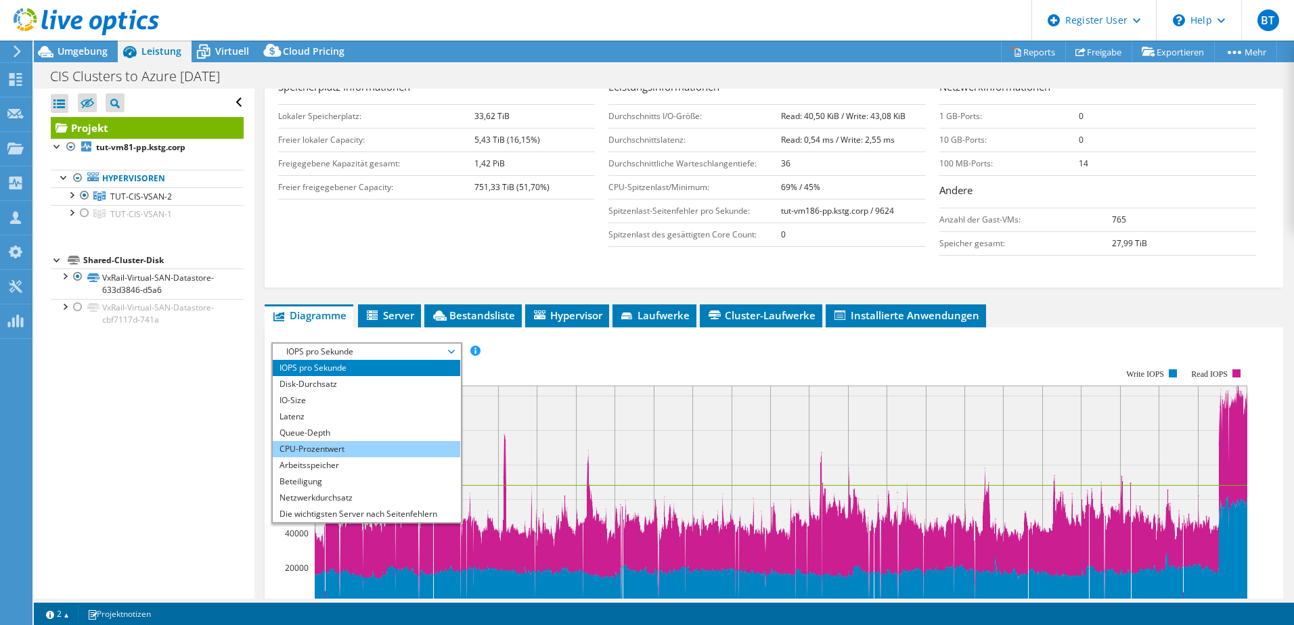
click at [350, 451] on li "CPU-Prozentwert" at bounding box center [366, 449] width 187 height 16
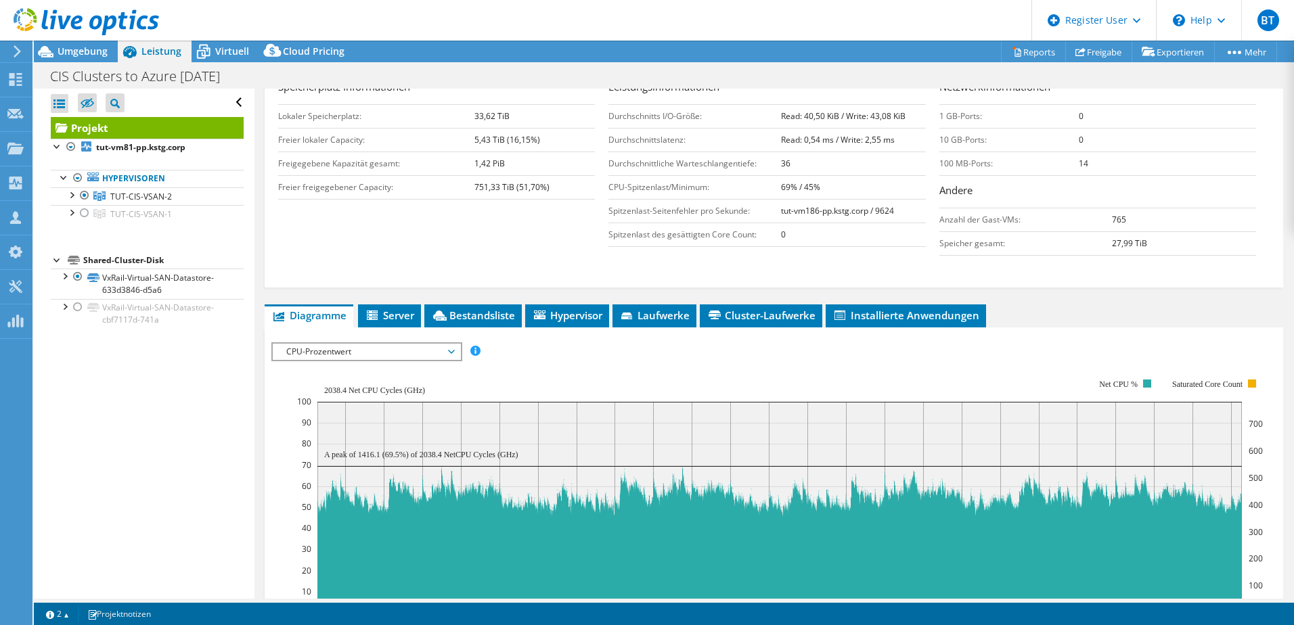
click at [406, 354] on span "CPU-Prozentwert" at bounding box center [366, 352] width 174 height 16
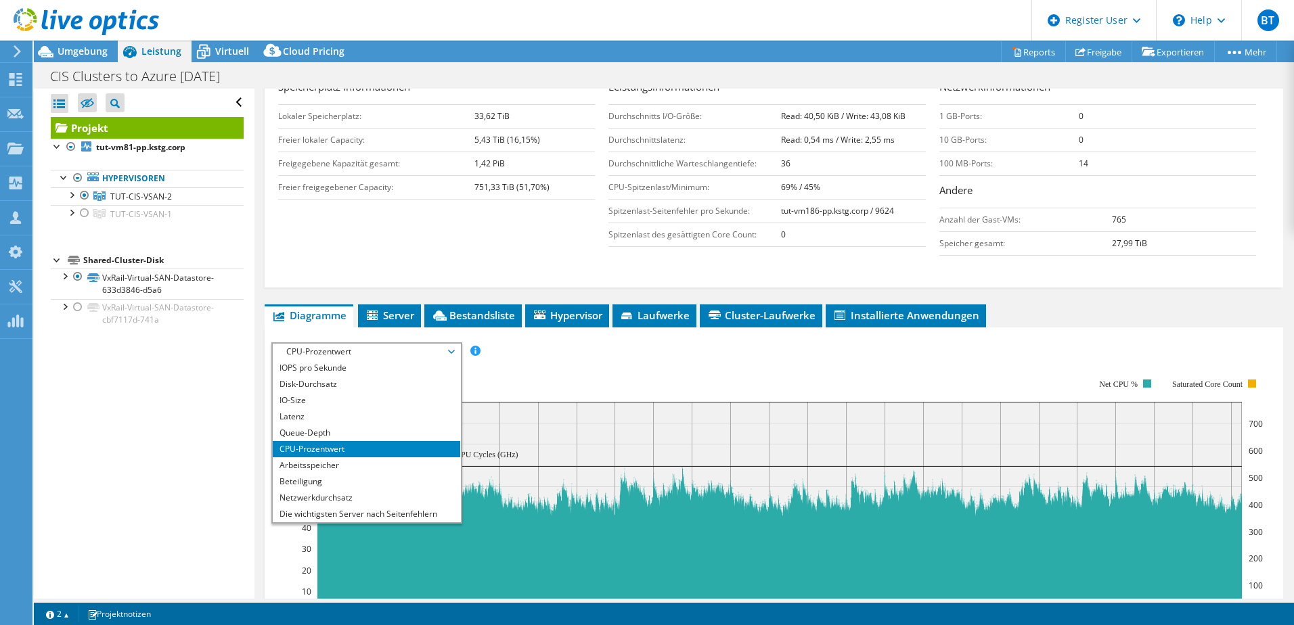
click at [406, 354] on span "CPU-Prozentwert" at bounding box center [366, 352] width 174 height 16
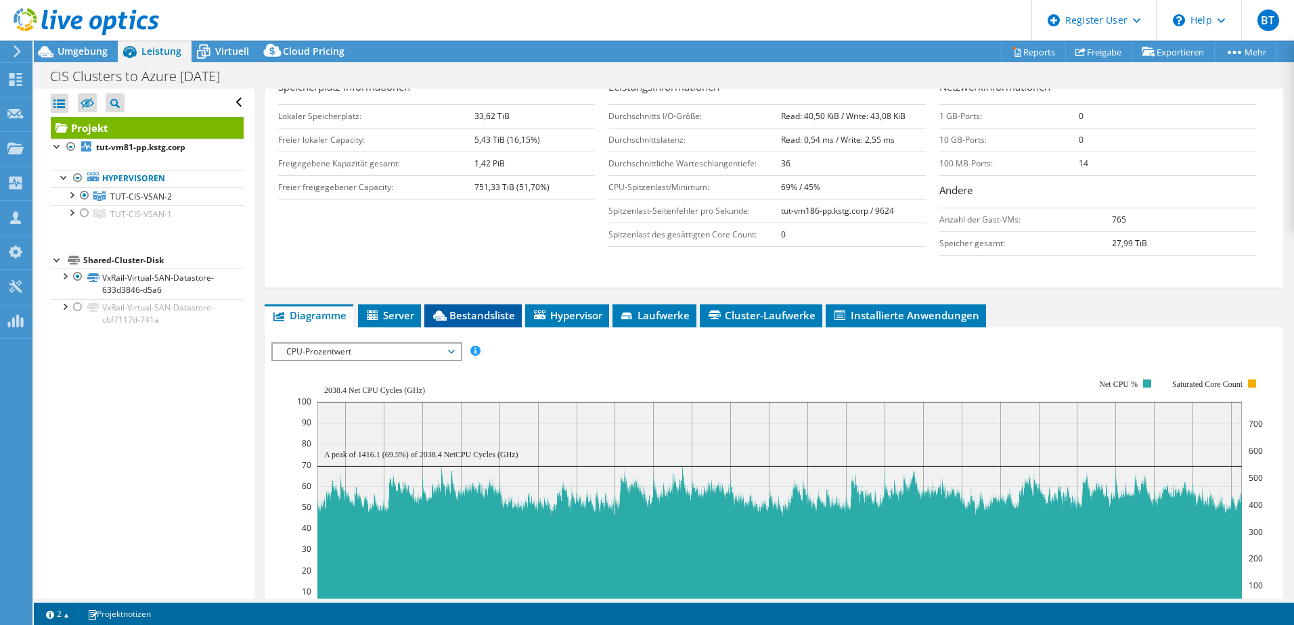
click at [501, 321] on span "Bestandsliste" at bounding box center [473, 316] width 84 height 14
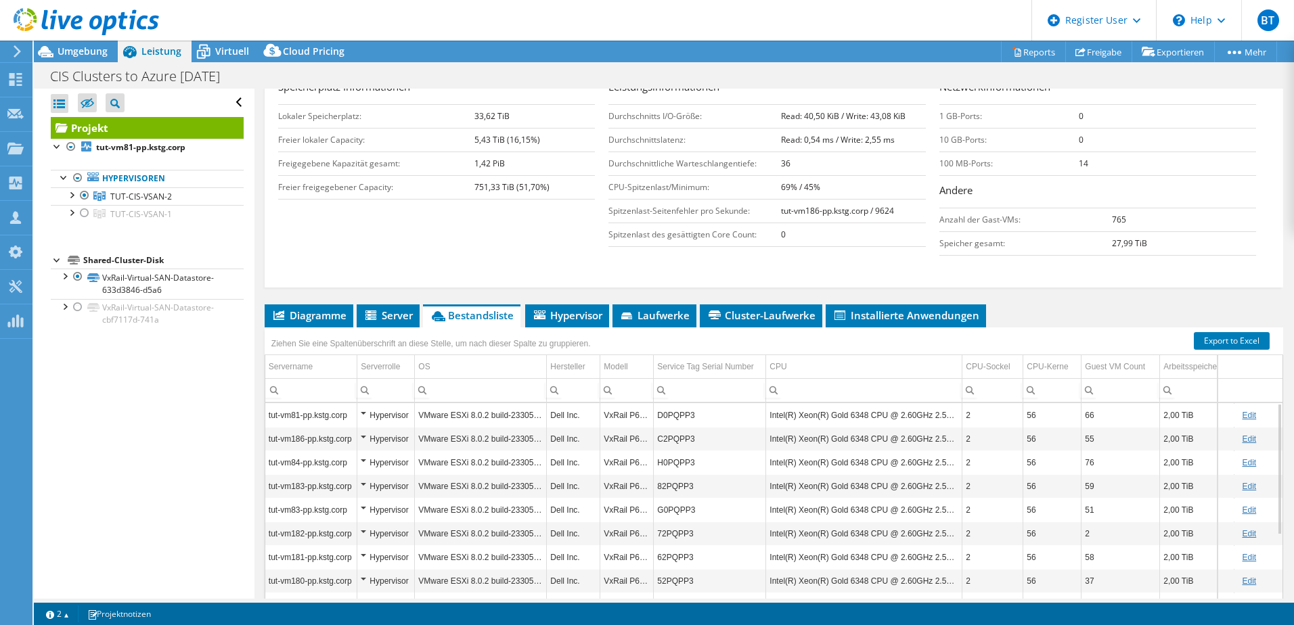
click at [691, 416] on td "D0PQPP3" at bounding box center [710, 415] width 112 height 24
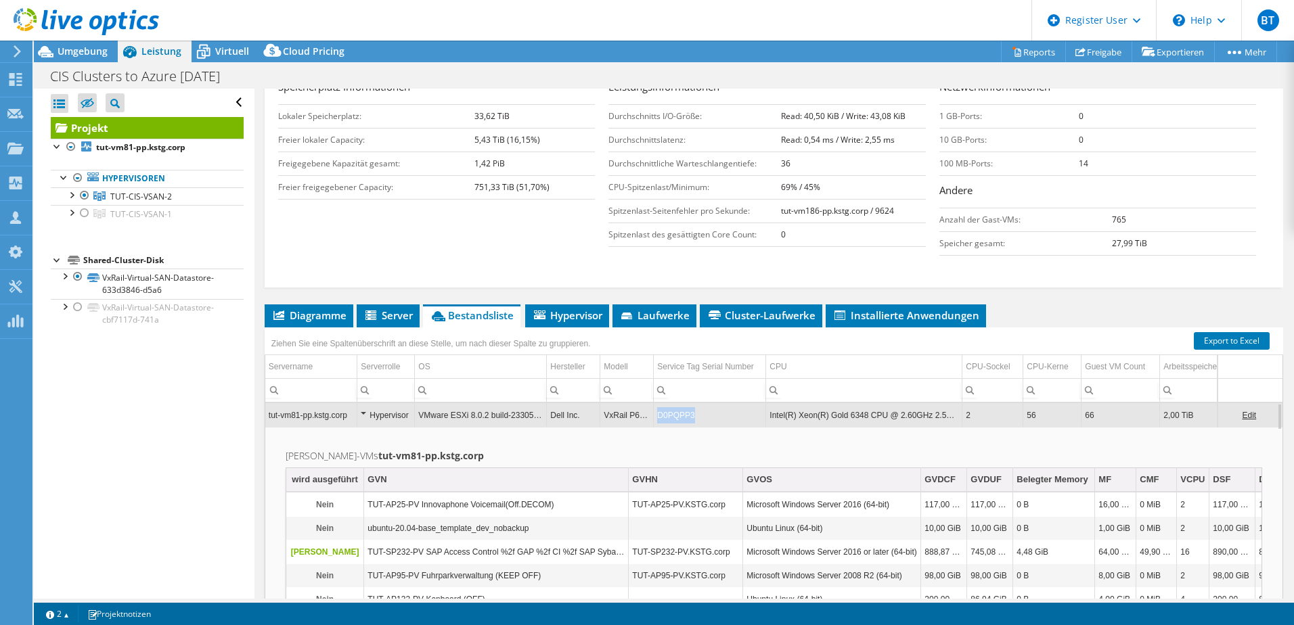
drag, startPoint x: 695, startPoint y: 415, endPoint x: 656, endPoint y: 419, distance: 38.8
click at [656, 419] on td "D0PQPP3" at bounding box center [710, 415] width 112 height 24
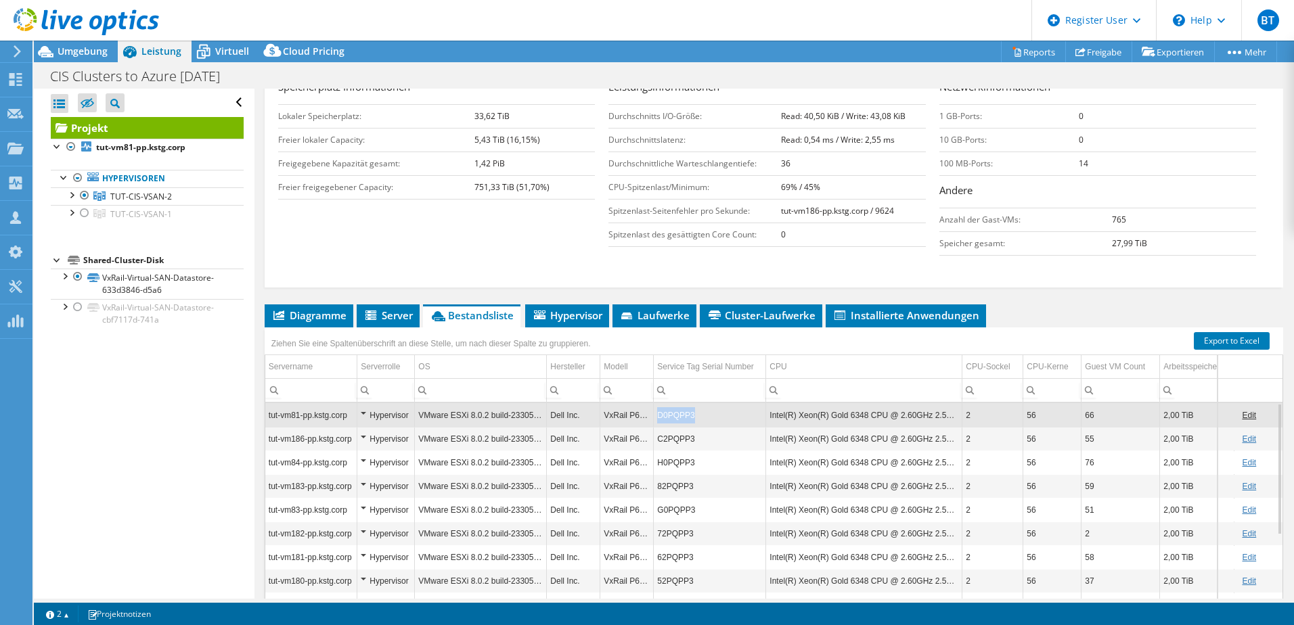
drag, startPoint x: 695, startPoint y: 414, endPoint x: 657, endPoint y: 419, distance: 38.3
click at [657, 419] on td "D0PQPP3" at bounding box center [710, 415] width 112 height 24
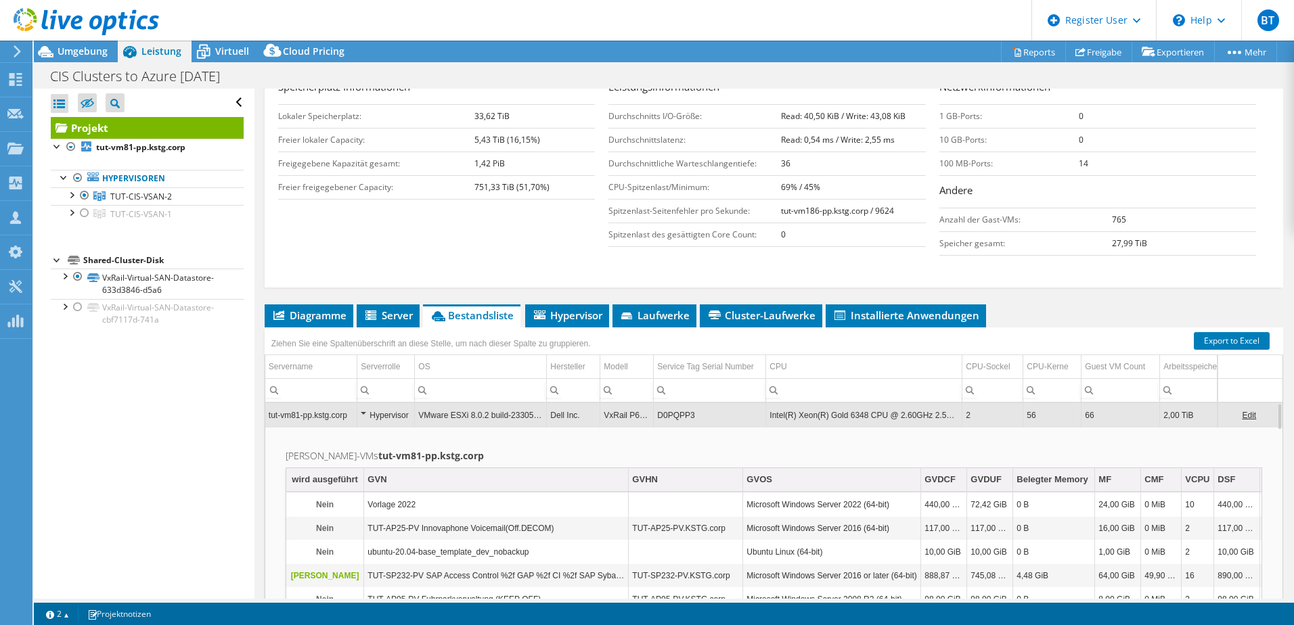
click at [666, 417] on td "D0PQPP3" at bounding box center [710, 415] width 112 height 24
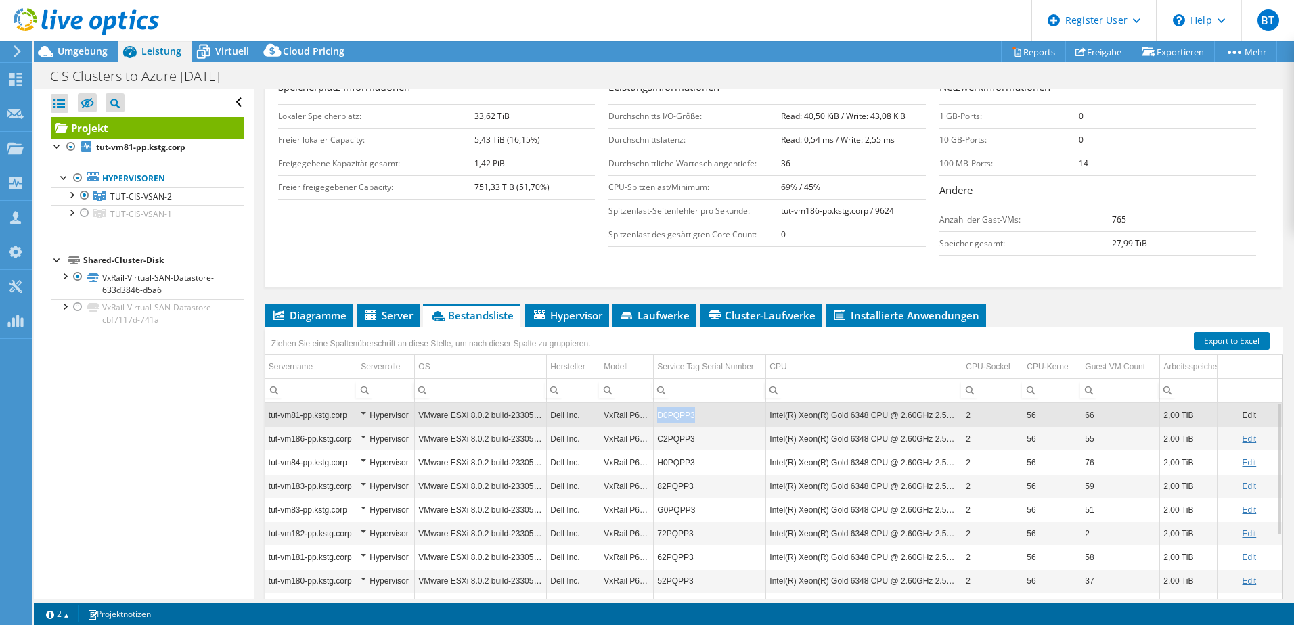
click at [666, 417] on td "D0PQPP3" at bounding box center [710, 415] width 112 height 24
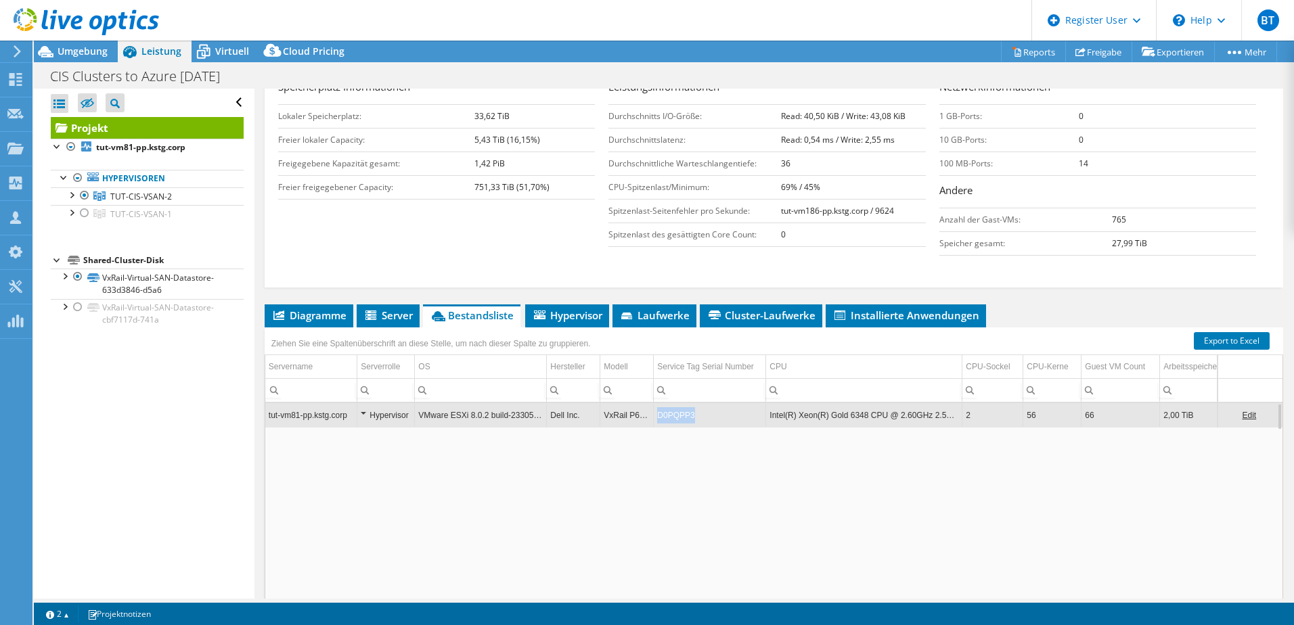
click at [666, 417] on td "D0PQPP3" at bounding box center [710, 415] width 112 height 24
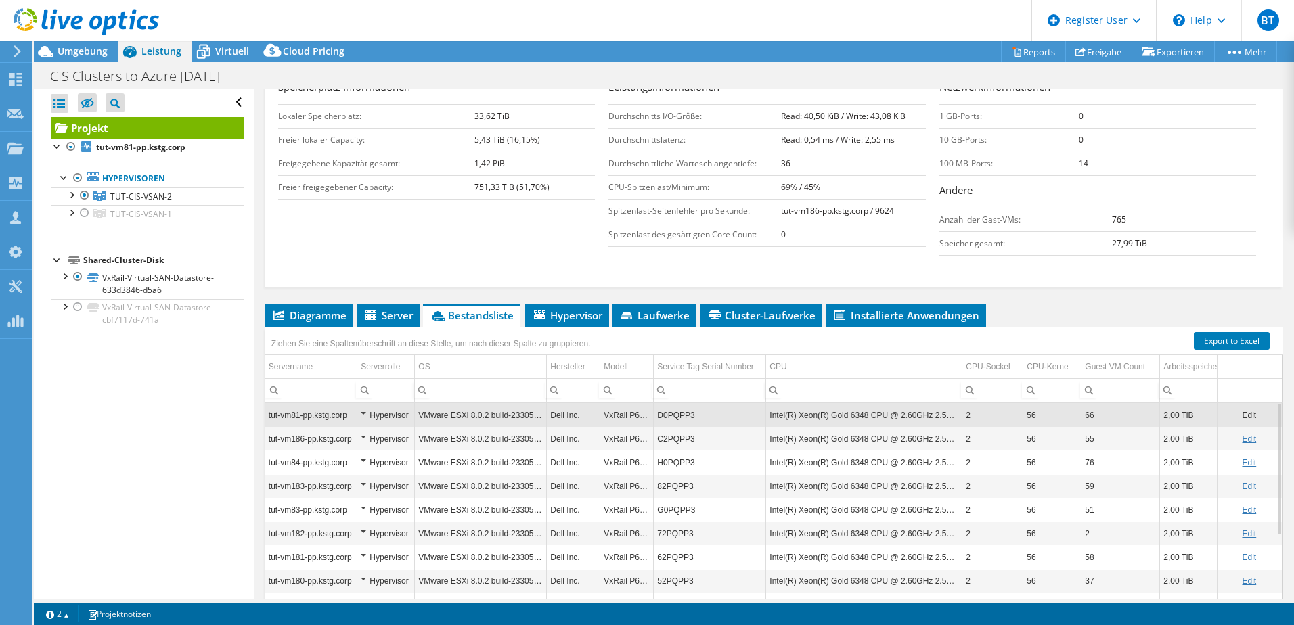
click at [666, 417] on td "D0PQPP3" at bounding box center [710, 415] width 112 height 24
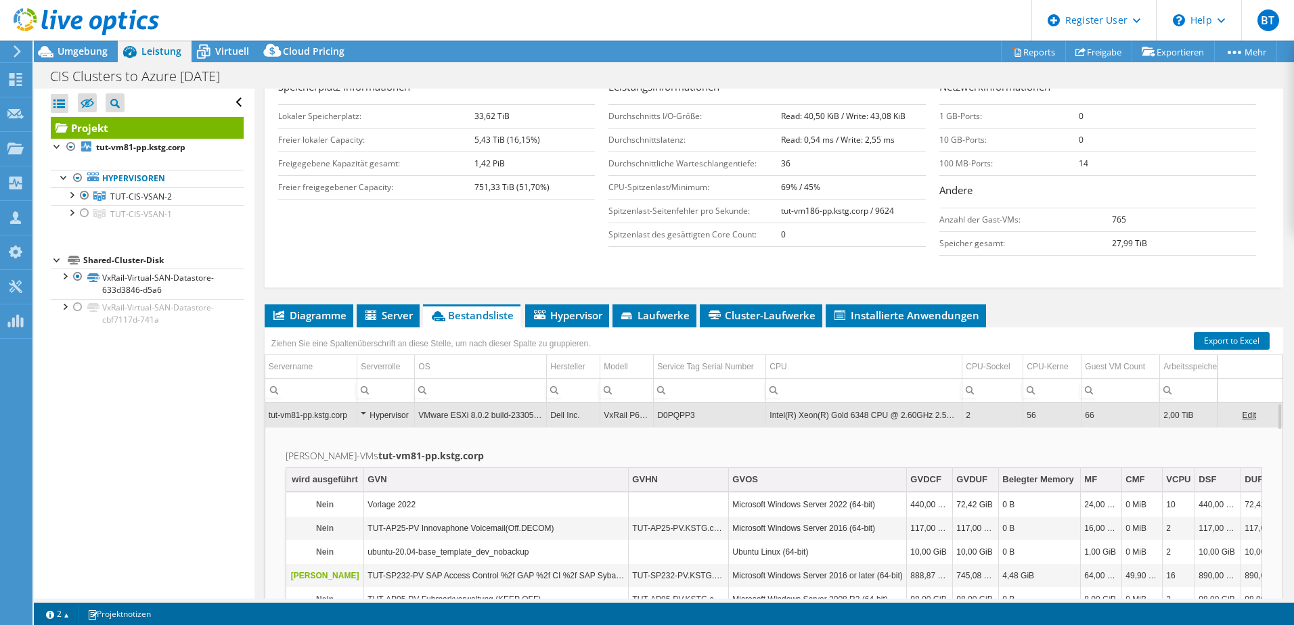
click at [733, 415] on td "D0PQPP3" at bounding box center [710, 415] width 112 height 24
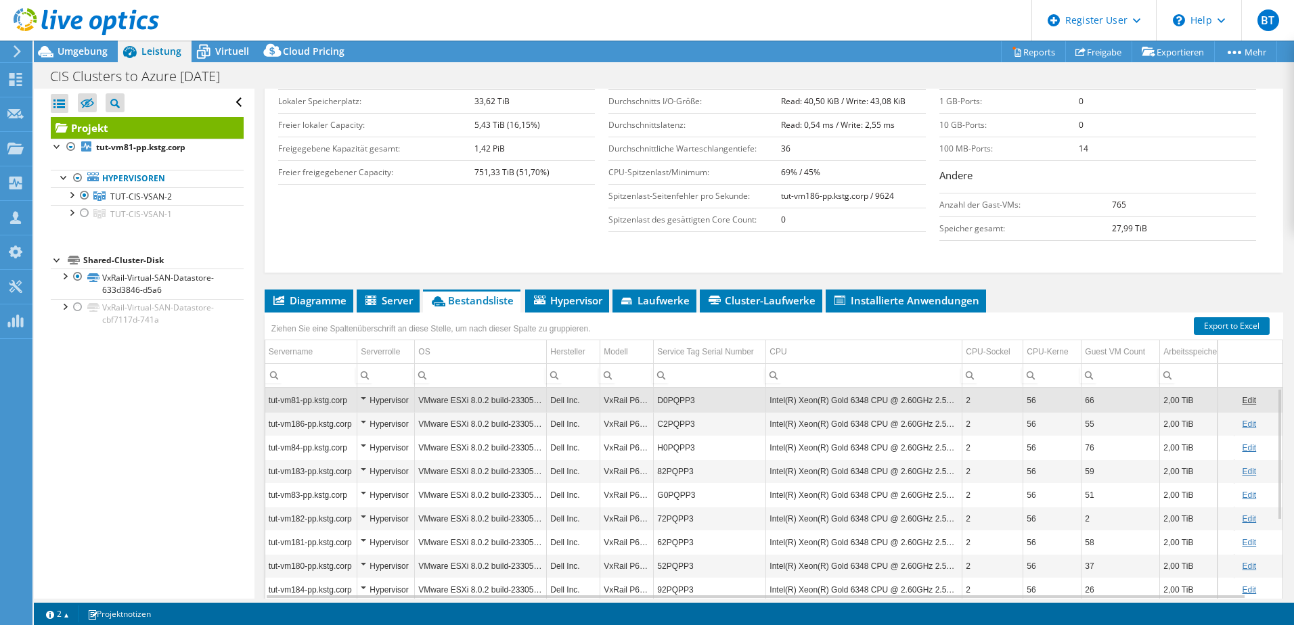
scroll to position [325, 0]
